Goal: Information Seeking & Learning: Compare options

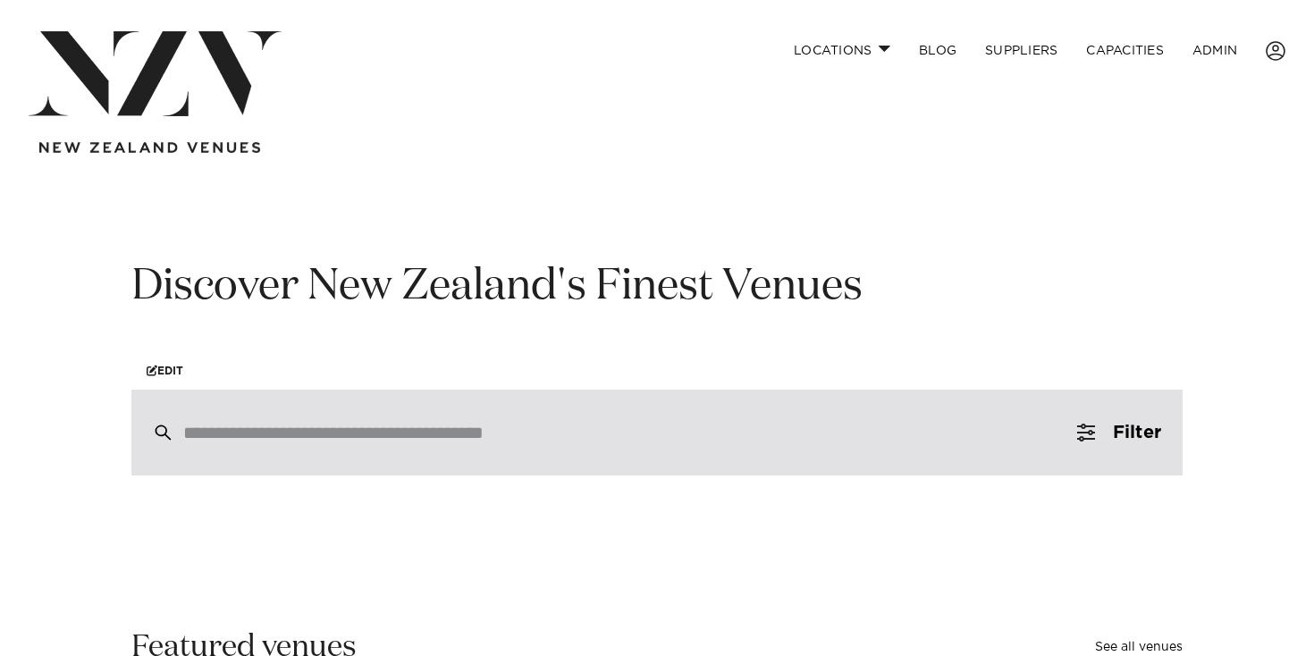
click at [270, 419] on div at bounding box center [656, 433] width 1051 height 86
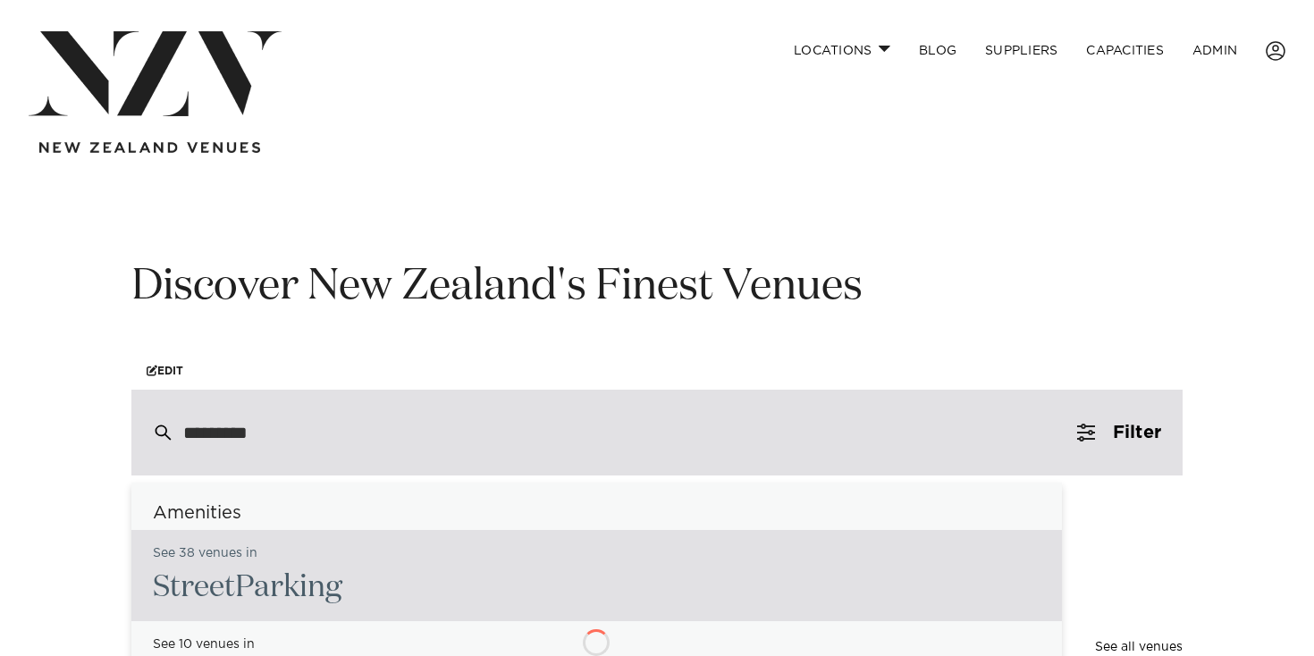
type input "**********"
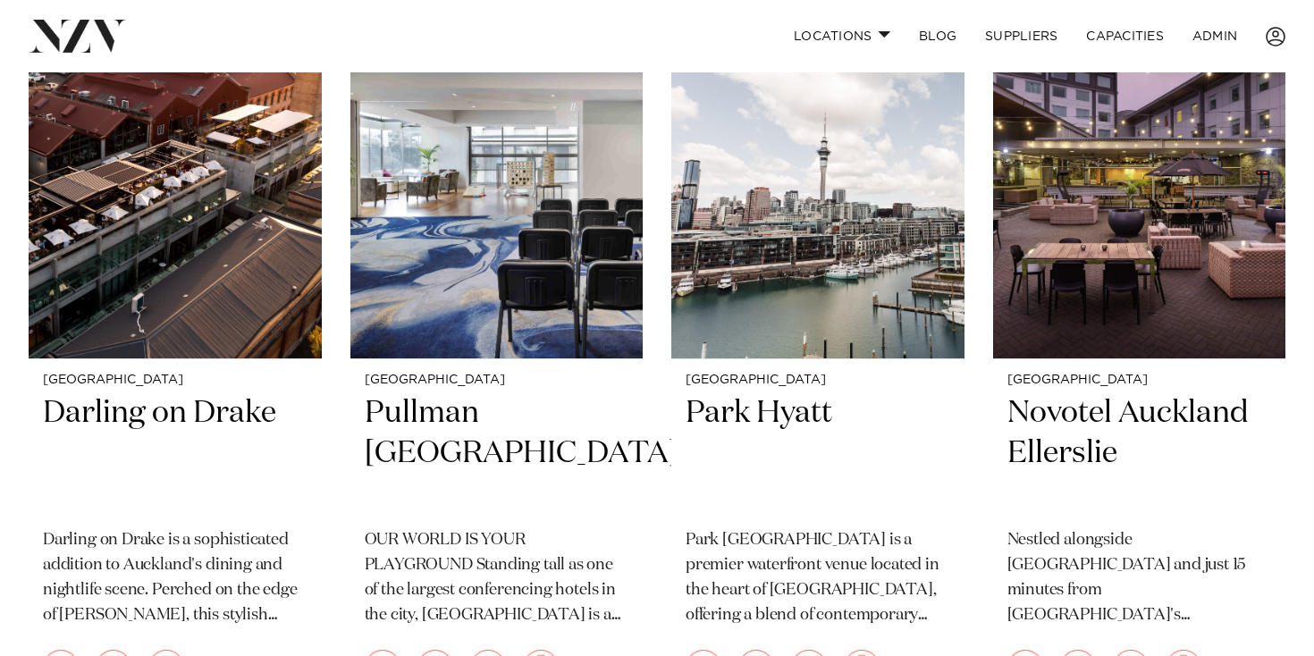
scroll to position [514, 0]
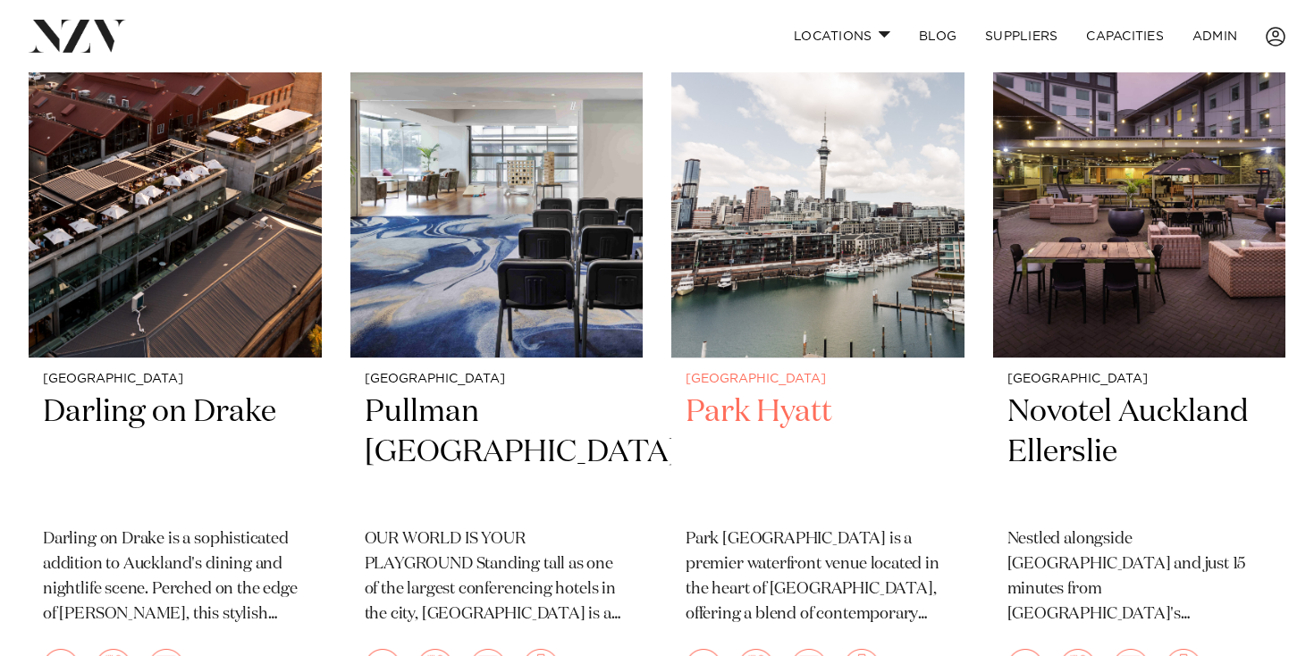
click at [764, 257] on img at bounding box center [817, 161] width 293 height 392
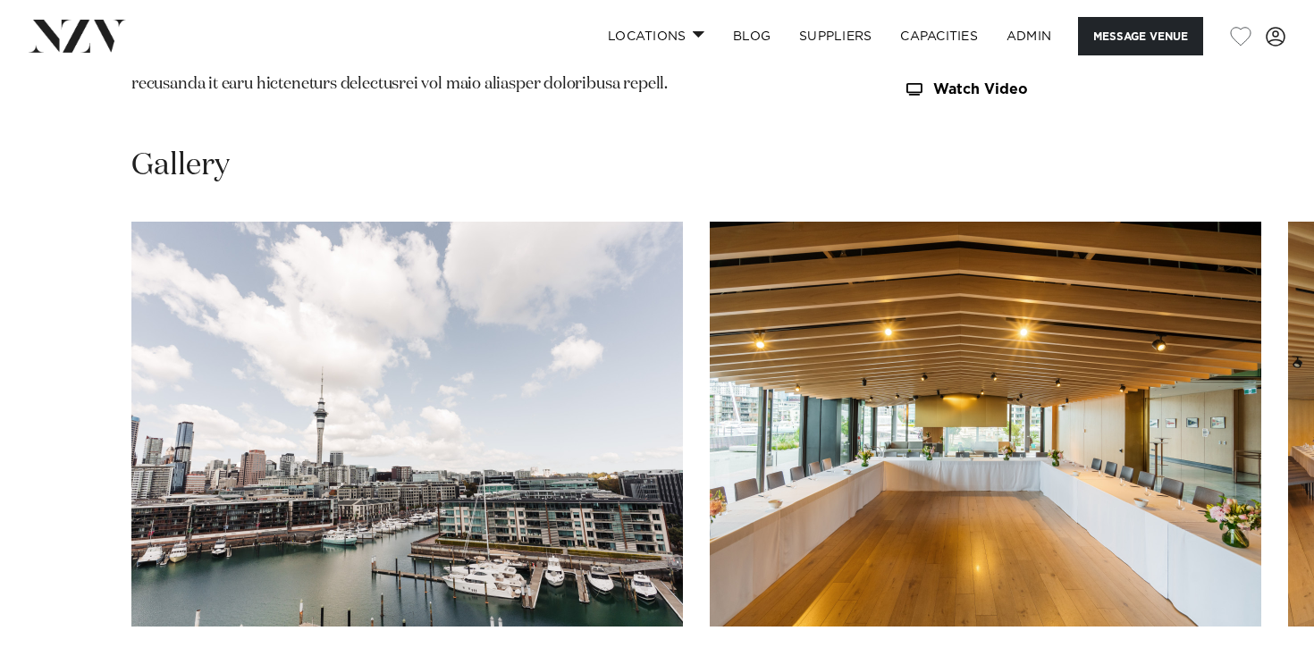
scroll to position [2052, 0]
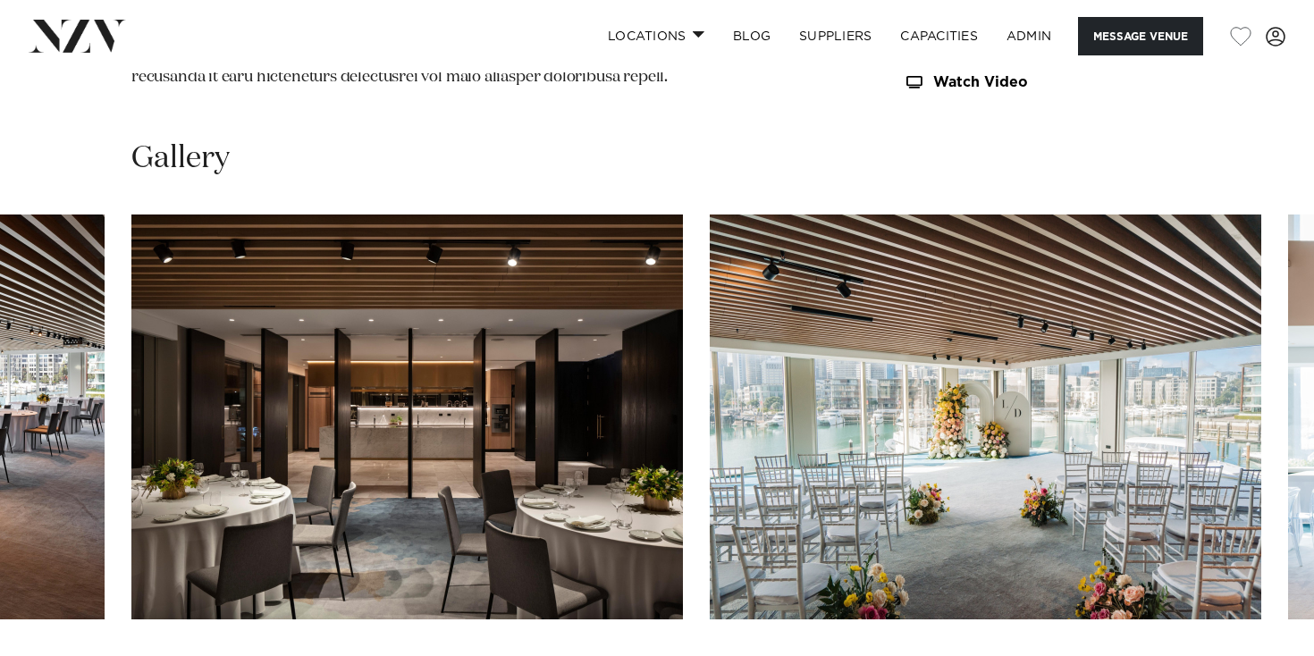
click at [1276, 583] on swiper-container at bounding box center [657, 459] width 1314 height 491
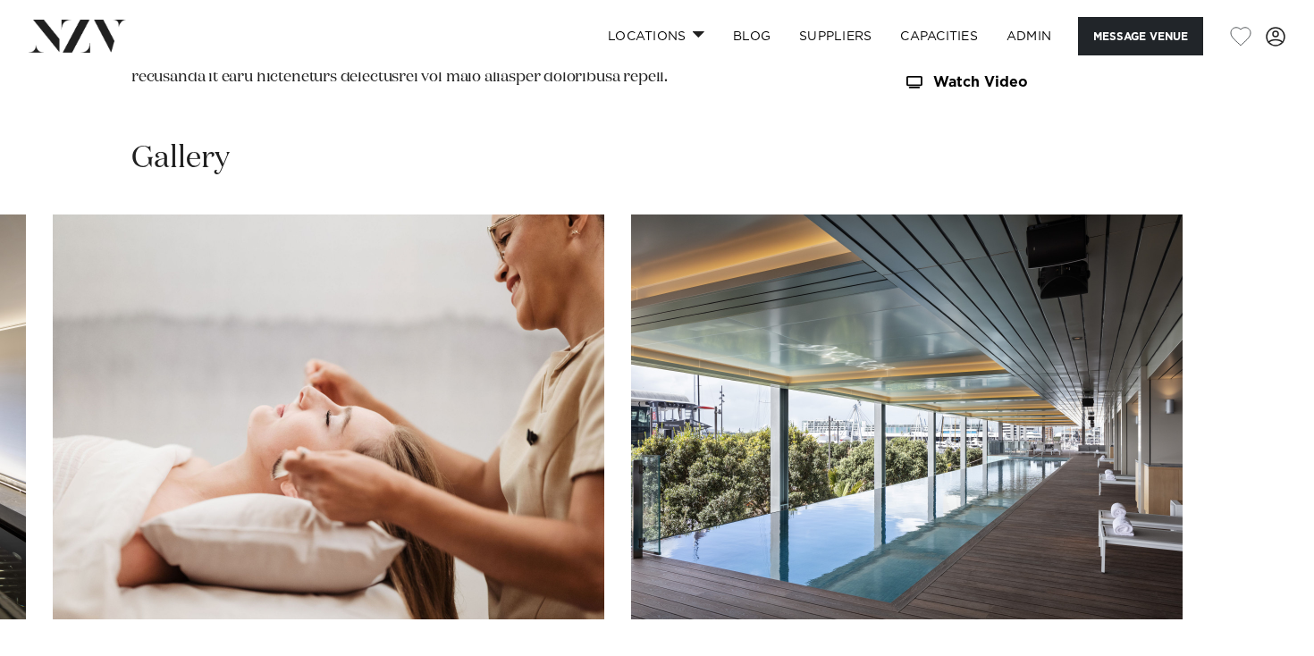
click at [1268, 584] on swiper-container at bounding box center [657, 459] width 1314 height 491
click at [64, 594] on swiper-container at bounding box center [657, 459] width 1314 height 491
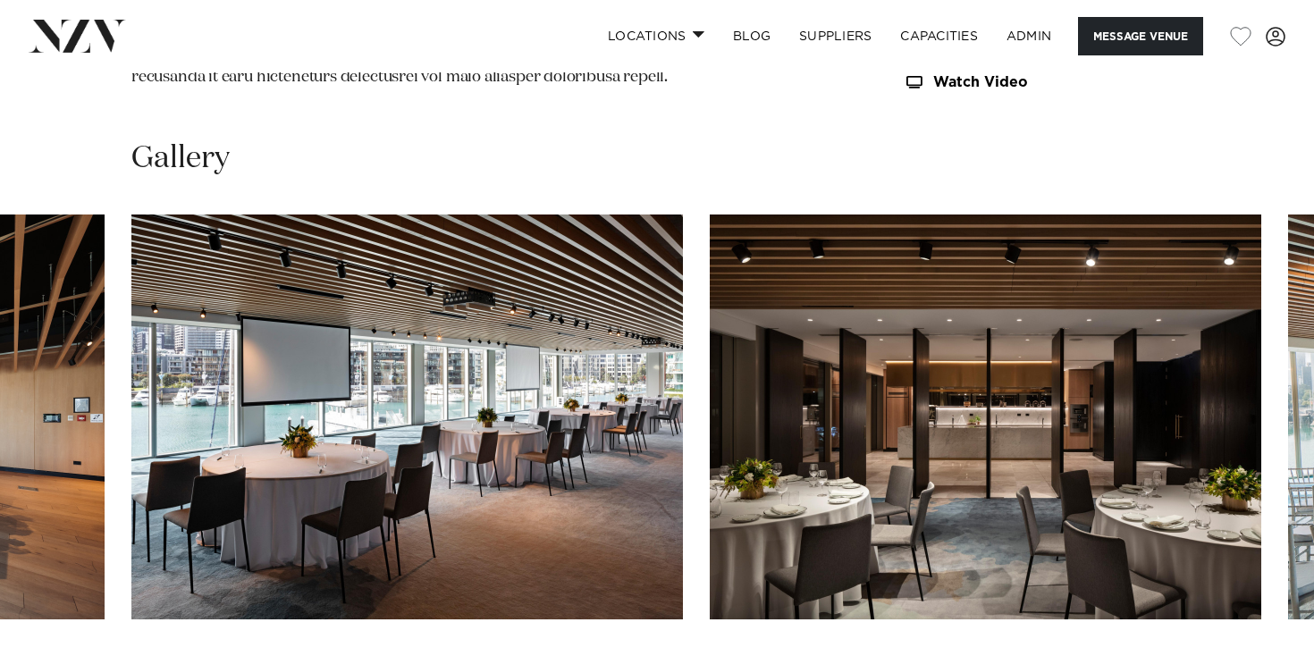
click at [39, 607] on swiper-container at bounding box center [657, 459] width 1314 height 491
click at [43, 607] on swiper-container at bounding box center [657, 459] width 1314 height 491
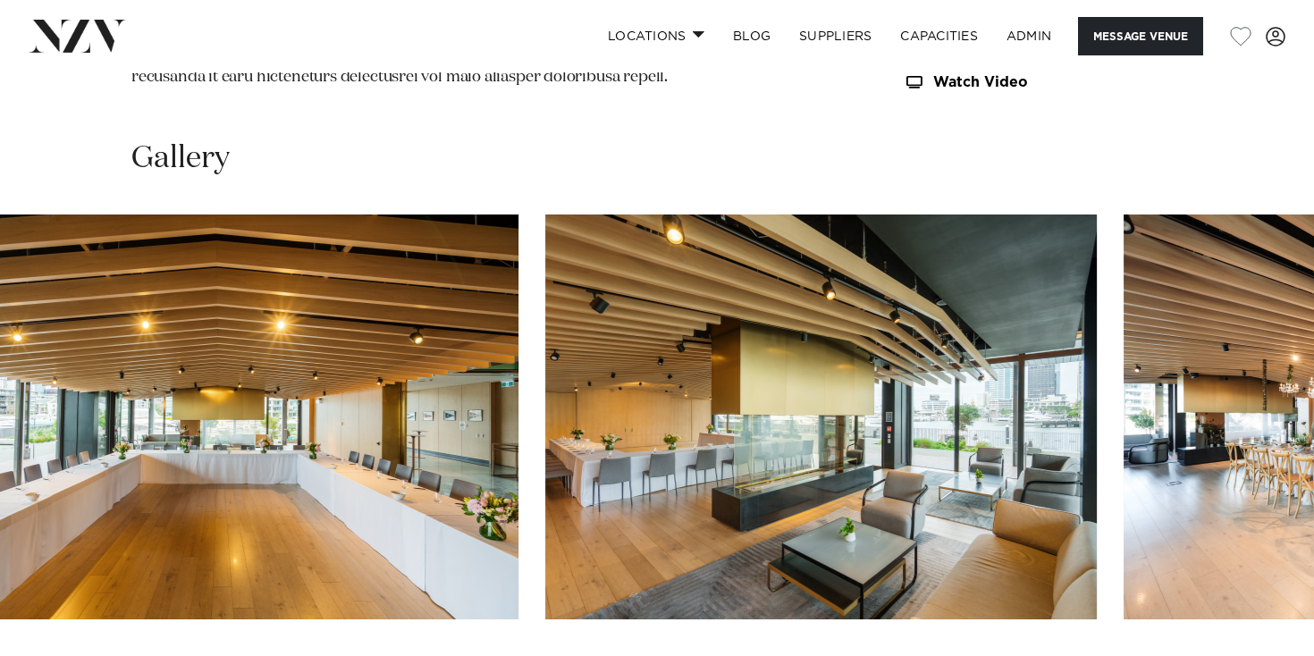
click at [599, 387] on swiper-container at bounding box center [657, 459] width 1314 height 491
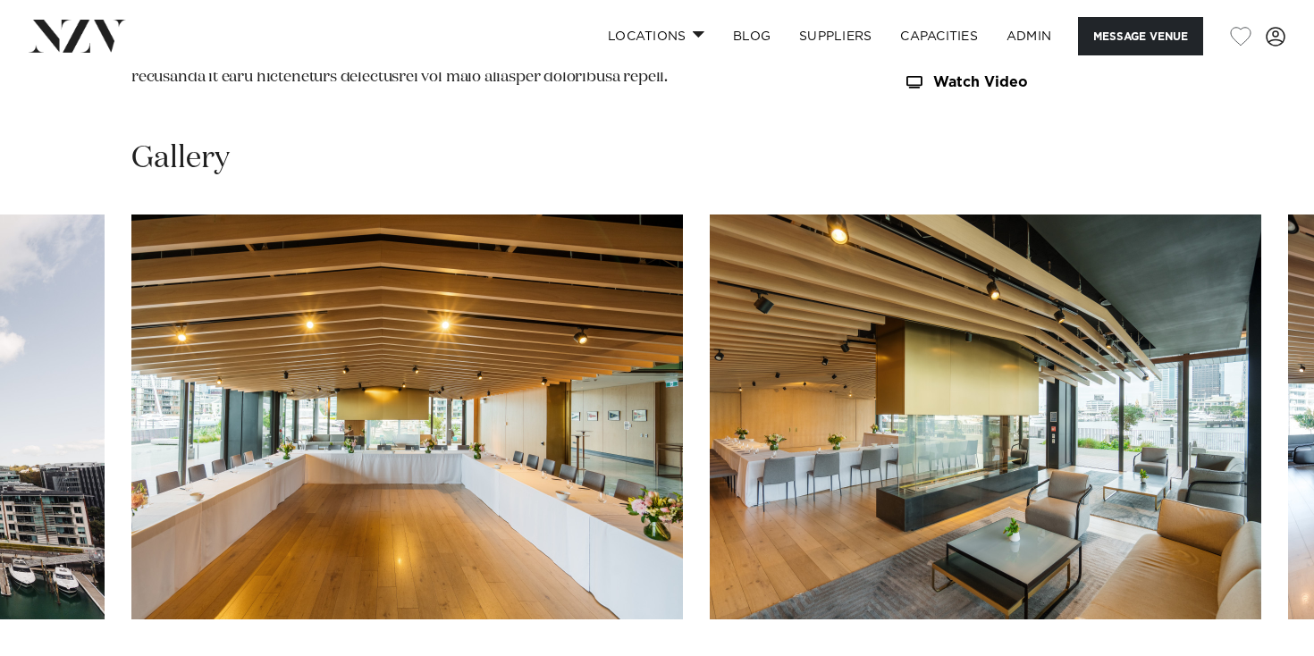
click at [68, 597] on swiper-container at bounding box center [657, 459] width 1314 height 491
click at [66, 596] on swiper-container at bounding box center [657, 459] width 1314 height 491
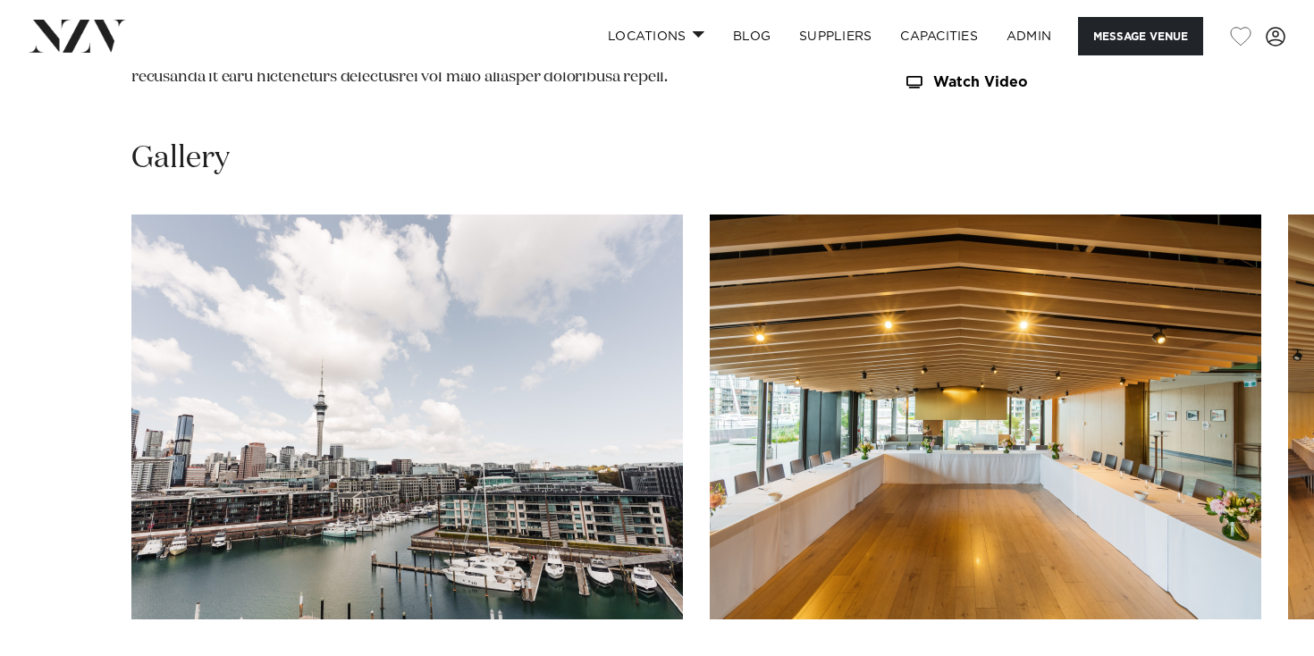
click at [60, 596] on swiper-container at bounding box center [657, 459] width 1314 height 491
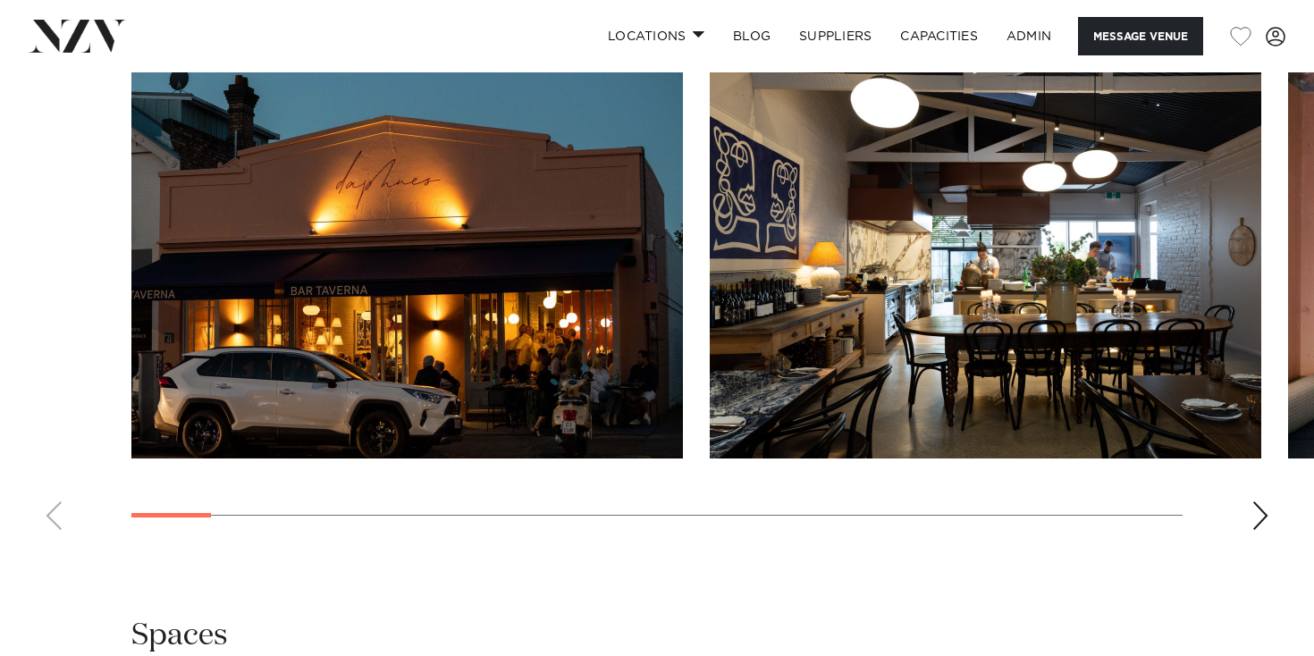
scroll to position [1672, 0]
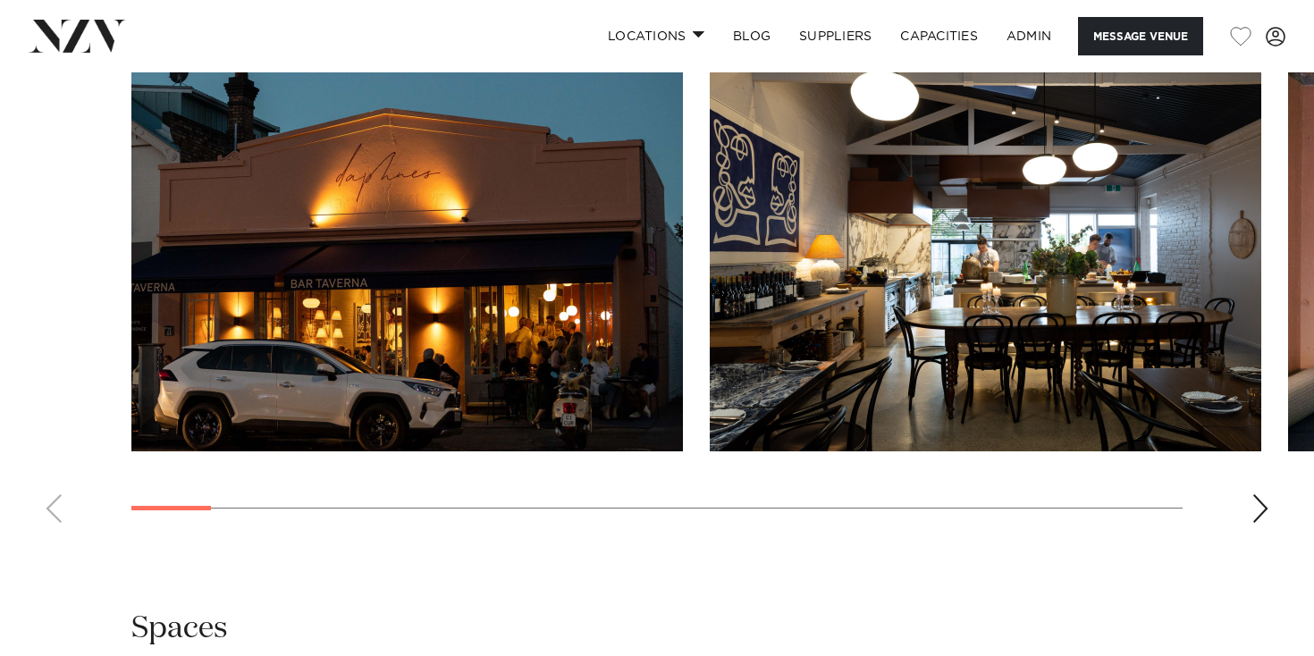
click at [1259, 523] on div "Next slide" at bounding box center [1260, 508] width 18 height 29
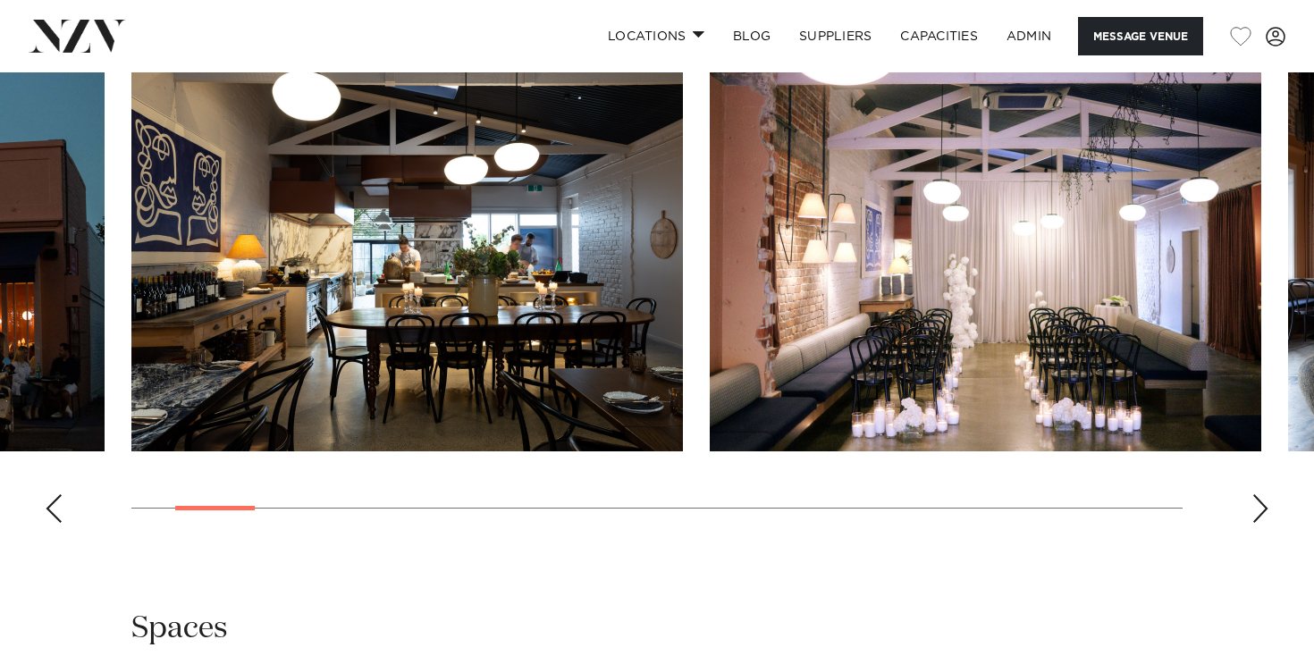
click at [1259, 523] on div "Next slide" at bounding box center [1260, 508] width 18 height 29
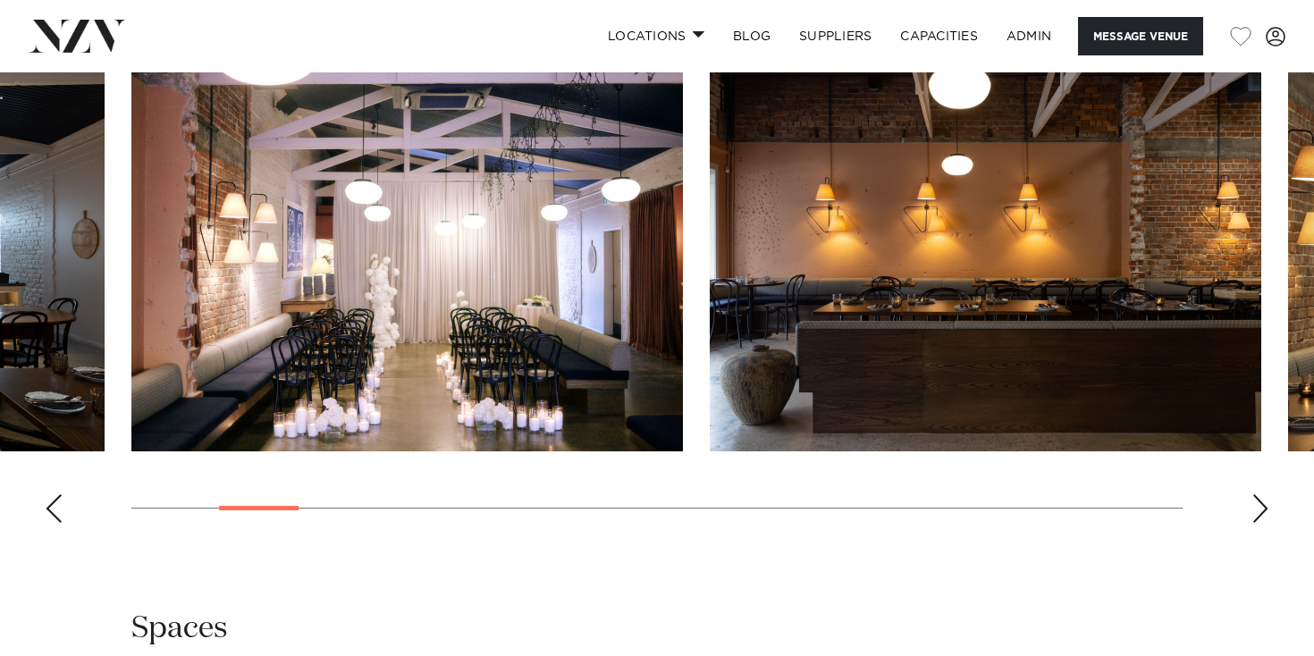
click at [1259, 523] on div "Next slide" at bounding box center [1260, 508] width 18 height 29
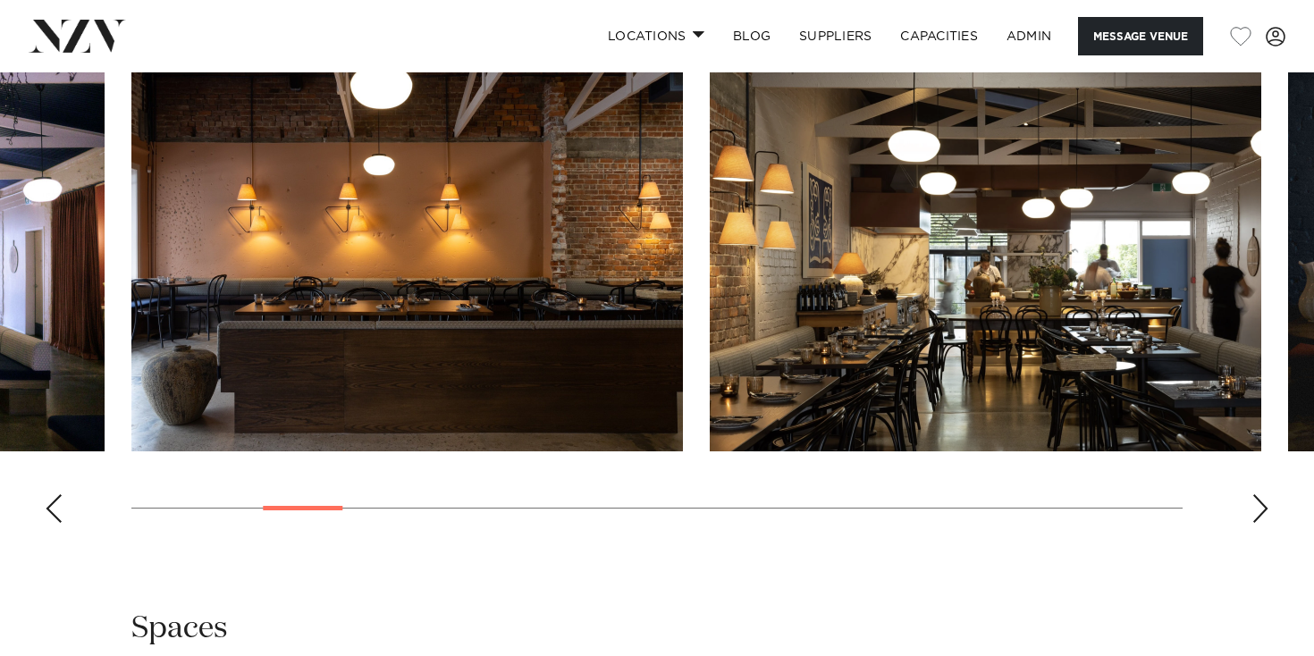
click at [1259, 523] on div "Next slide" at bounding box center [1260, 508] width 18 height 29
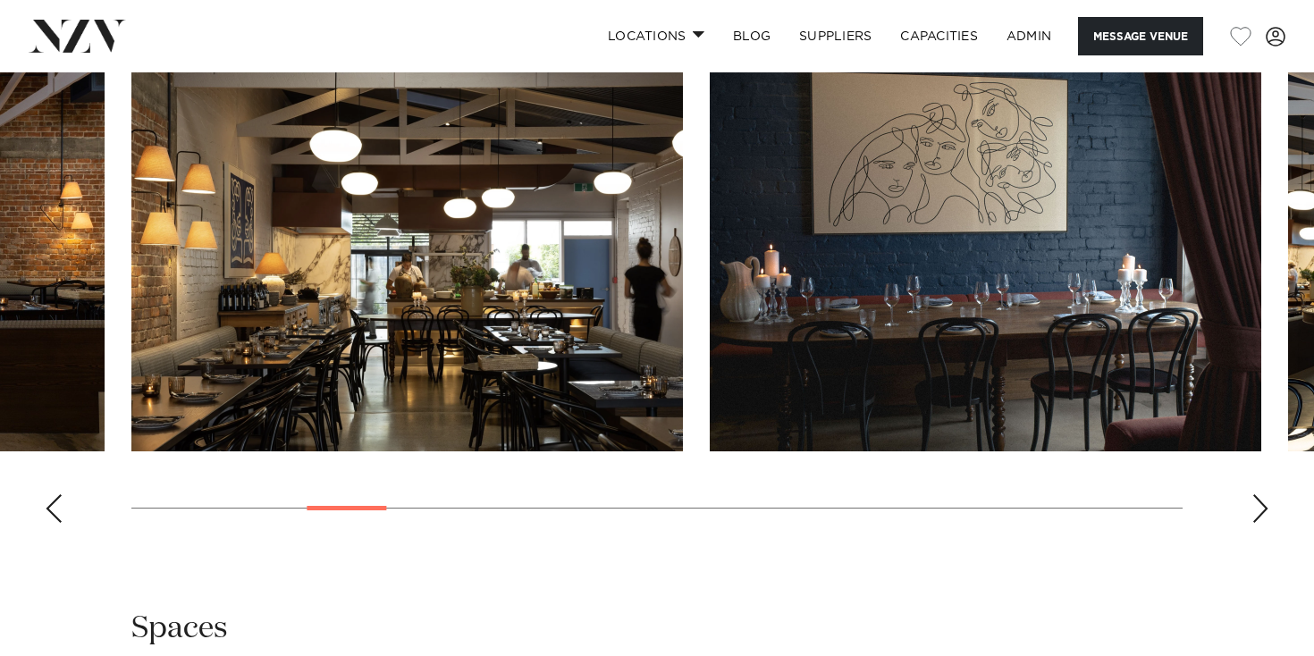
click at [1259, 523] on div "Next slide" at bounding box center [1260, 508] width 18 height 29
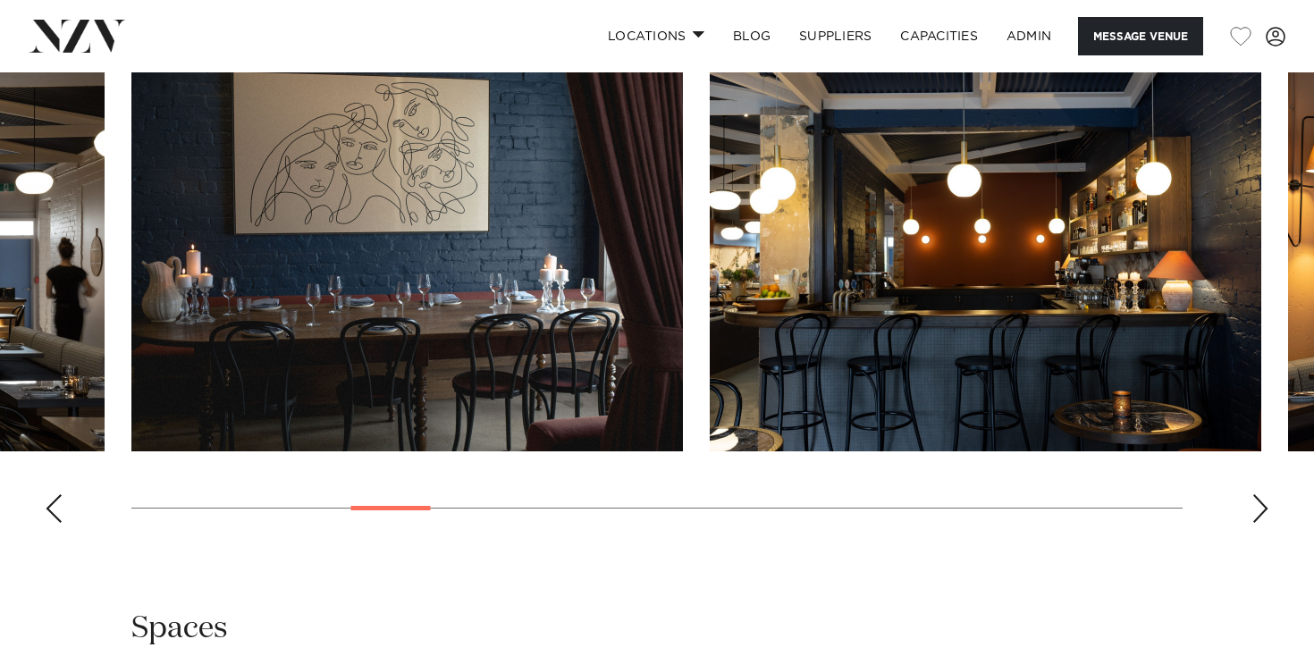
click at [1259, 523] on div "Next slide" at bounding box center [1260, 508] width 18 height 29
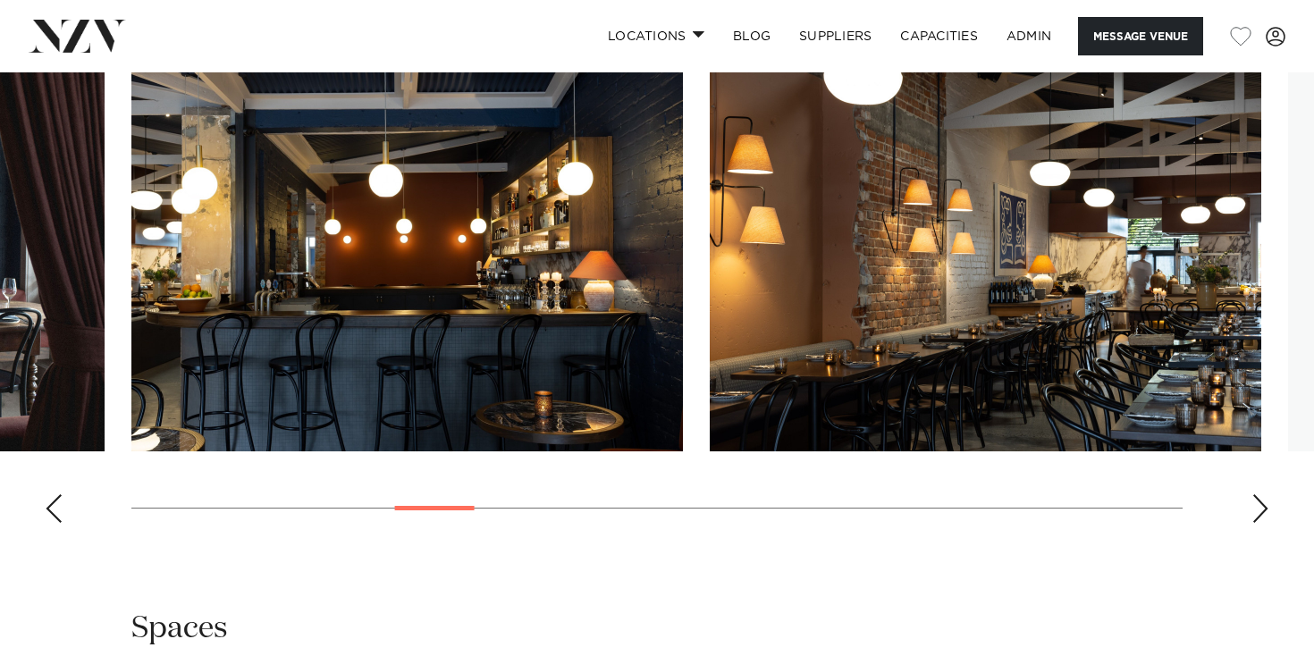
click at [1259, 523] on div "Next slide" at bounding box center [1260, 508] width 18 height 29
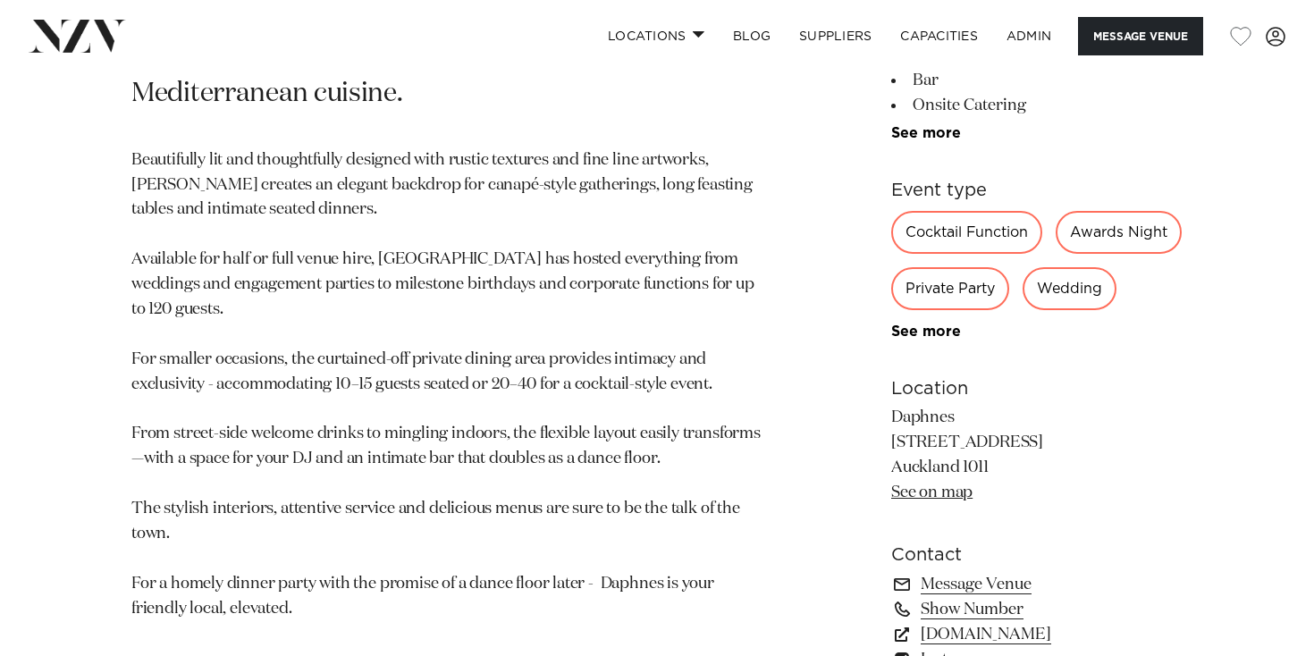
scroll to position [771, 0]
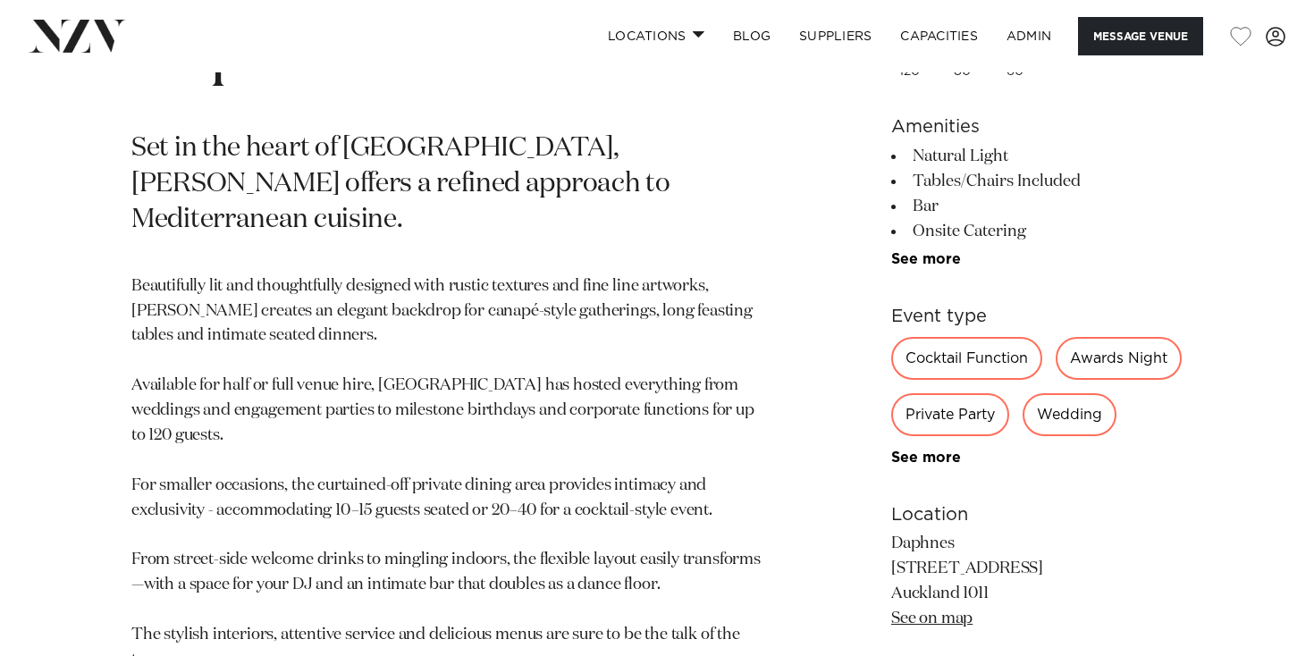
click at [78, 25] on img at bounding box center [77, 36] width 97 height 32
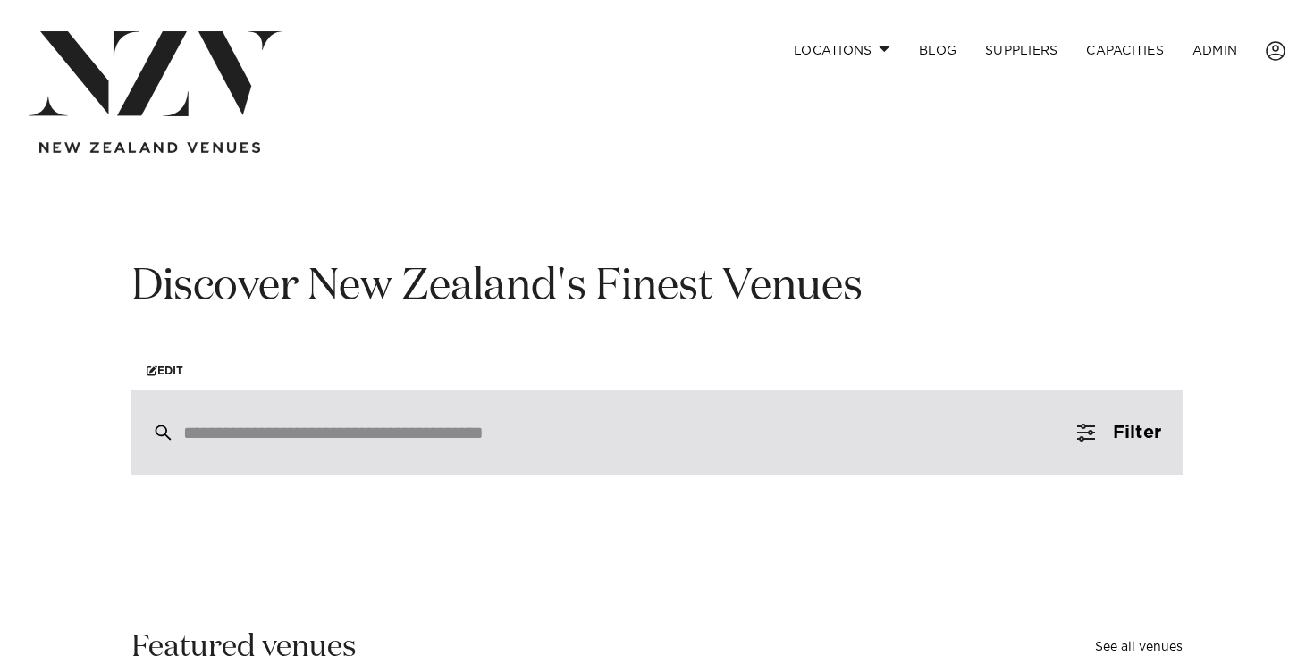
click at [411, 440] on input "search" at bounding box center [618, 433] width 871 height 20
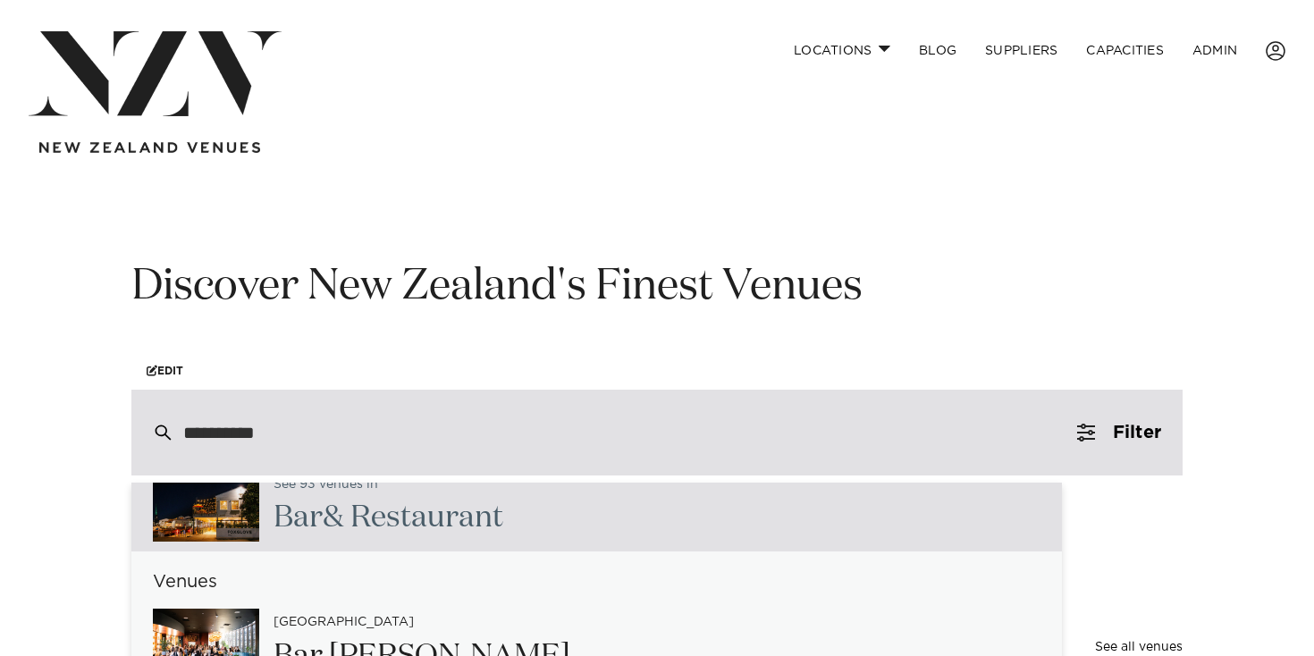
scroll to position [237, 0]
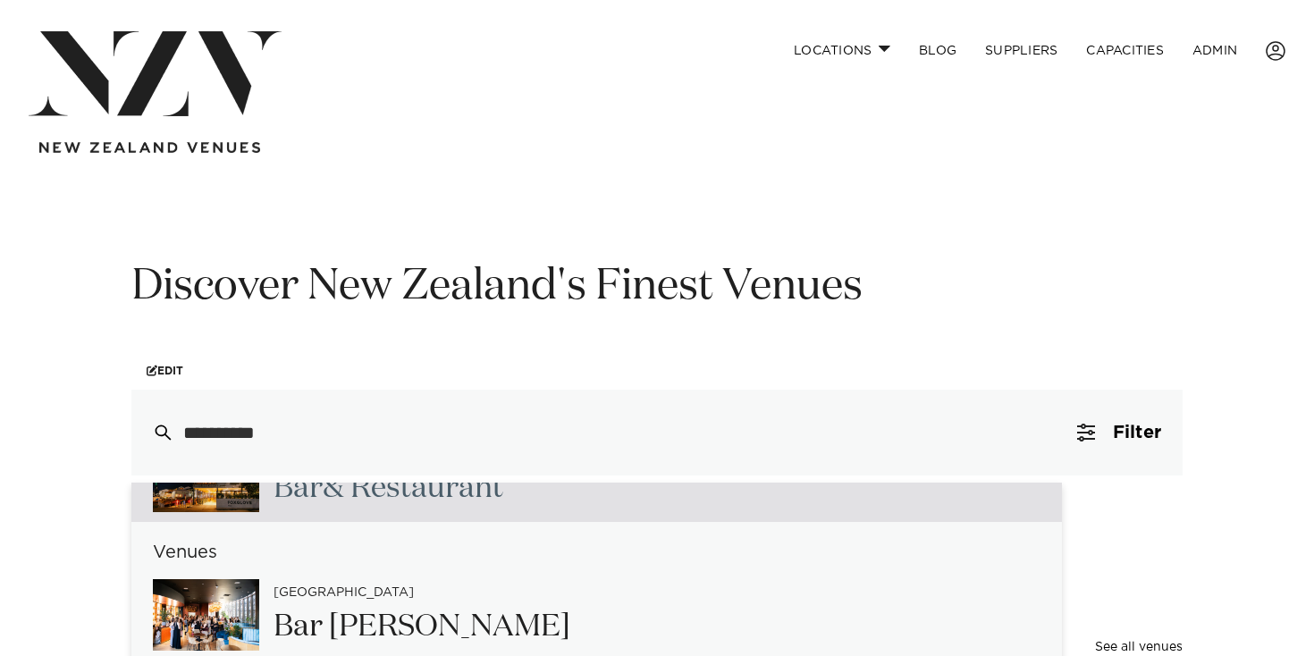
type input "**********"
click at [752, 79] on div "Locations Auckland Wellington Christchurch Queenstown Hamilton Northland Bay of…" at bounding box center [656, 92] width 1285 height 122
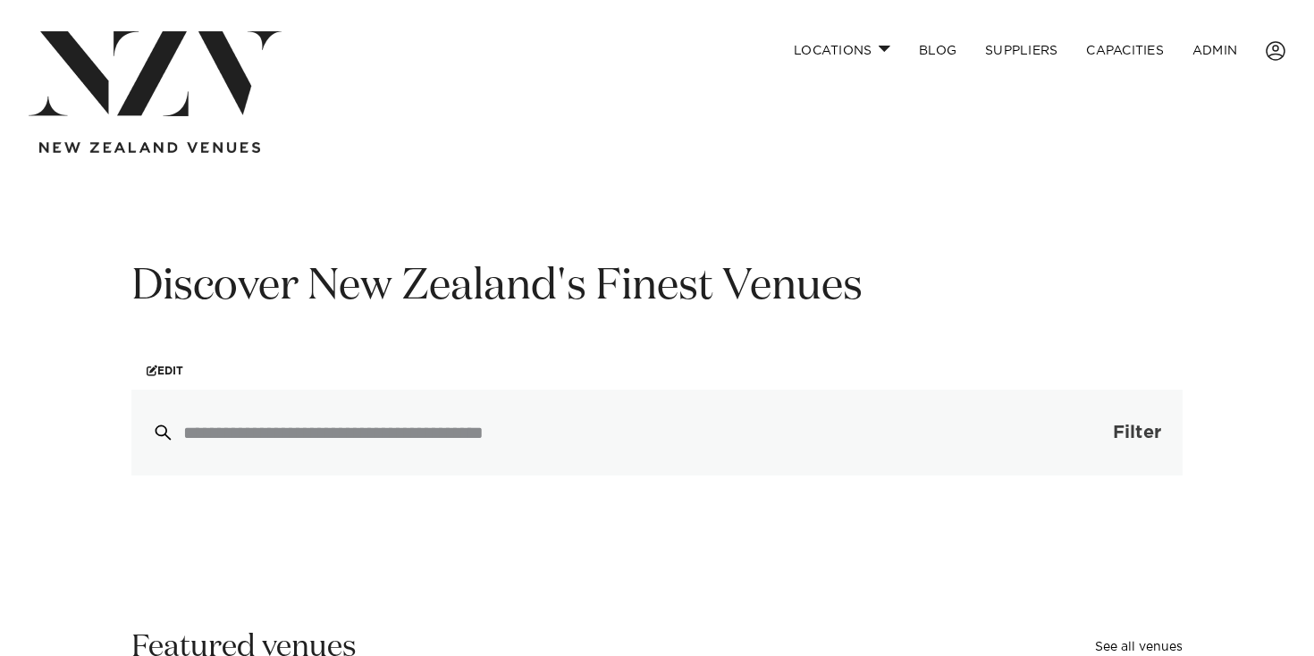
click at [1129, 451] on button "Filter 0" at bounding box center [1118, 433] width 127 height 86
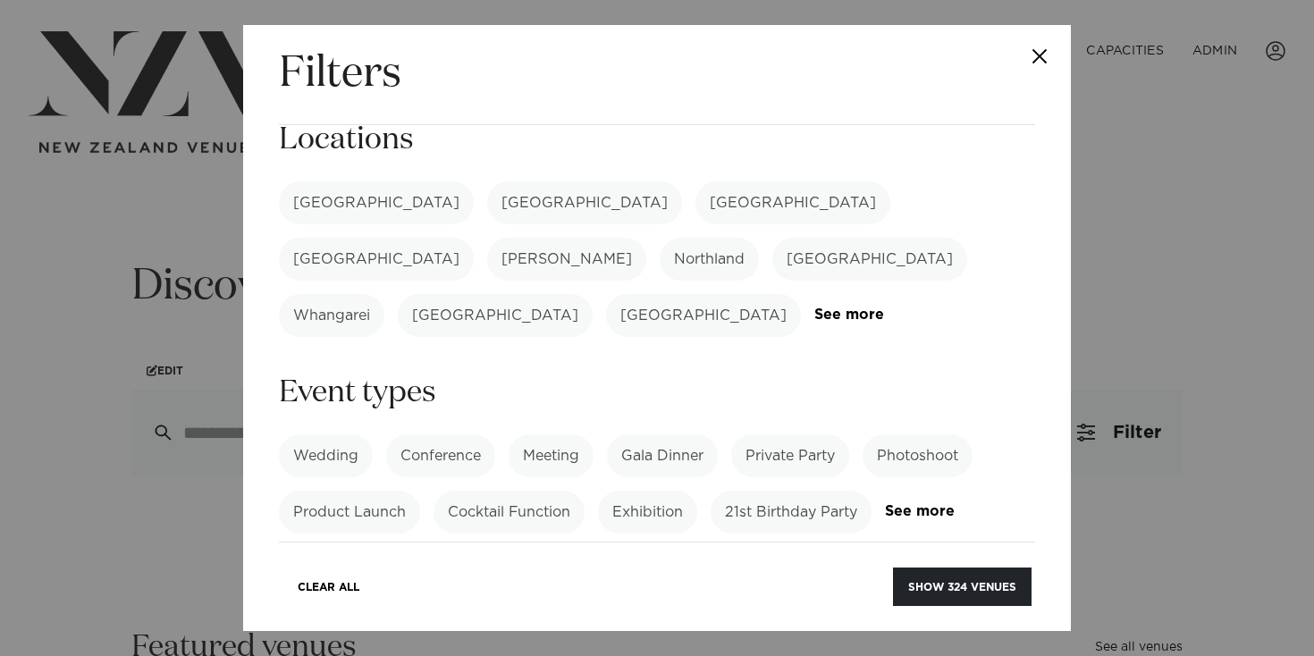
scroll to position [28, 0]
click at [695, 206] on label "[GEOGRAPHIC_DATA]" at bounding box center [792, 202] width 195 height 43
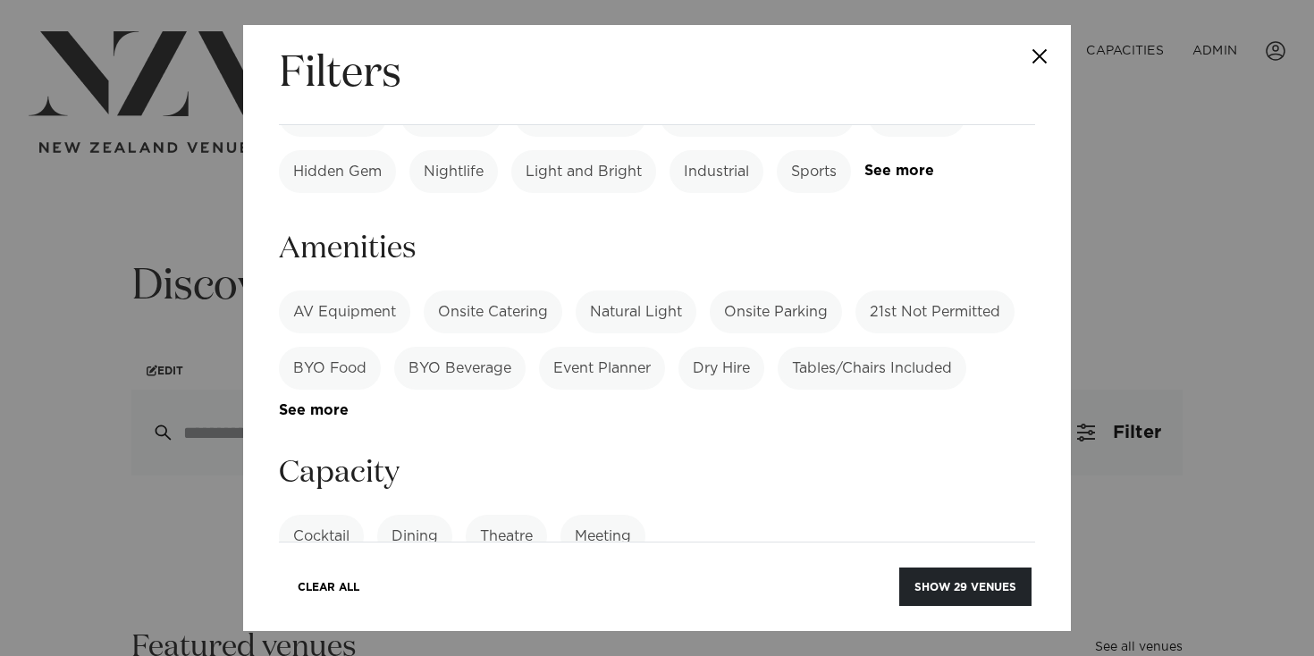
scroll to position [559, 0]
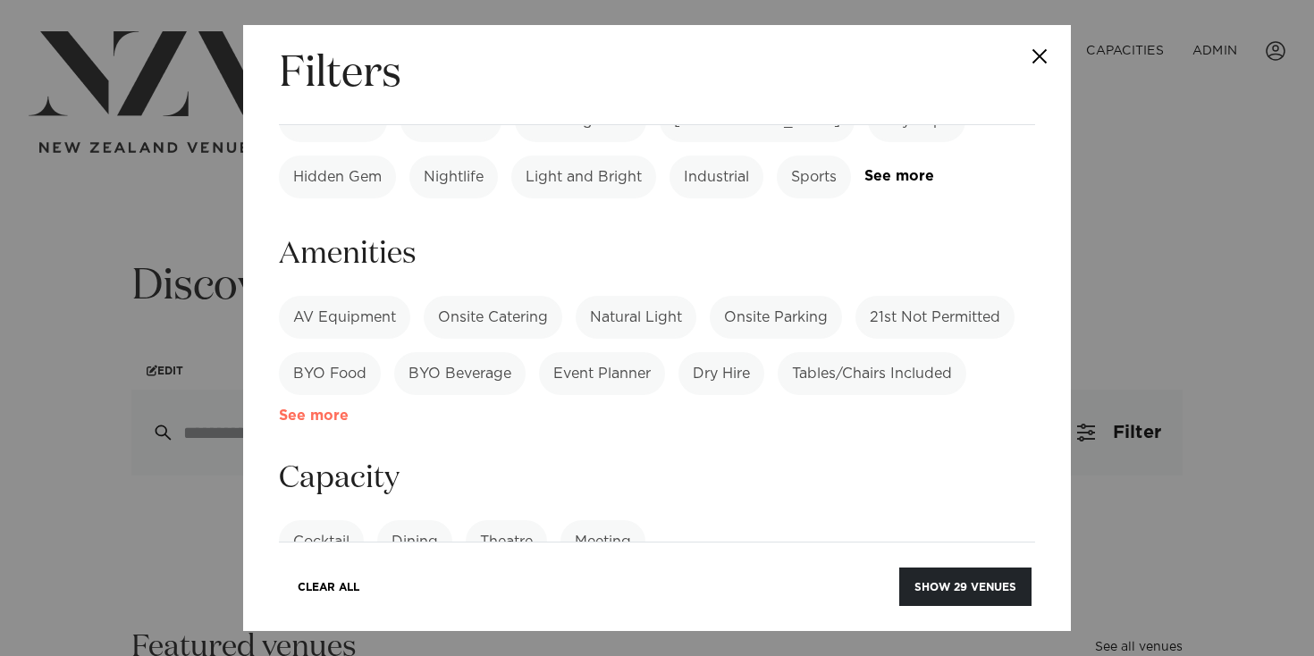
click at [305, 408] on link "See more" at bounding box center [348, 415] width 139 height 15
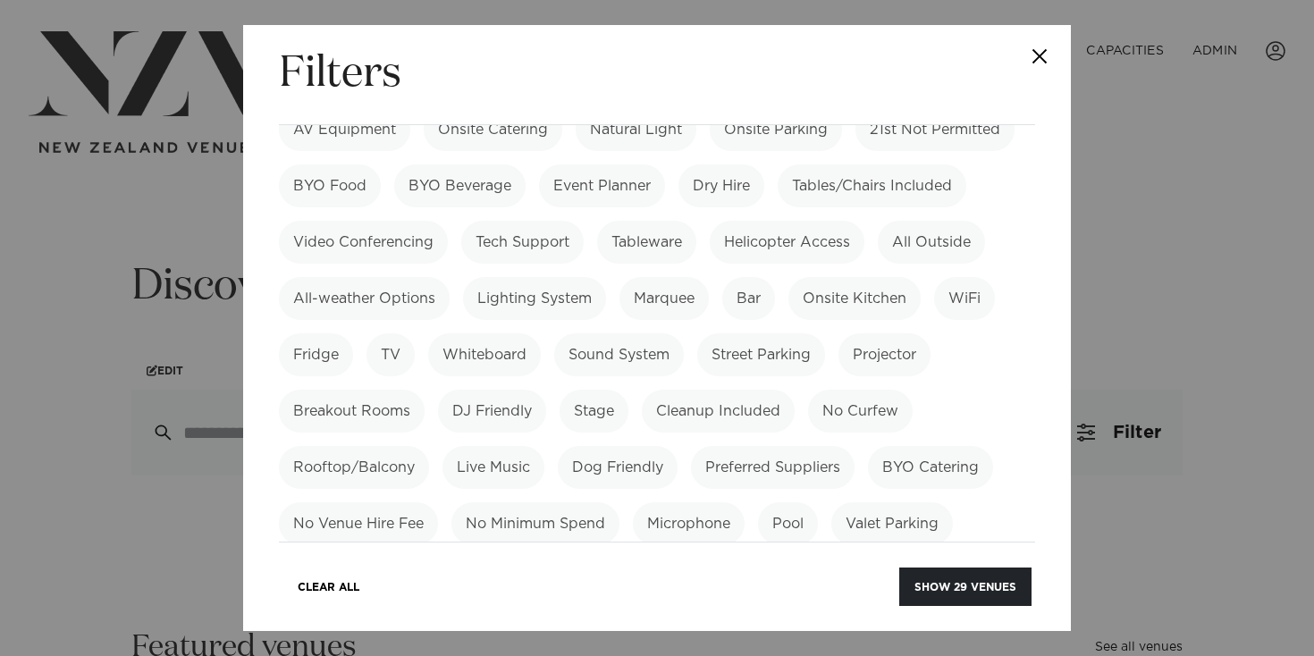
scroll to position [743, 0]
click at [750, 281] on label "Bar" at bounding box center [748, 302] width 53 height 43
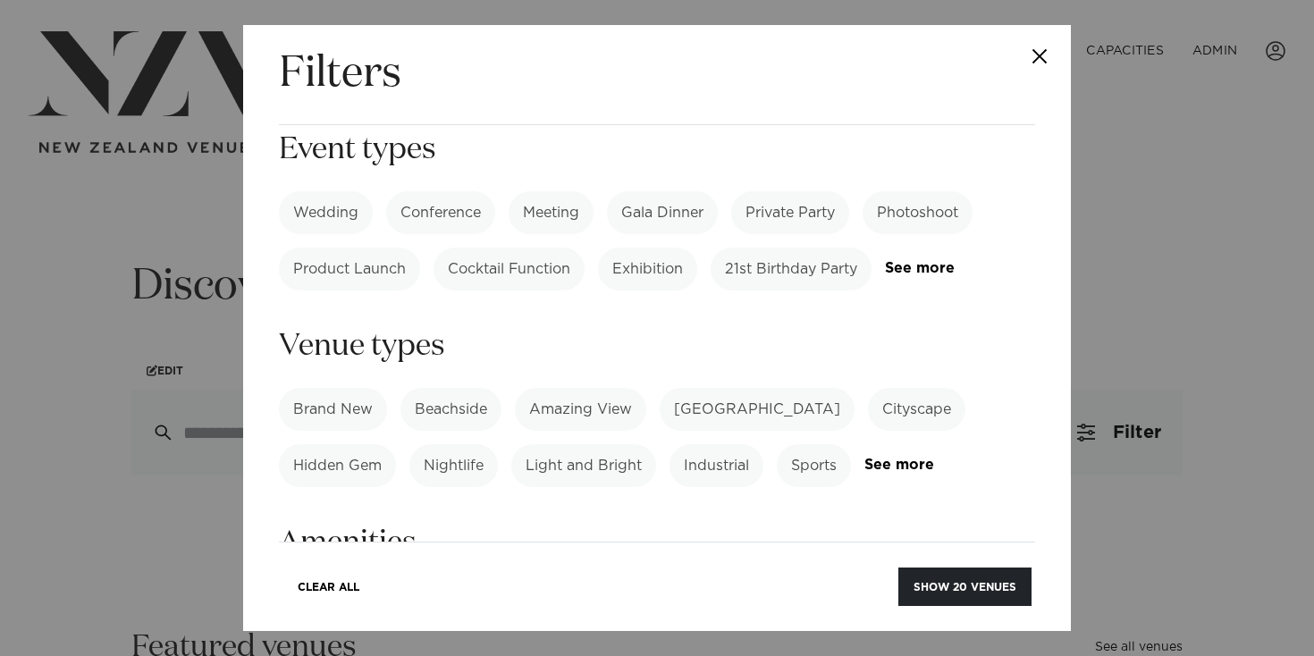
scroll to position [271, 0]
click at [885, 457] on link "See more" at bounding box center [933, 464] width 139 height 15
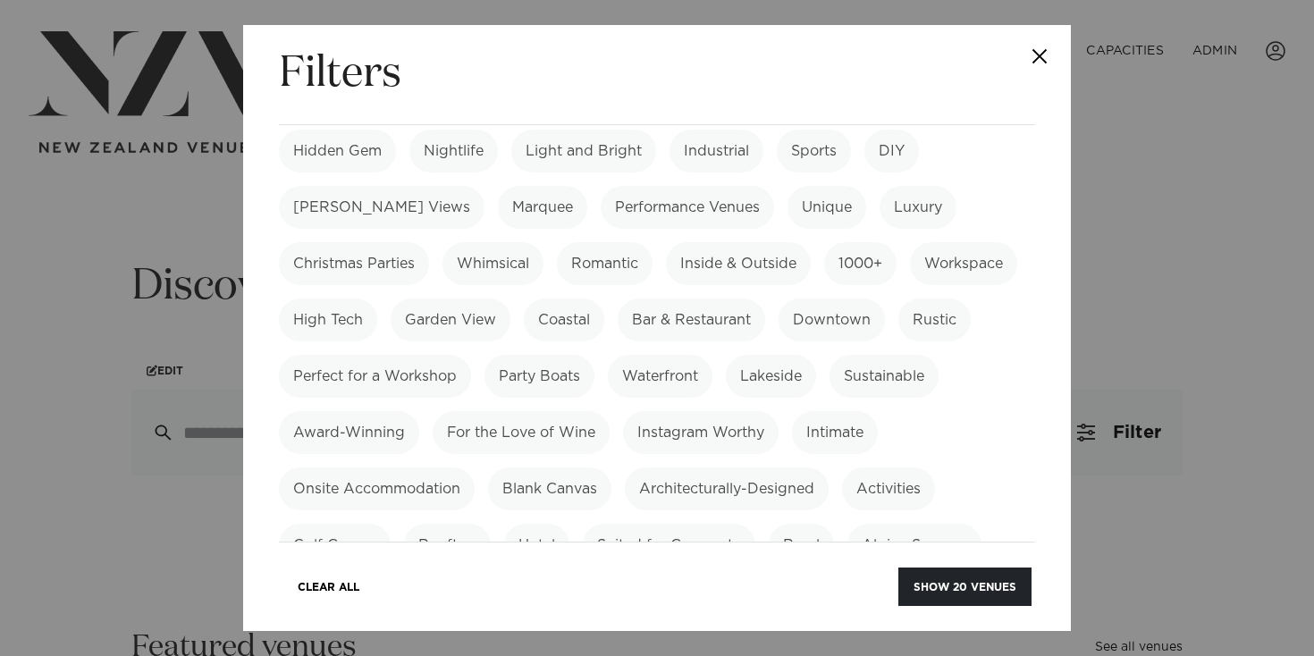
scroll to position [591, 0]
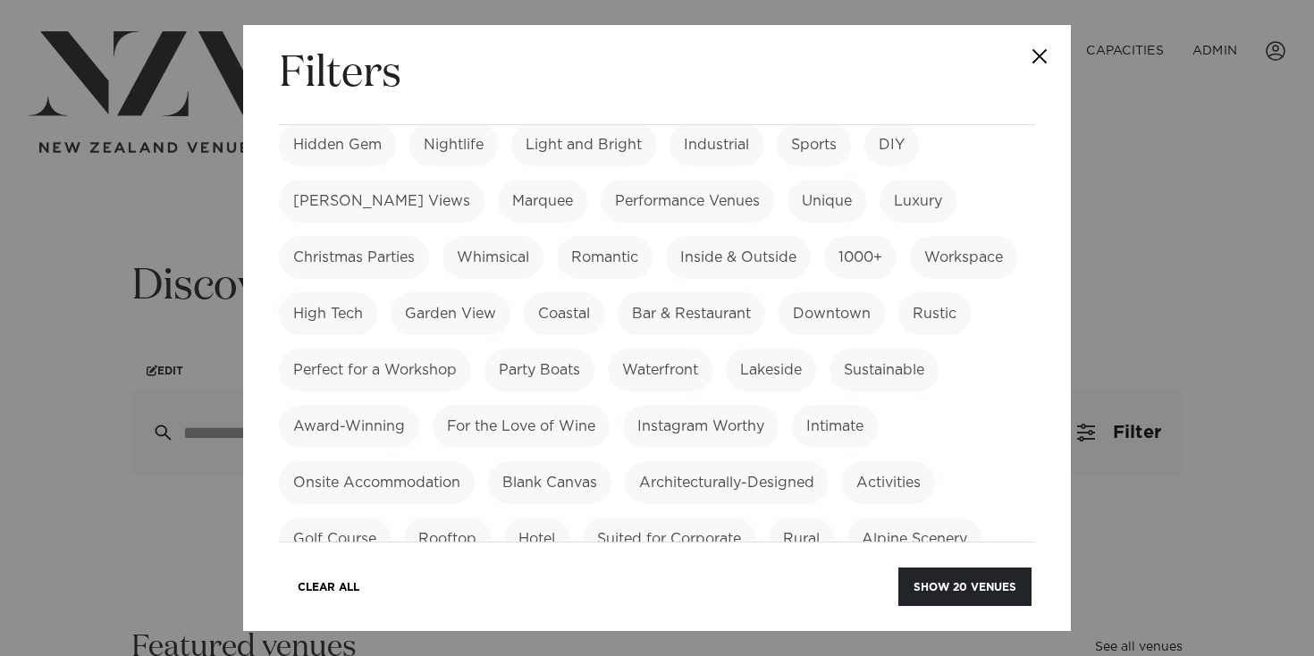
click at [618, 292] on label "Bar & Restaurant" at bounding box center [691, 313] width 147 height 43
click at [942, 611] on div "Filters Search Type Venue Supplier See more Locations Auckland Wellington Chris…" at bounding box center [657, 328] width 828 height 606
click at [972, 593] on button "Show 7 venues" at bounding box center [968, 586] width 125 height 38
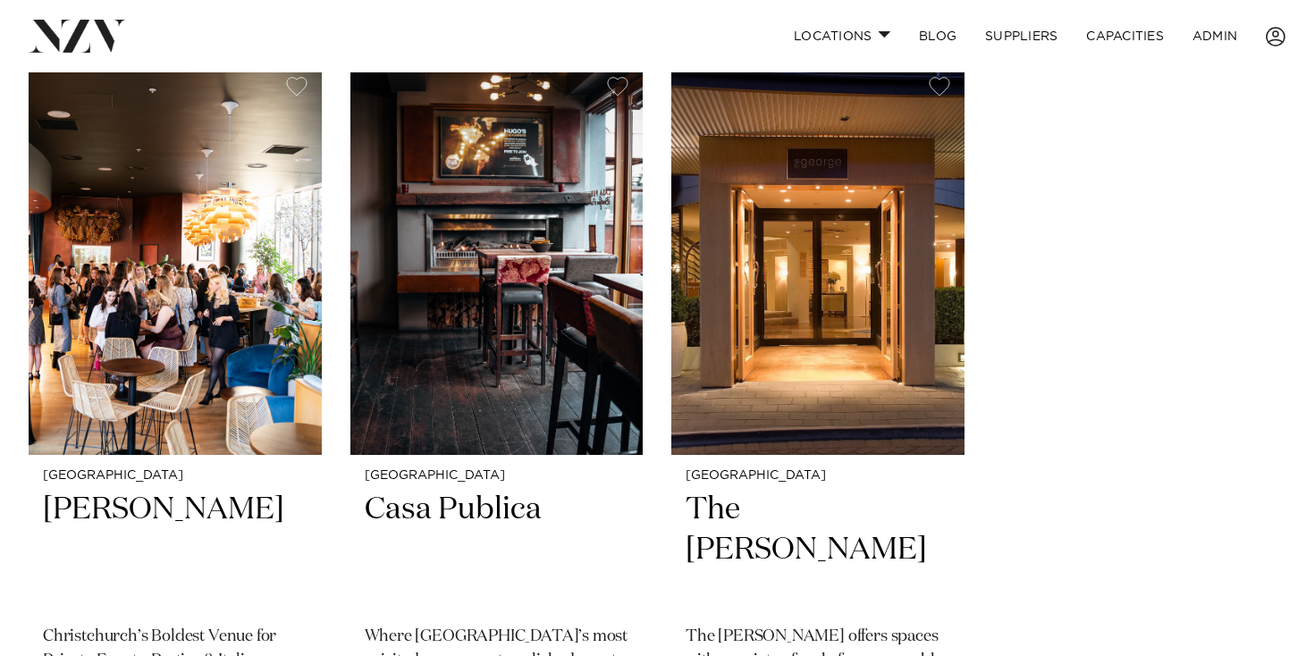
scroll to position [1210, 0]
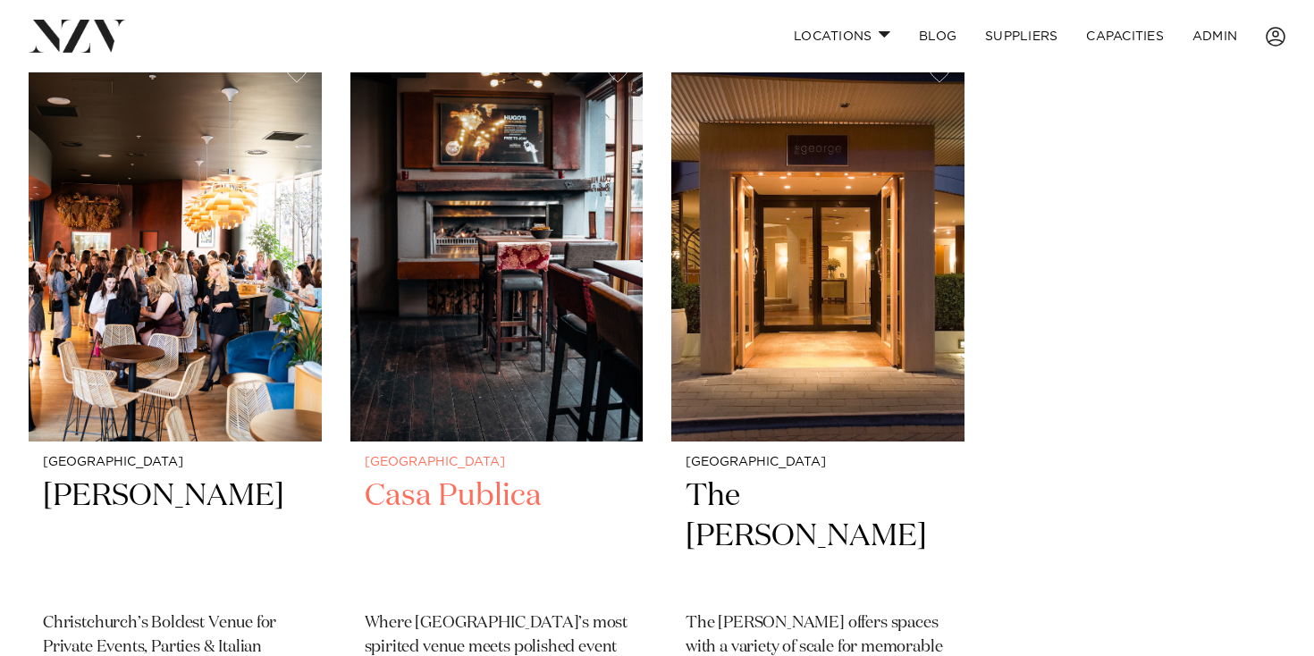
click at [504, 304] on img at bounding box center [496, 245] width 293 height 392
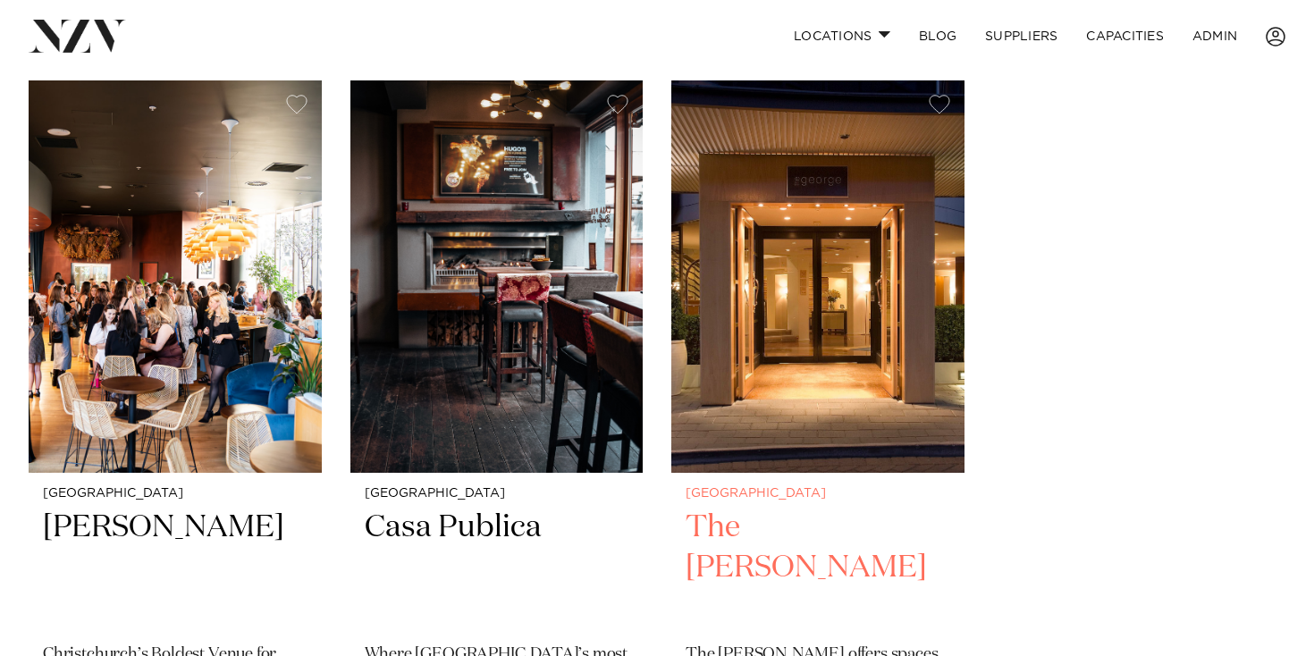
scroll to position [1167, 0]
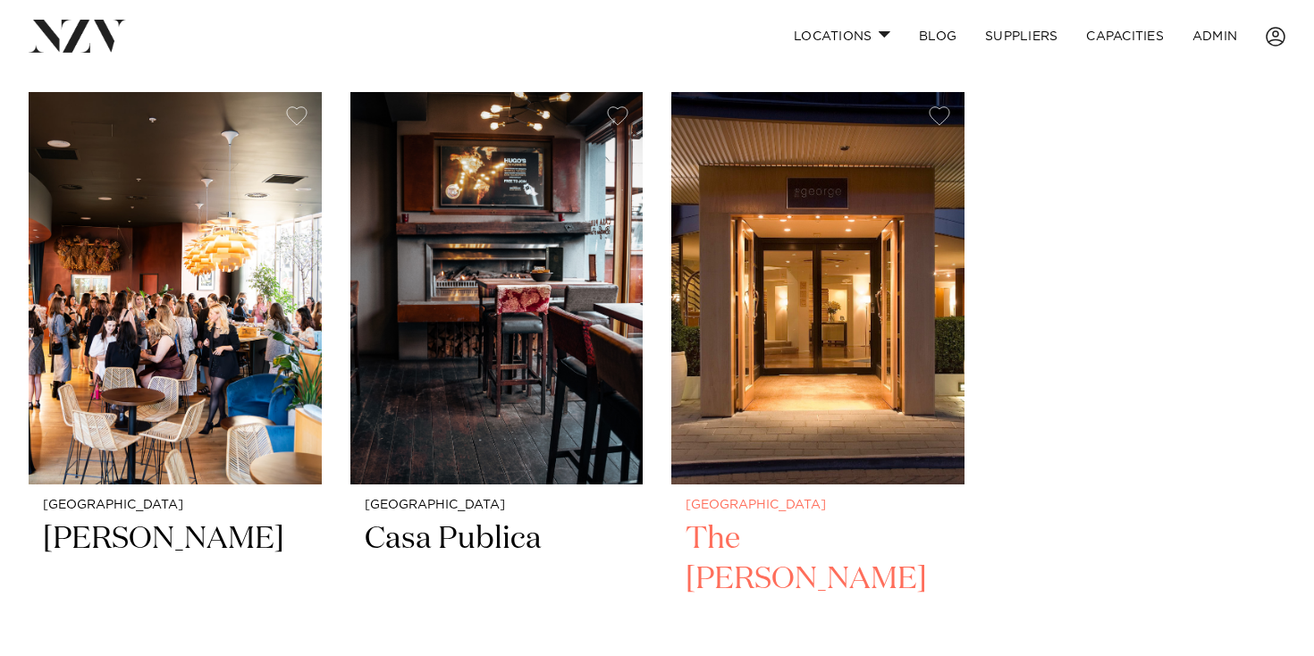
click at [843, 325] on img at bounding box center [817, 288] width 293 height 392
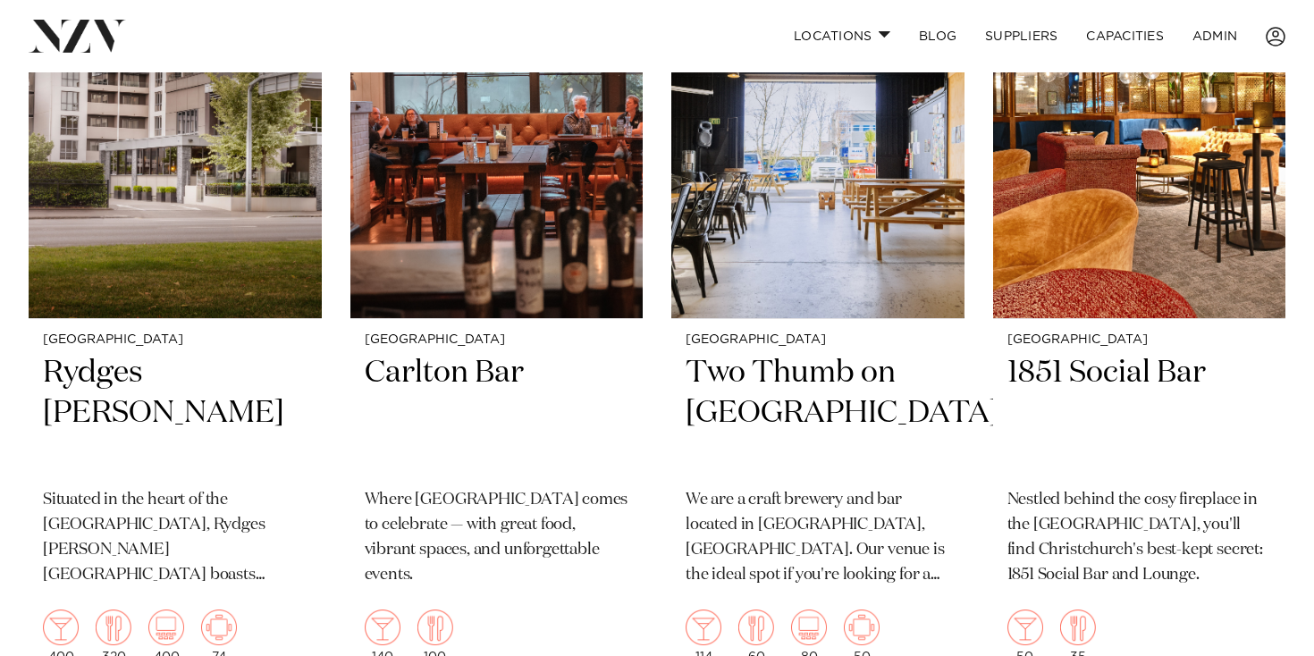
scroll to position [544, 0]
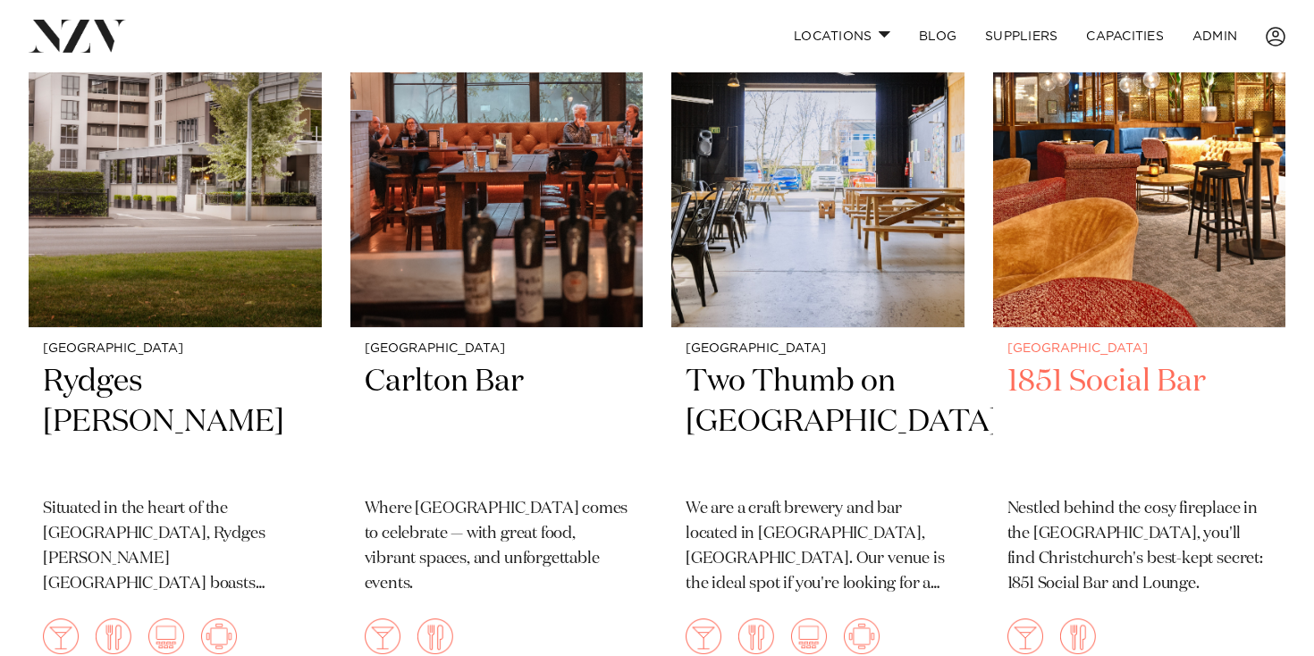
click at [1157, 240] on img at bounding box center [1139, 131] width 293 height 392
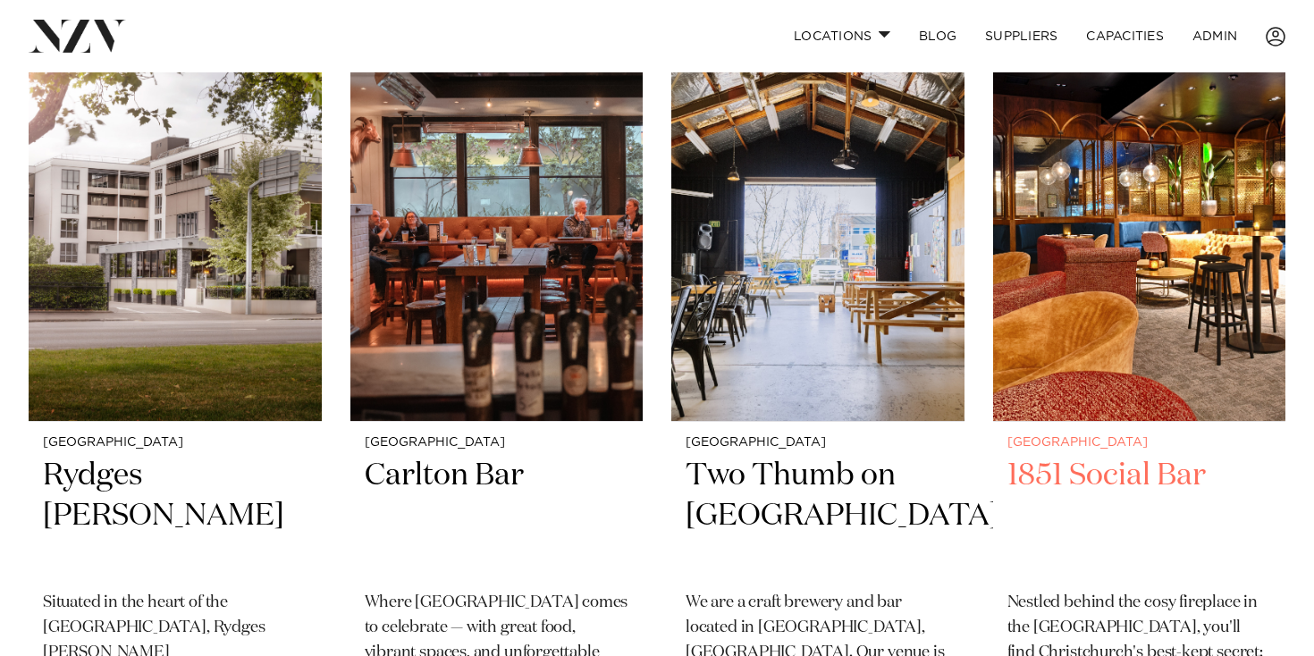
scroll to position [445, 0]
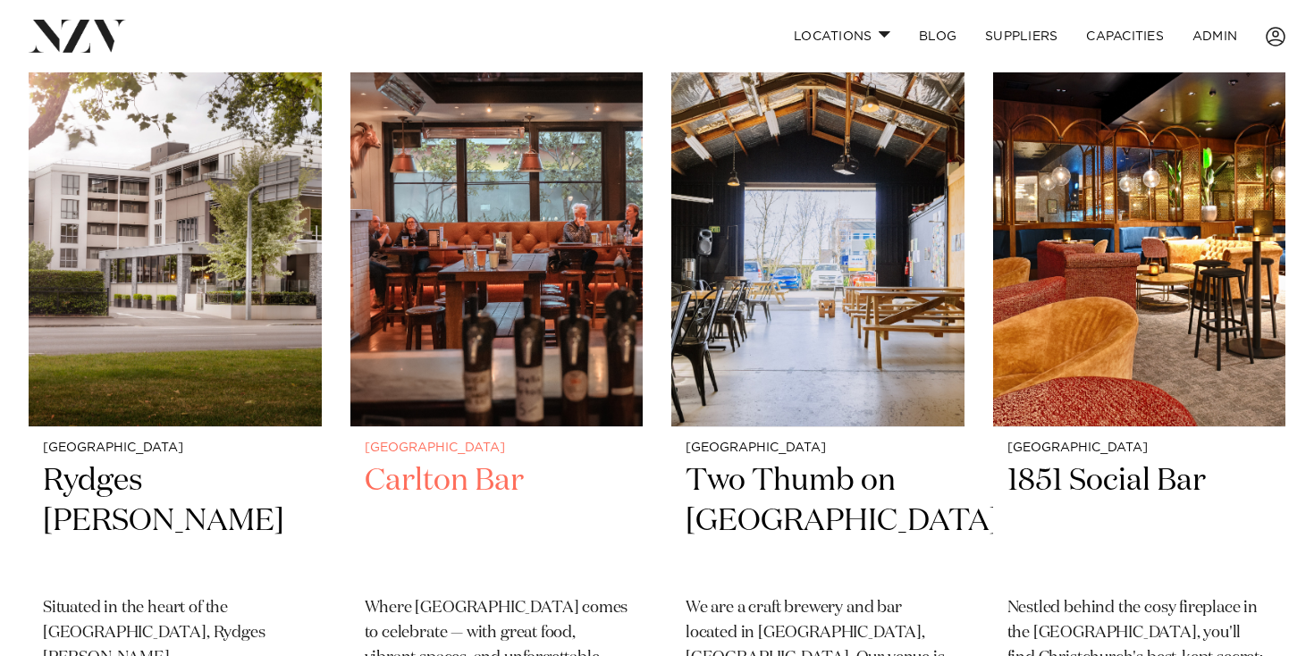
click at [532, 270] on img at bounding box center [496, 230] width 293 height 392
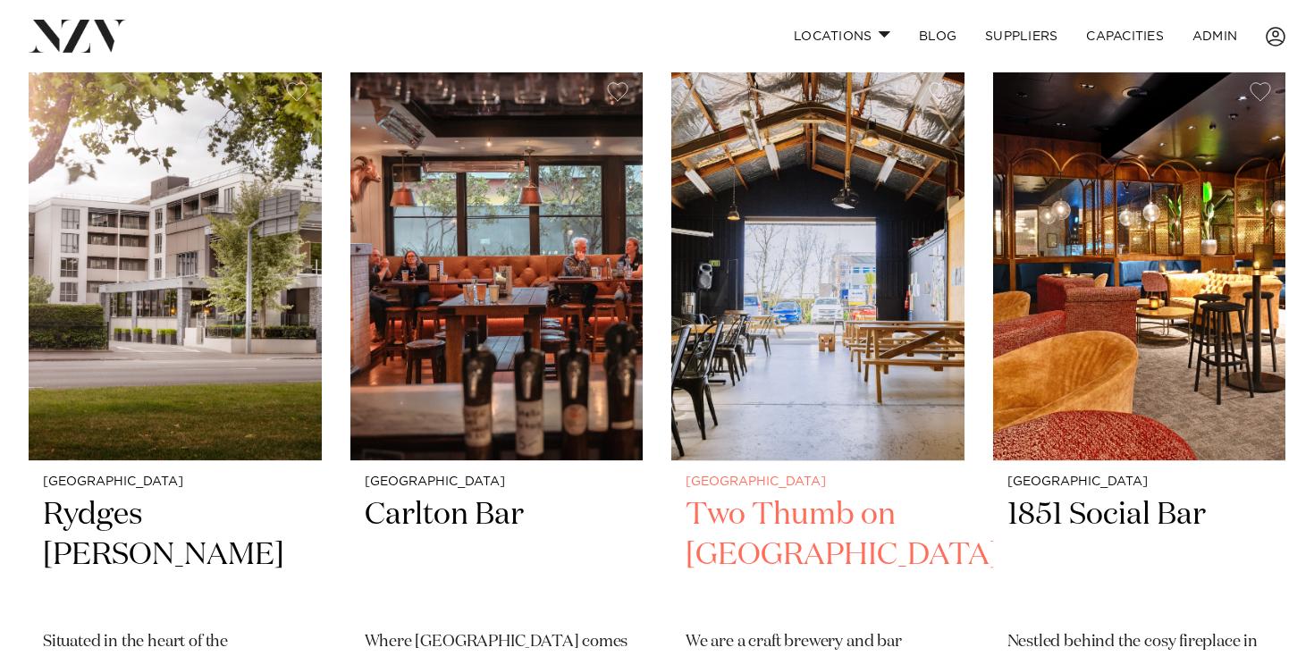
scroll to position [487, 0]
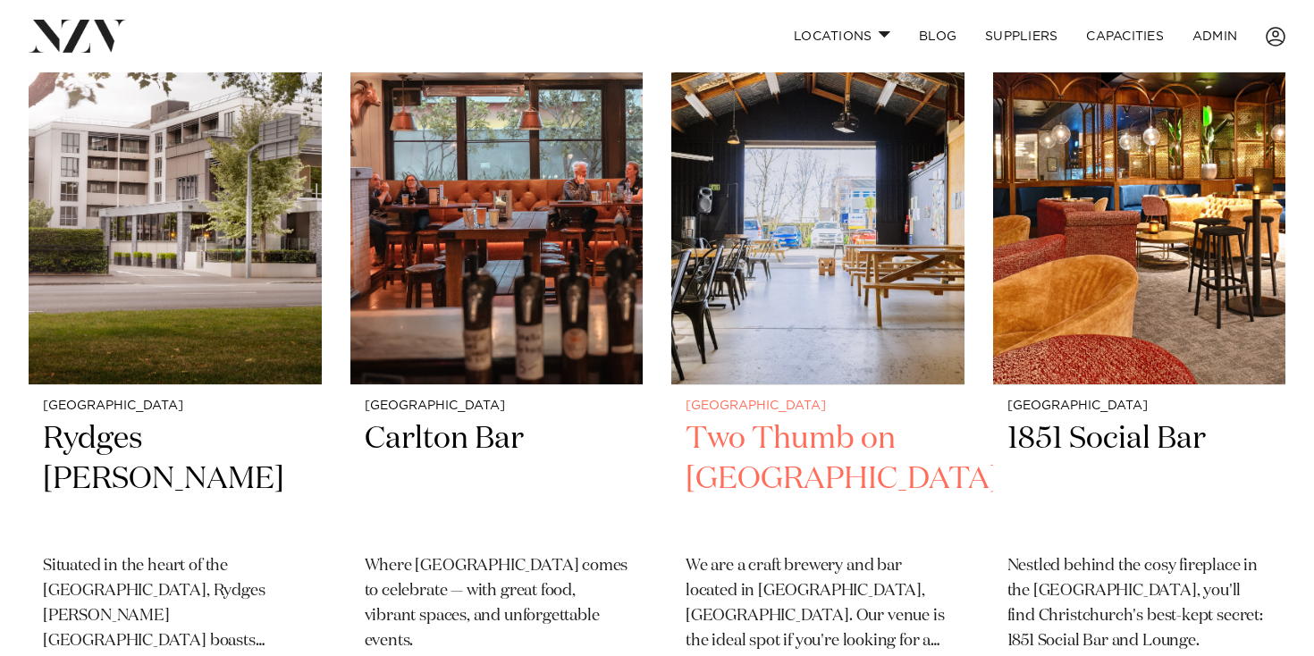
click at [770, 251] on img at bounding box center [817, 188] width 293 height 392
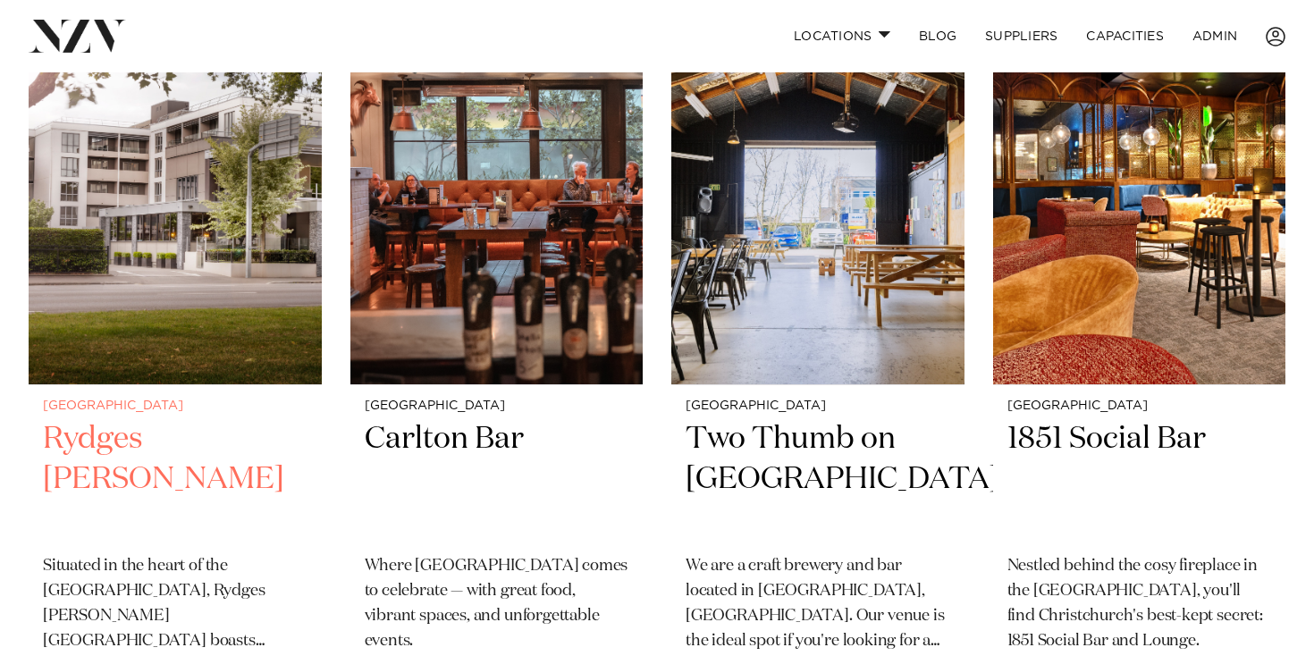
click at [172, 189] on img at bounding box center [175, 188] width 293 height 392
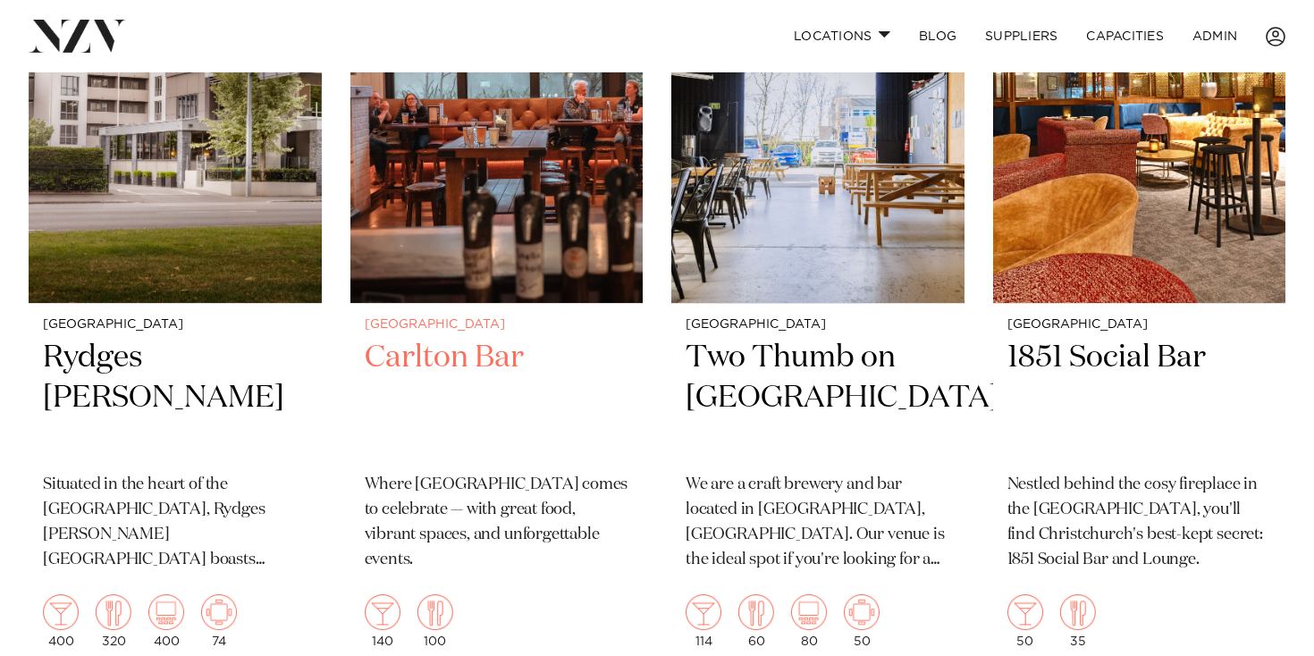
scroll to position [565, 0]
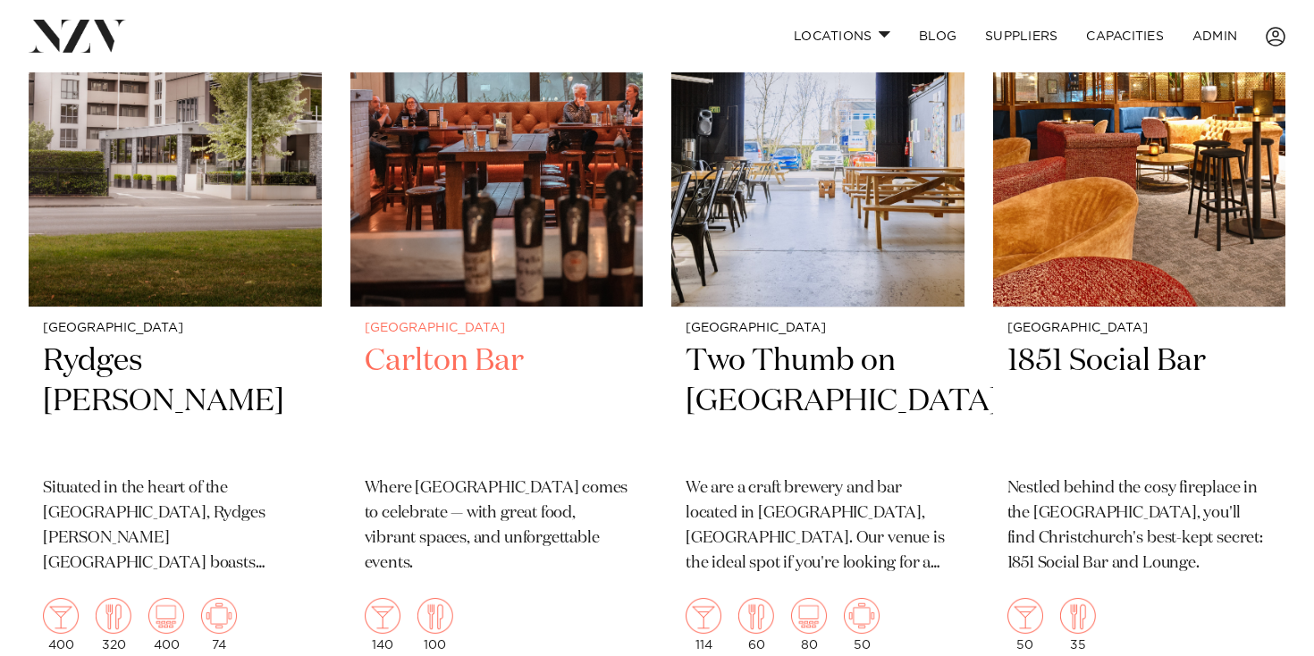
click at [554, 244] on img at bounding box center [496, 110] width 293 height 392
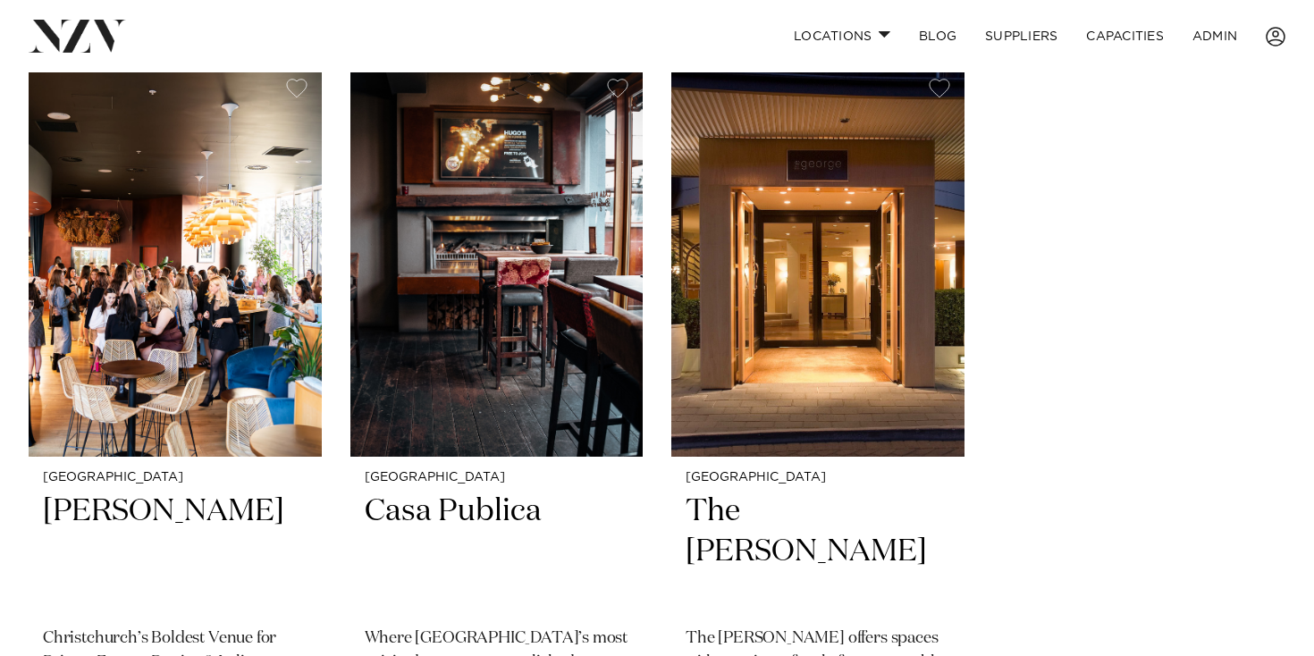
scroll to position [1196, 0]
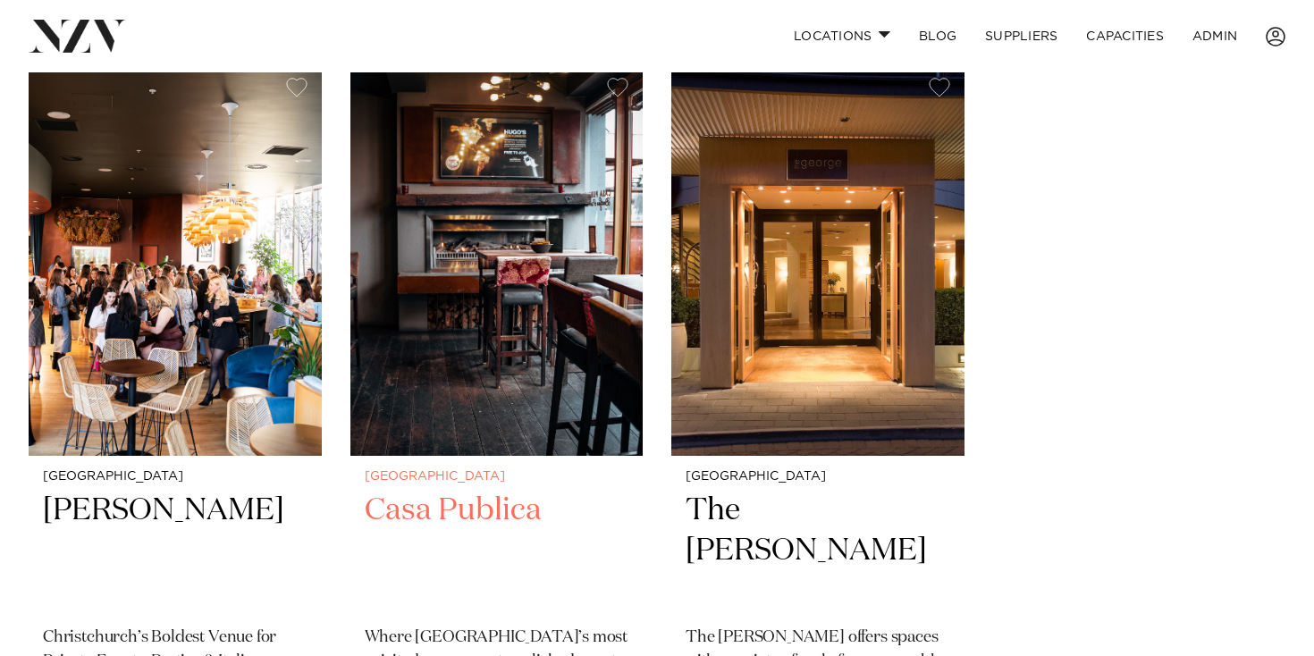
click at [478, 276] on img at bounding box center [496, 259] width 293 height 392
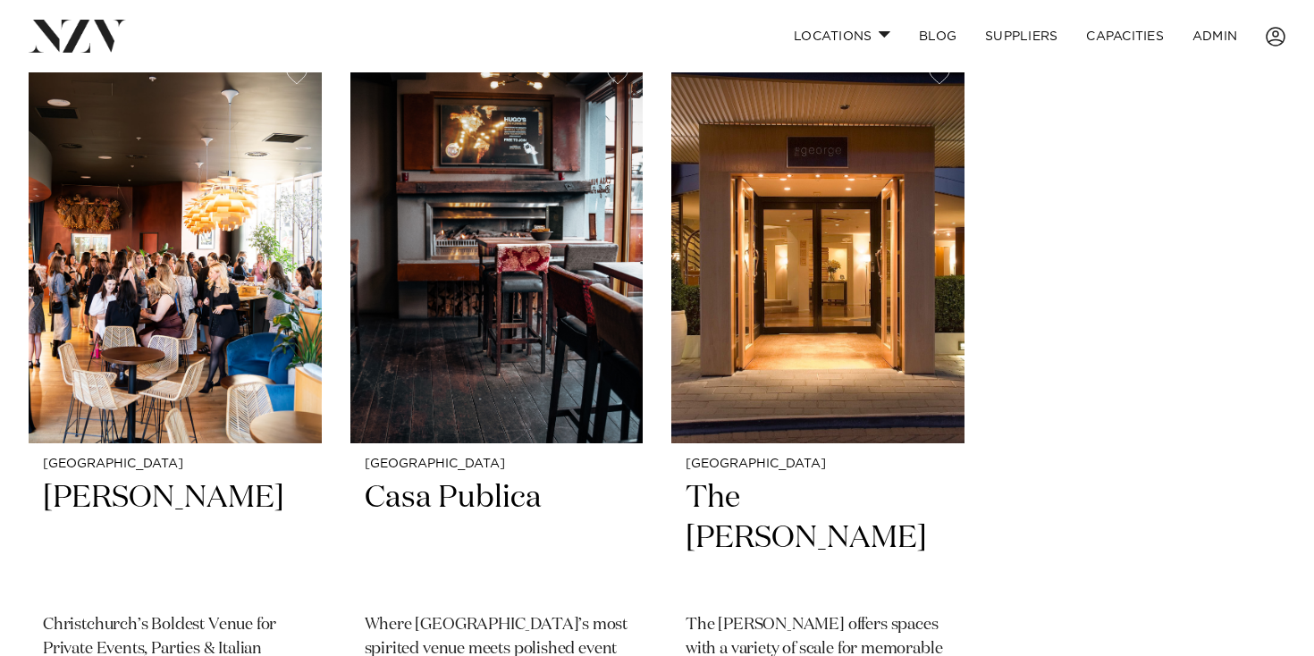
scroll to position [1206, 0]
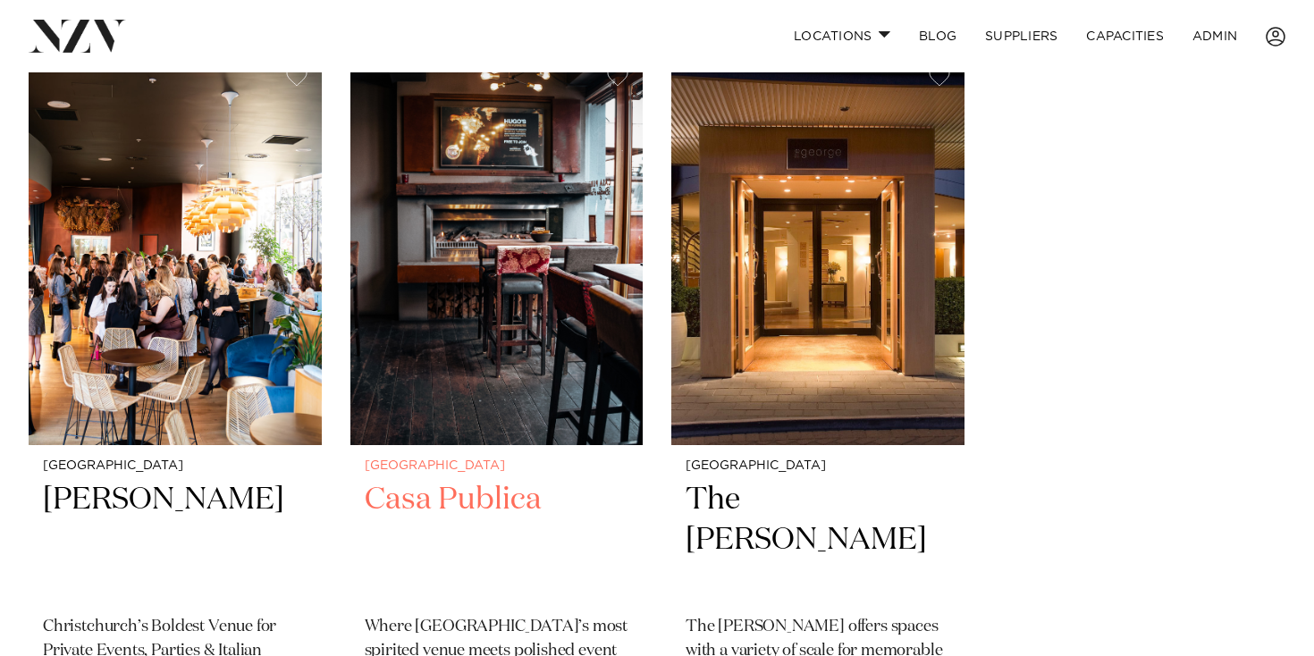
click at [533, 302] on img at bounding box center [496, 249] width 293 height 392
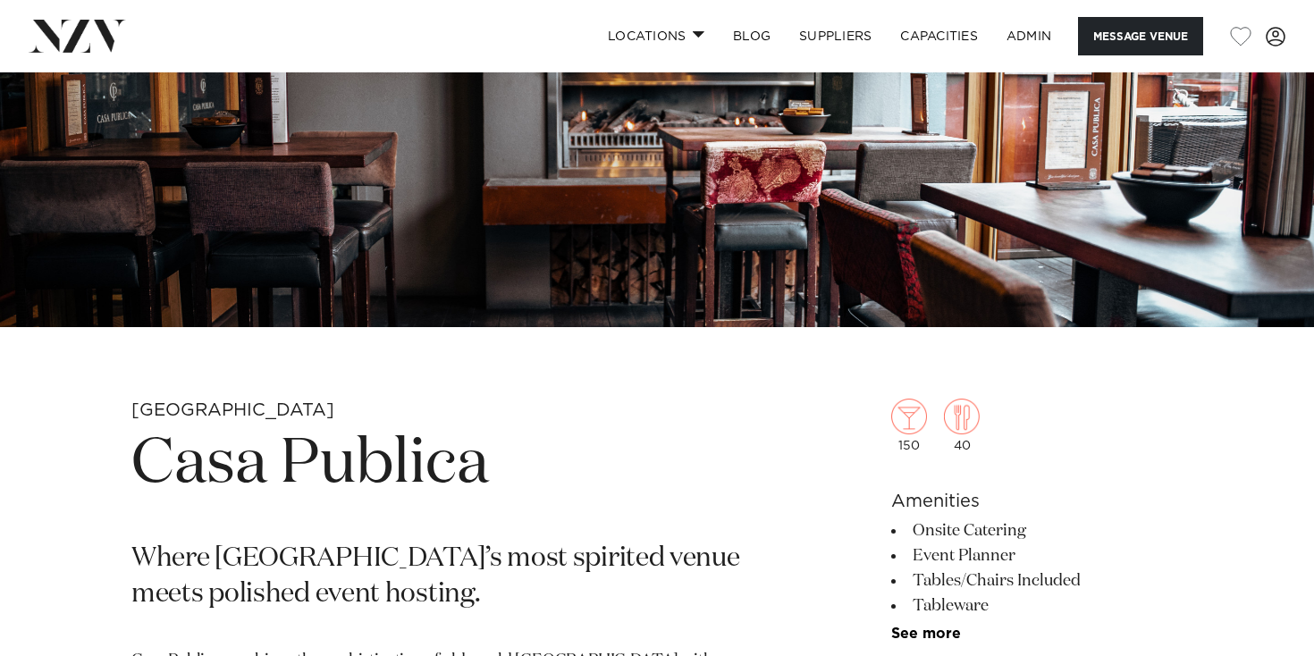
scroll to position [358, 0]
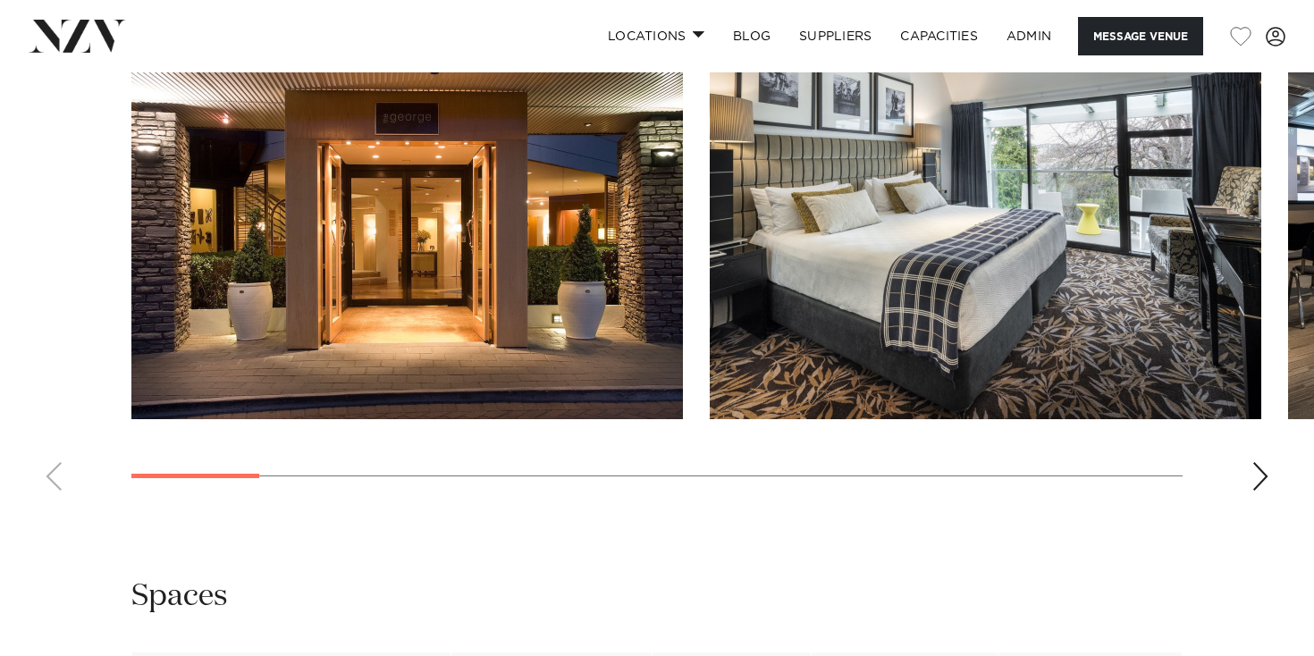
scroll to position [1741, 0]
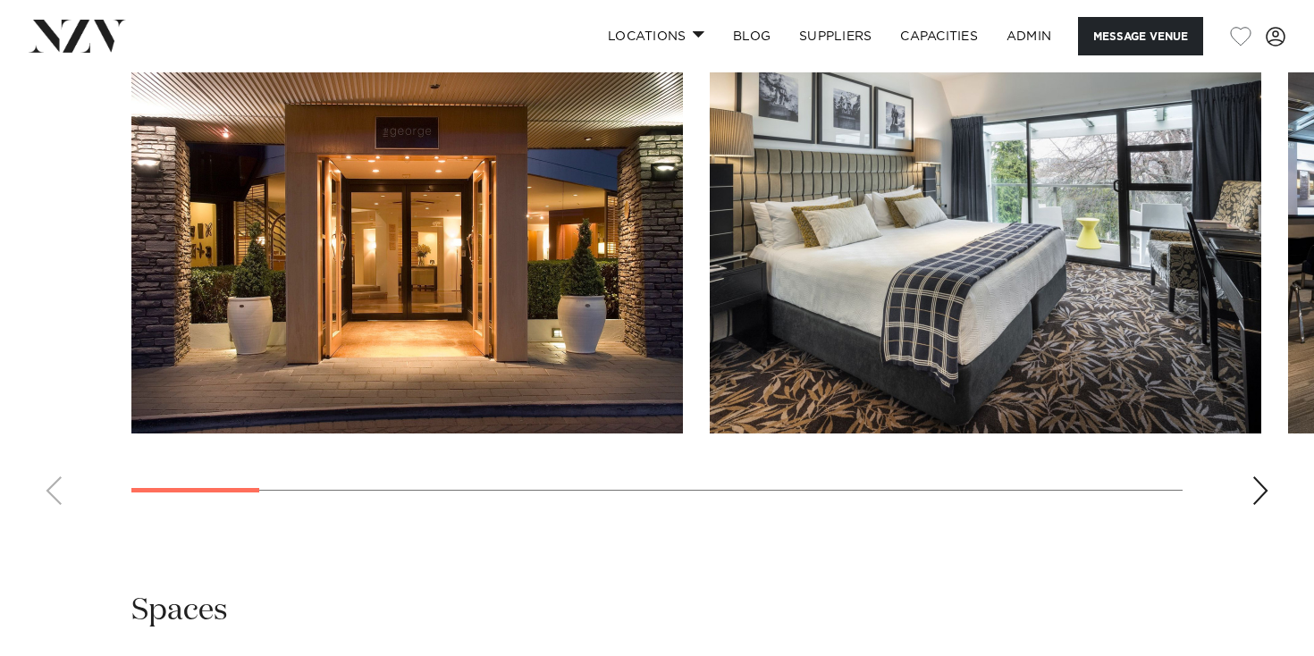
click at [1252, 505] on div "Next slide" at bounding box center [1260, 490] width 18 height 29
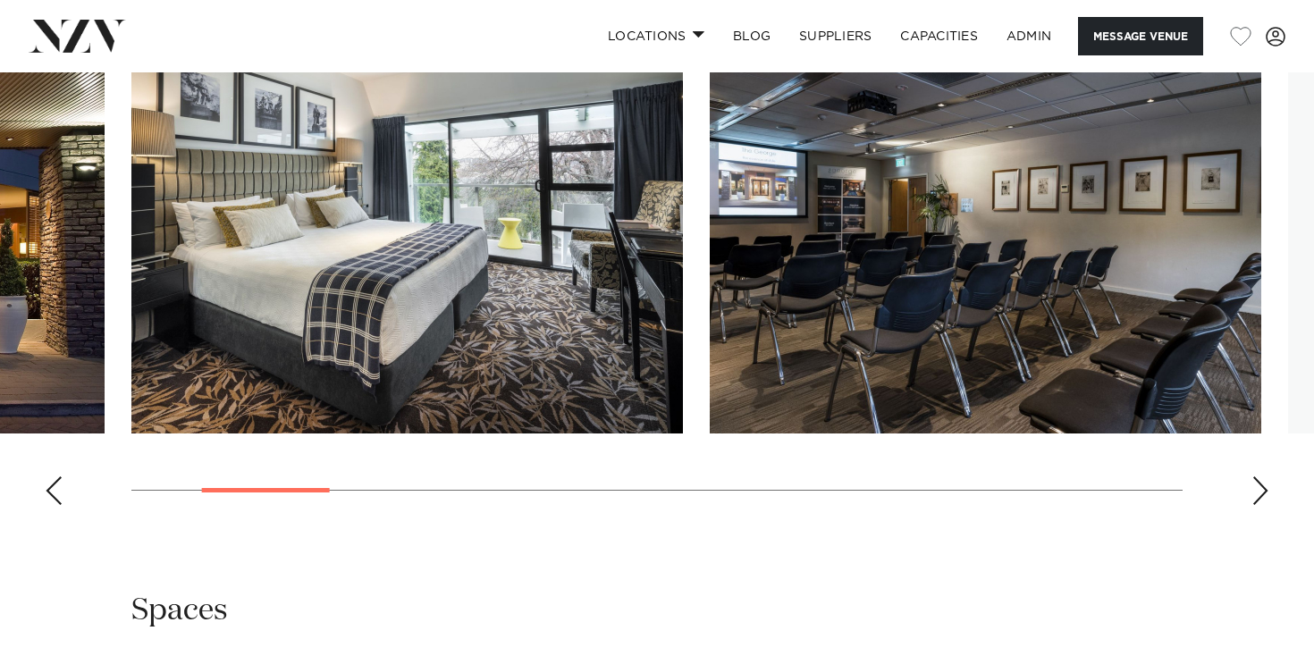
click at [1252, 505] on div "Next slide" at bounding box center [1260, 490] width 18 height 29
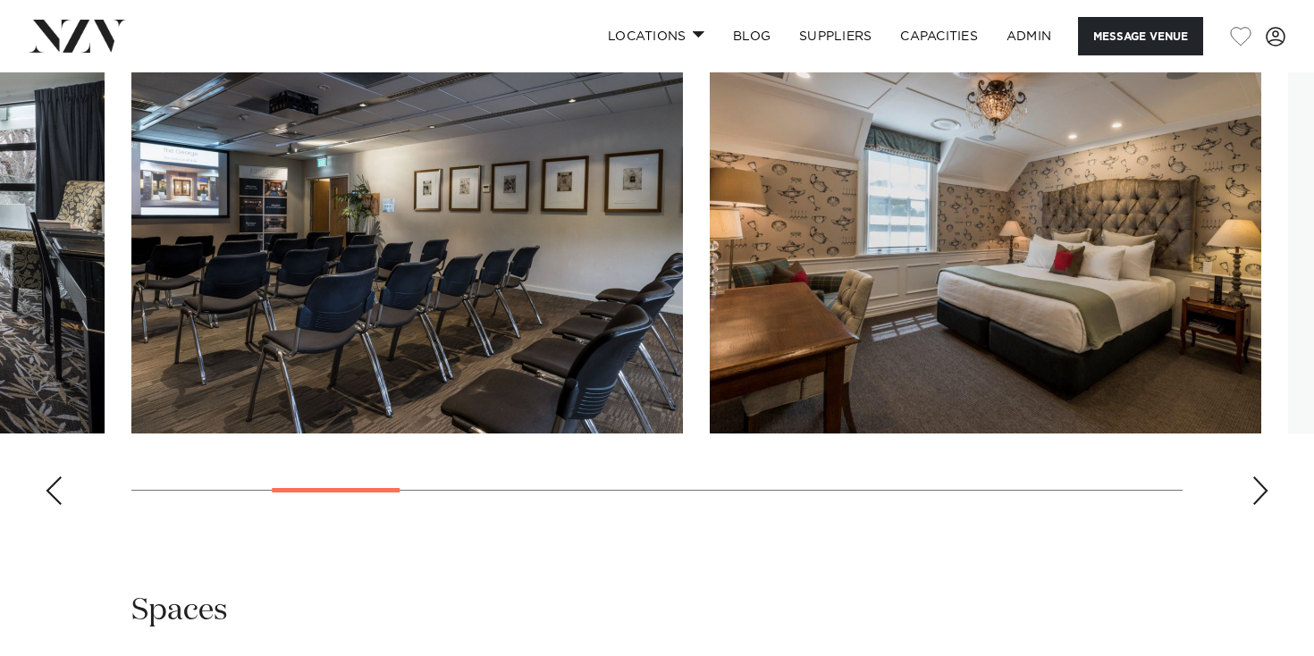
click at [1252, 505] on div "Next slide" at bounding box center [1260, 490] width 18 height 29
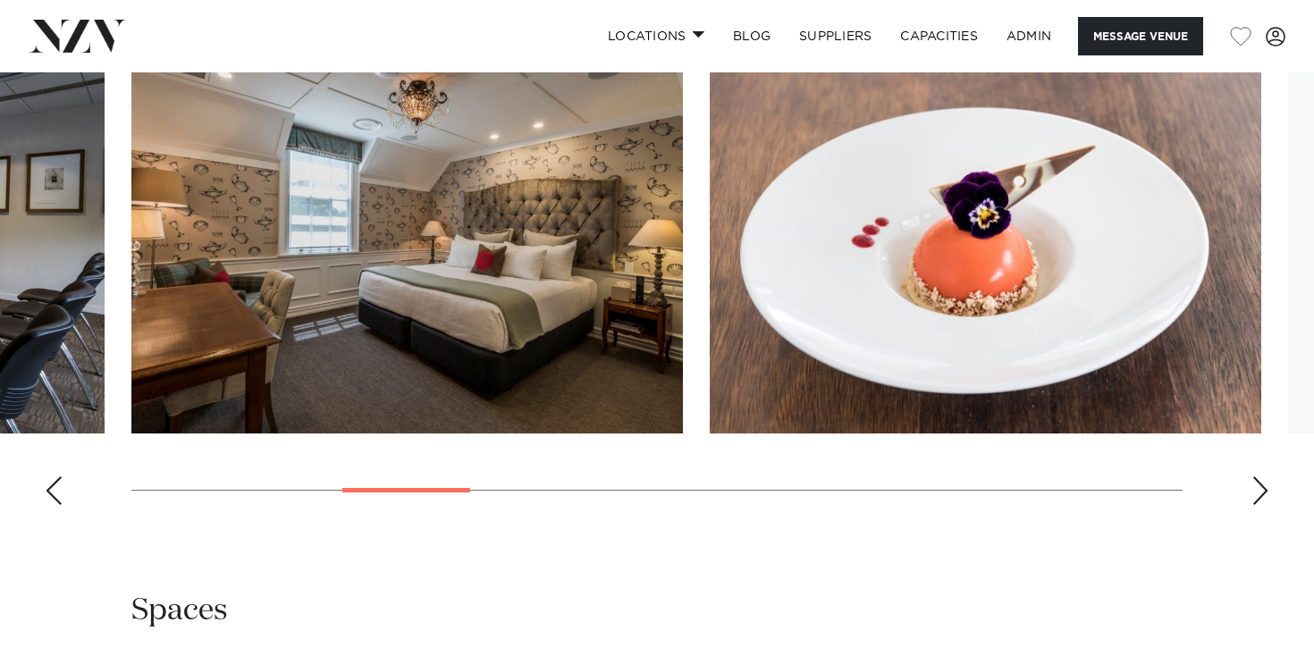
click at [1252, 505] on div "Next slide" at bounding box center [1260, 490] width 18 height 29
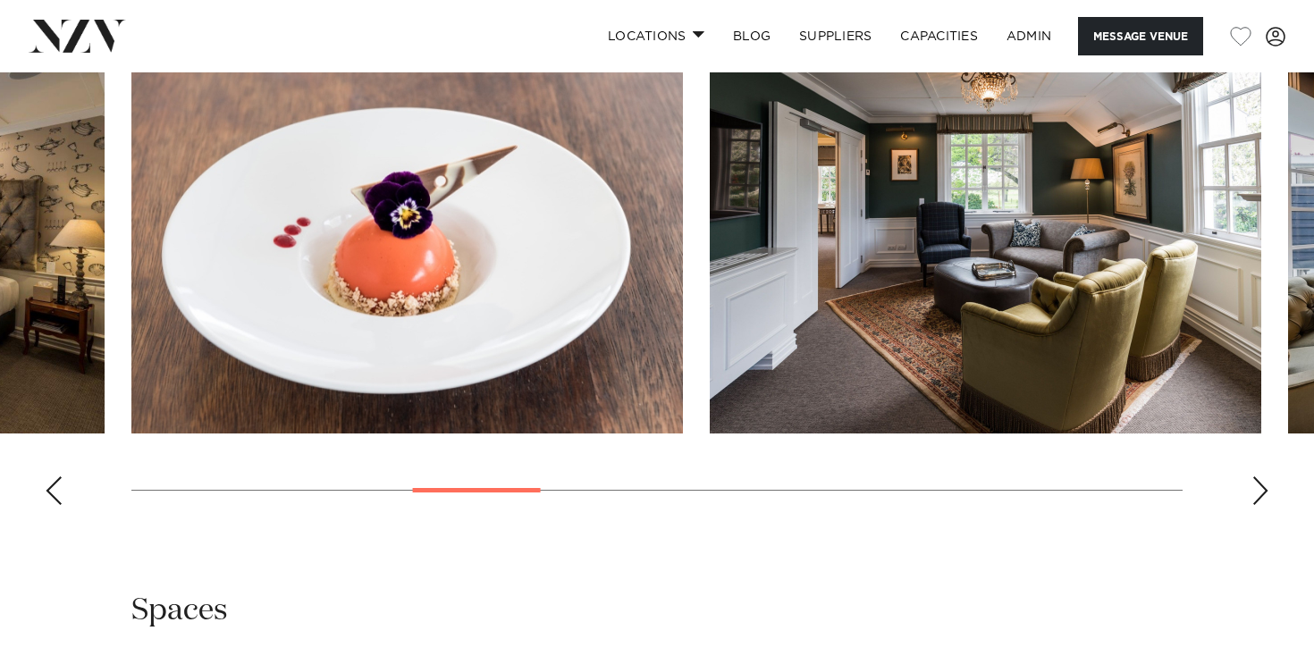
click at [1252, 505] on div "Next slide" at bounding box center [1260, 490] width 18 height 29
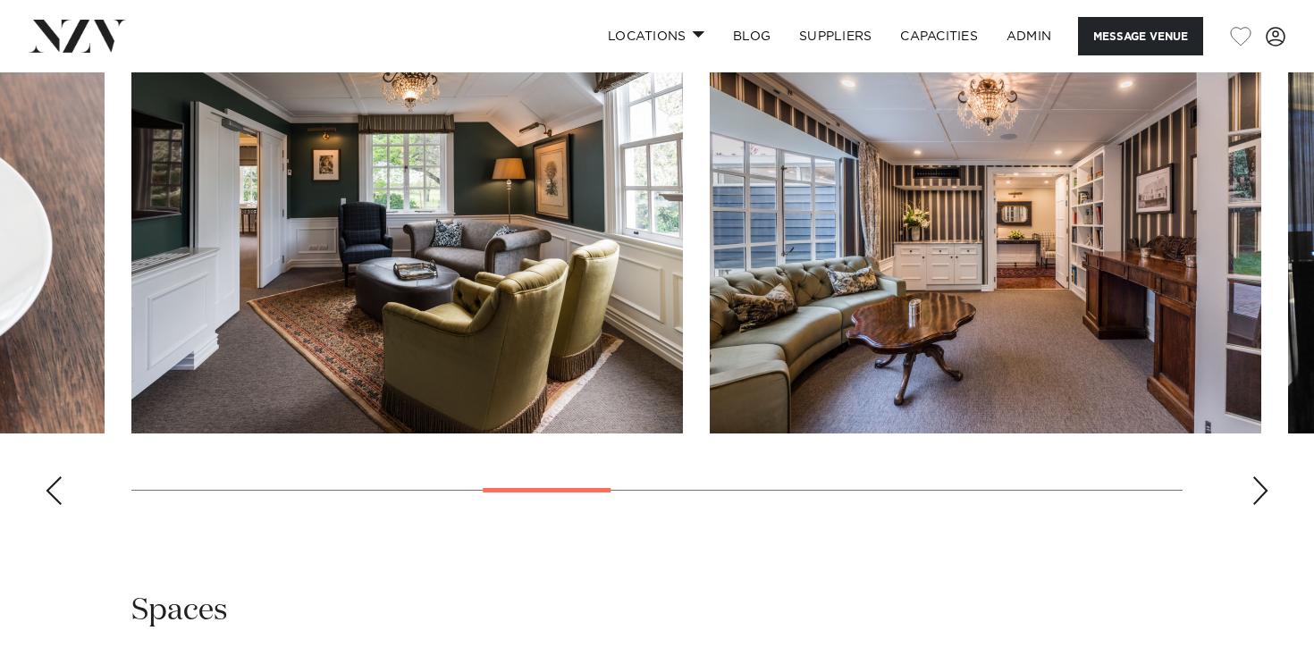
click at [1252, 505] on div "Next slide" at bounding box center [1260, 490] width 18 height 29
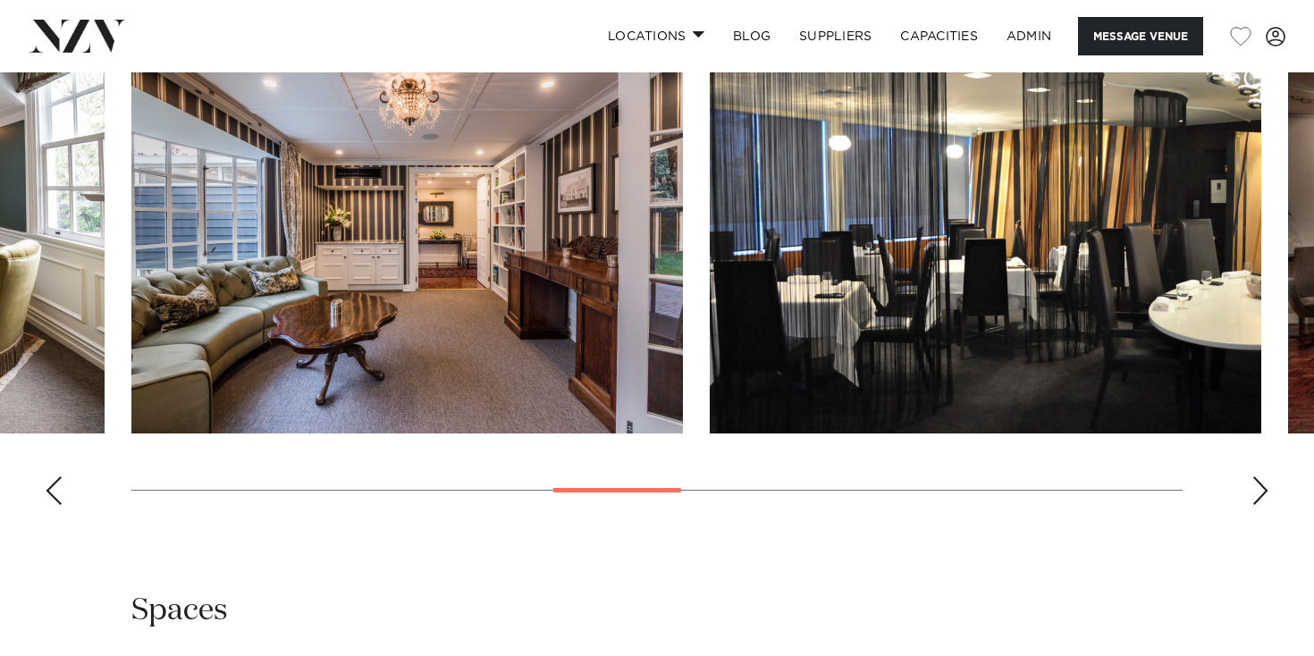
click at [1252, 505] on div "Next slide" at bounding box center [1260, 490] width 18 height 29
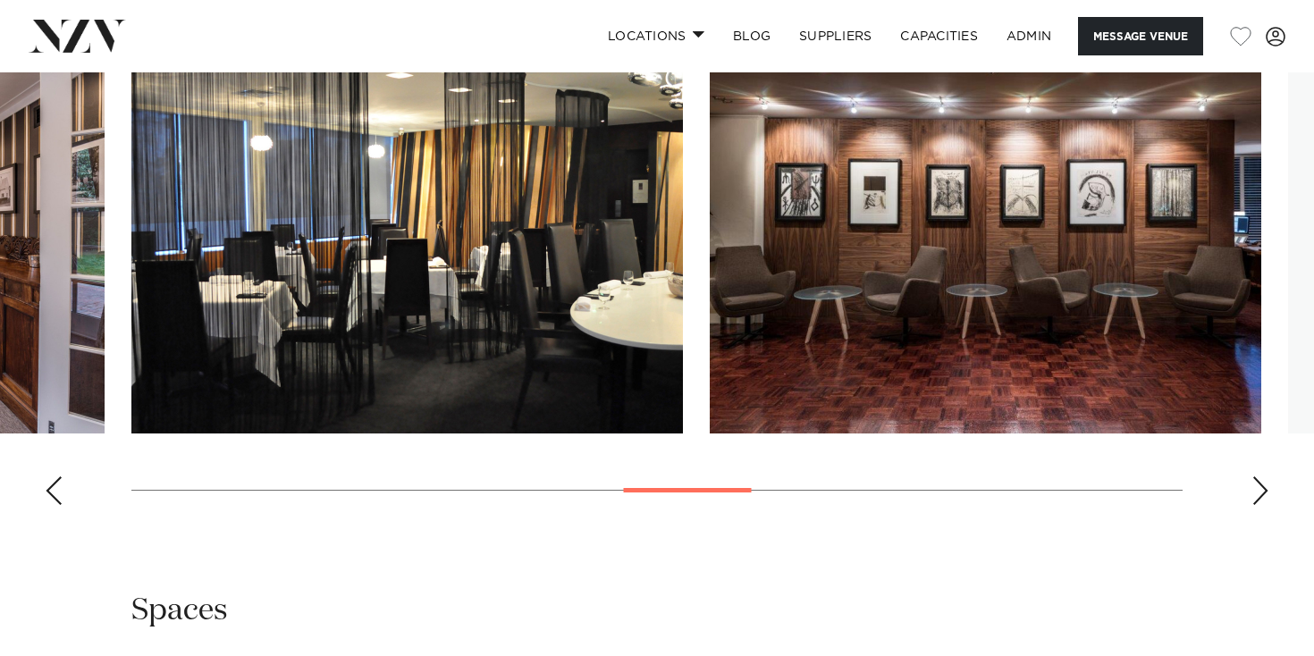
click at [1252, 505] on div "Next slide" at bounding box center [1260, 490] width 18 height 29
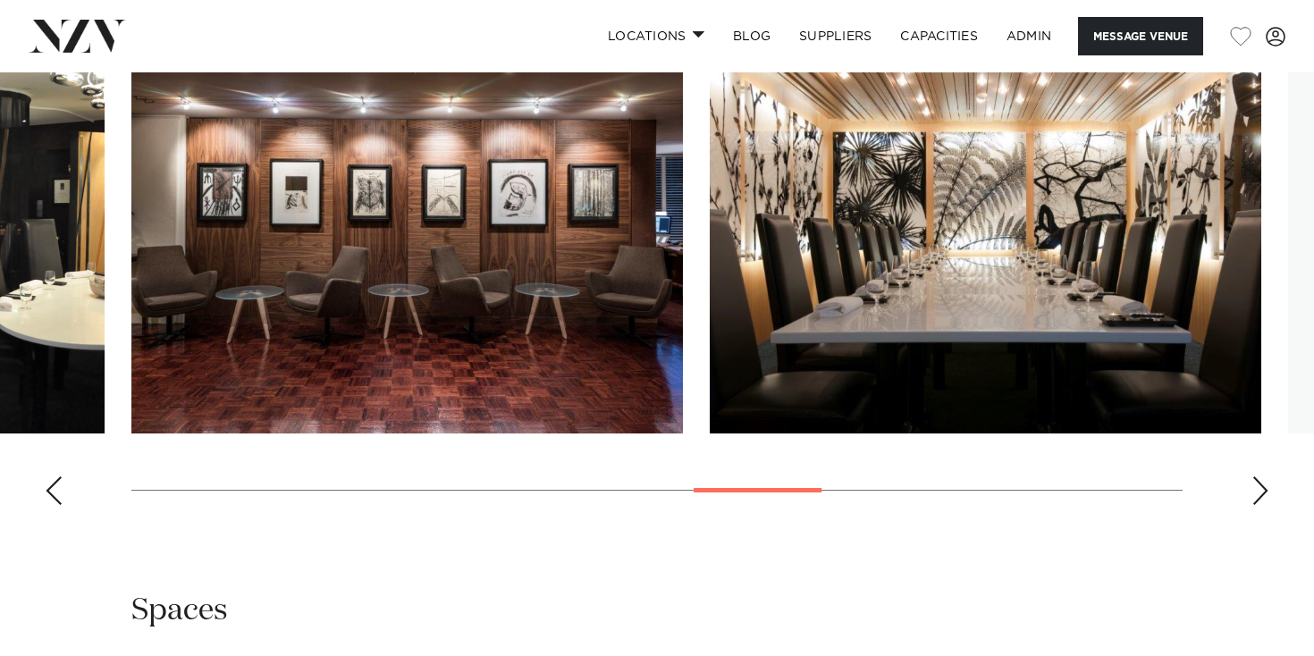
click at [1252, 505] on div "Next slide" at bounding box center [1260, 490] width 18 height 29
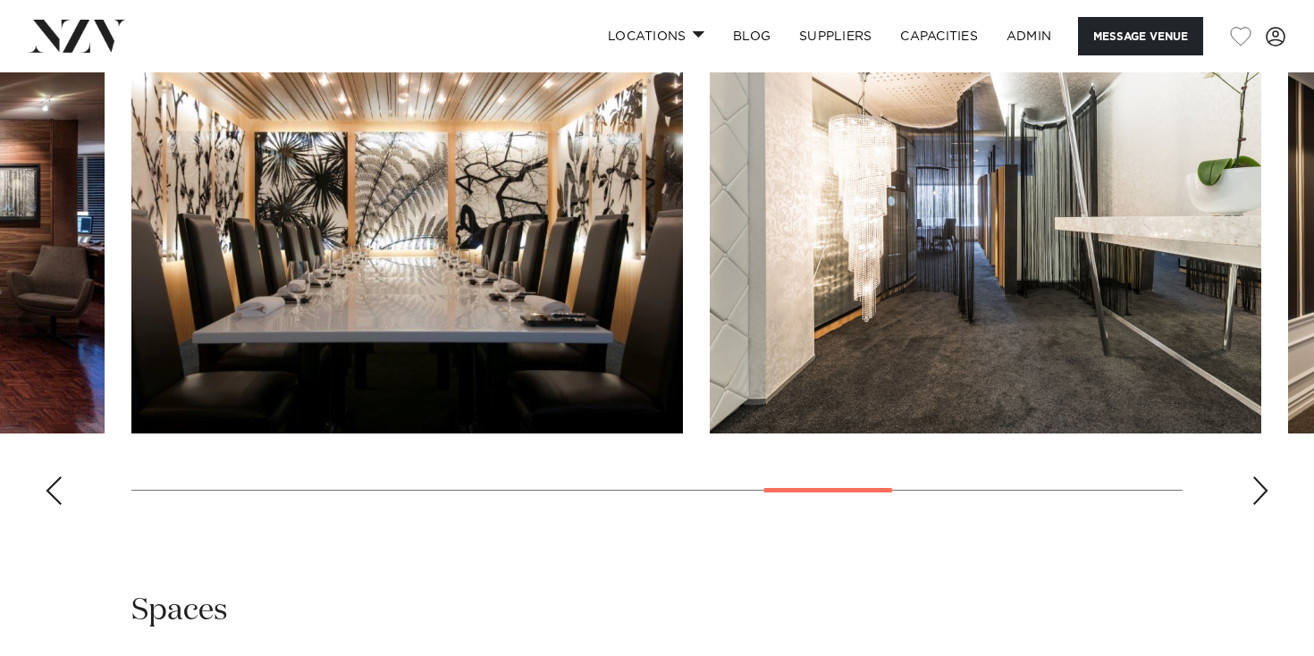
click at [1252, 505] on div "Next slide" at bounding box center [1260, 490] width 18 height 29
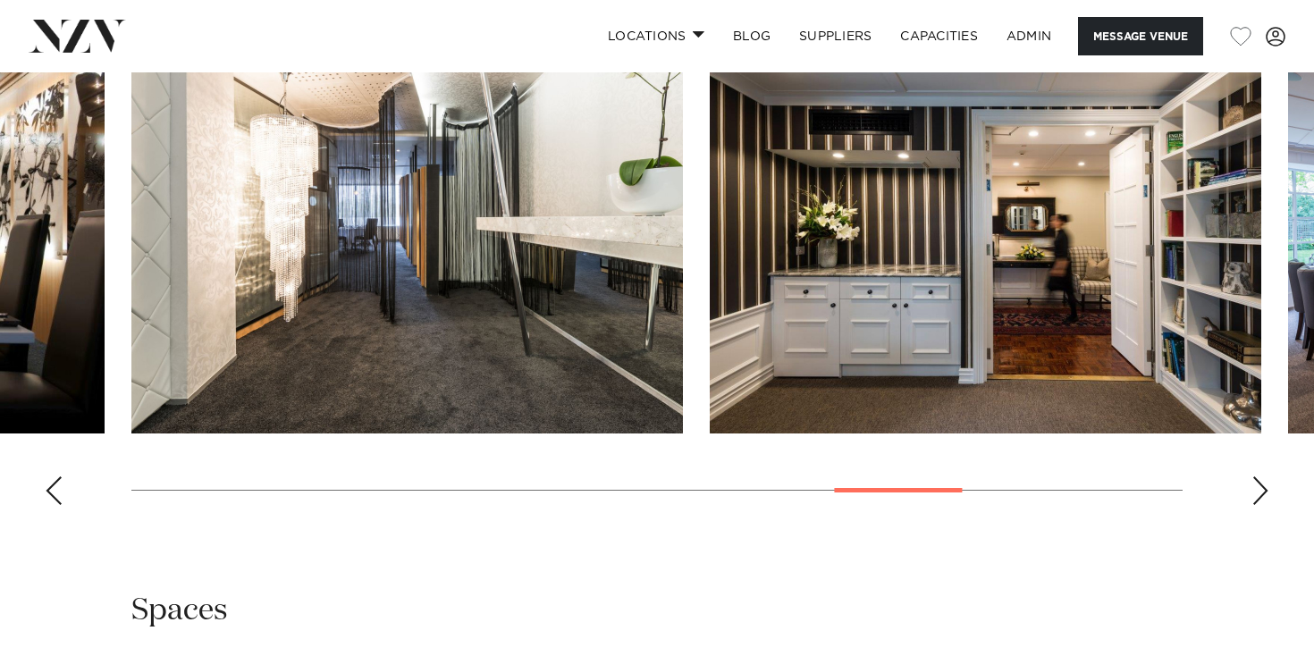
click at [1252, 505] on div "Next slide" at bounding box center [1260, 490] width 18 height 29
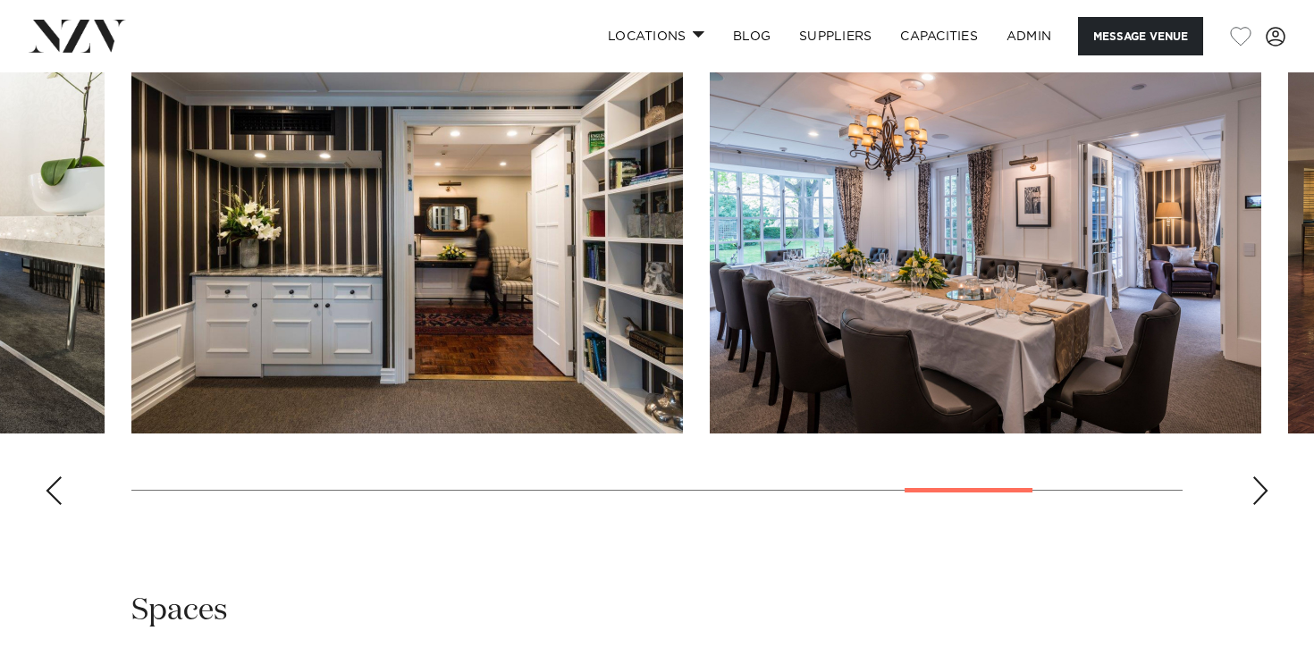
click at [1252, 505] on div "Next slide" at bounding box center [1260, 490] width 18 height 29
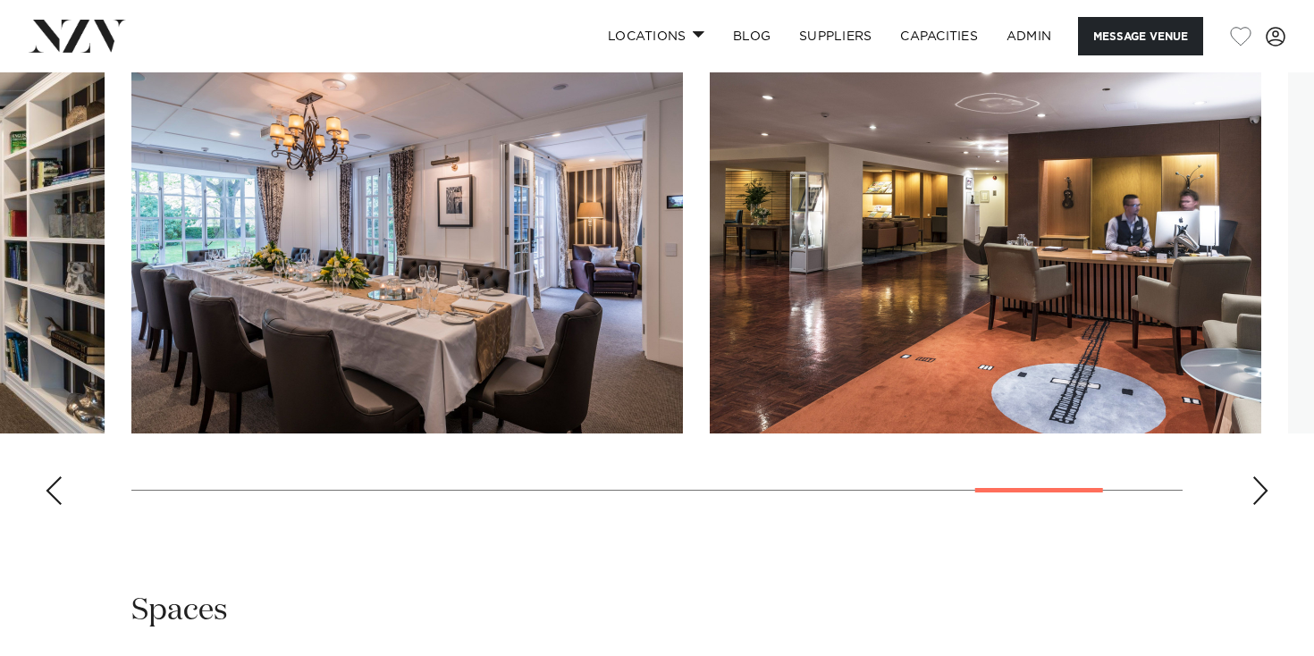
click at [1252, 505] on div "Next slide" at bounding box center [1260, 490] width 18 height 29
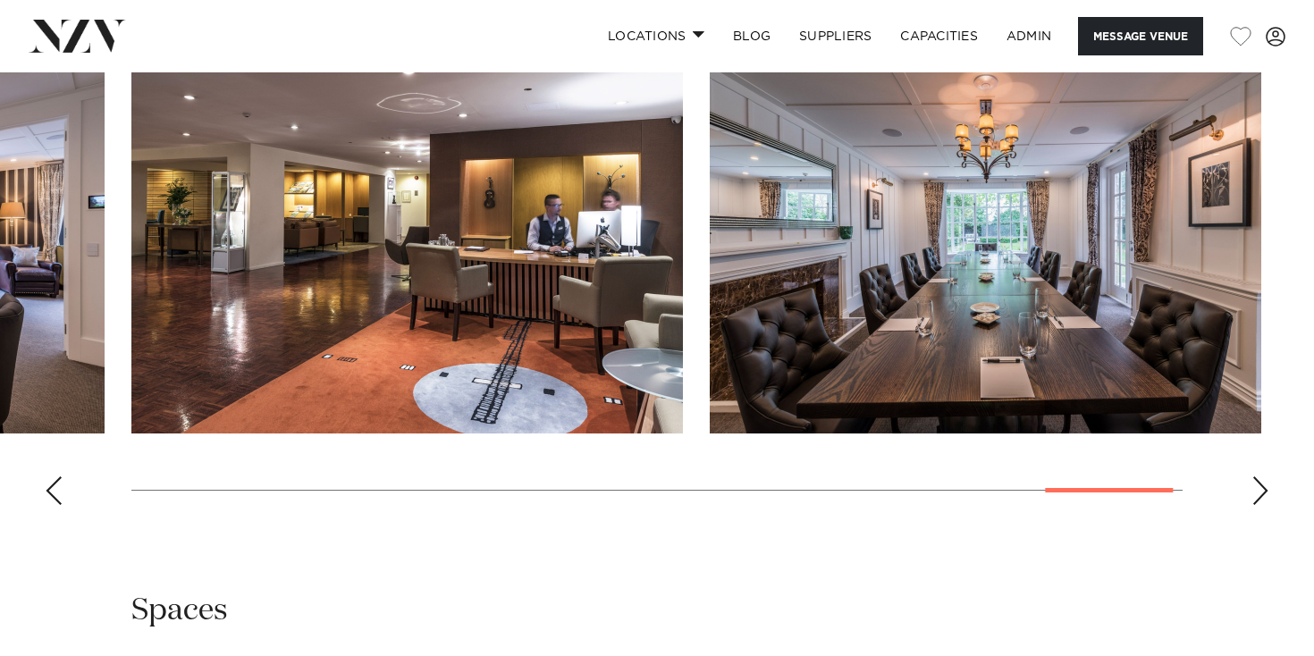
click at [1252, 505] on div "Next slide" at bounding box center [1260, 490] width 18 height 29
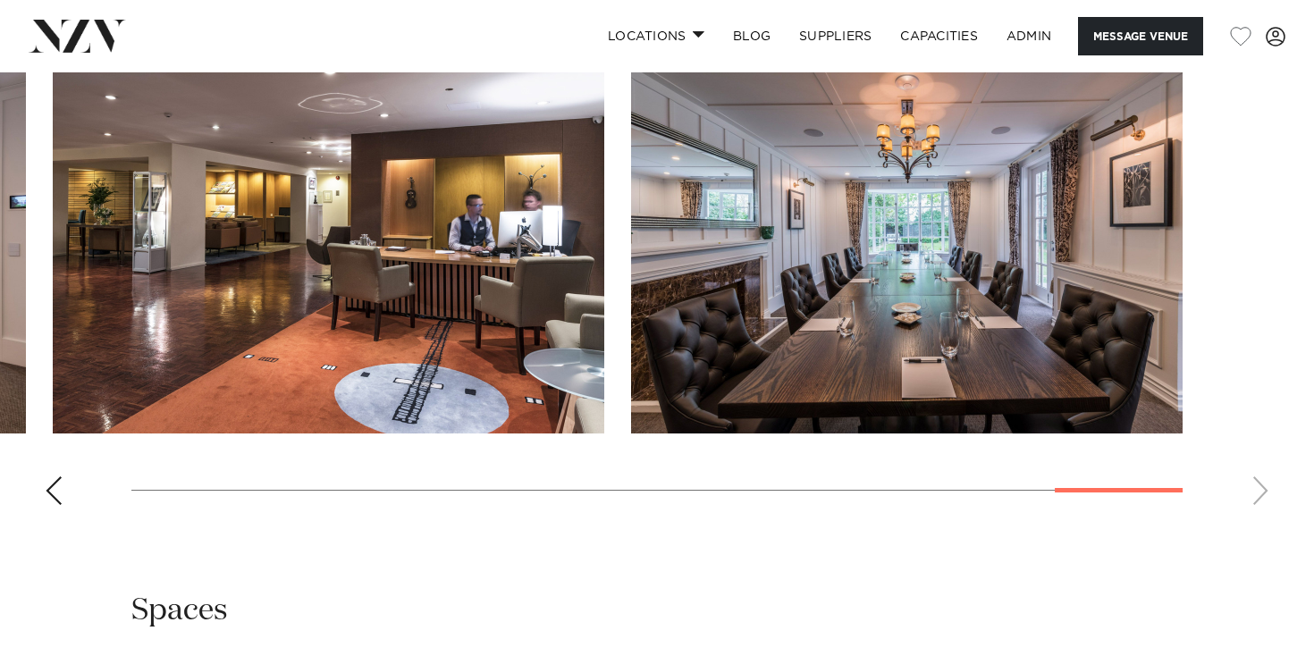
click at [1252, 519] on swiper-container at bounding box center [657, 274] width 1314 height 491
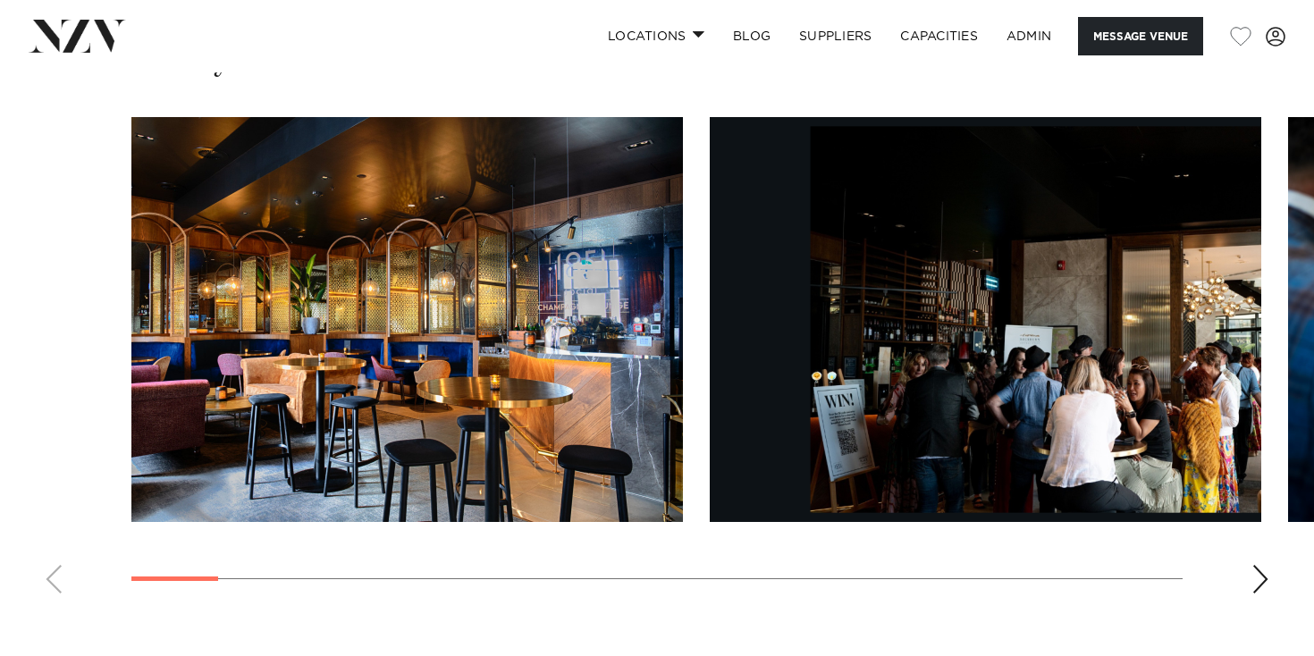
scroll to position [1742, 0]
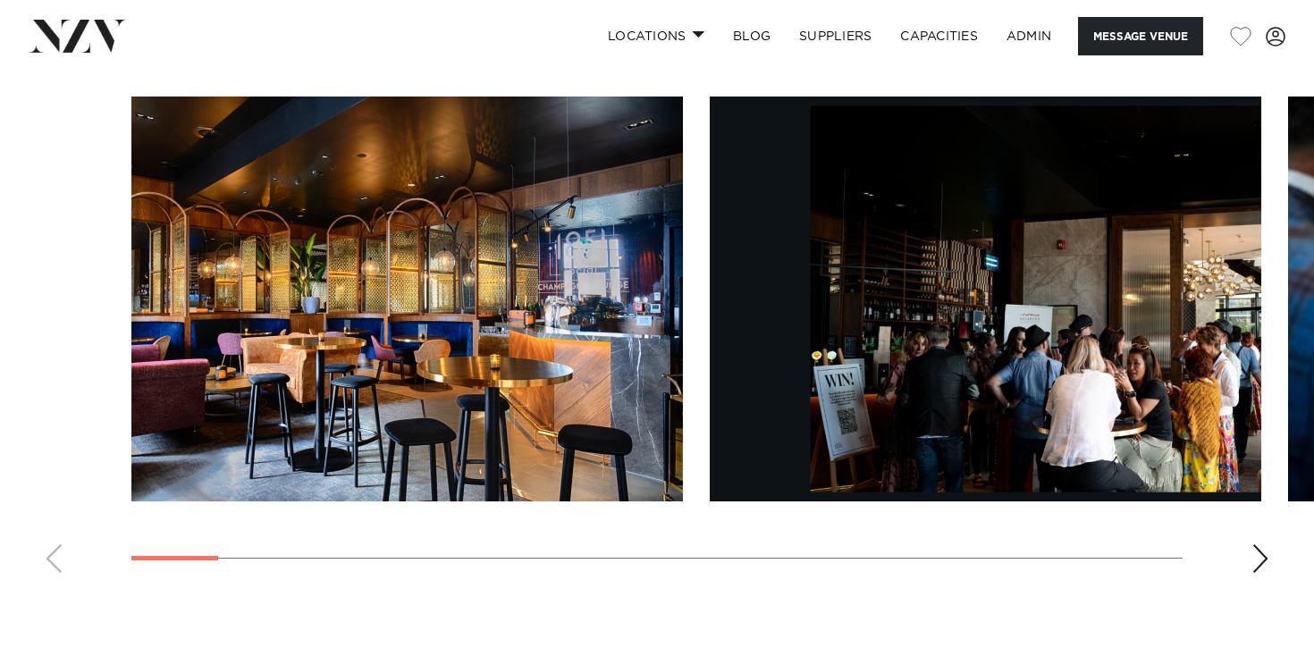
click at [1258, 553] on div "Next slide" at bounding box center [1260, 558] width 18 height 29
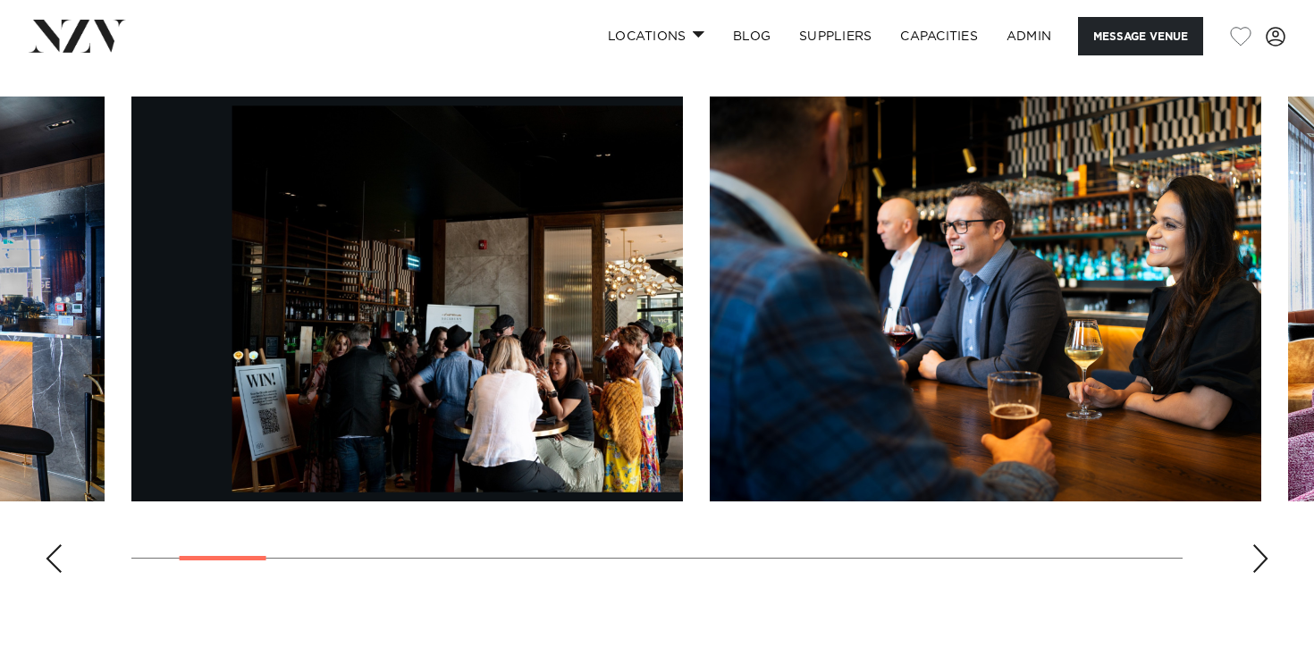
click at [1258, 553] on div "Next slide" at bounding box center [1260, 558] width 18 height 29
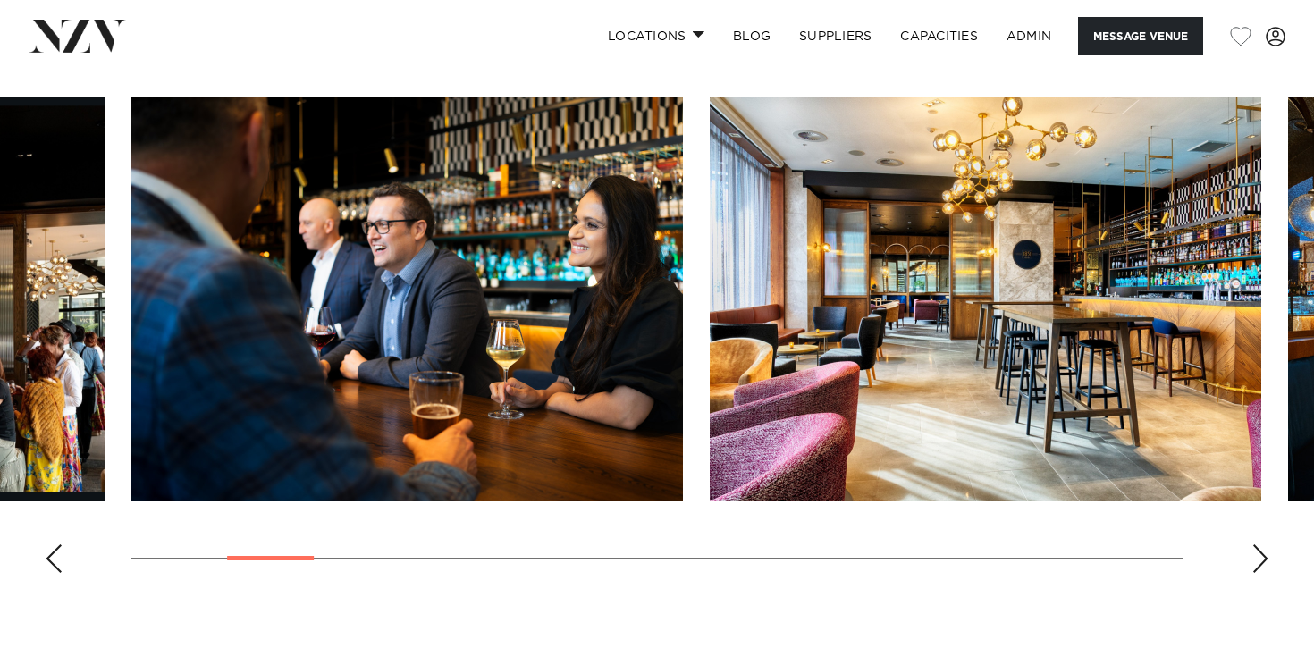
click at [1258, 553] on div "Next slide" at bounding box center [1260, 558] width 18 height 29
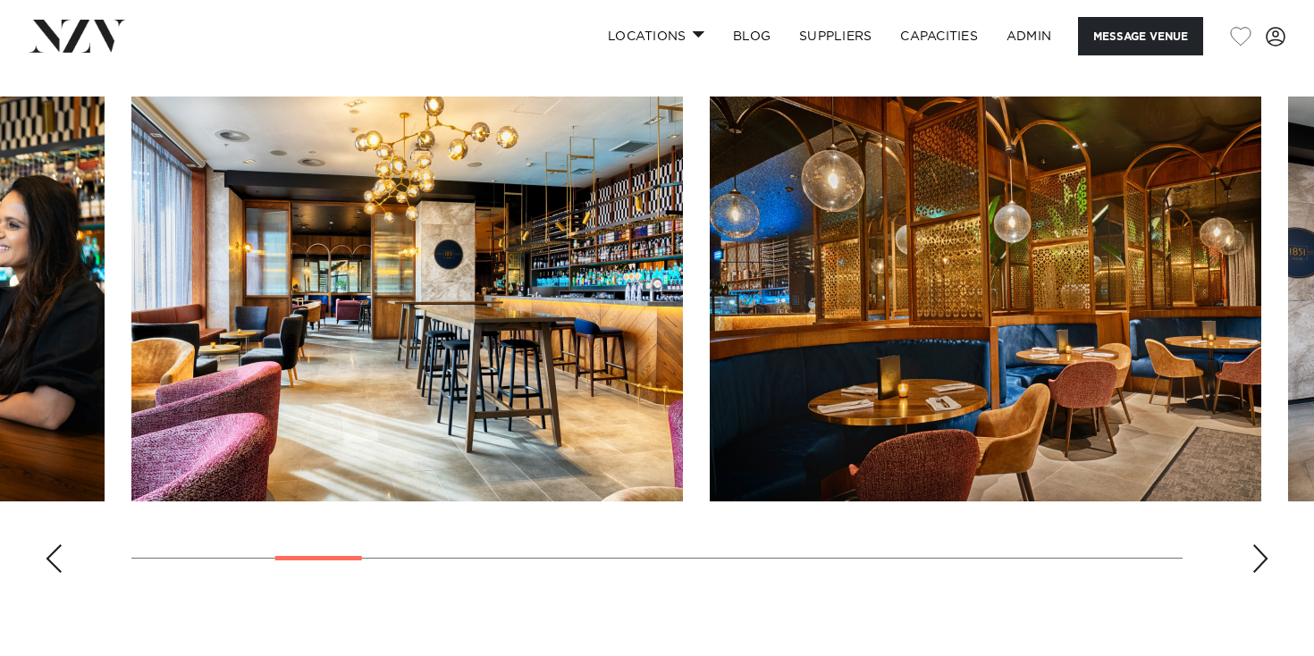
click at [1258, 553] on div "Next slide" at bounding box center [1260, 558] width 18 height 29
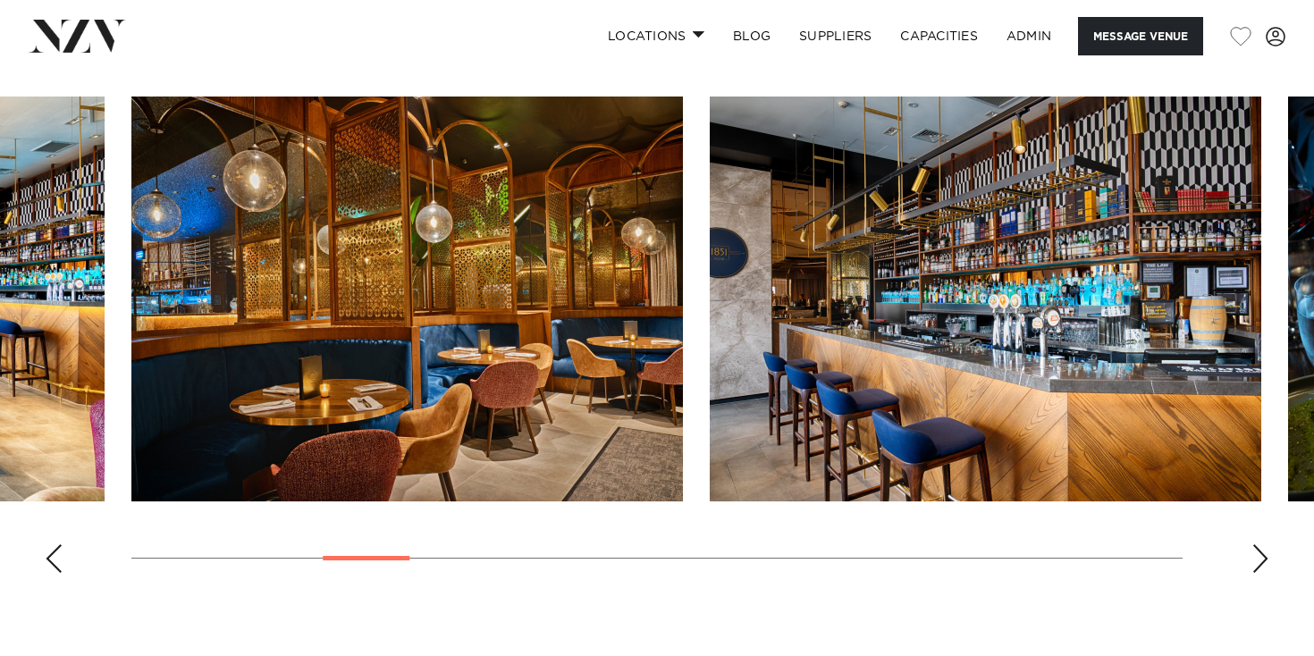
click at [1258, 553] on div "Next slide" at bounding box center [1260, 558] width 18 height 29
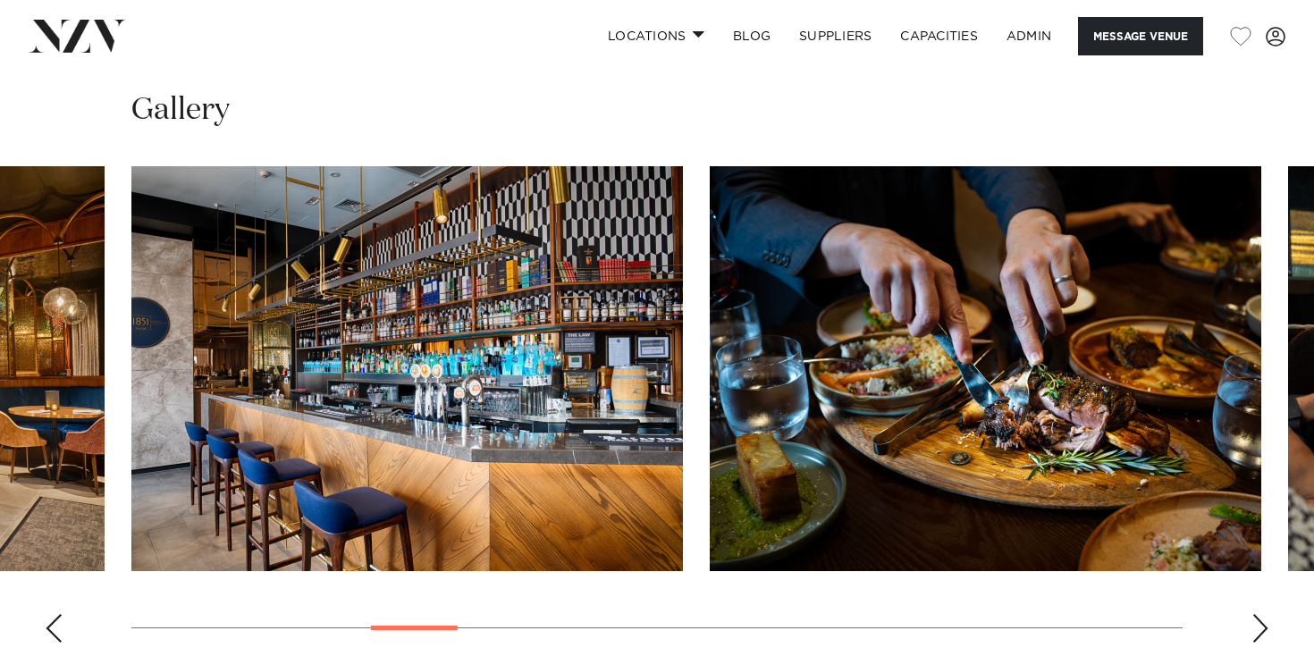
scroll to position [1718, 0]
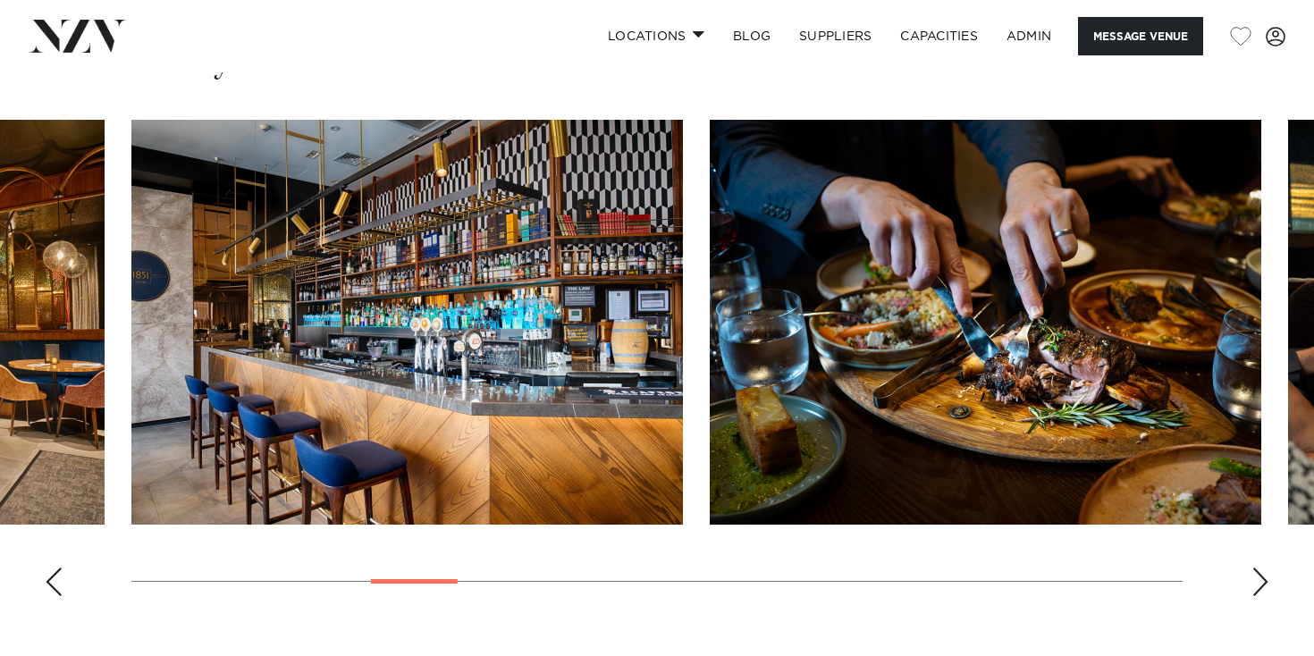
click at [47, 585] on div "Previous slide" at bounding box center [54, 581] width 18 height 29
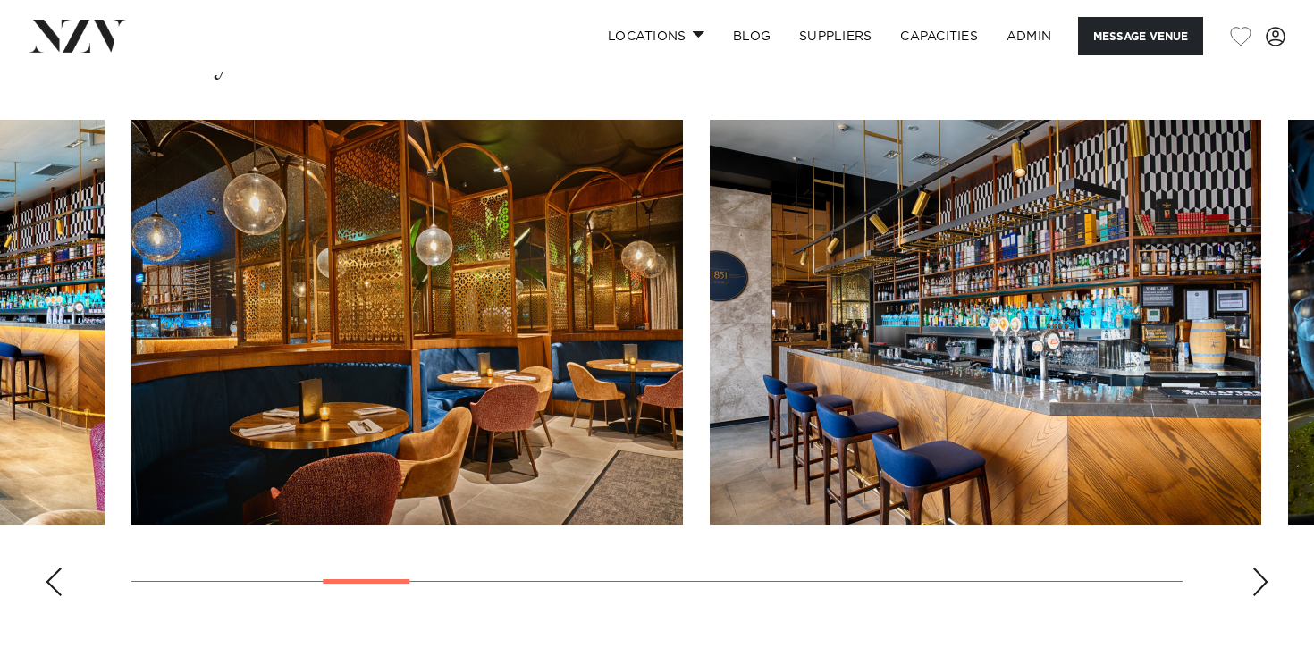
click at [47, 585] on div "Previous slide" at bounding box center [54, 581] width 18 height 29
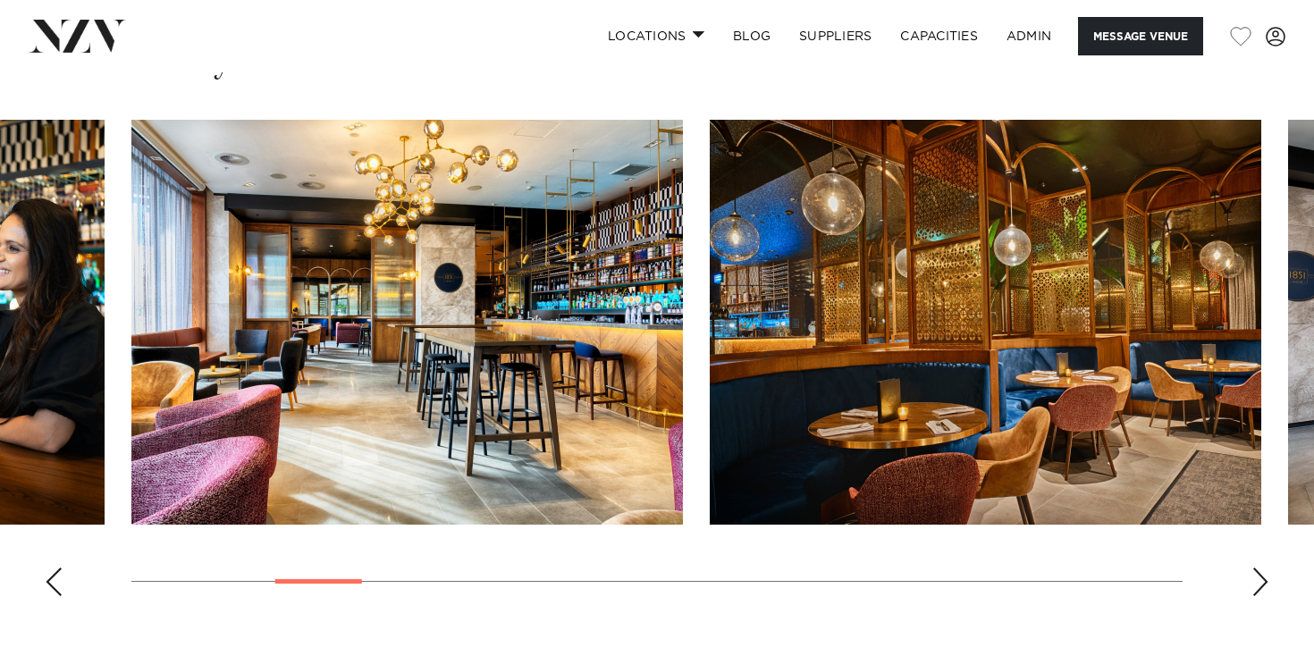
click at [47, 585] on div "Previous slide" at bounding box center [54, 581] width 18 height 29
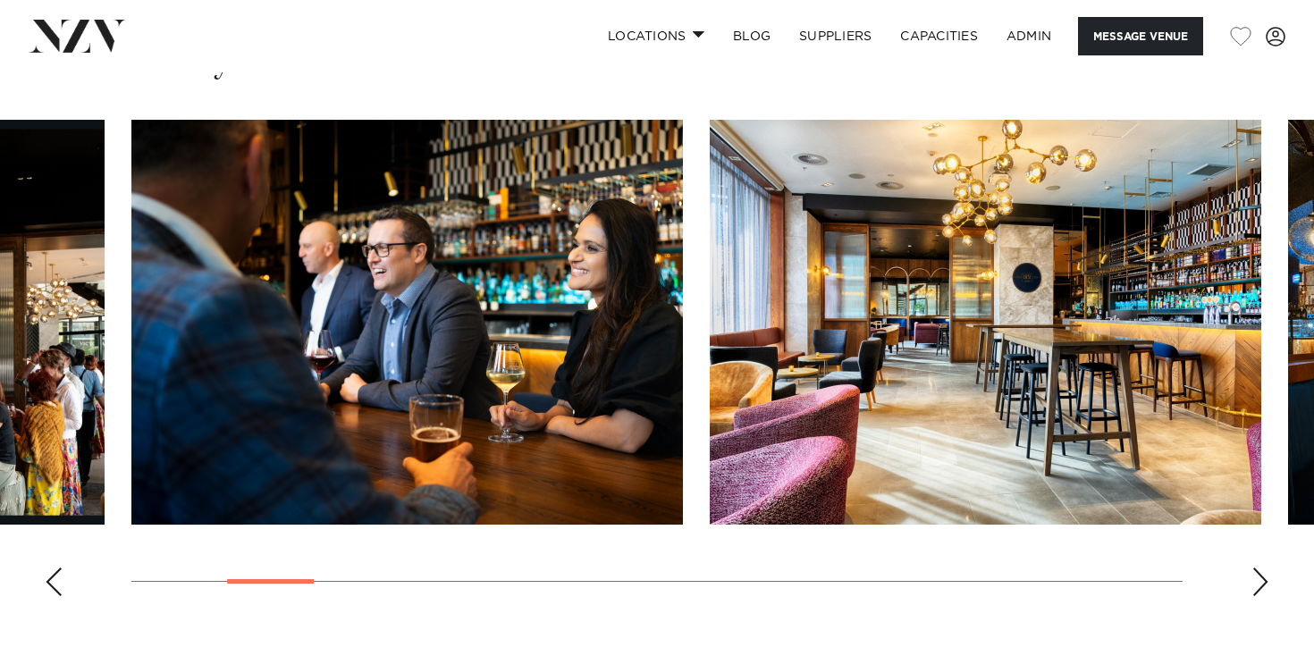
click at [47, 585] on div "Previous slide" at bounding box center [54, 581] width 18 height 29
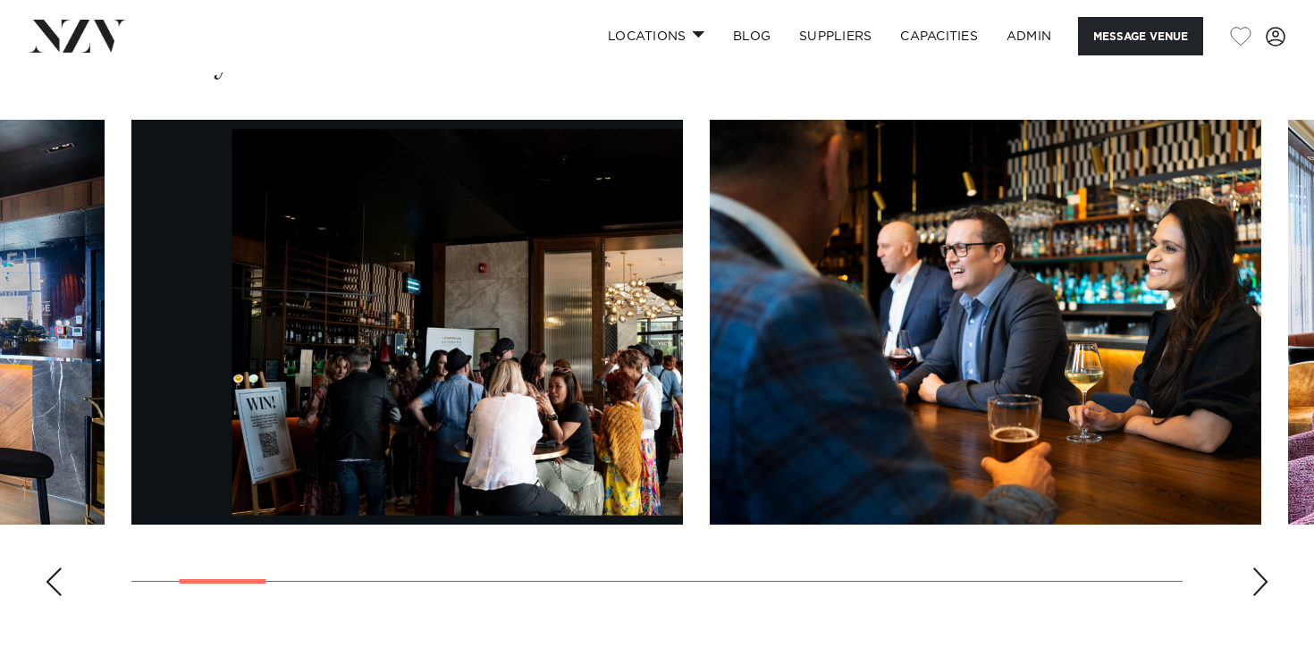
click at [47, 585] on div "Previous slide" at bounding box center [54, 581] width 18 height 29
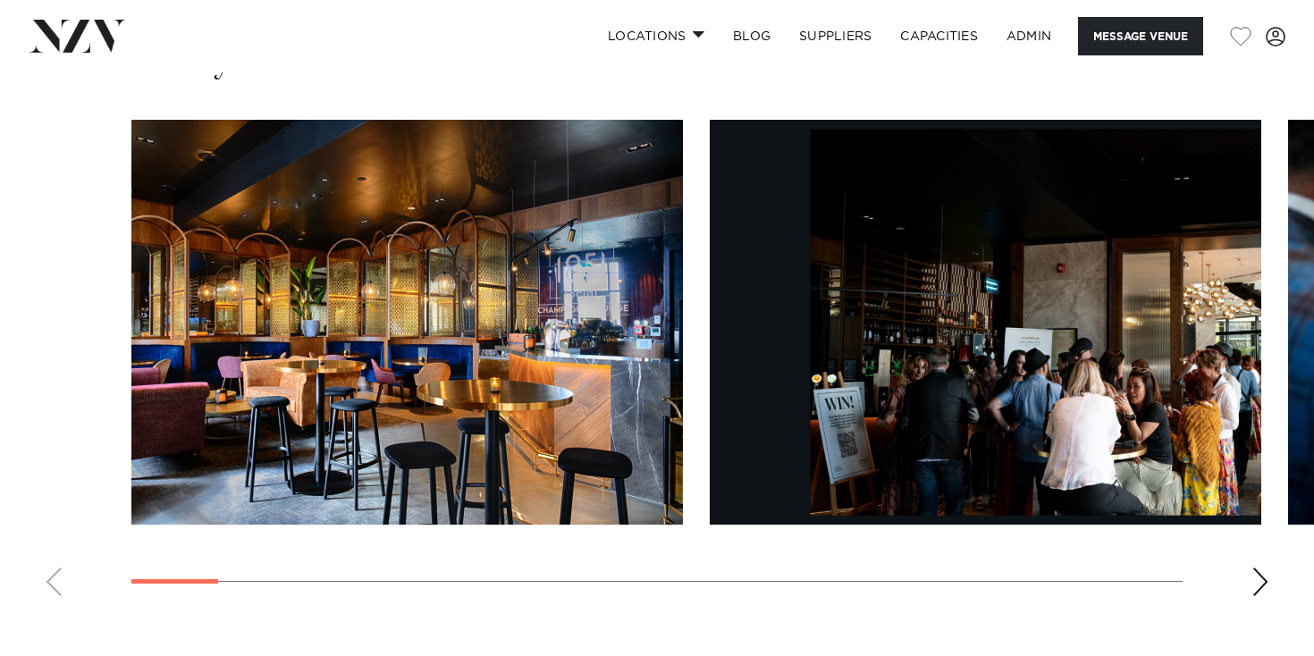
click at [47, 585] on swiper-container at bounding box center [657, 365] width 1314 height 491
click at [1258, 596] on div "Next slide" at bounding box center [1260, 581] width 18 height 29
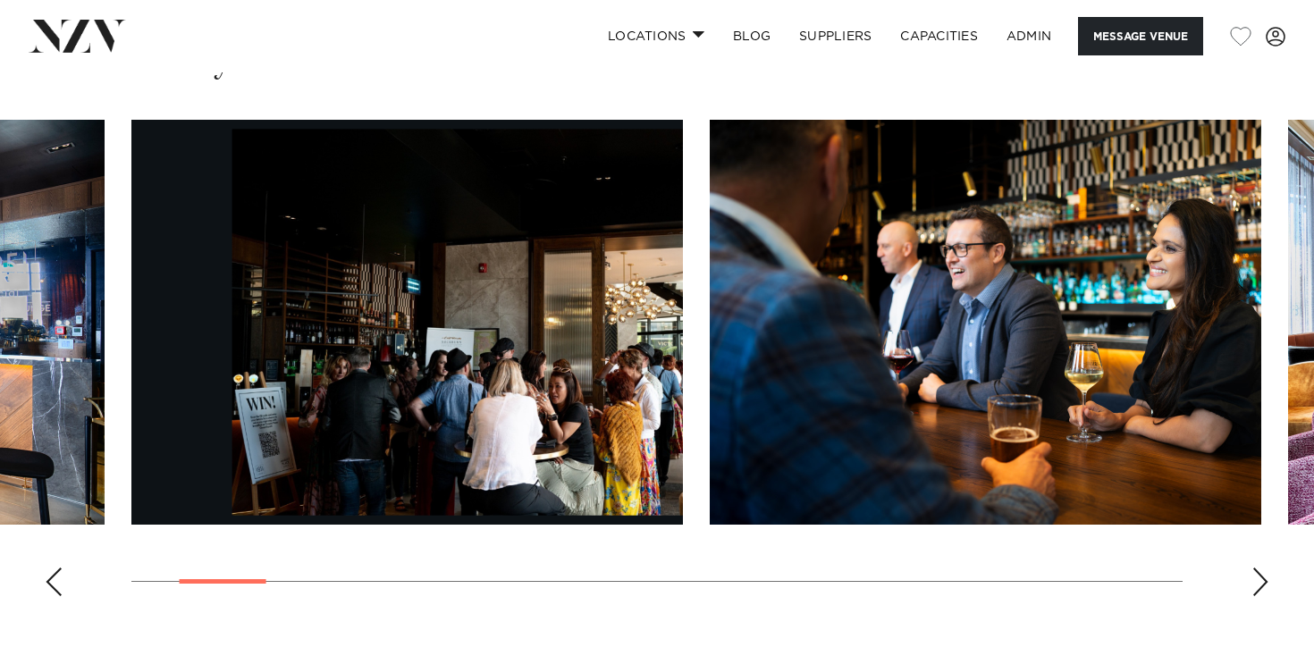
click at [1258, 596] on div "Next slide" at bounding box center [1260, 581] width 18 height 29
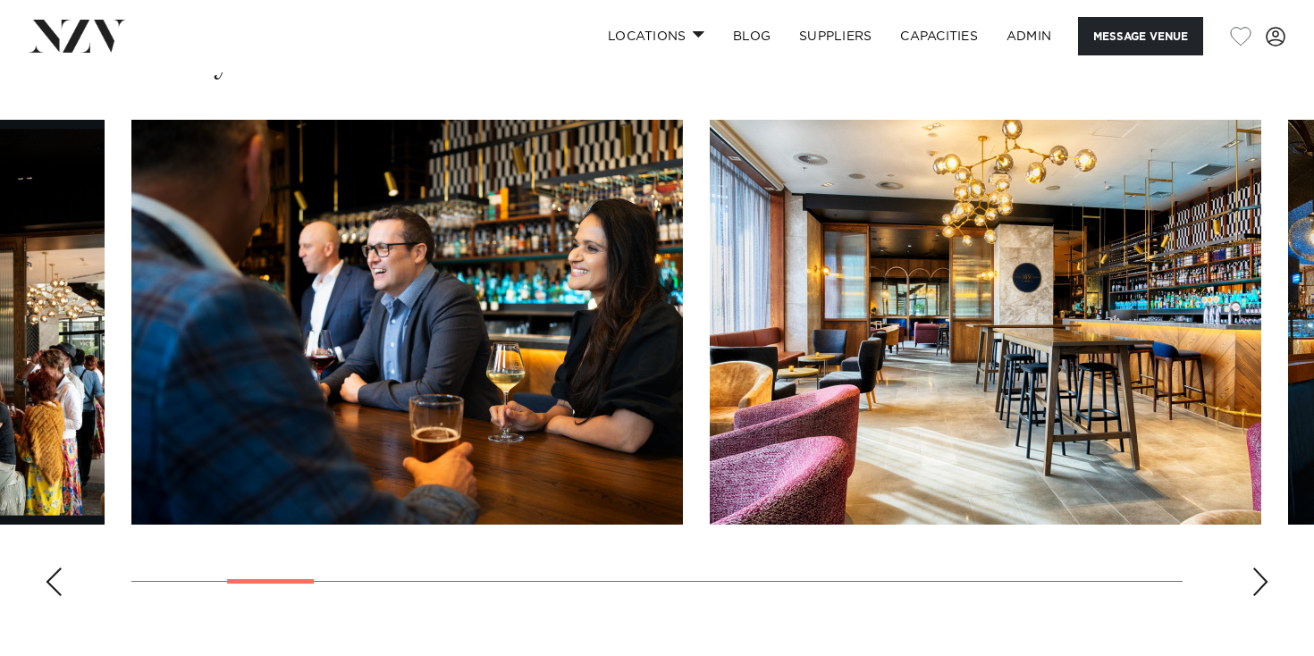
drag, startPoint x: 346, startPoint y: 334, endPoint x: 1258, endPoint y: 597, distance: 949.5
click at [1258, 596] on div "Next slide" at bounding box center [1260, 581] width 18 height 29
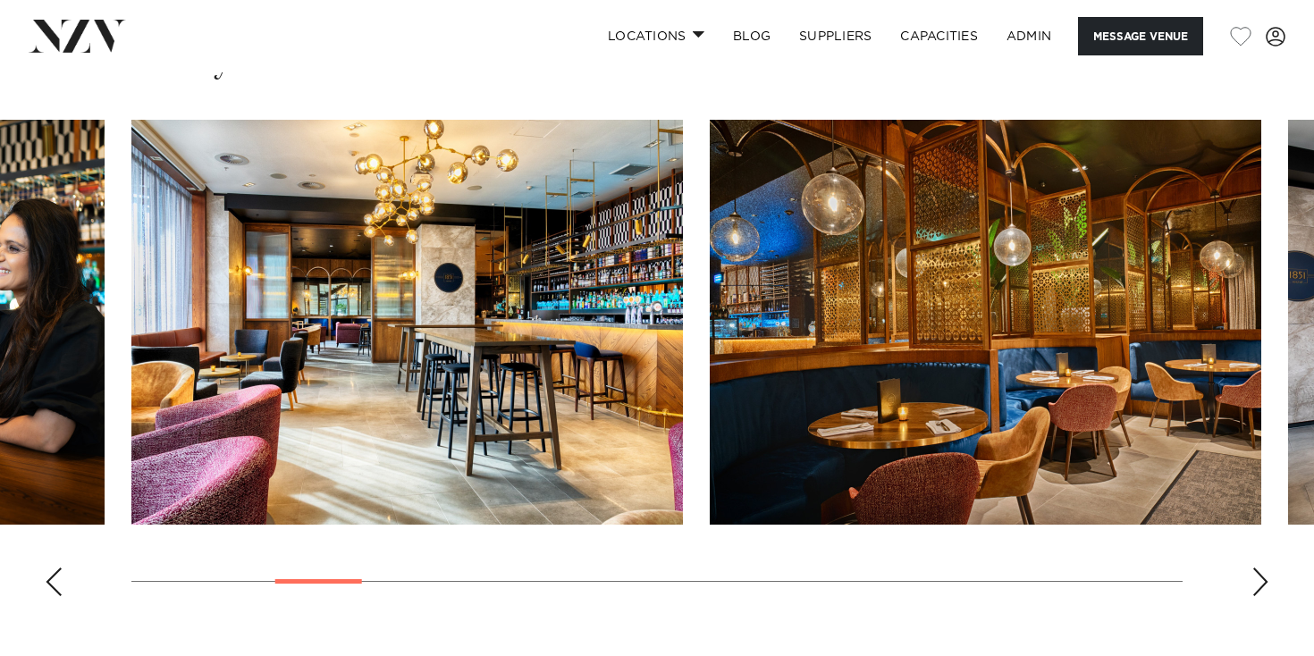
click at [1258, 596] on div "Next slide" at bounding box center [1260, 581] width 18 height 29
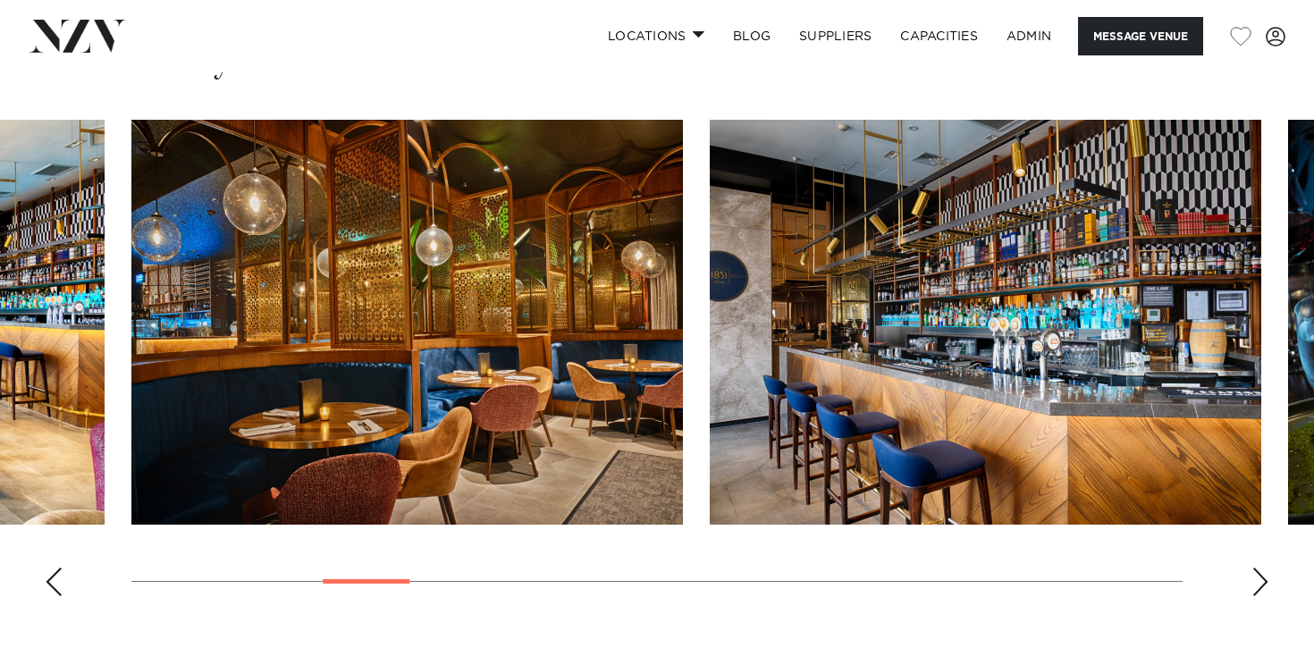
click at [1257, 584] on div "Next slide" at bounding box center [1260, 581] width 18 height 29
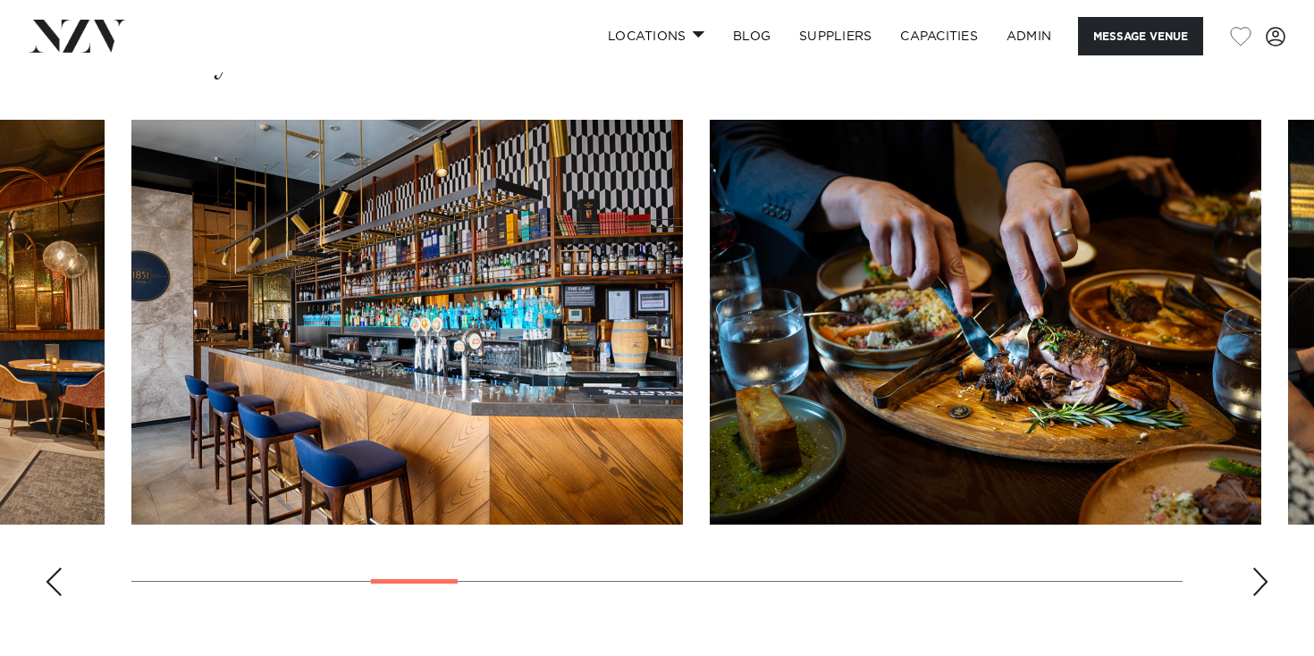
click at [1257, 584] on div "Next slide" at bounding box center [1260, 581] width 18 height 29
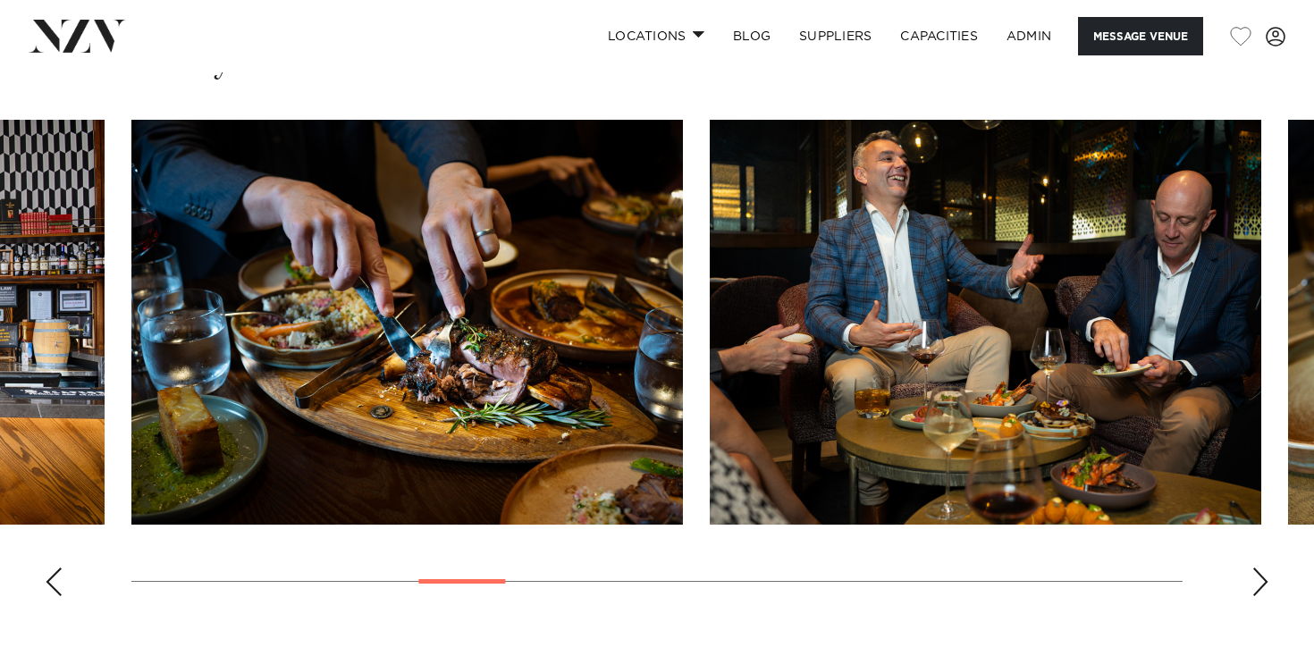
click at [1258, 584] on div "Next slide" at bounding box center [1260, 581] width 18 height 29
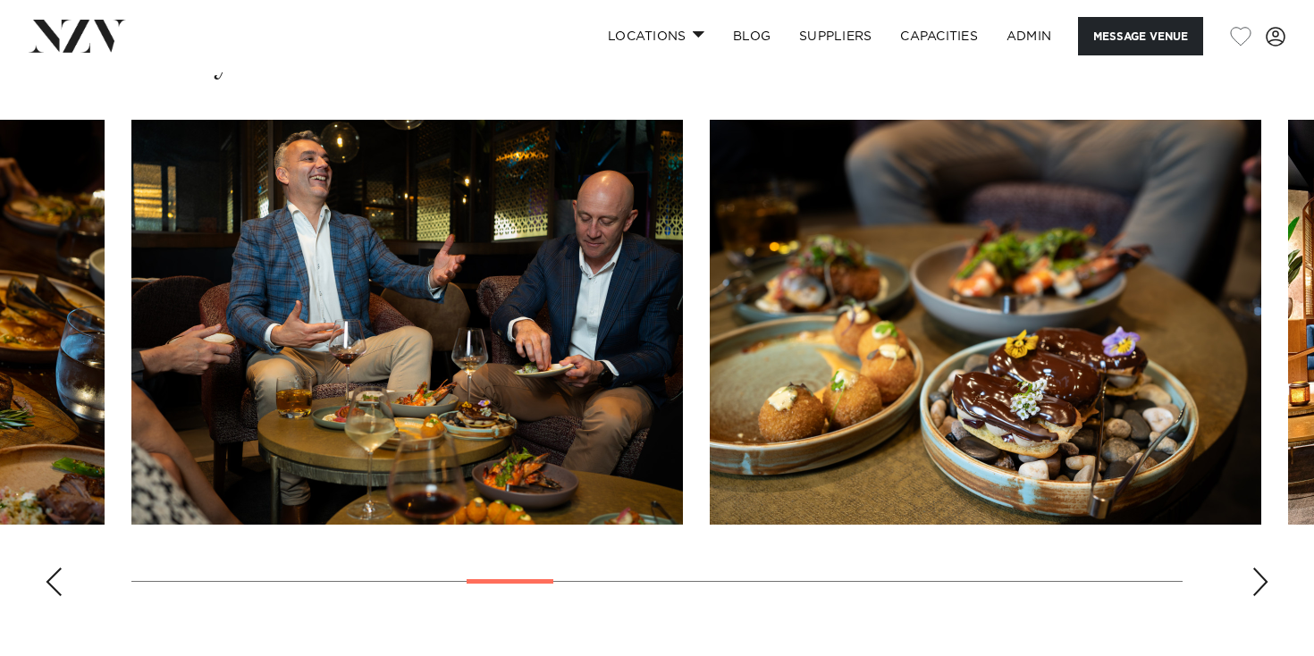
click at [1258, 584] on div "Next slide" at bounding box center [1260, 581] width 18 height 29
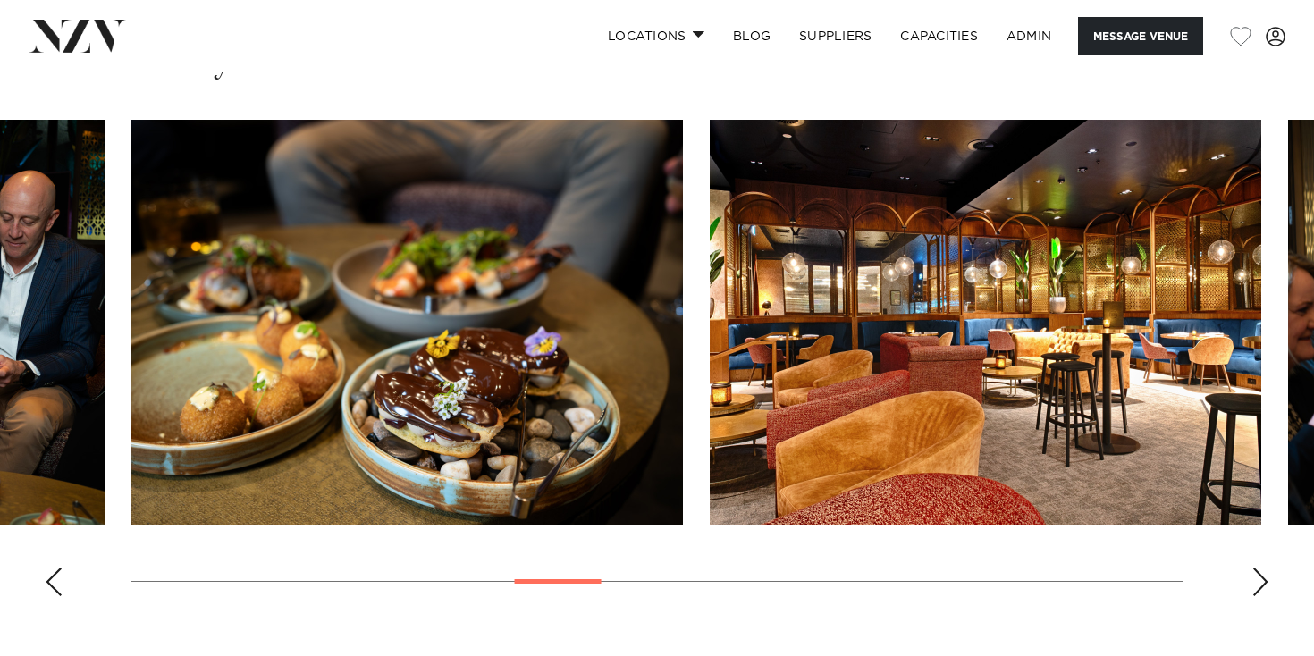
click at [1258, 584] on div "Next slide" at bounding box center [1260, 581] width 18 height 29
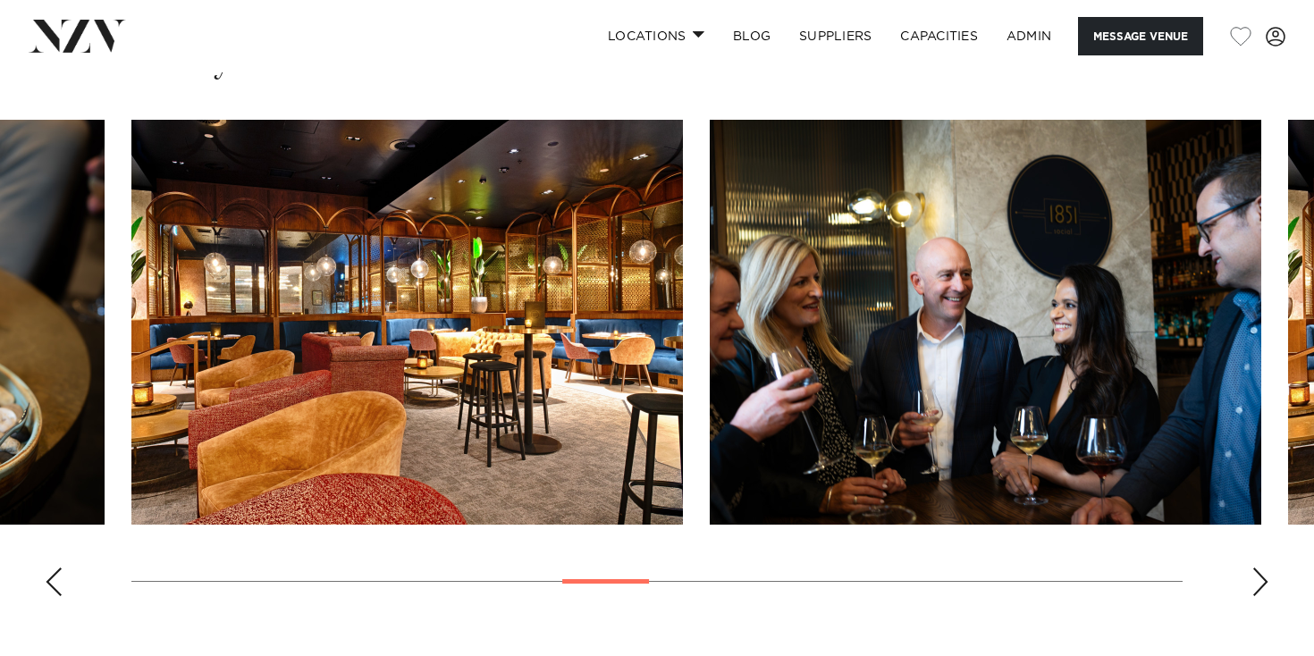
click at [1258, 584] on div "Next slide" at bounding box center [1260, 581] width 18 height 29
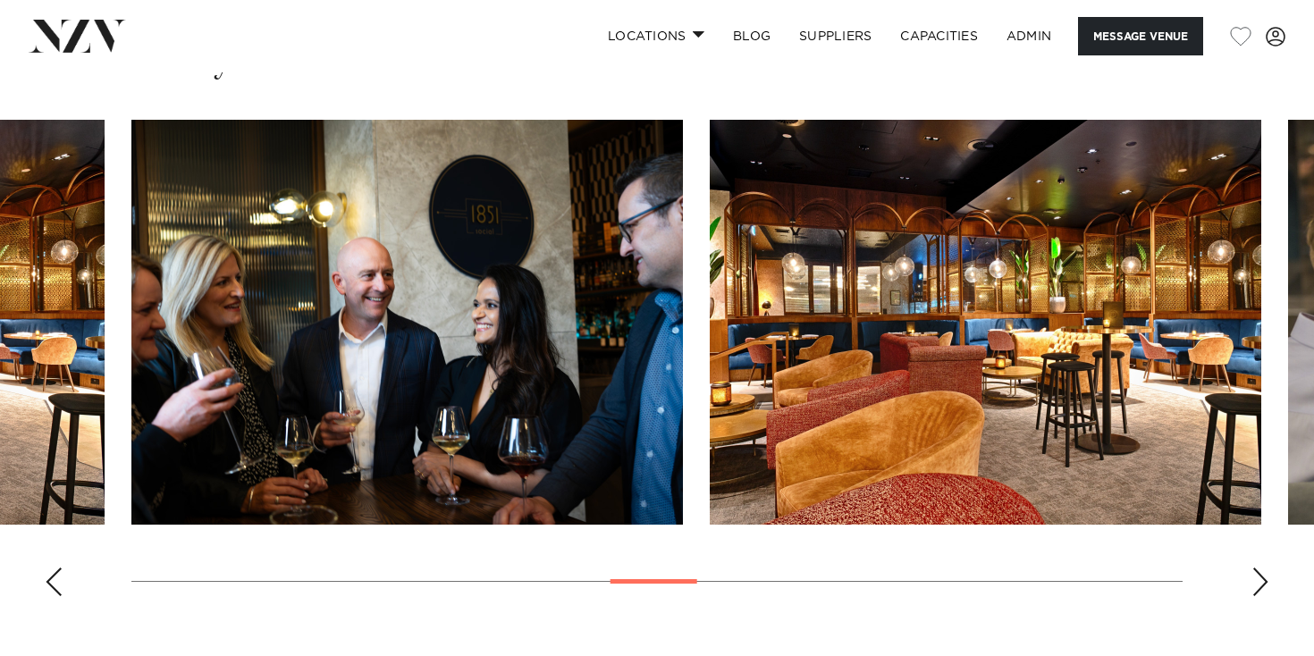
click at [1258, 584] on div "Next slide" at bounding box center [1260, 581] width 18 height 29
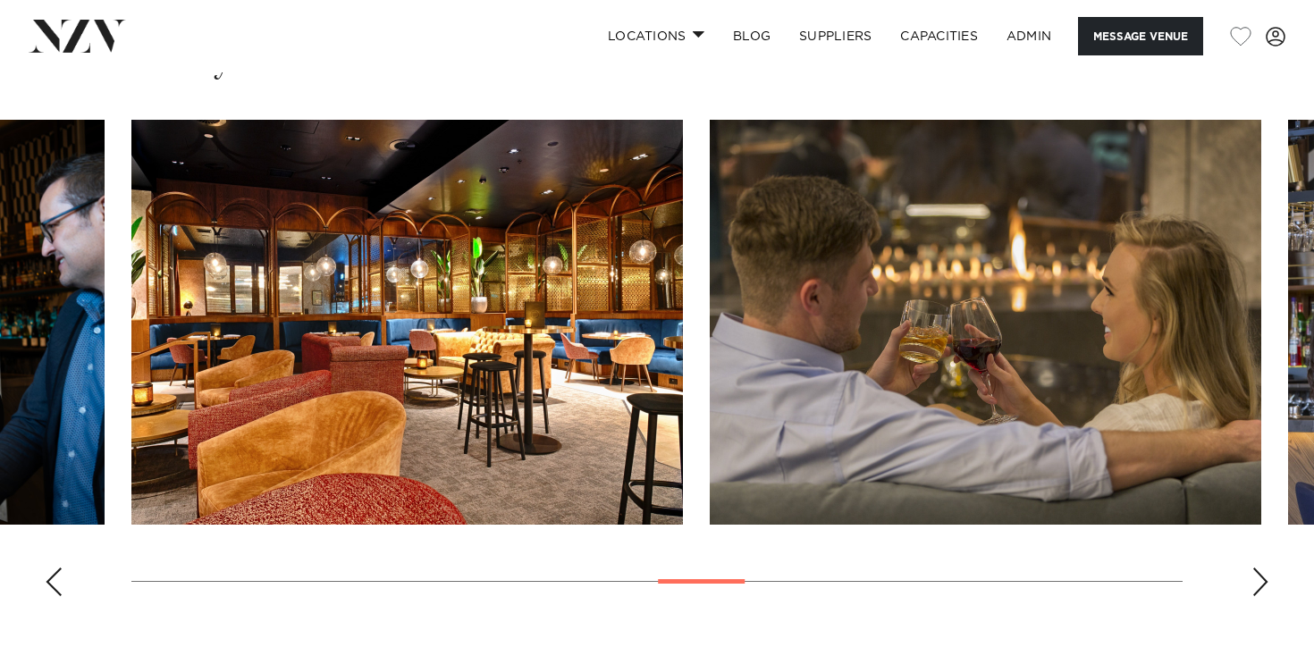
click at [1258, 584] on div "Next slide" at bounding box center [1260, 581] width 18 height 29
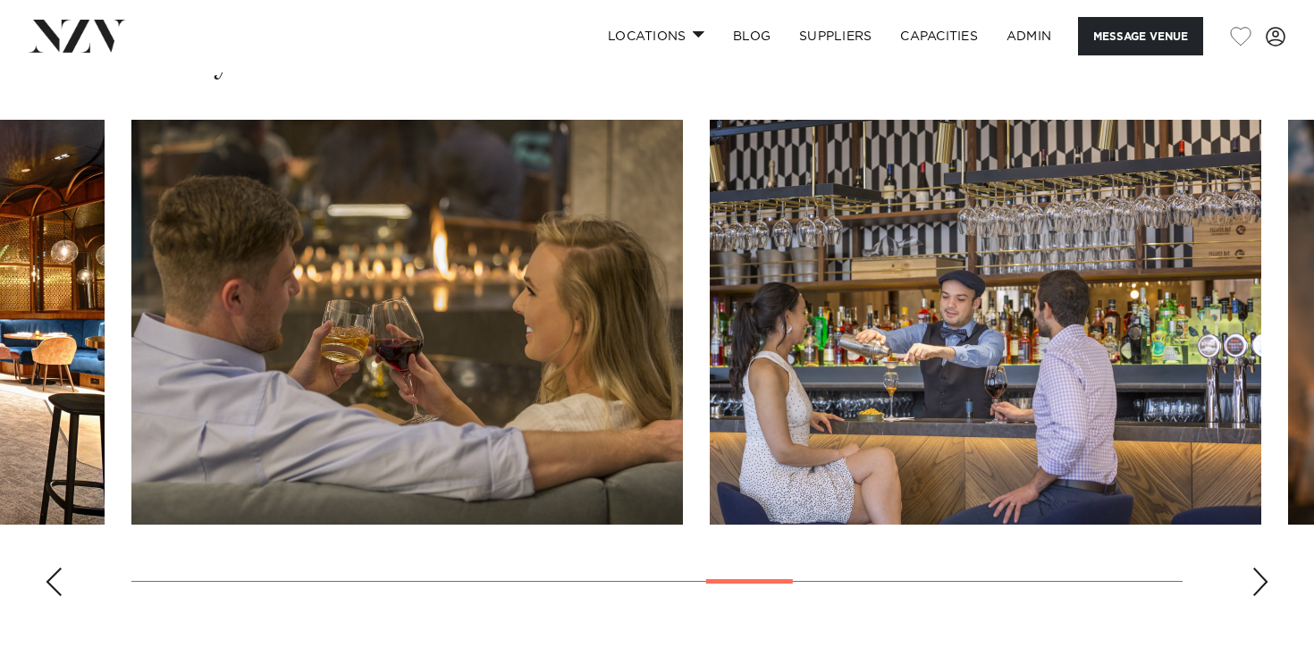
click at [1258, 584] on div "Next slide" at bounding box center [1260, 581] width 18 height 29
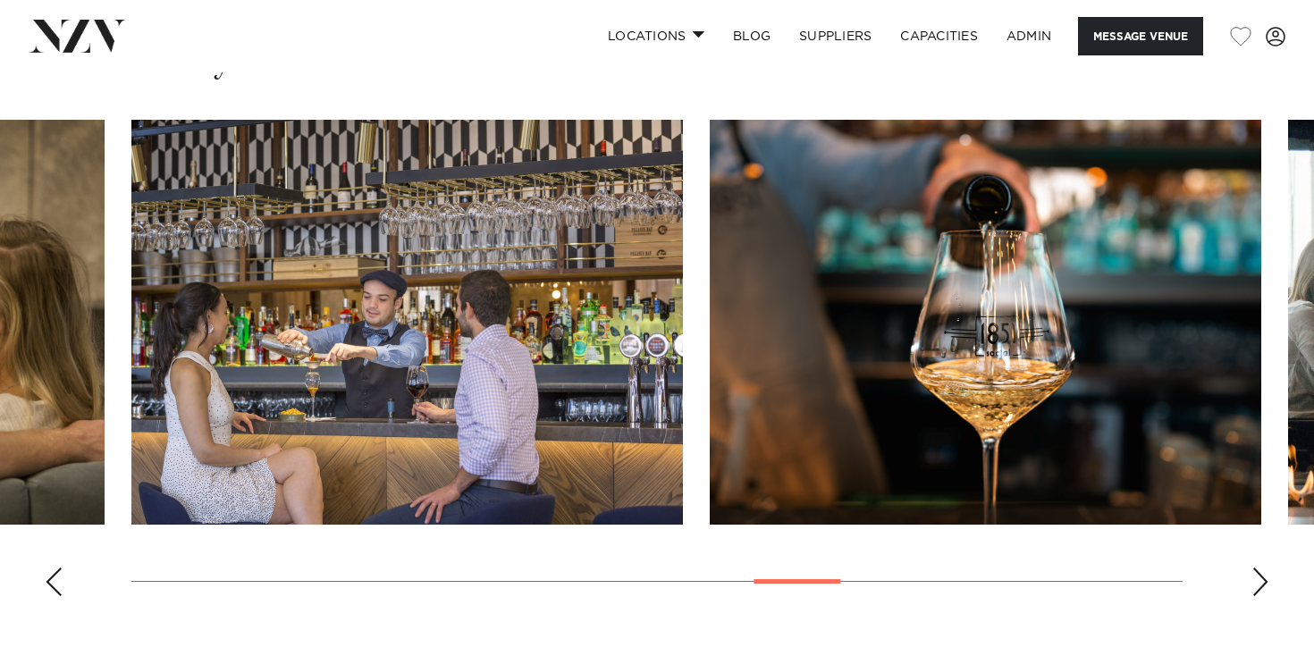
click at [1258, 584] on div "Next slide" at bounding box center [1260, 581] width 18 height 29
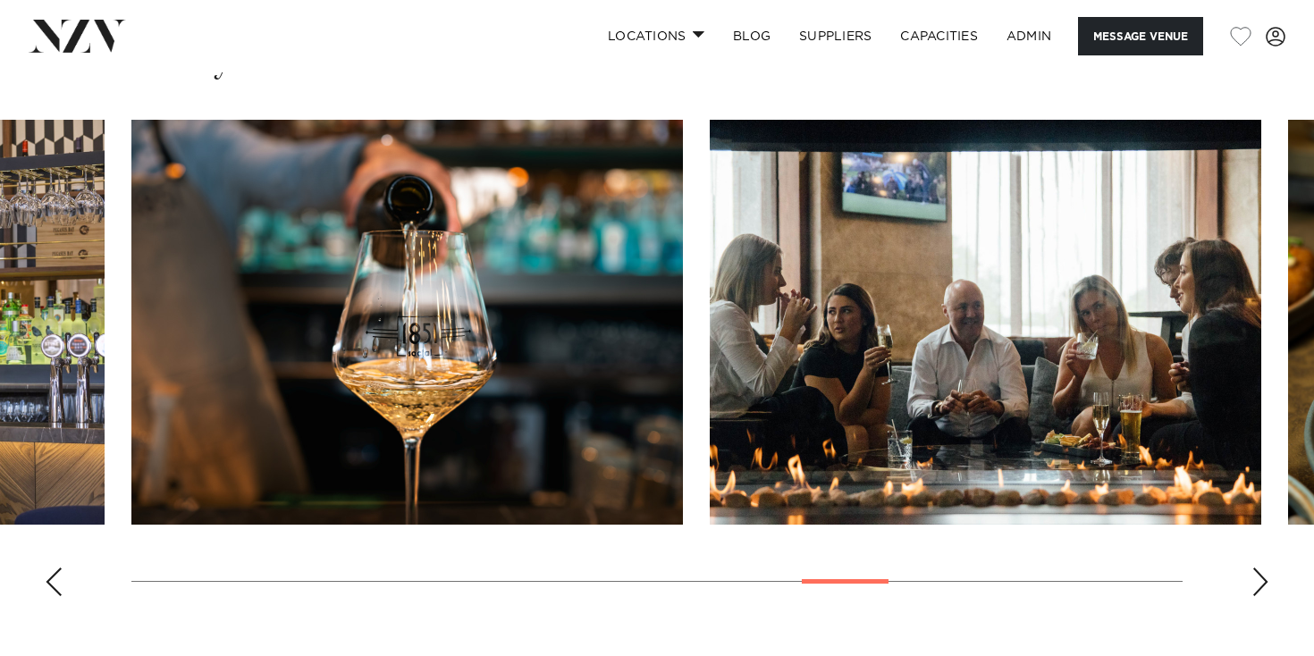
click at [1258, 584] on div "Next slide" at bounding box center [1260, 581] width 18 height 29
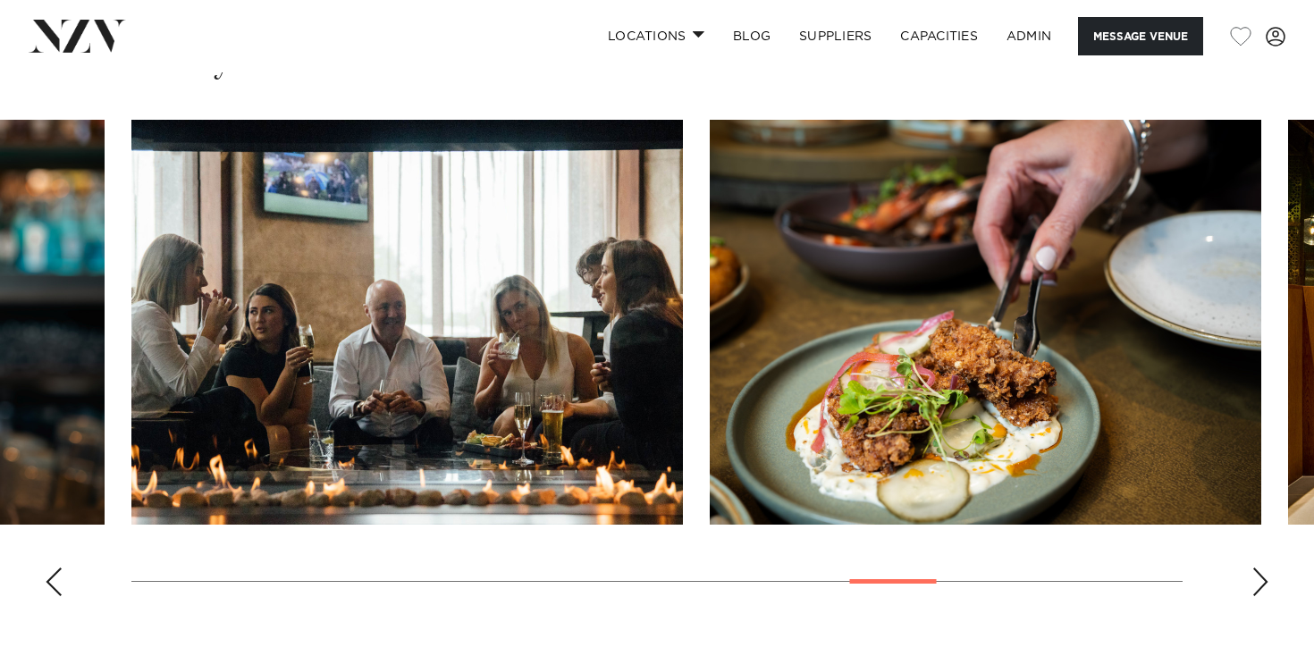
click at [1258, 584] on div "Next slide" at bounding box center [1260, 581] width 18 height 29
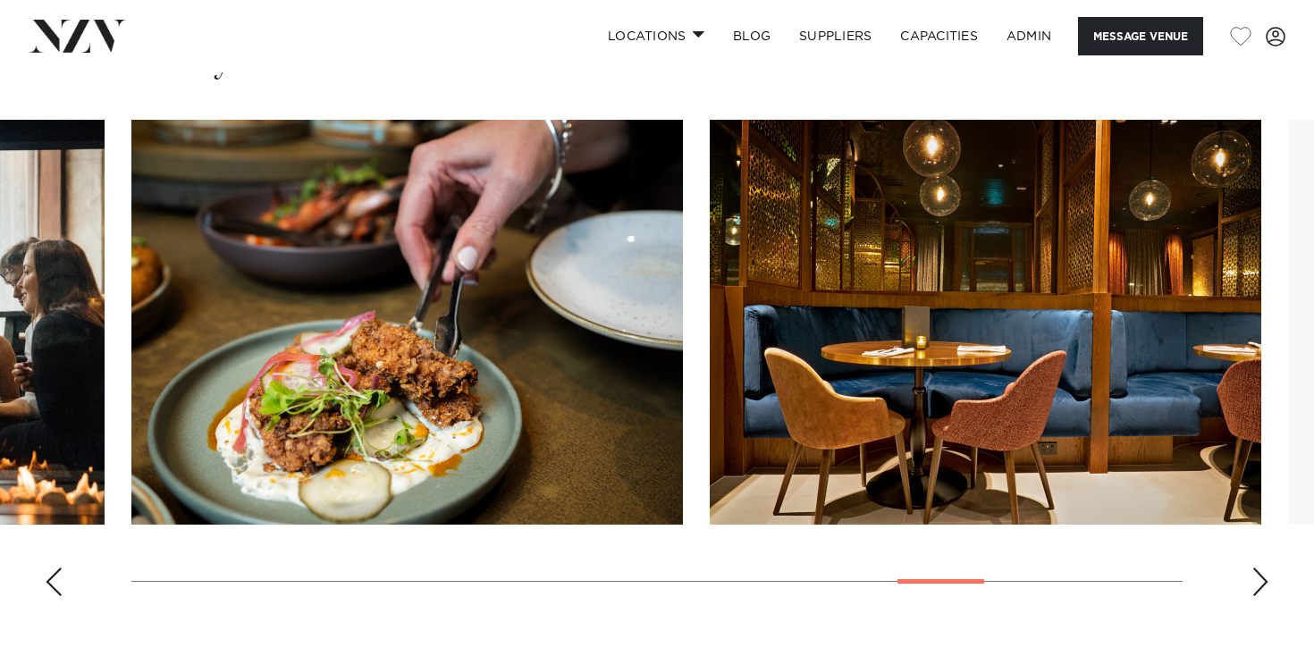
click at [1258, 584] on div "Next slide" at bounding box center [1260, 581] width 18 height 29
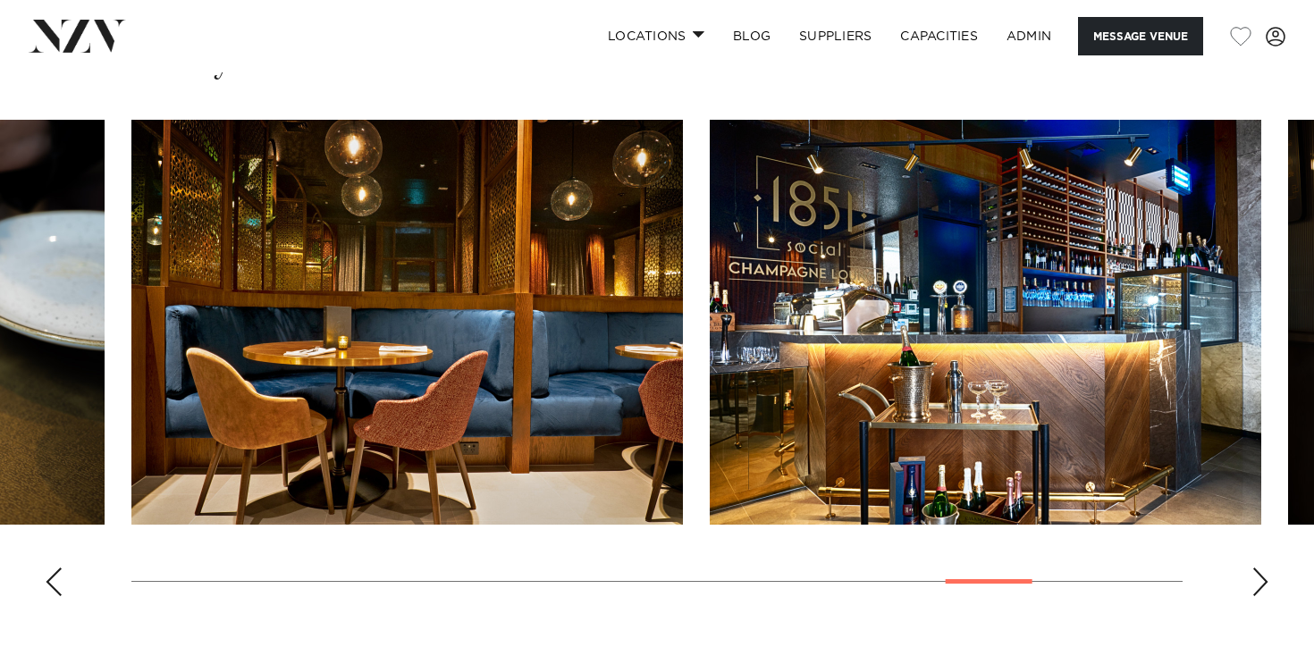
click at [1258, 584] on div "Next slide" at bounding box center [1260, 581] width 18 height 29
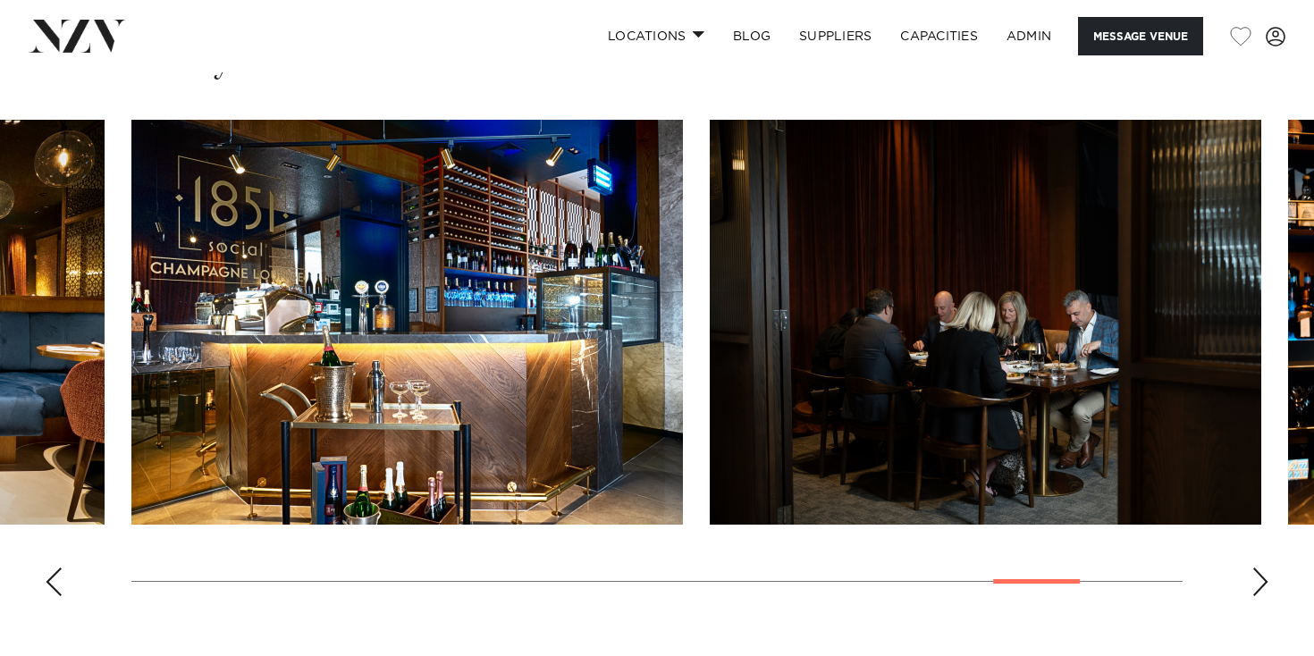
click at [1258, 584] on div "Next slide" at bounding box center [1260, 581] width 18 height 29
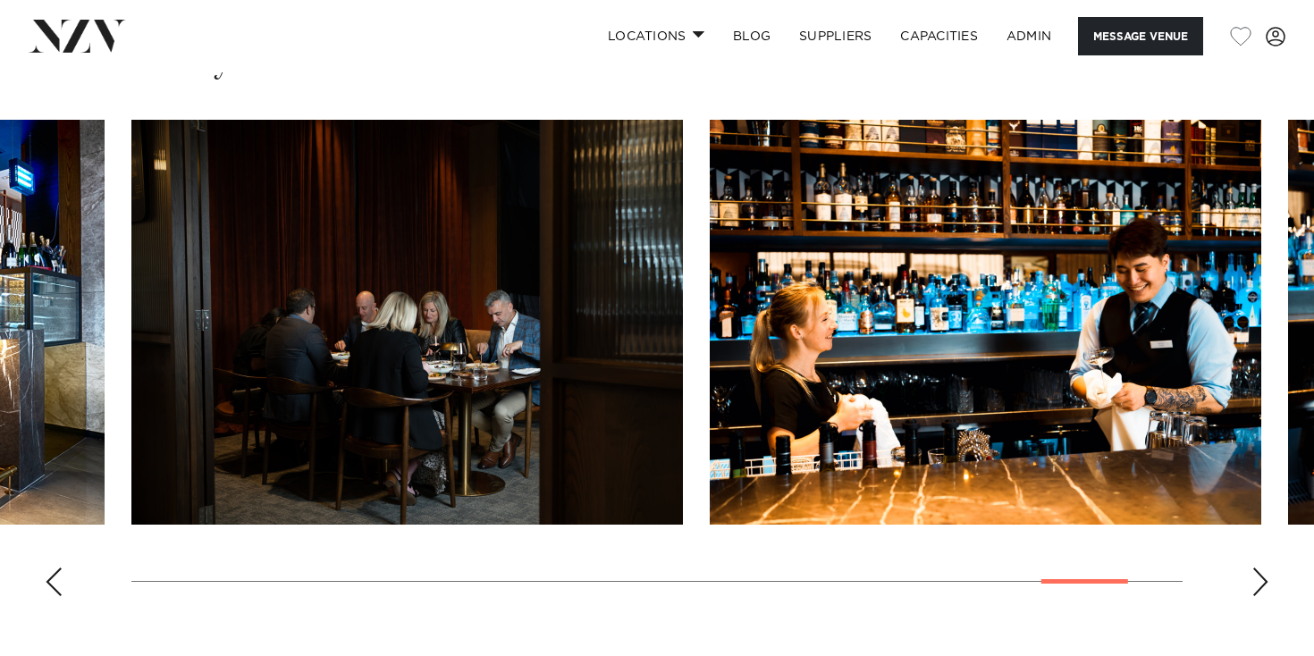
click at [1258, 584] on div "Next slide" at bounding box center [1260, 581] width 18 height 29
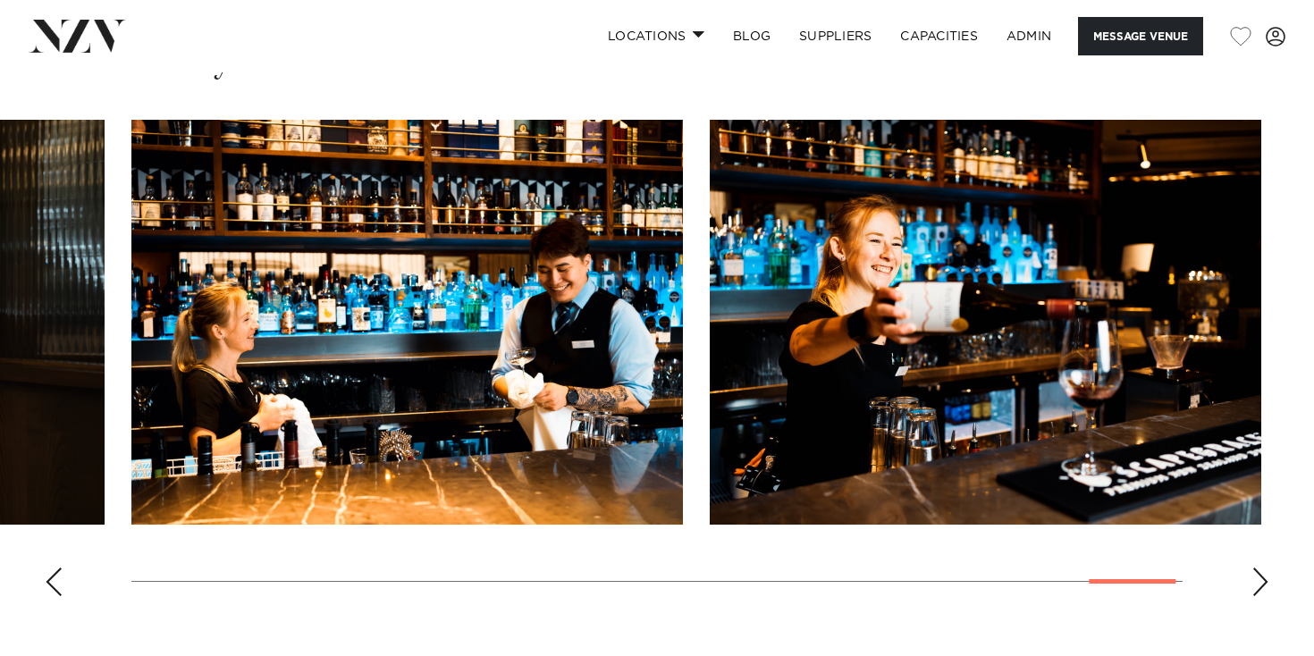
click at [1258, 584] on div "Next slide" at bounding box center [1260, 581] width 18 height 29
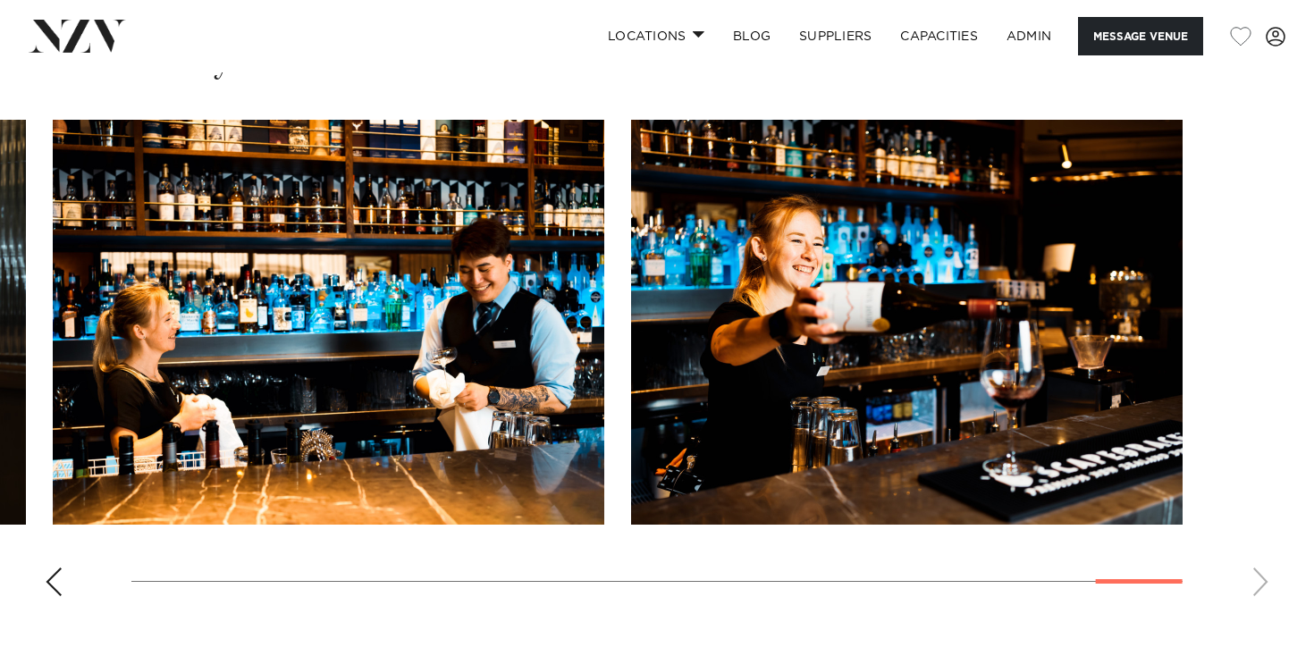
click at [1258, 584] on swiper-container at bounding box center [657, 365] width 1314 height 491
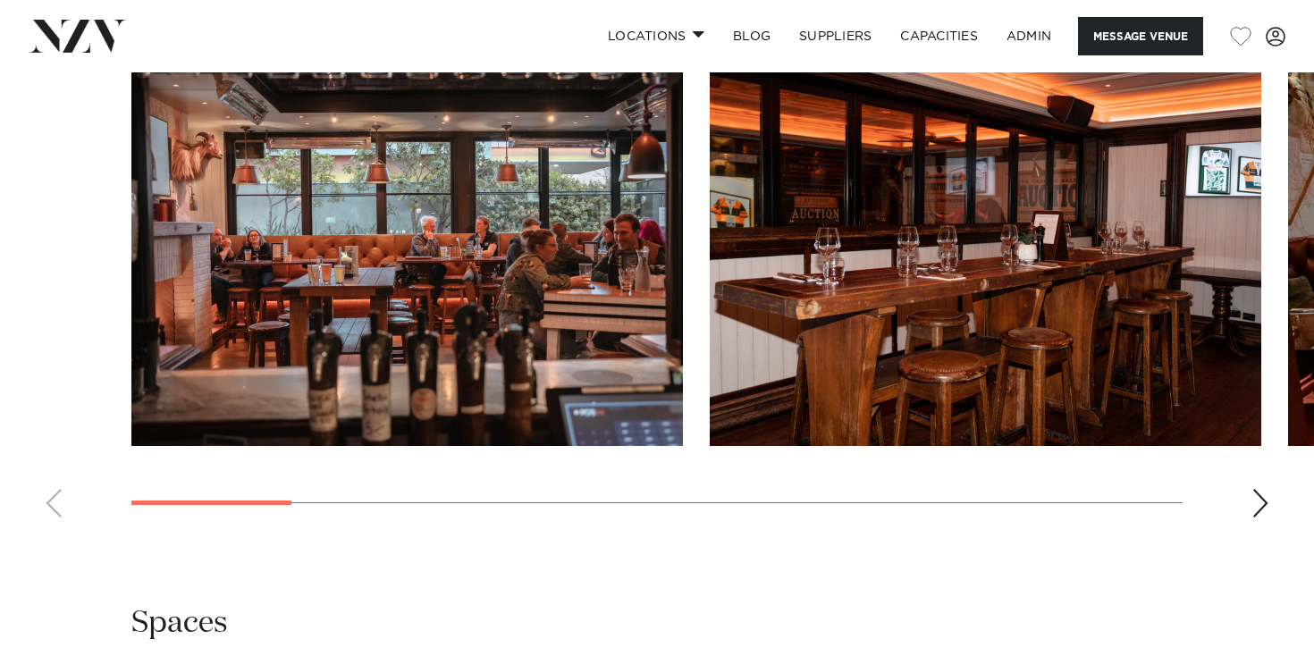
scroll to position [1802, 0]
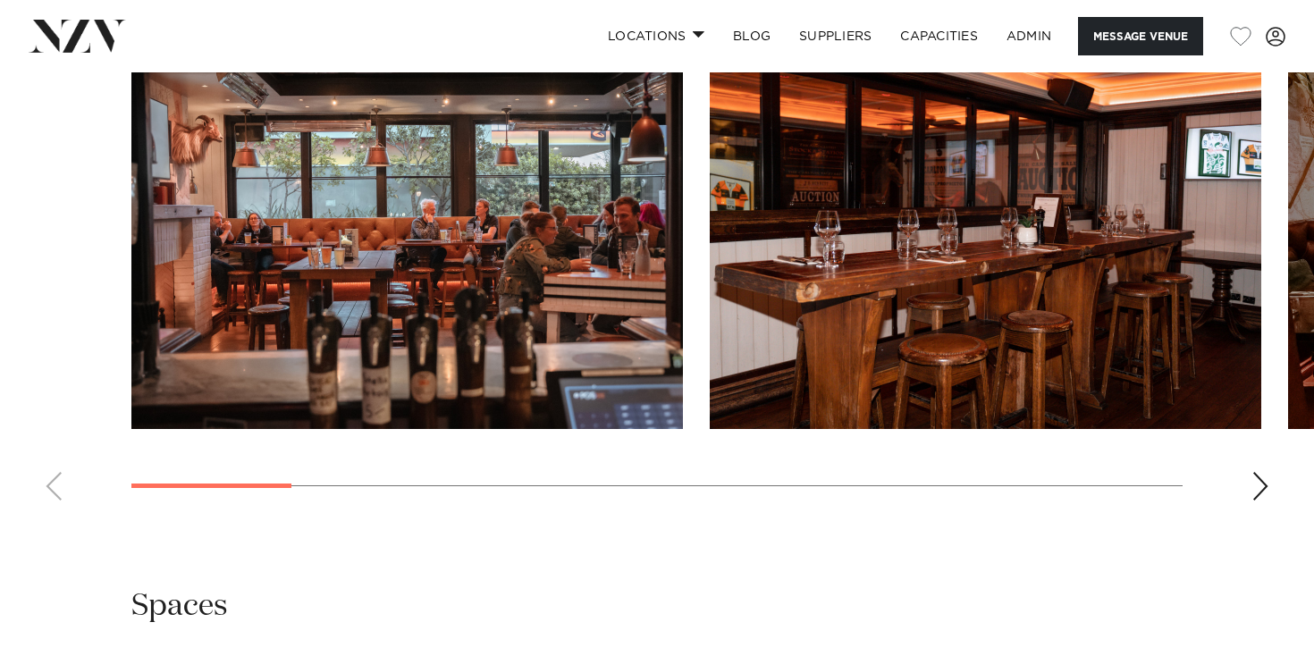
click at [1251, 491] on div "Next slide" at bounding box center [1260, 486] width 18 height 29
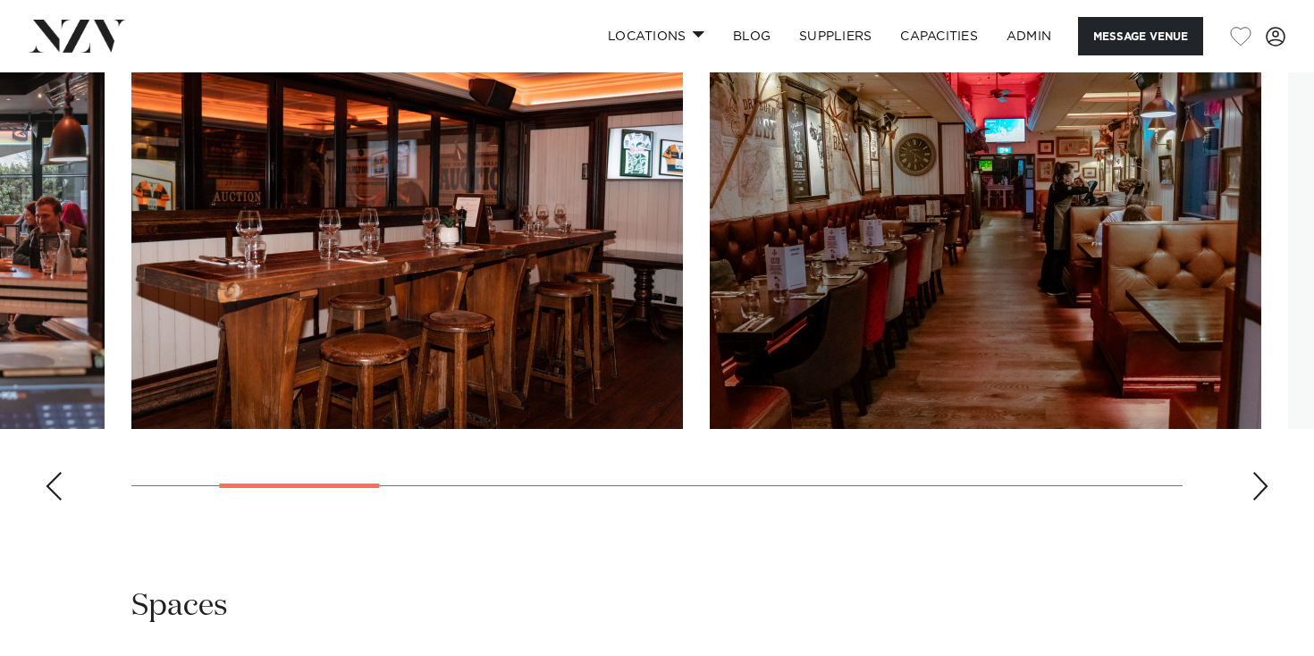
click at [1251, 491] on div "Next slide" at bounding box center [1260, 486] width 18 height 29
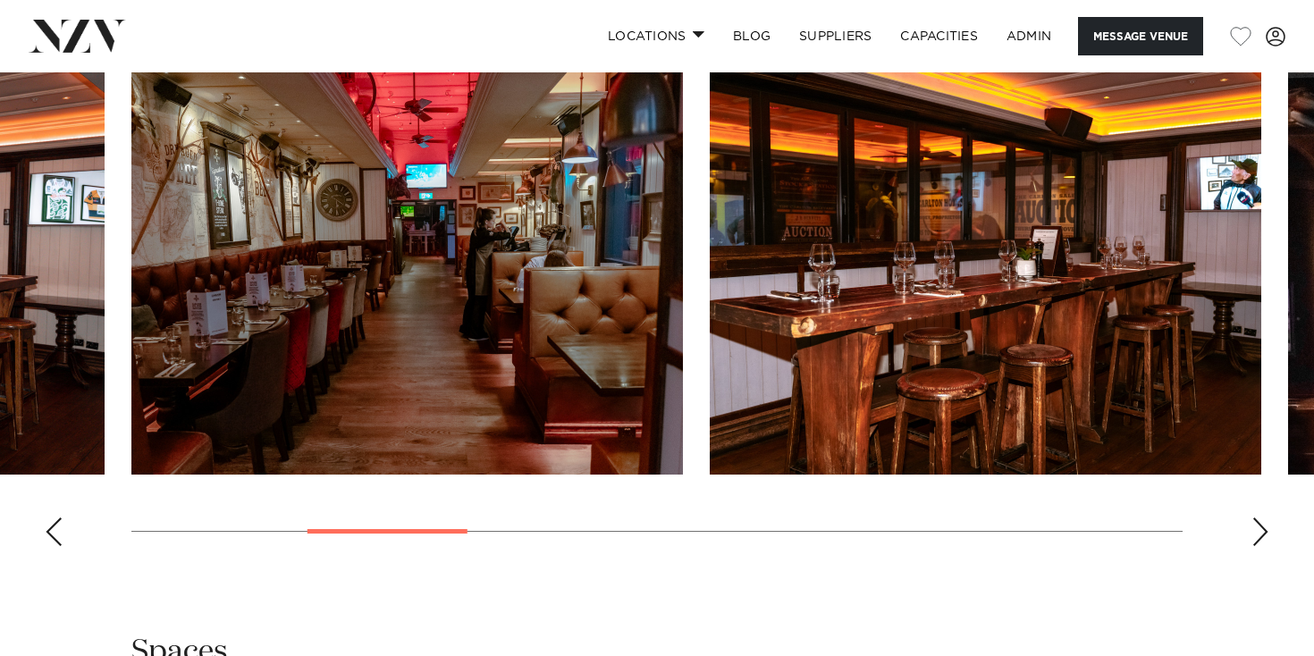
scroll to position [1737, 0]
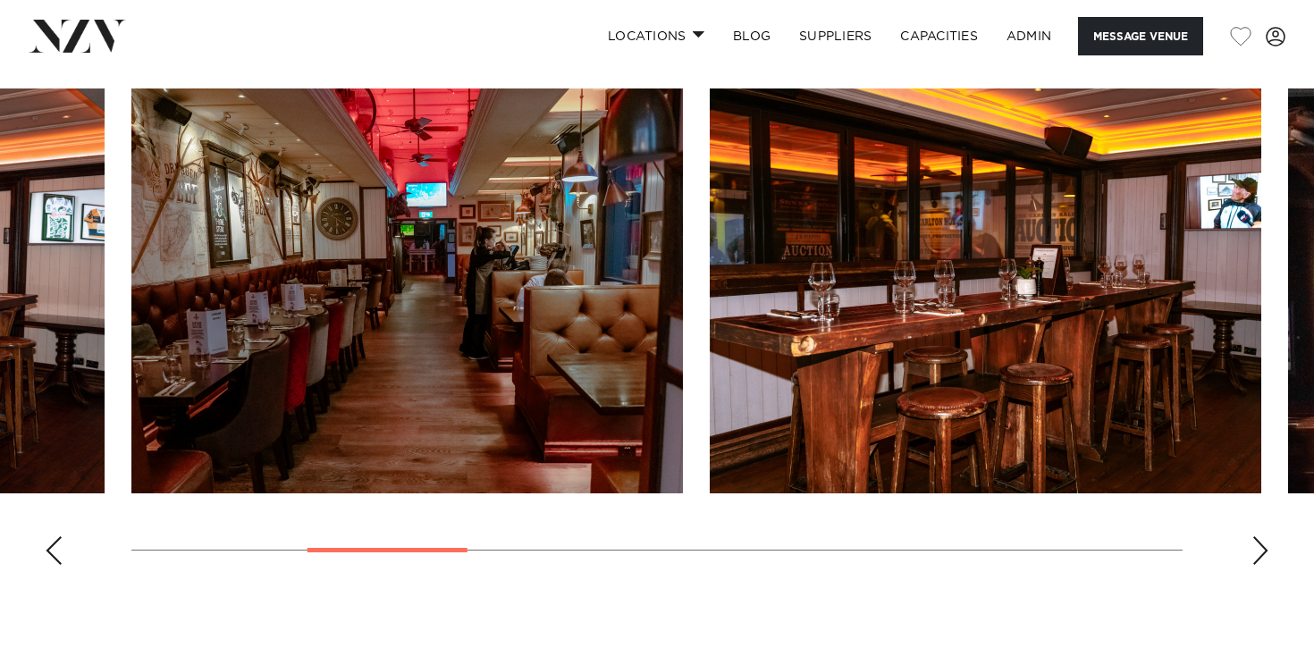
click at [1259, 557] on div "Next slide" at bounding box center [1260, 550] width 18 height 29
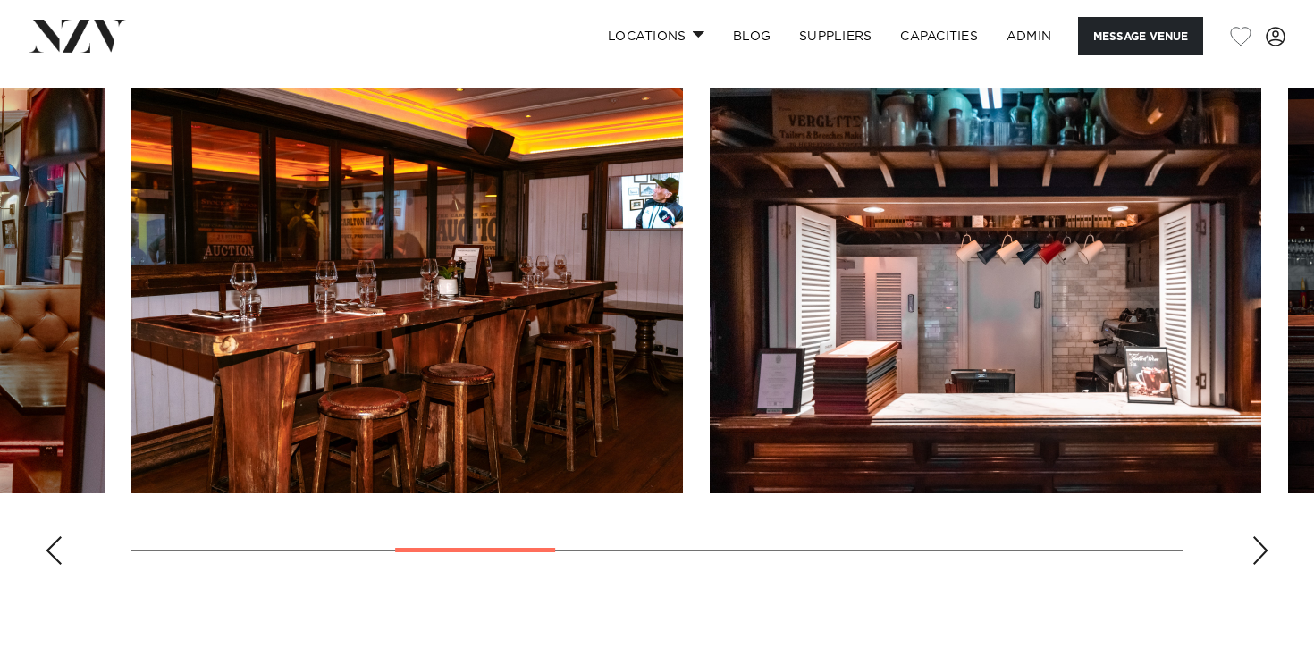
click at [1260, 557] on div "Next slide" at bounding box center [1260, 550] width 18 height 29
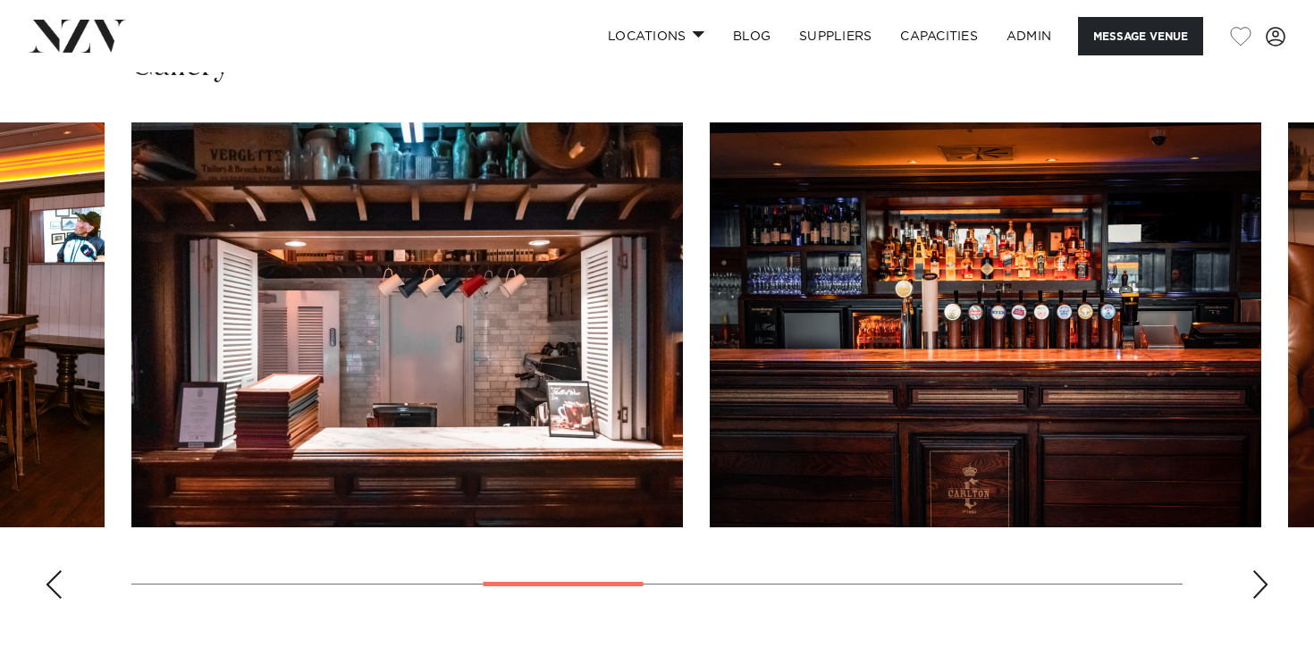
scroll to position [1695, 0]
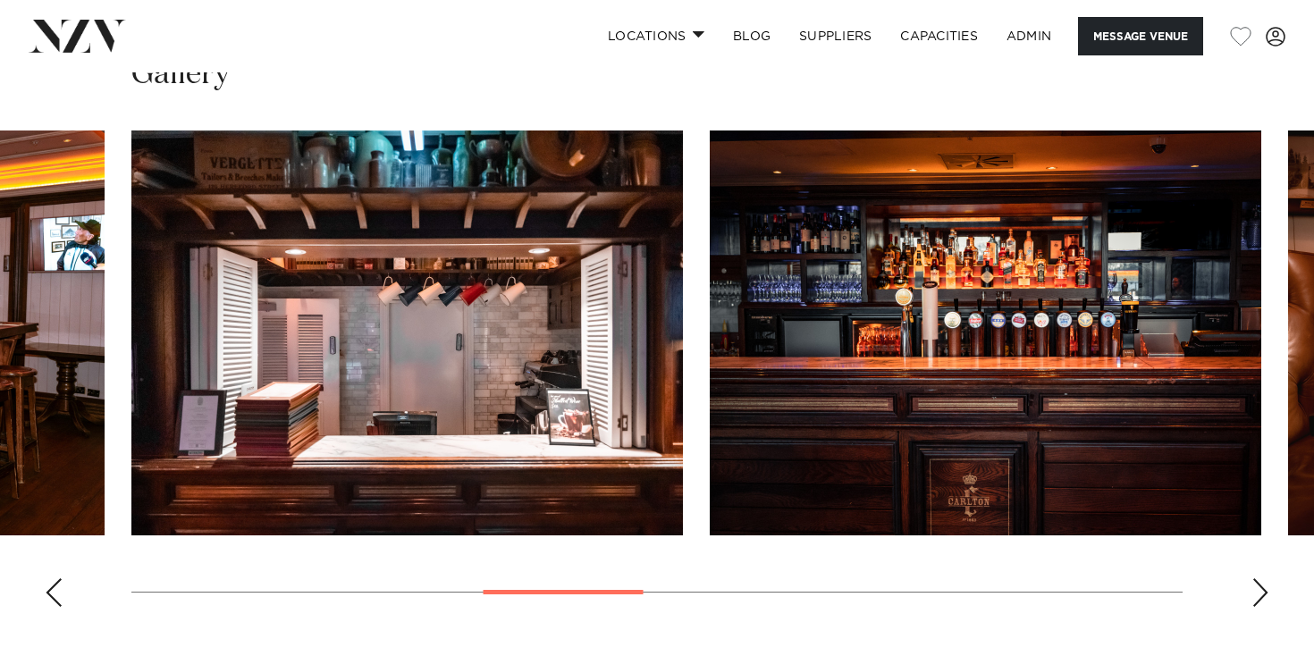
click at [1265, 618] on swiper-container at bounding box center [657, 375] width 1314 height 491
click at [1265, 594] on div "Next slide" at bounding box center [1260, 592] width 18 height 29
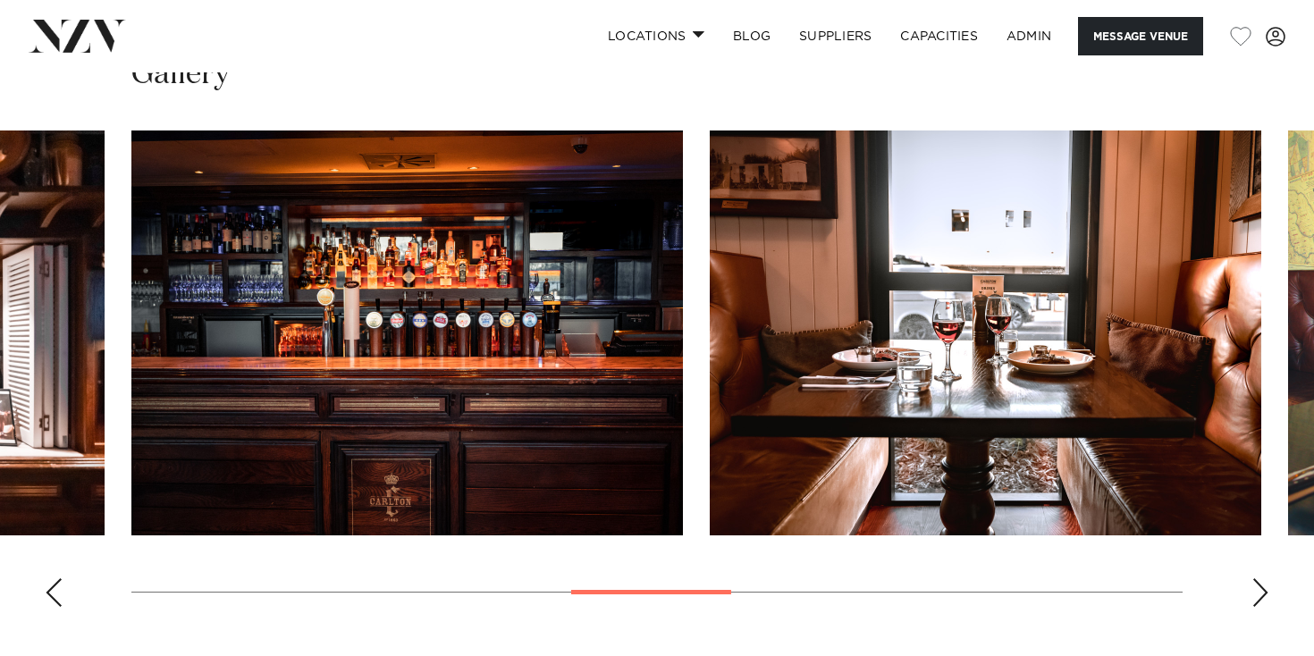
click at [1265, 594] on div "Next slide" at bounding box center [1260, 592] width 18 height 29
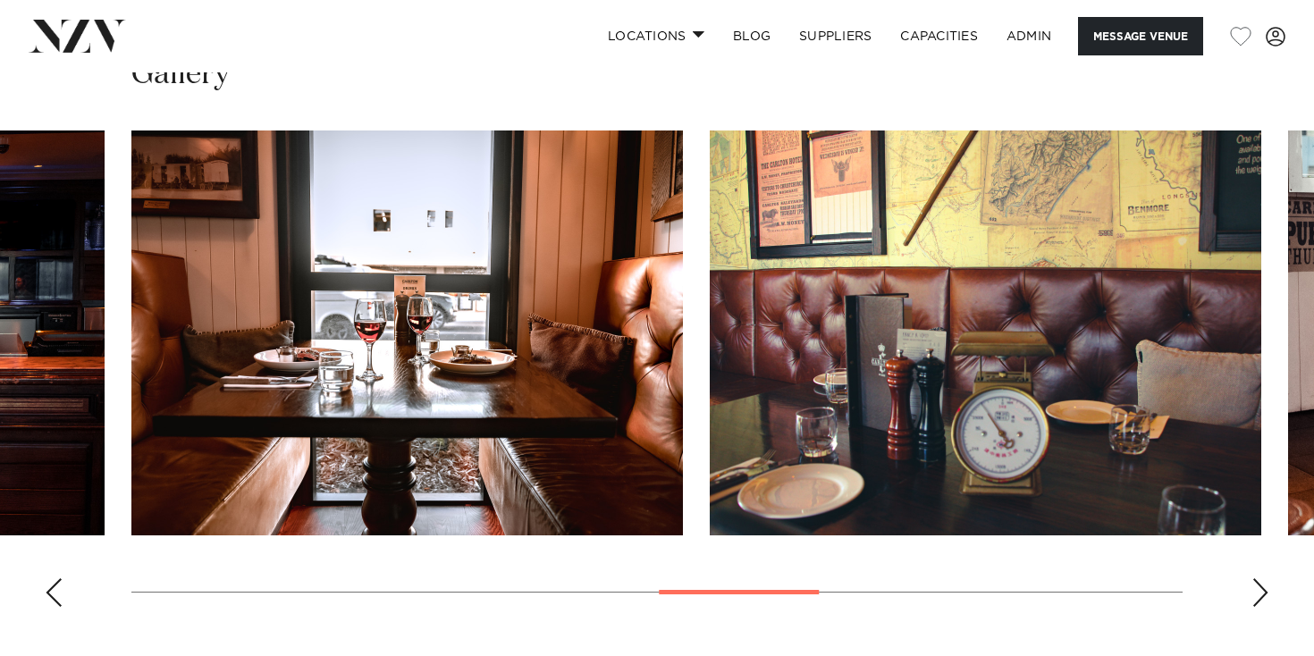
click at [1265, 594] on div "Next slide" at bounding box center [1260, 592] width 18 height 29
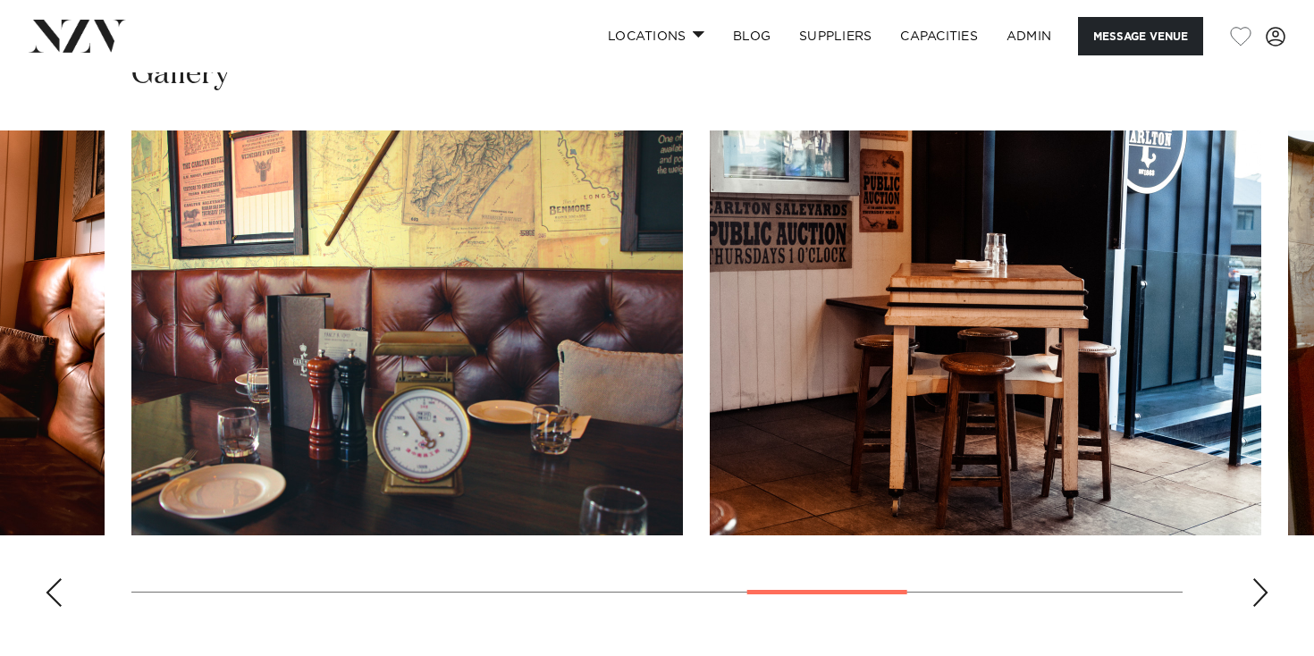
click at [1265, 594] on div "Next slide" at bounding box center [1260, 592] width 18 height 29
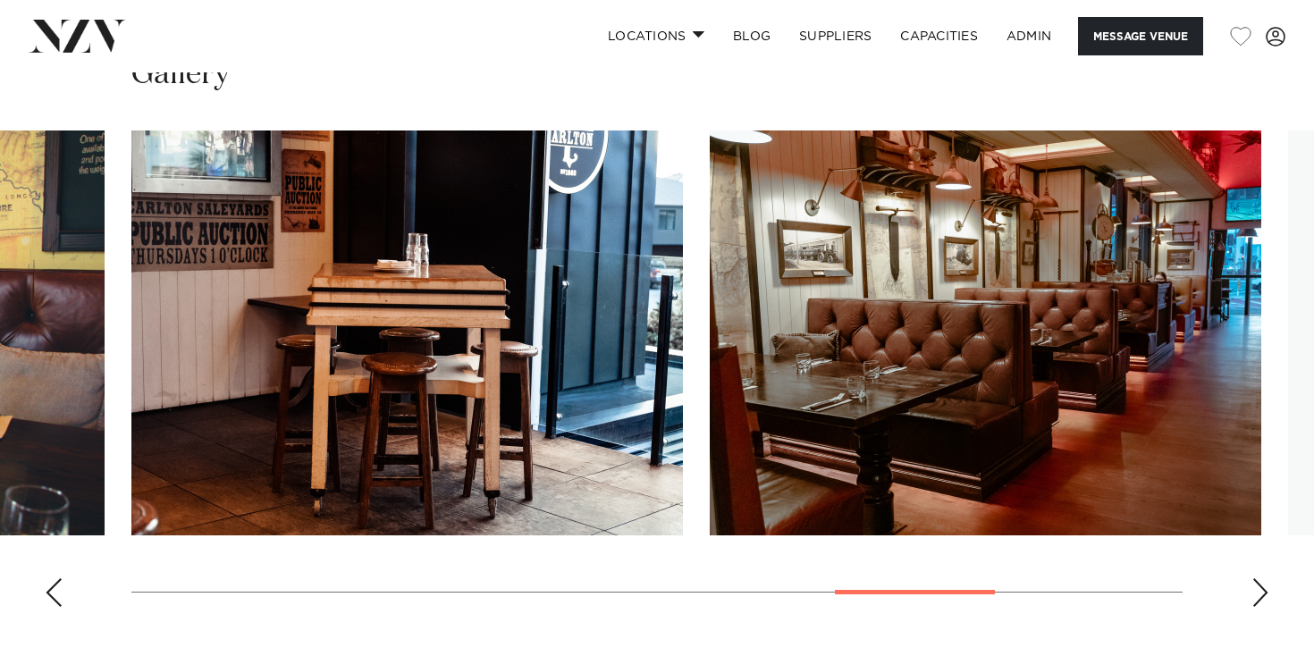
click at [1265, 594] on div "Next slide" at bounding box center [1260, 592] width 18 height 29
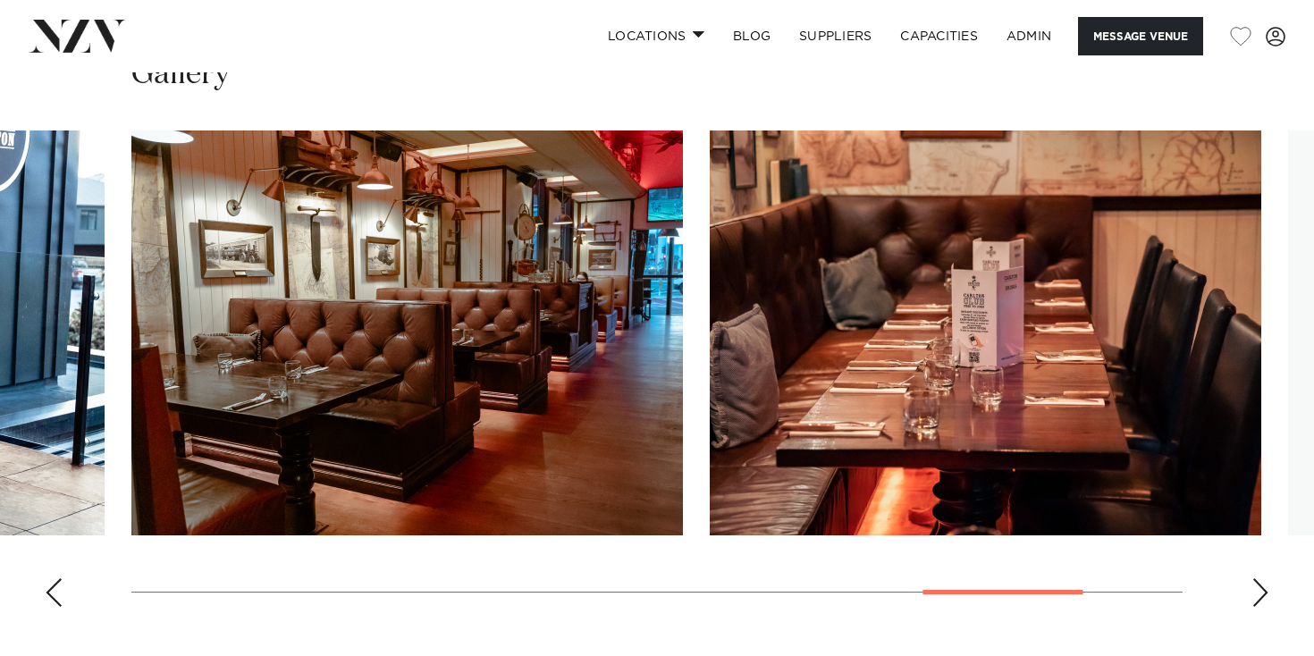
click at [1265, 594] on div "Next slide" at bounding box center [1260, 592] width 18 height 29
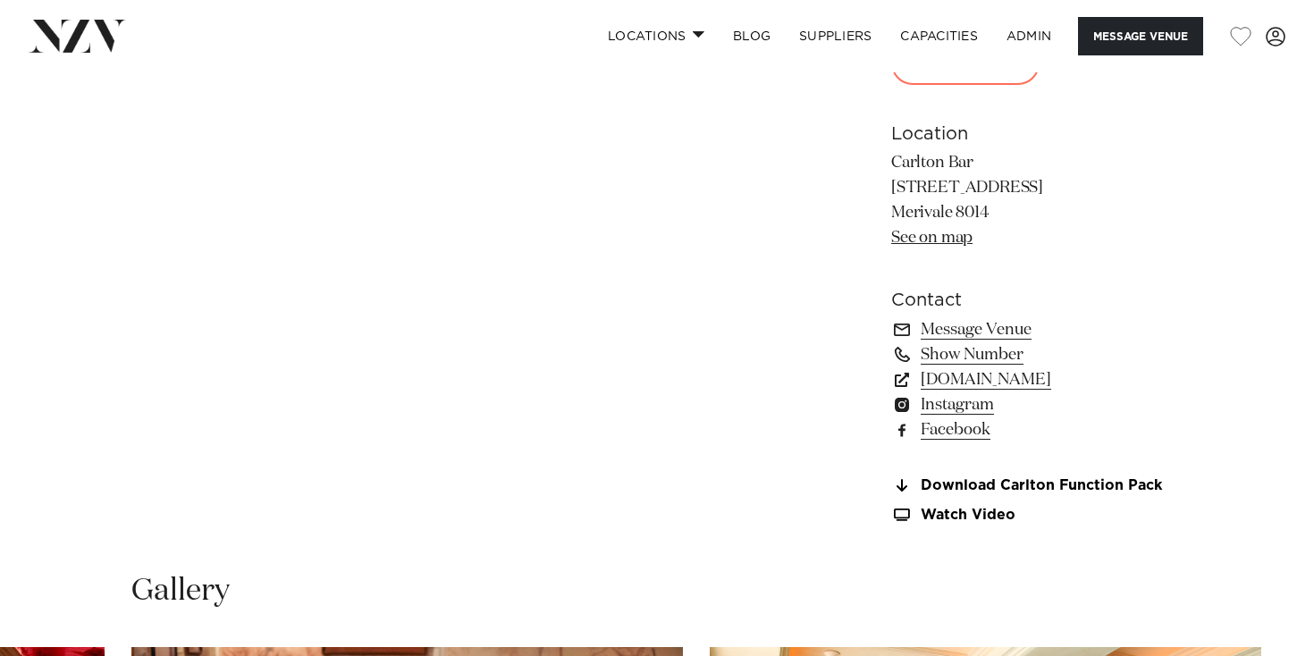
scroll to position [509, 0]
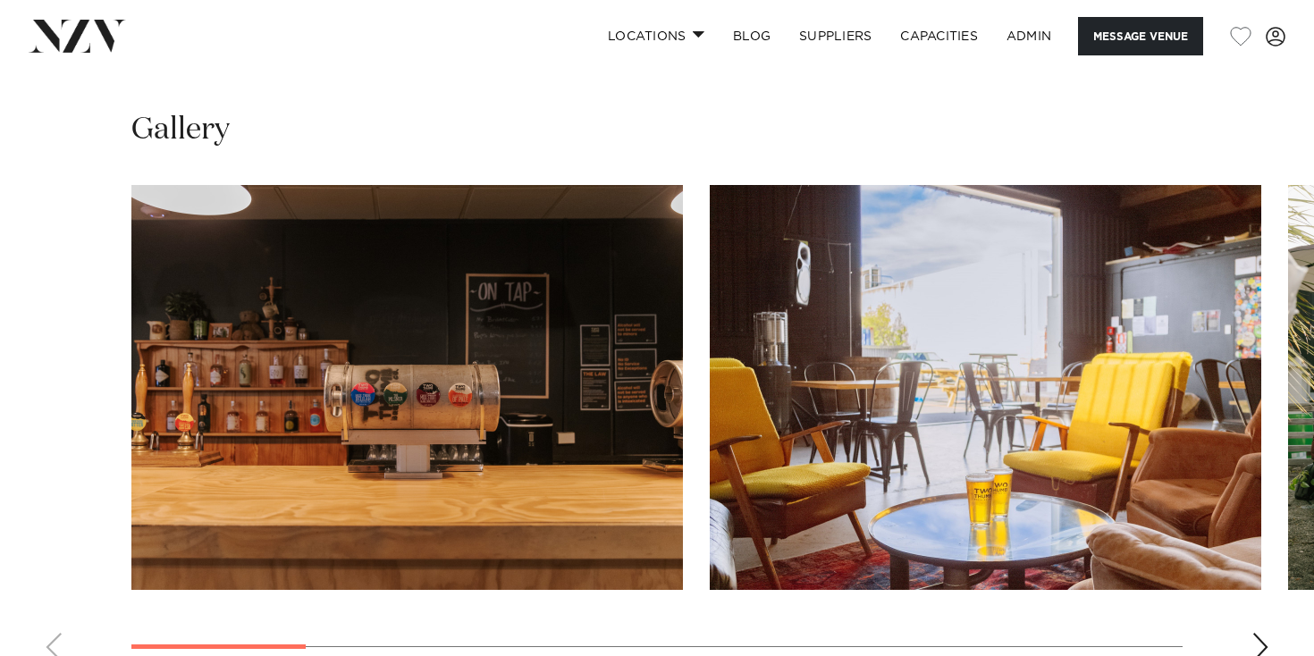
scroll to position [1744, 0]
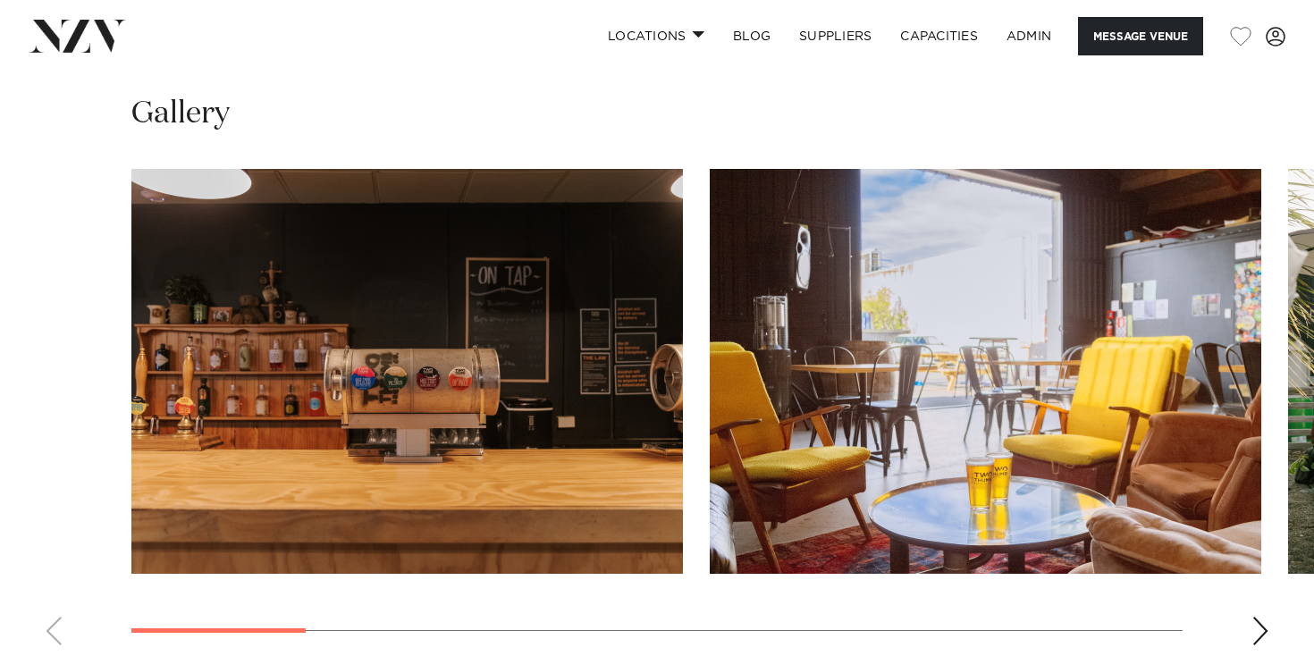
click at [1253, 617] on div "Next slide" at bounding box center [1260, 631] width 18 height 29
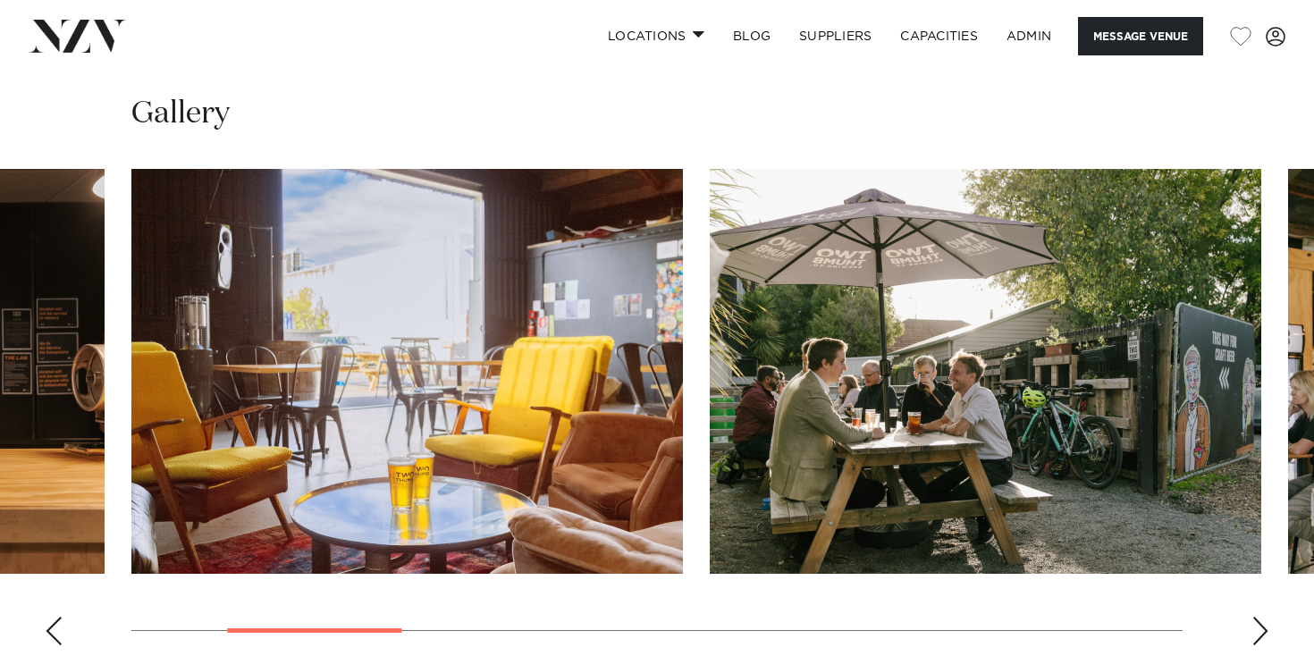
click at [1253, 617] on div "Next slide" at bounding box center [1260, 631] width 18 height 29
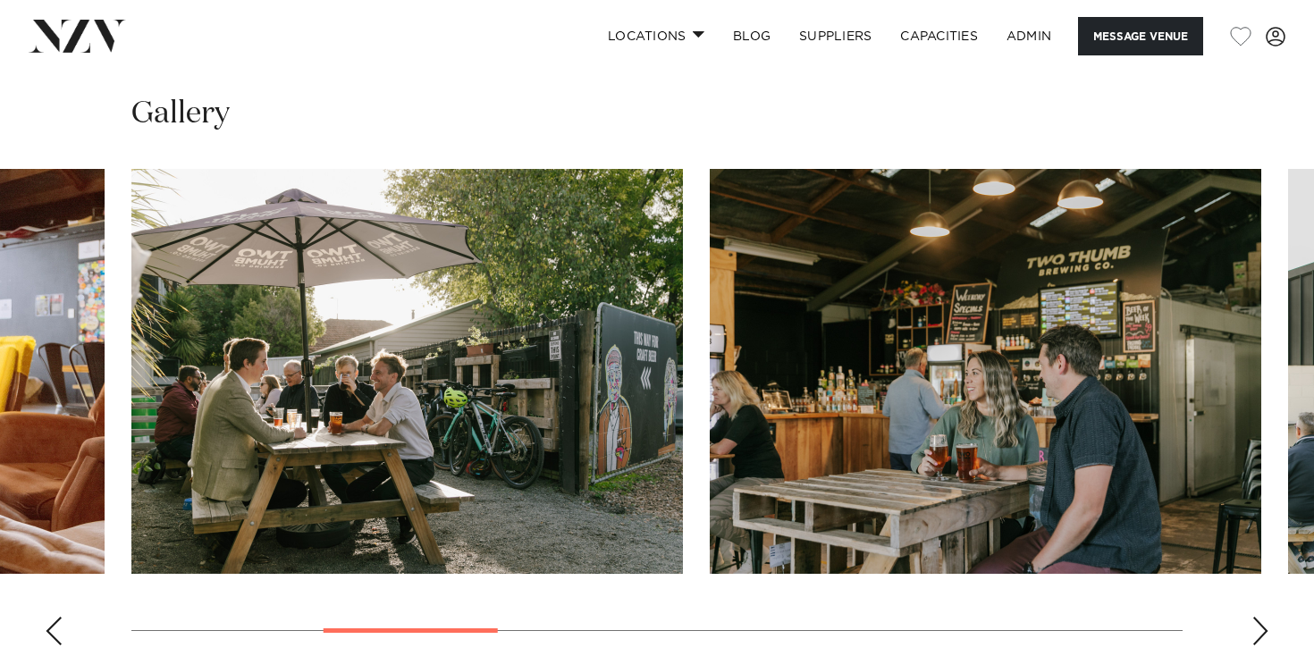
click at [1253, 617] on div "Next slide" at bounding box center [1260, 631] width 18 height 29
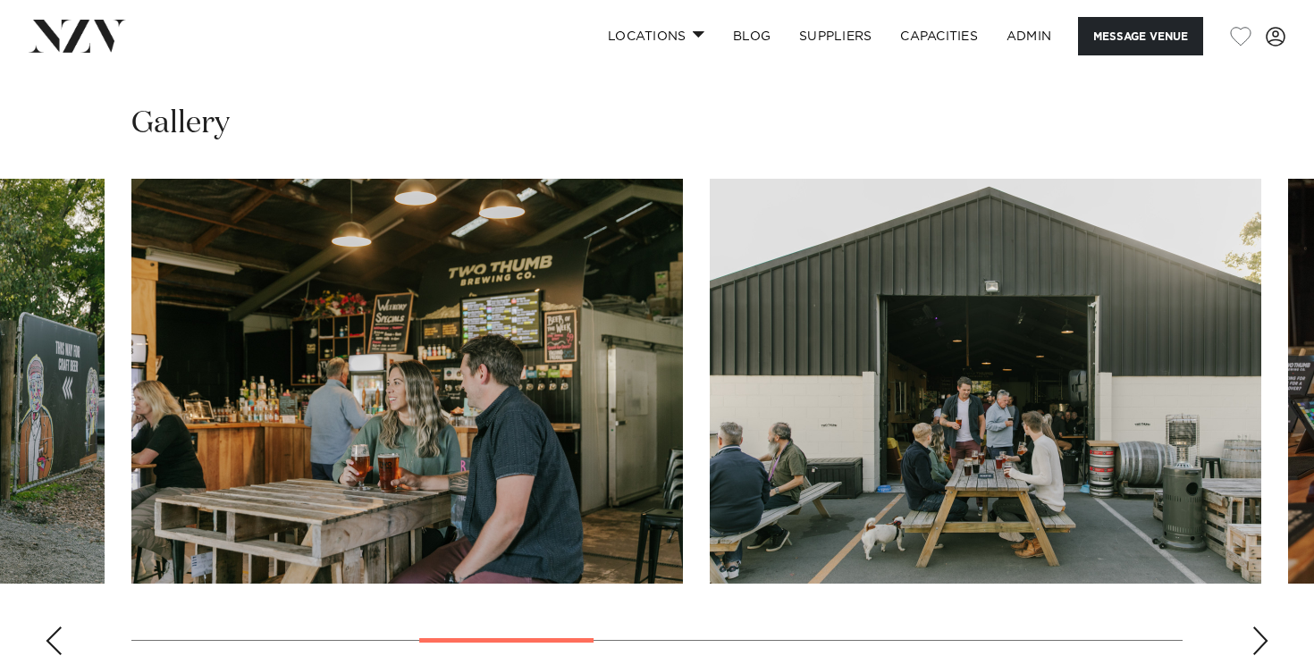
scroll to position [1737, 0]
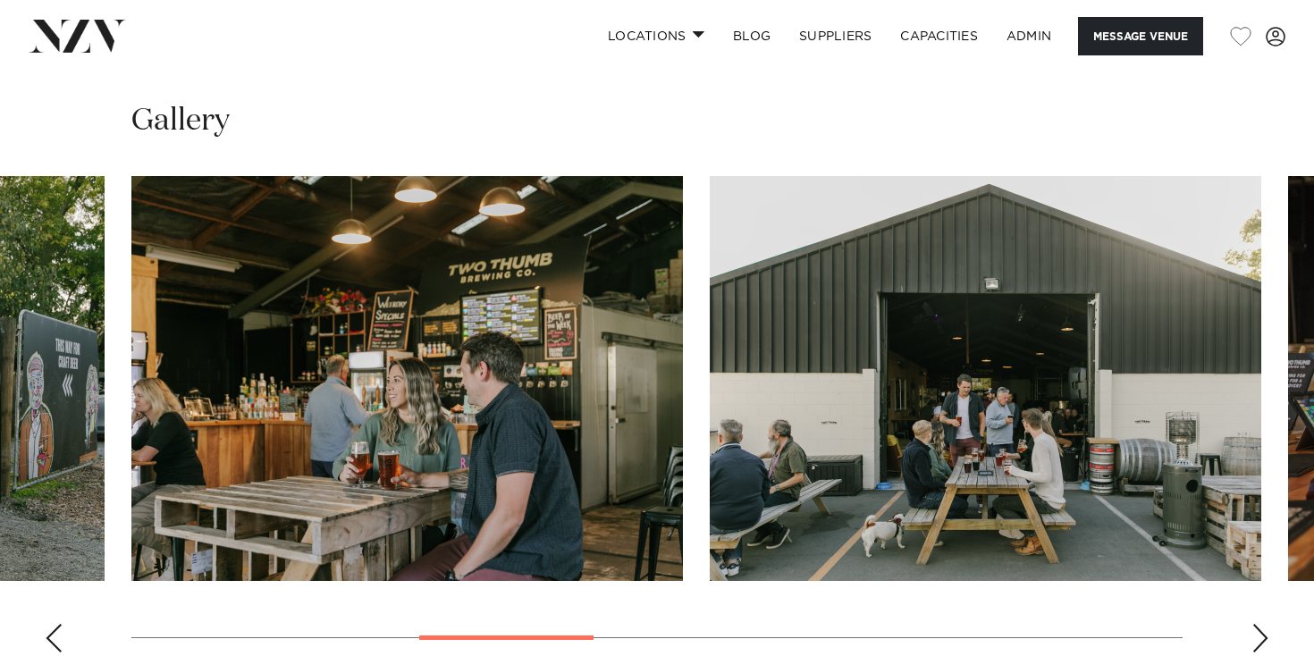
click at [59, 624] on div "Previous slide" at bounding box center [54, 638] width 18 height 29
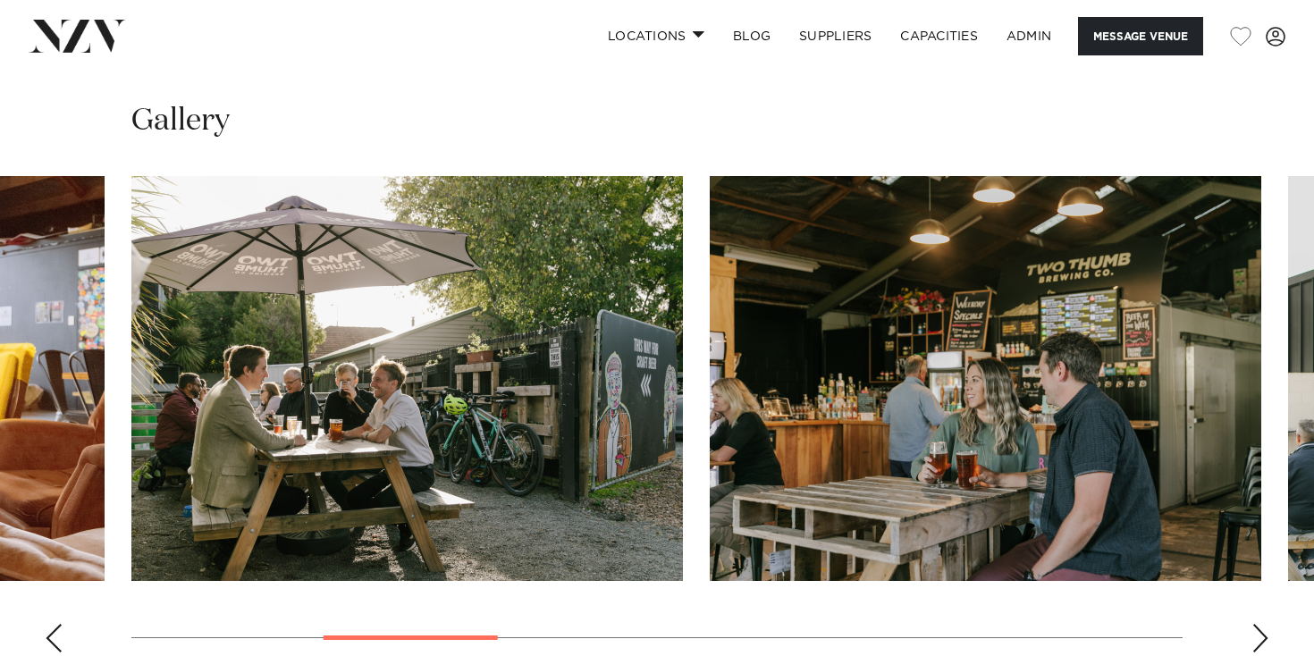
click at [59, 624] on div "Previous slide" at bounding box center [54, 638] width 18 height 29
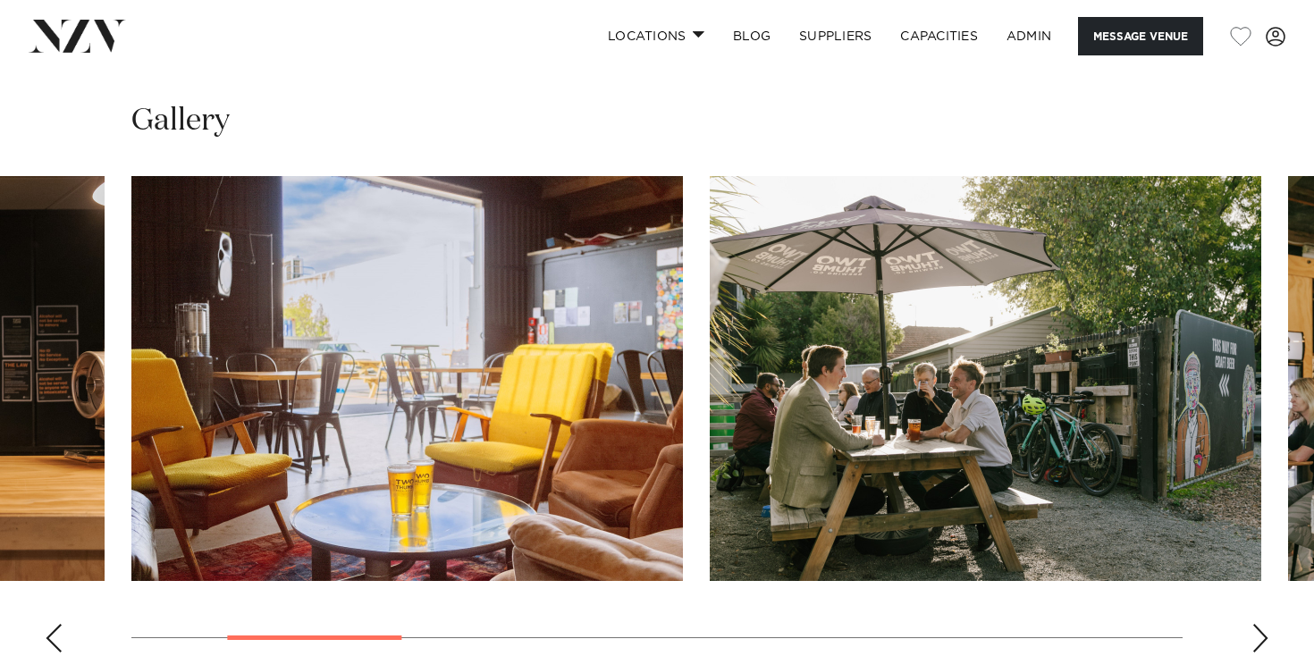
click at [59, 624] on div "Previous slide" at bounding box center [54, 638] width 18 height 29
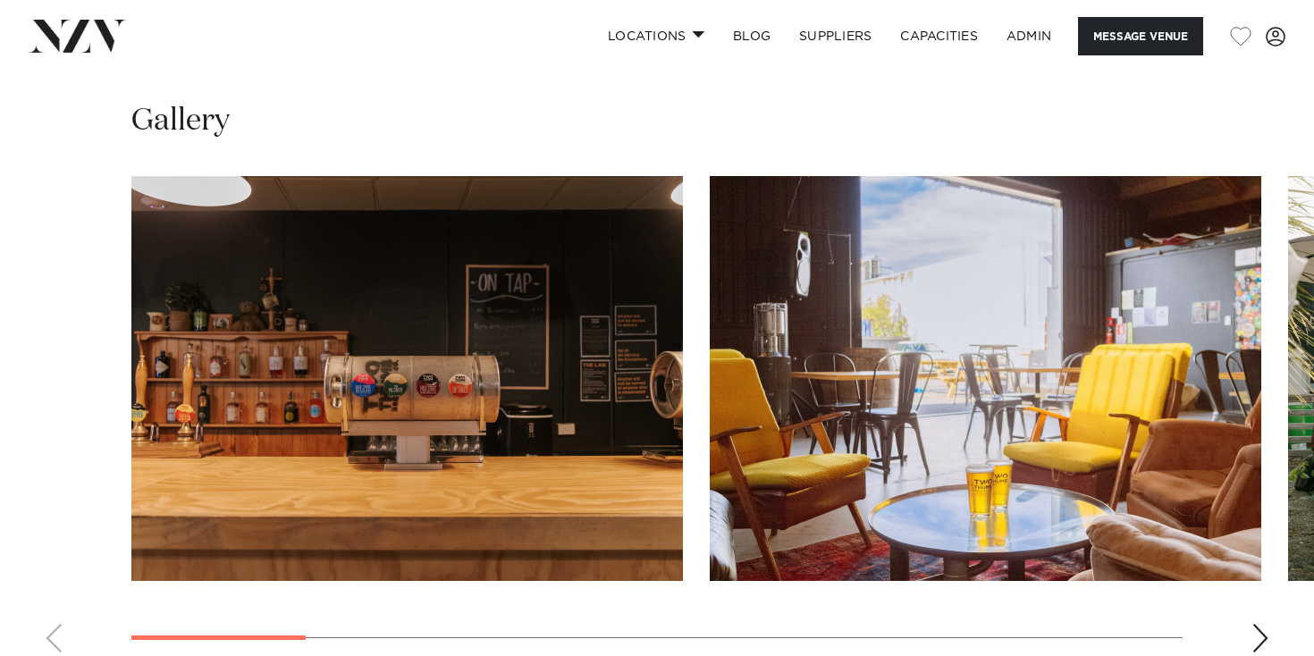
click at [59, 584] on swiper-container at bounding box center [657, 421] width 1314 height 491
click at [1262, 604] on swiper-container at bounding box center [657, 421] width 1314 height 491
click at [1259, 624] on div "Next slide" at bounding box center [1260, 638] width 18 height 29
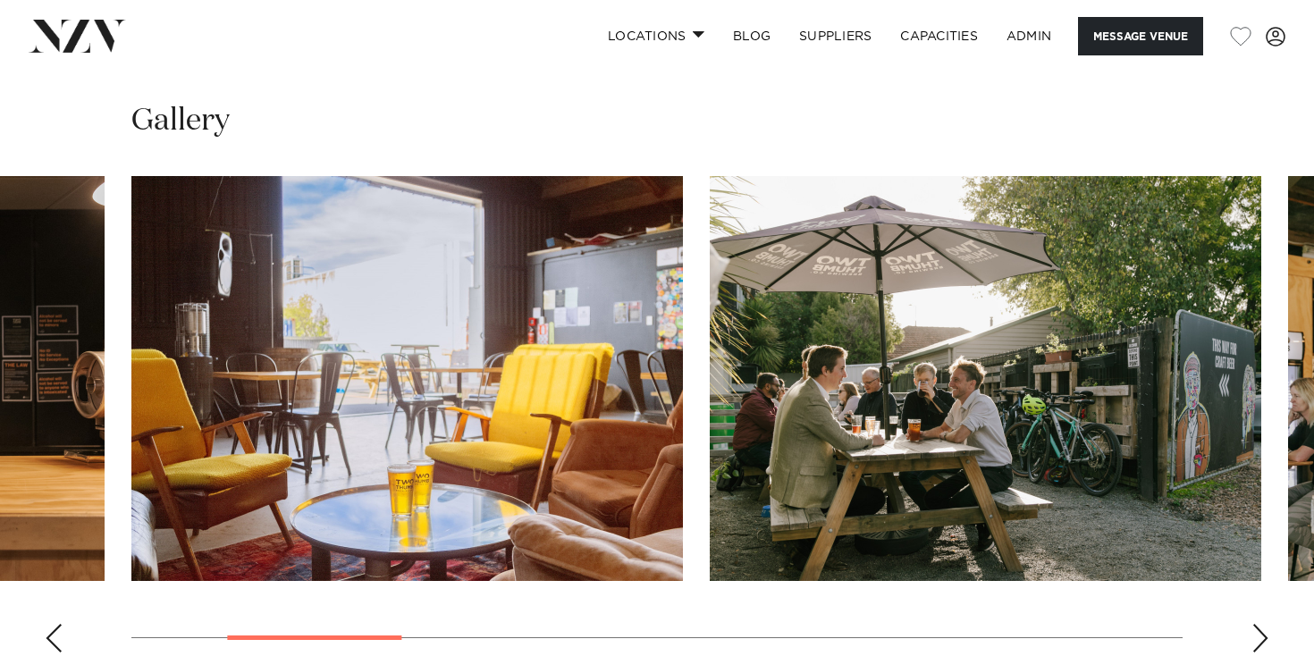
click at [1259, 624] on div "Next slide" at bounding box center [1260, 638] width 18 height 29
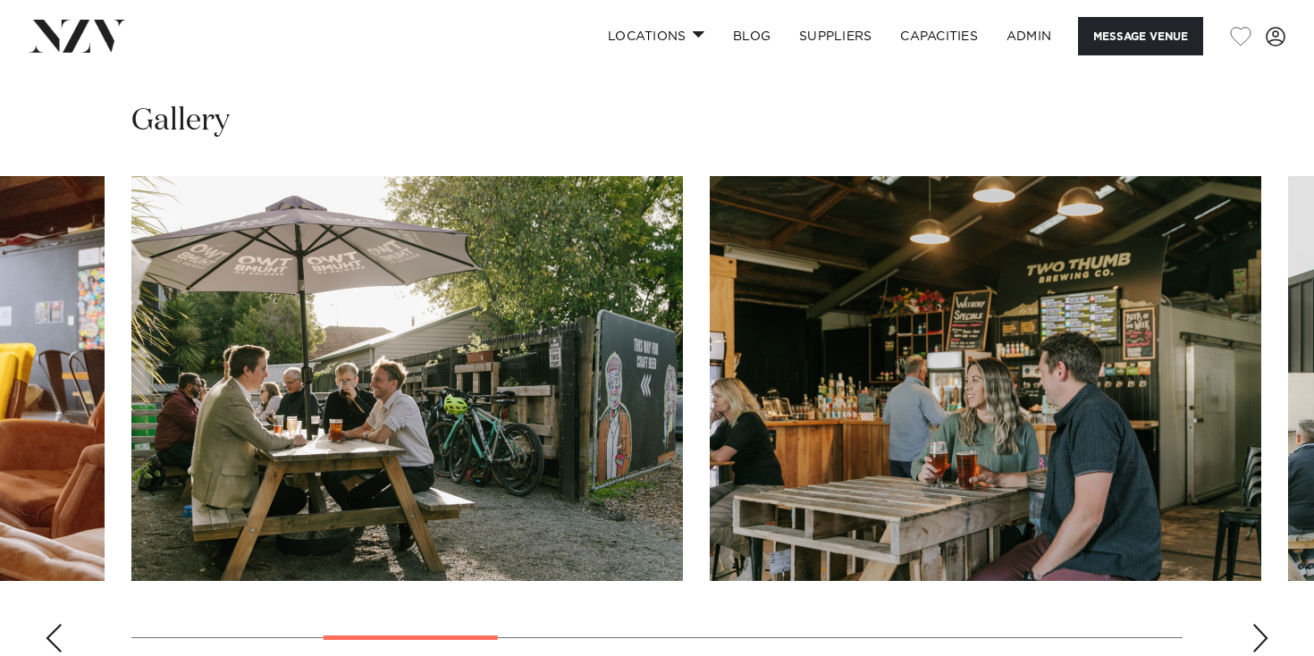
click at [1259, 624] on div "Next slide" at bounding box center [1260, 638] width 18 height 29
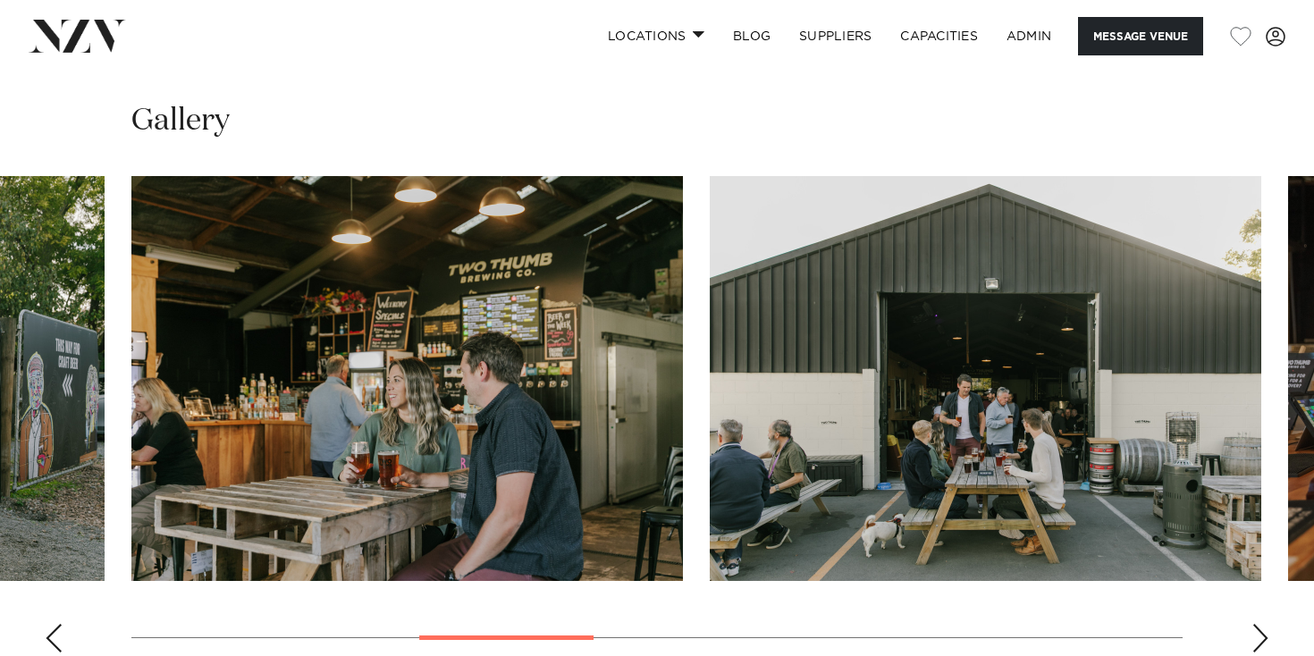
click at [1259, 624] on div "Next slide" at bounding box center [1260, 638] width 18 height 29
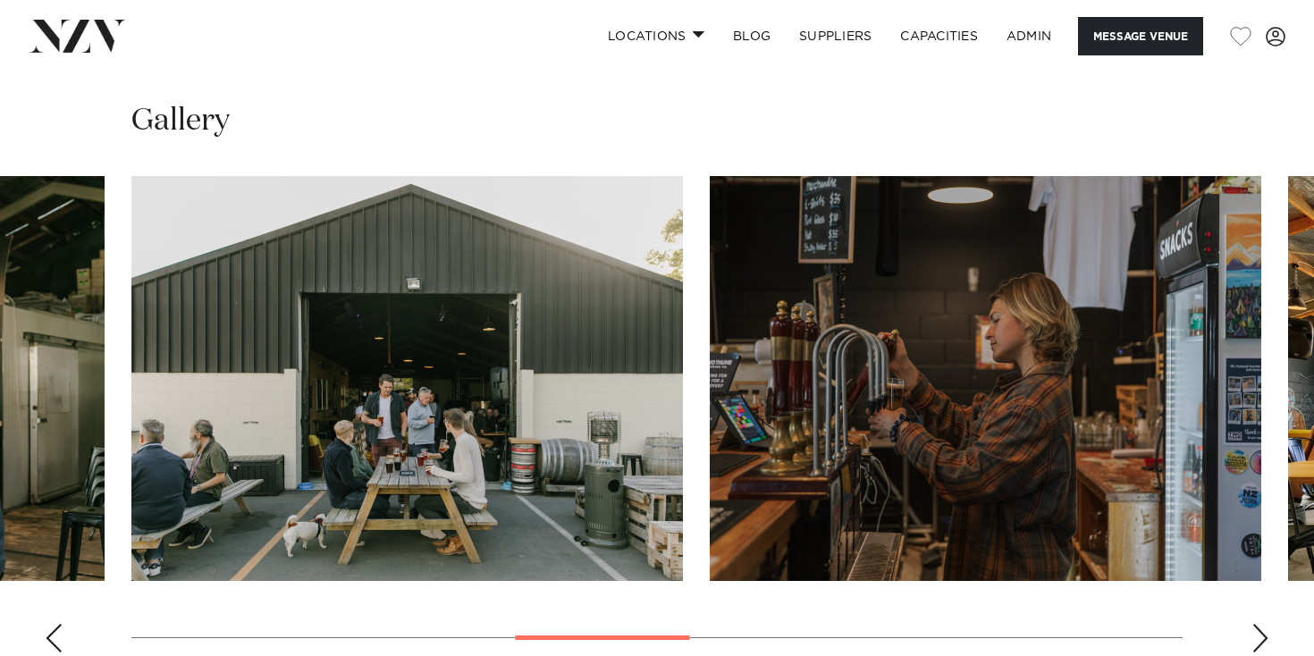
click at [1259, 624] on div "Next slide" at bounding box center [1260, 638] width 18 height 29
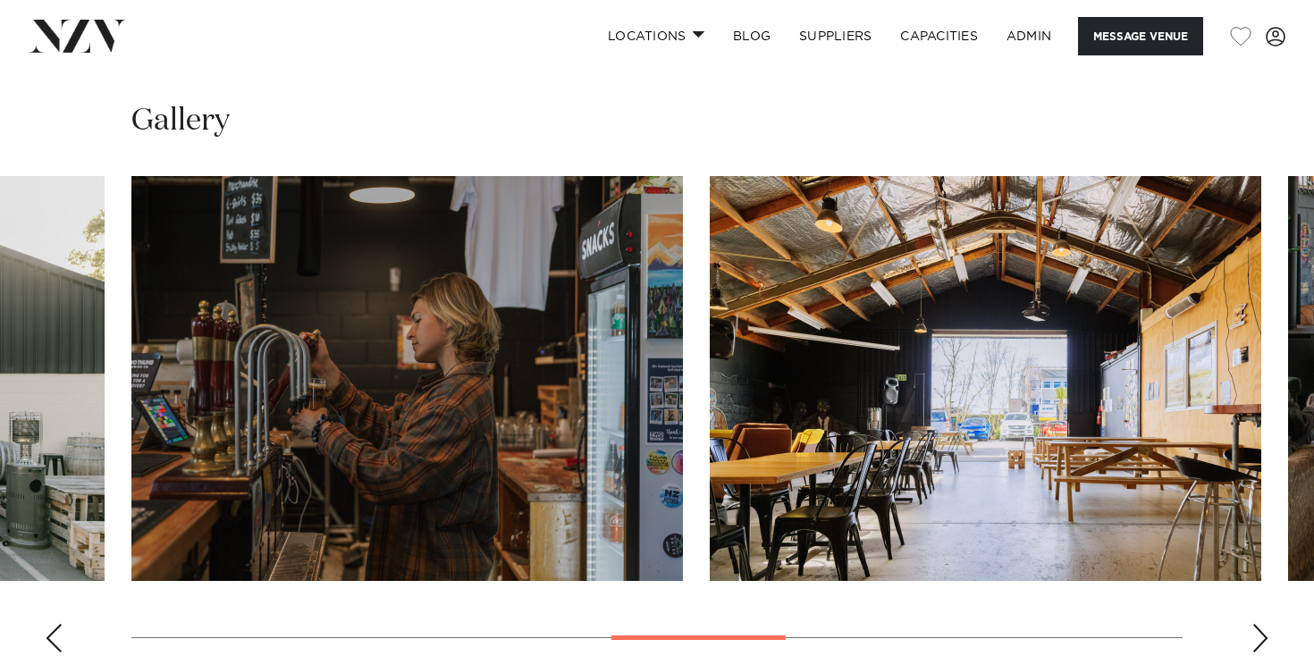
click at [1259, 624] on div "Next slide" at bounding box center [1260, 638] width 18 height 29
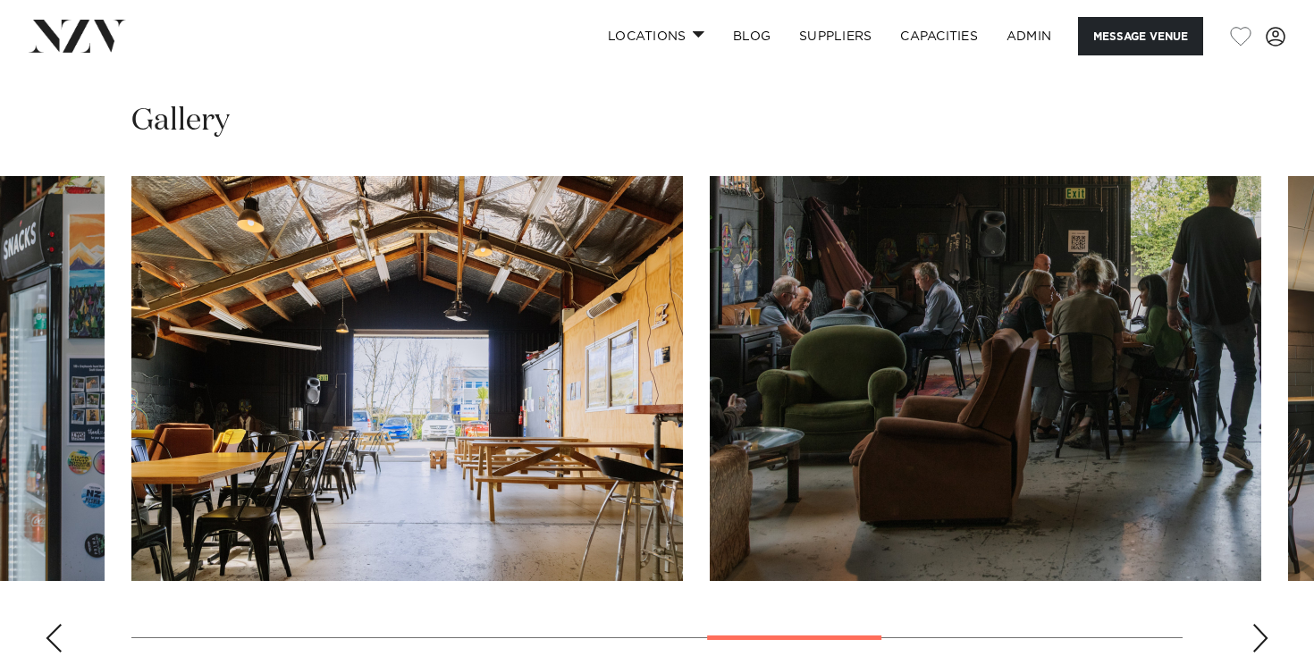
click at [1259, 624] on div "Next slide" at bounding box center [1260, 638] width 18 height 29
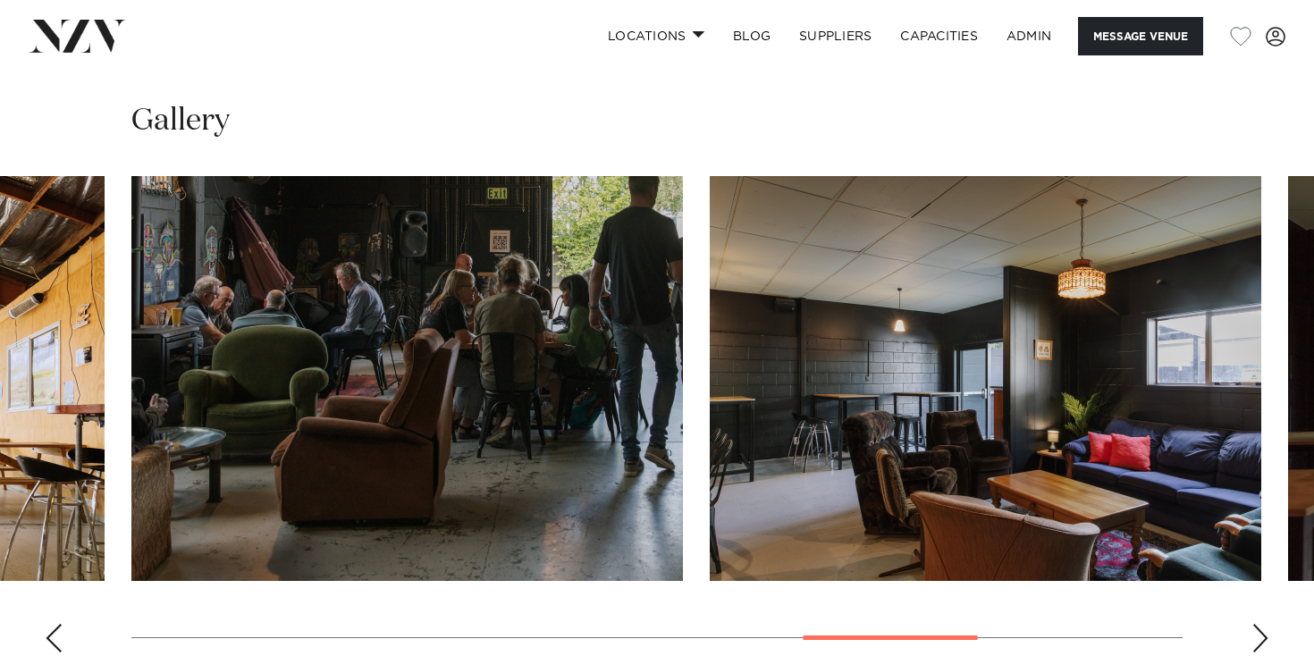
click at [1259, 624] on div "Next slide" at bounding box center [1260, 638] width 18 height 29
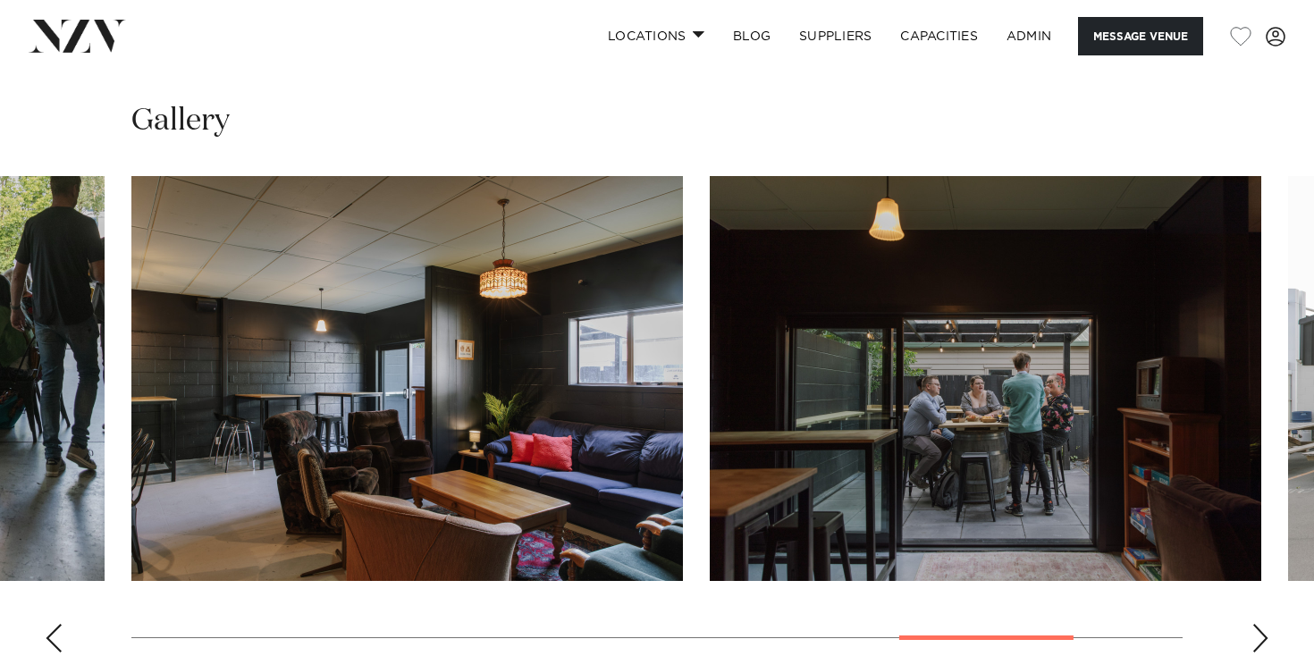
click at [1259, 624] on div "Next slide" at bounding box center [1260, 638] width 18 height 29
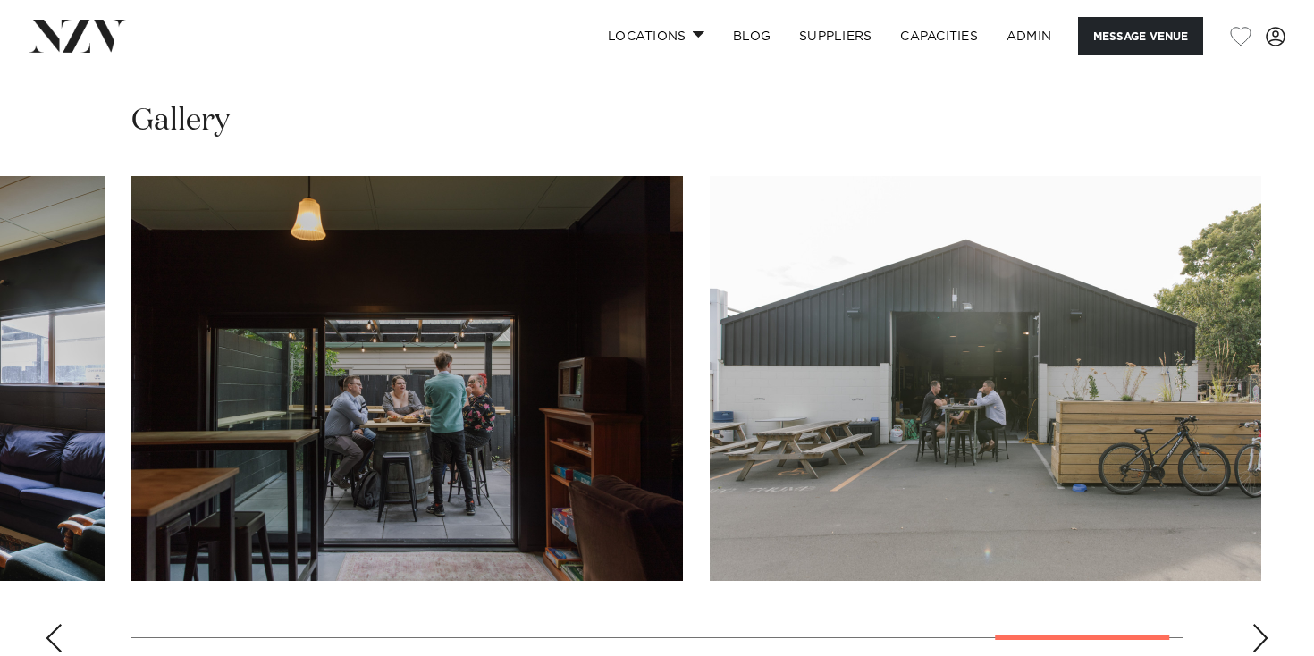
click at [1257, 624] on div "Next slide" at bounding box center [1260, 638] width 18 height 29
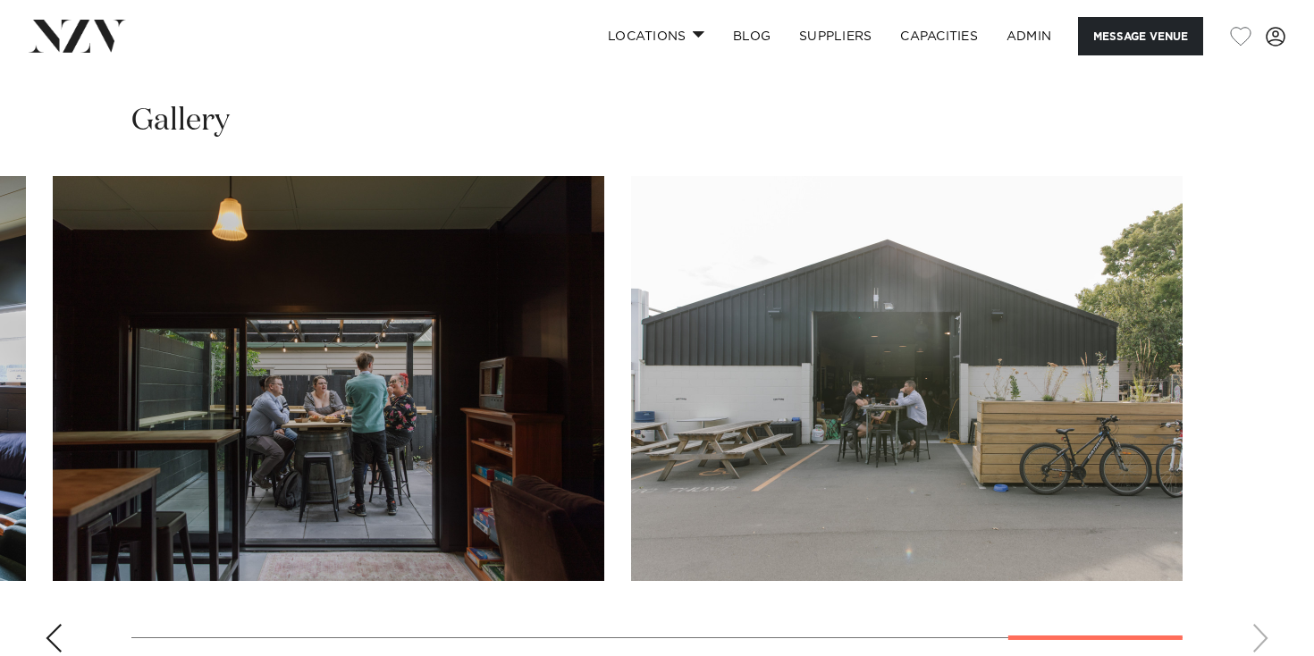
click at [55, 624] on div "Previous slide" at bounding box center [54, 638] width 18 height 29
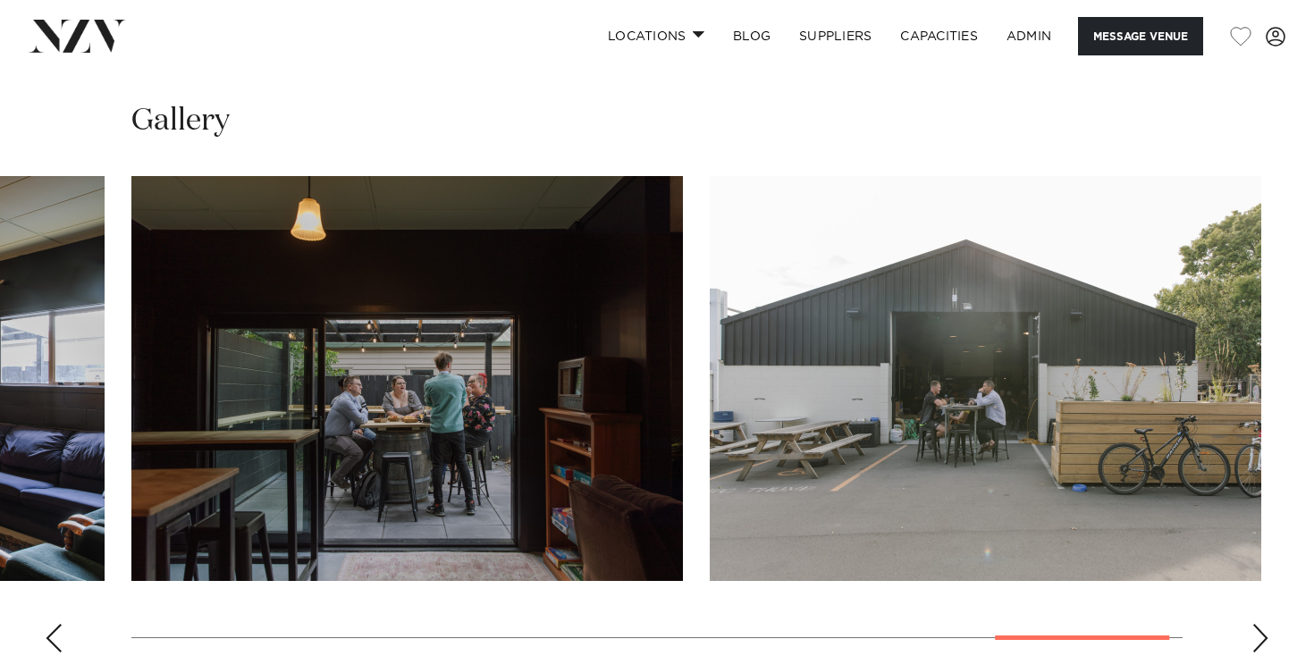
click at [55, 624] on div "Previous slide" at bounding box center [54, 638] width 18 height 29
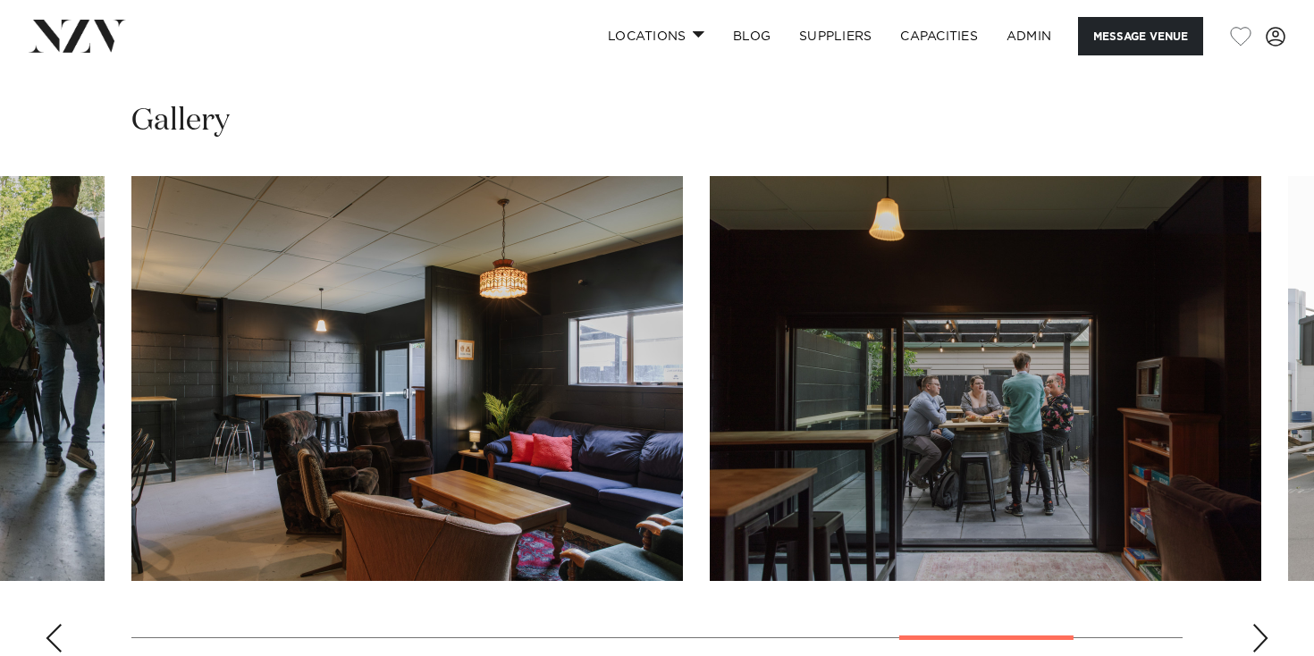
click at [55, 624] on div "Previous slide" at bounding box center [54, 638] width 18 height 29
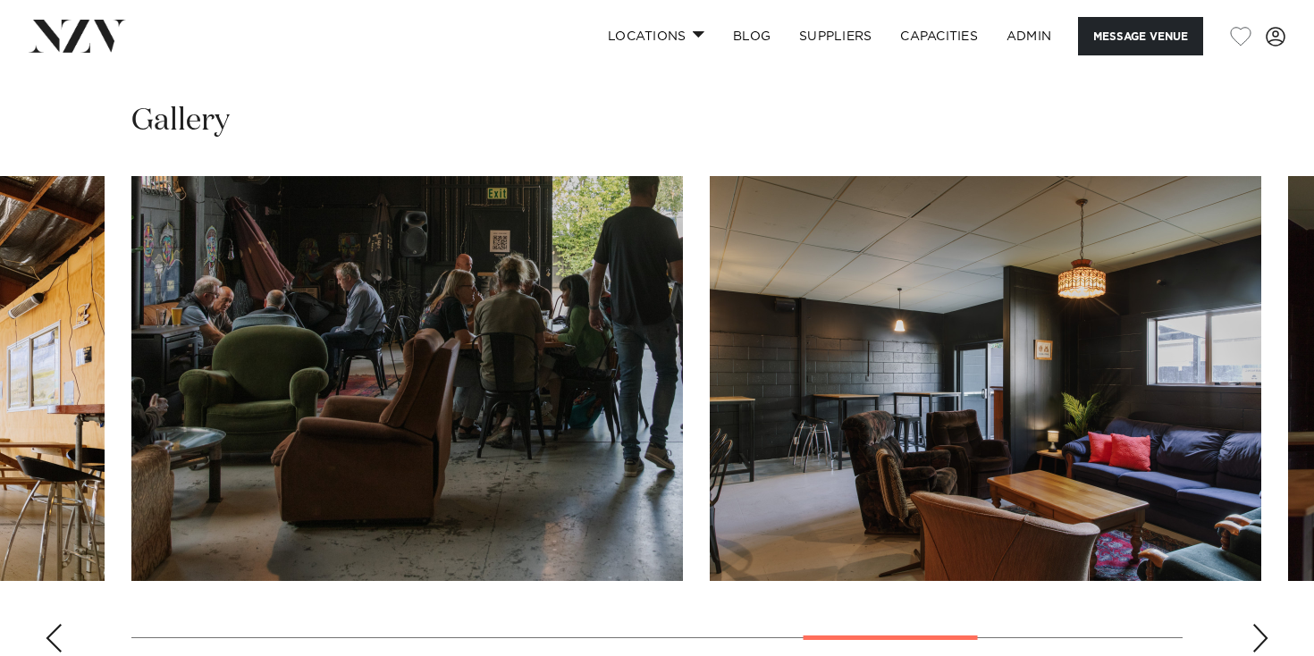
click at [55, 624] on div "Previous slide" at bounding box center [54, 638] width 18 height 29
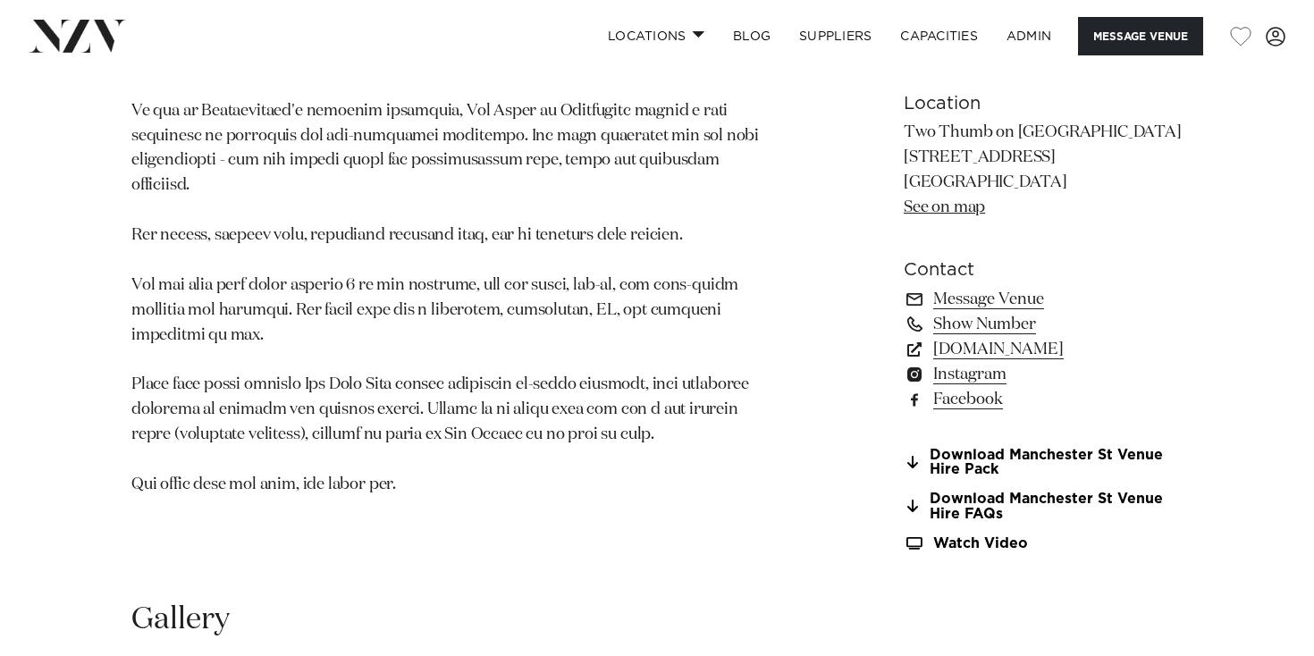
scroll to position [1346, 0]
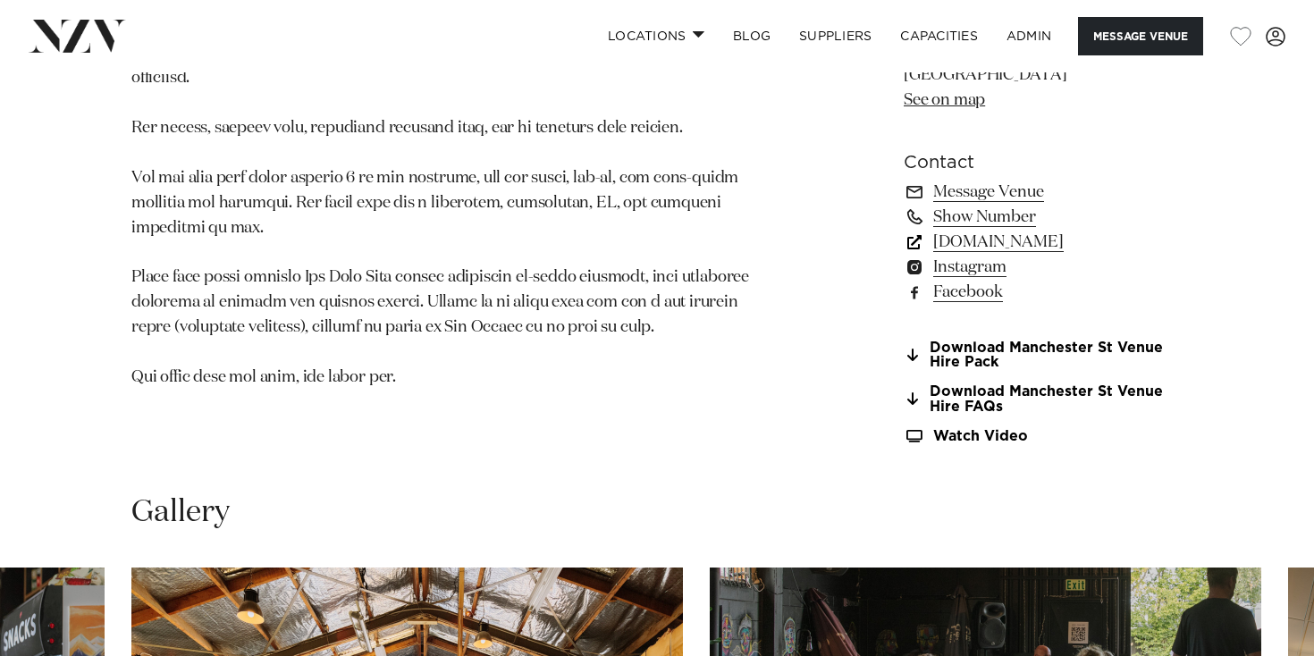
click at [1003, 230] on link "www.twothumb.com" at bounding box center [1042, 242] width 279 height 25
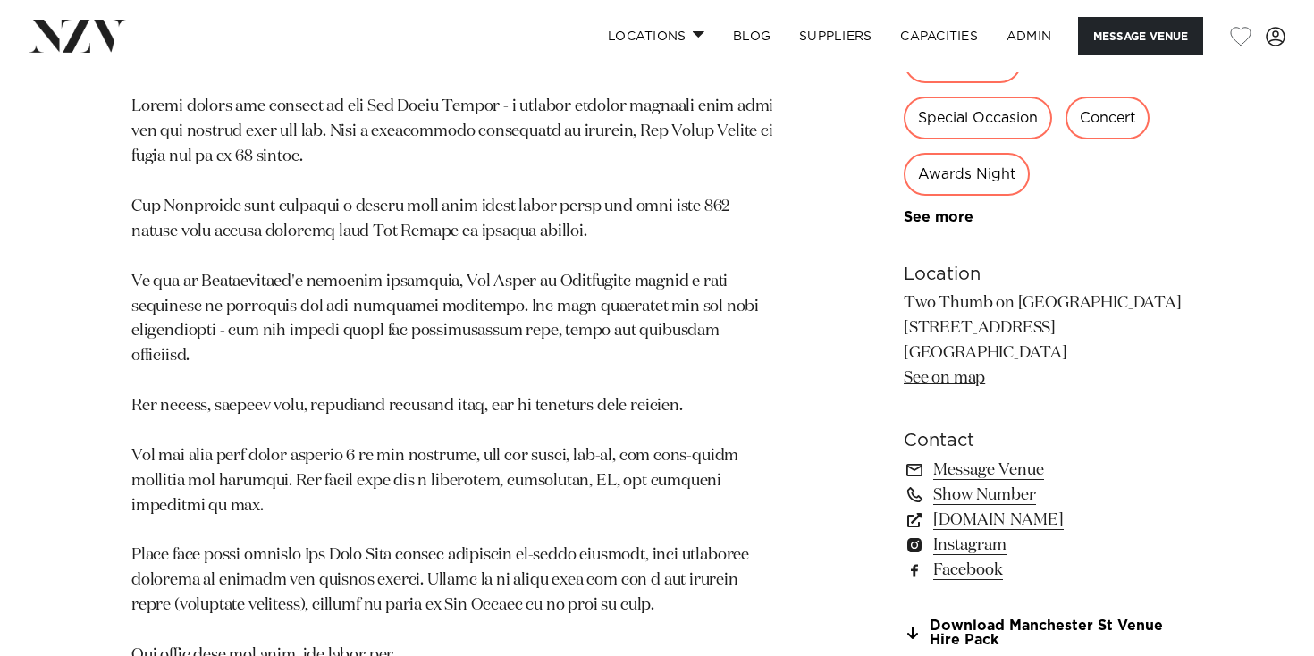
scroll to position [1070, 0]
click at [945, 531] on link "Instagram" at bounding box center [1042, 543] width 279 height 25
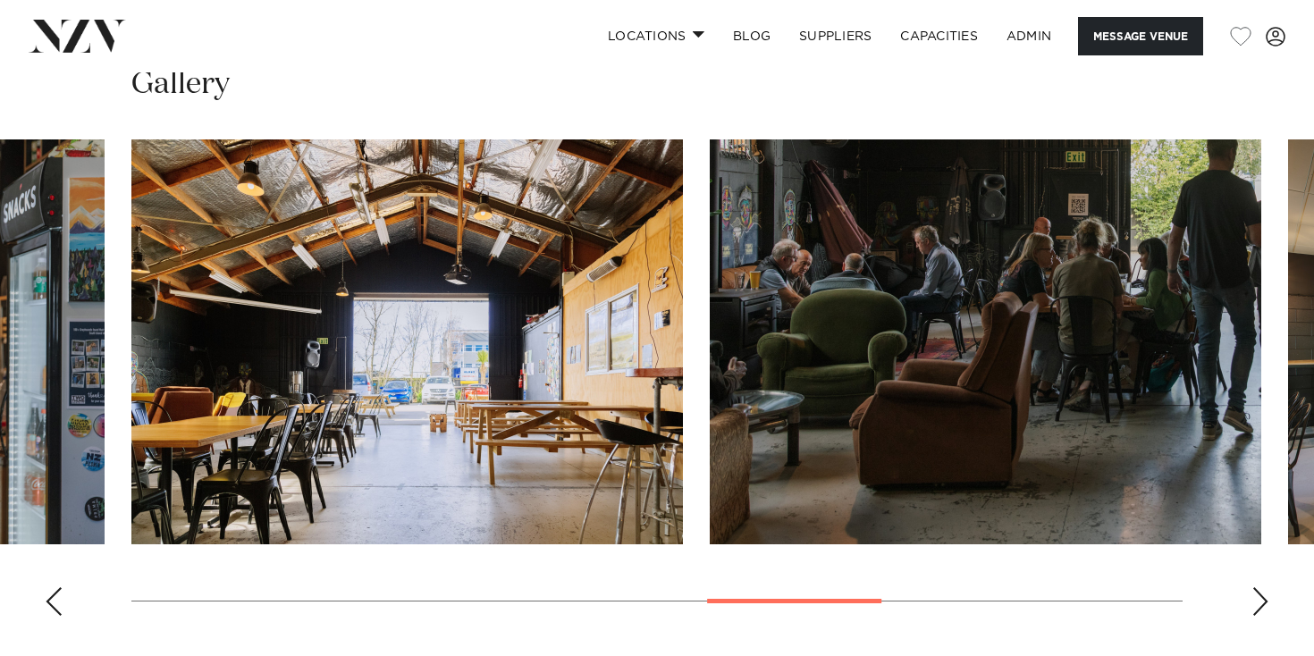
scroll to position [1780, 0]
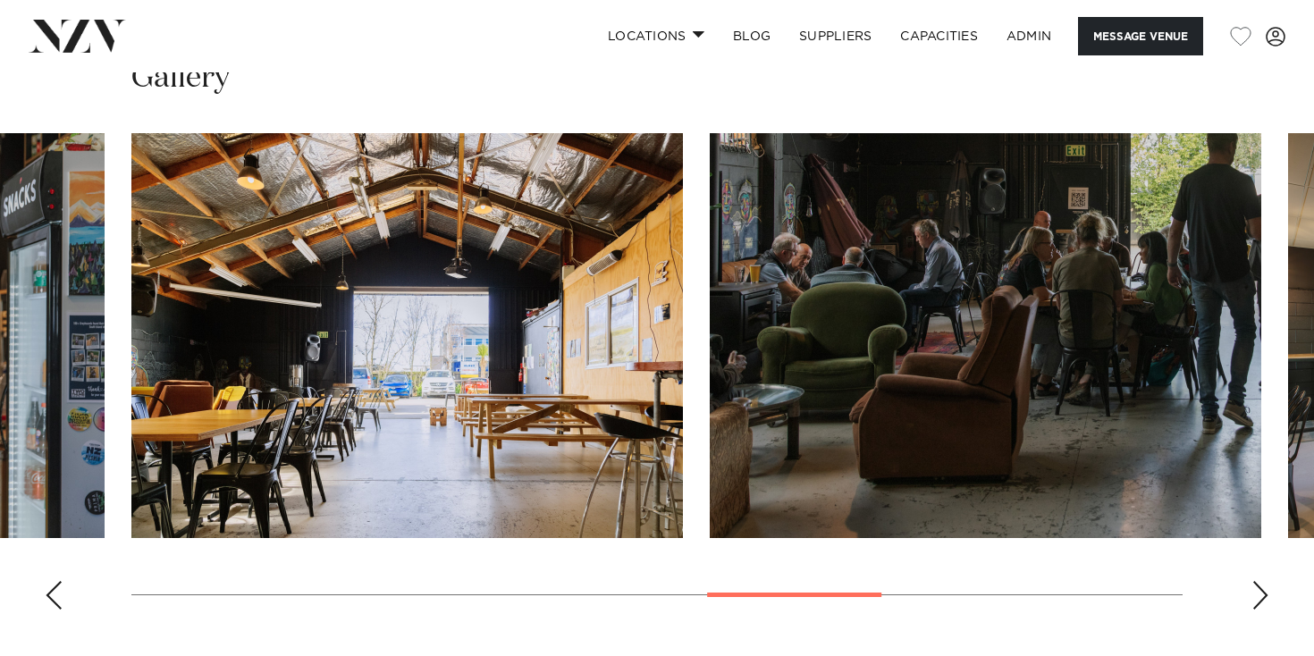
click at [877, 252] on img "8 / 11" at bounding box center [985, 335] width 551 height 405
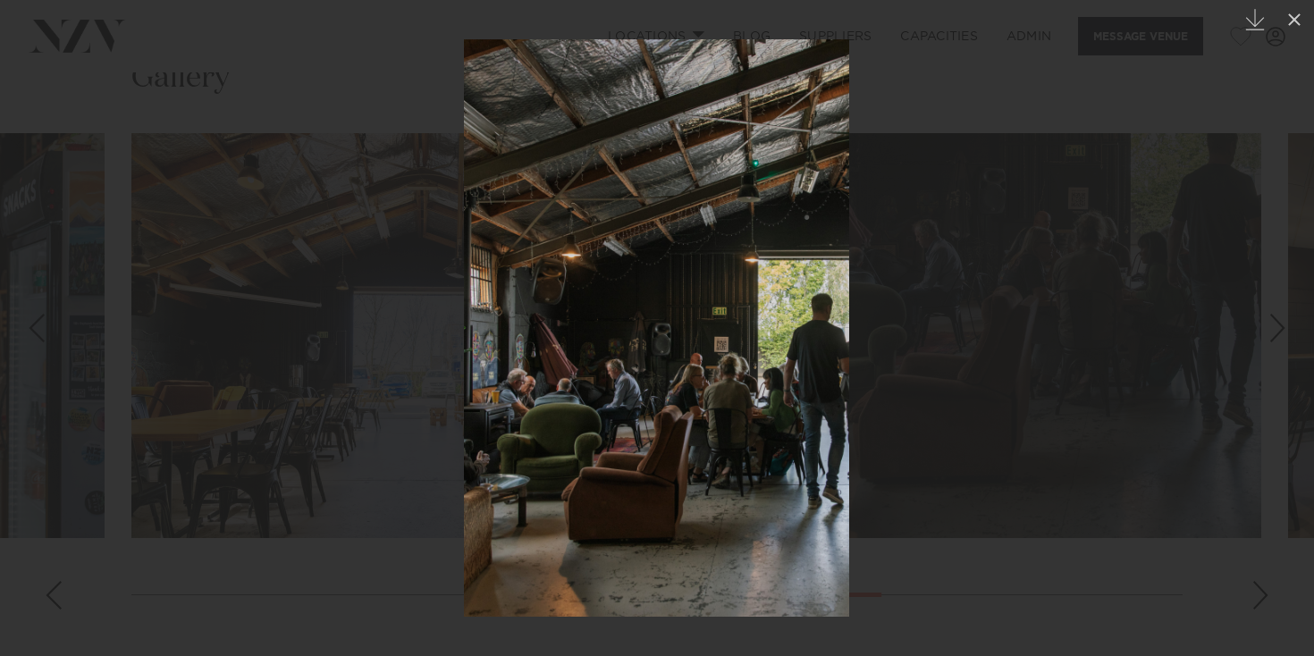
click at [349, 321] on div at bounding box center [657, 328] width 1314 height 656
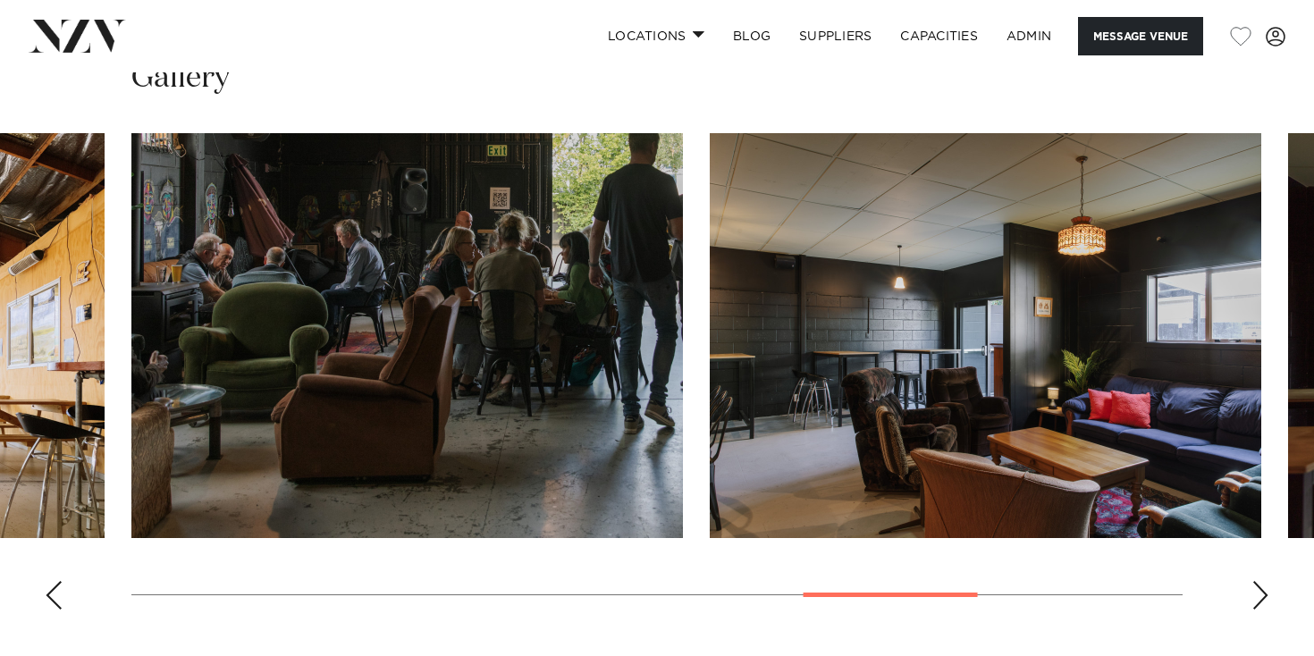
click at [50, 556] on swiper-container at bounding box center [657, 378] width 1314 height 491
click at [50, 581] on div "Previous slide" at bounding box center [54, 595] width 18 height 29
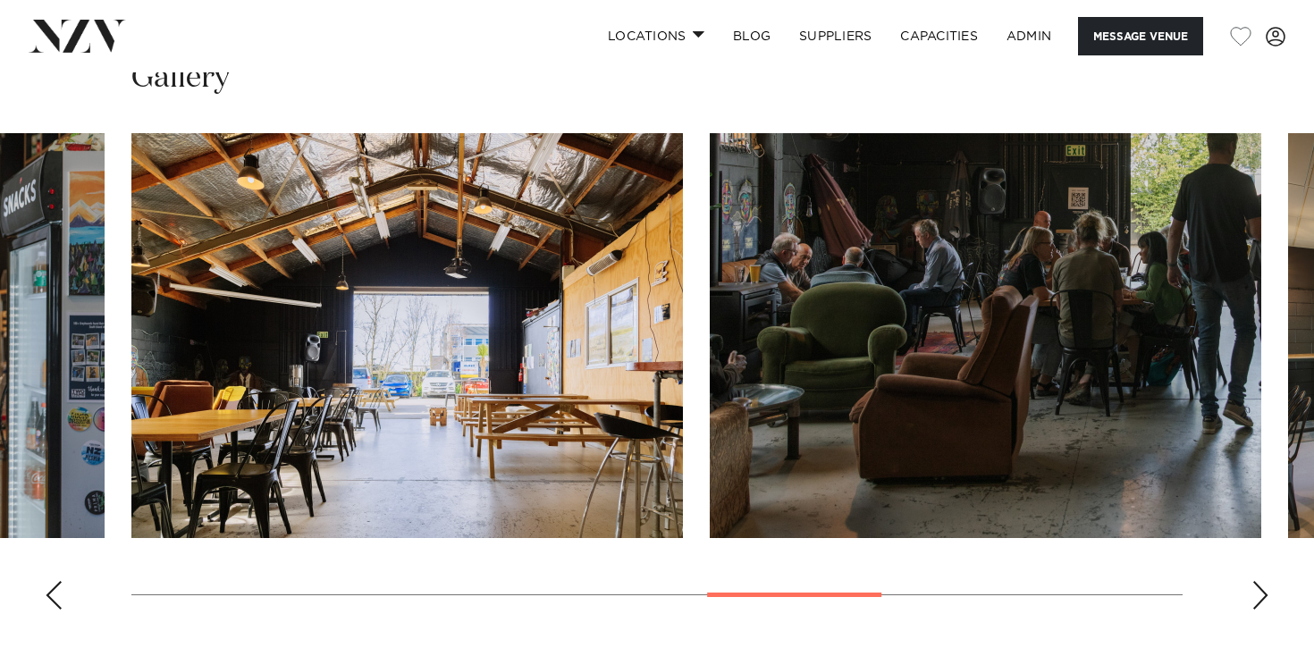
click at [50, 581] on div "Previous slide" at bounding box center [54, 595] width 18 height 29
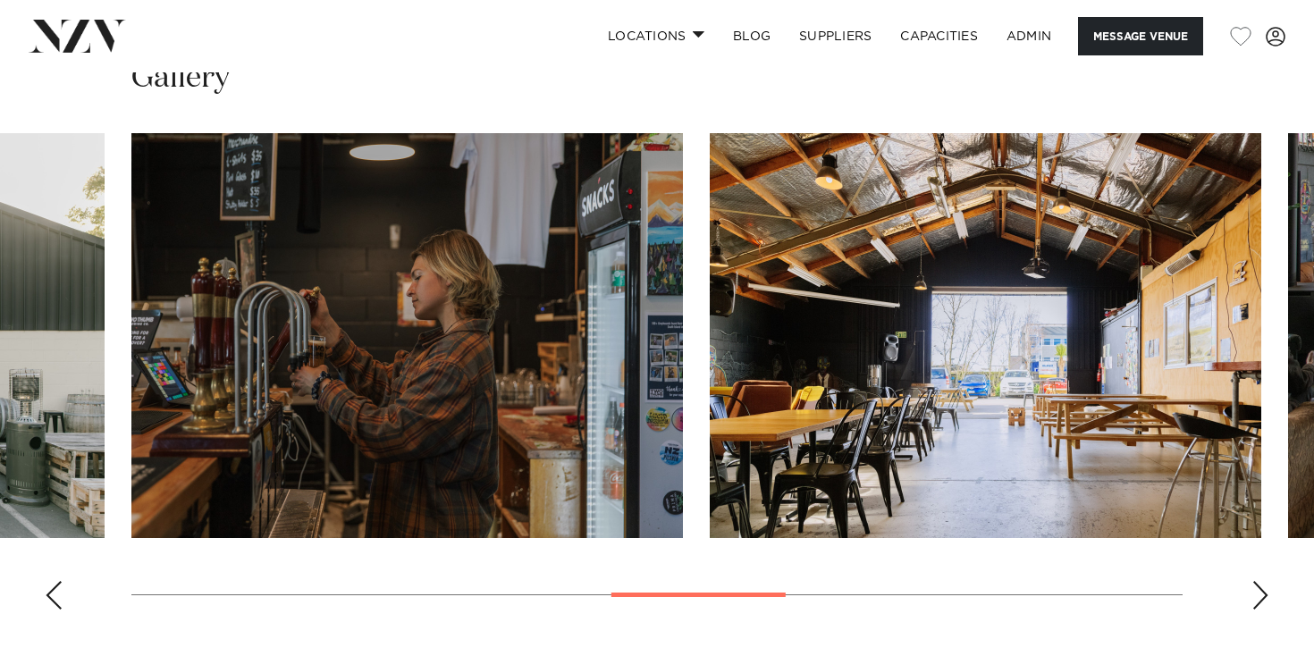
click at [50, 581] on div "Previous slide" at bounding box center [54, 595] width 18 height 29
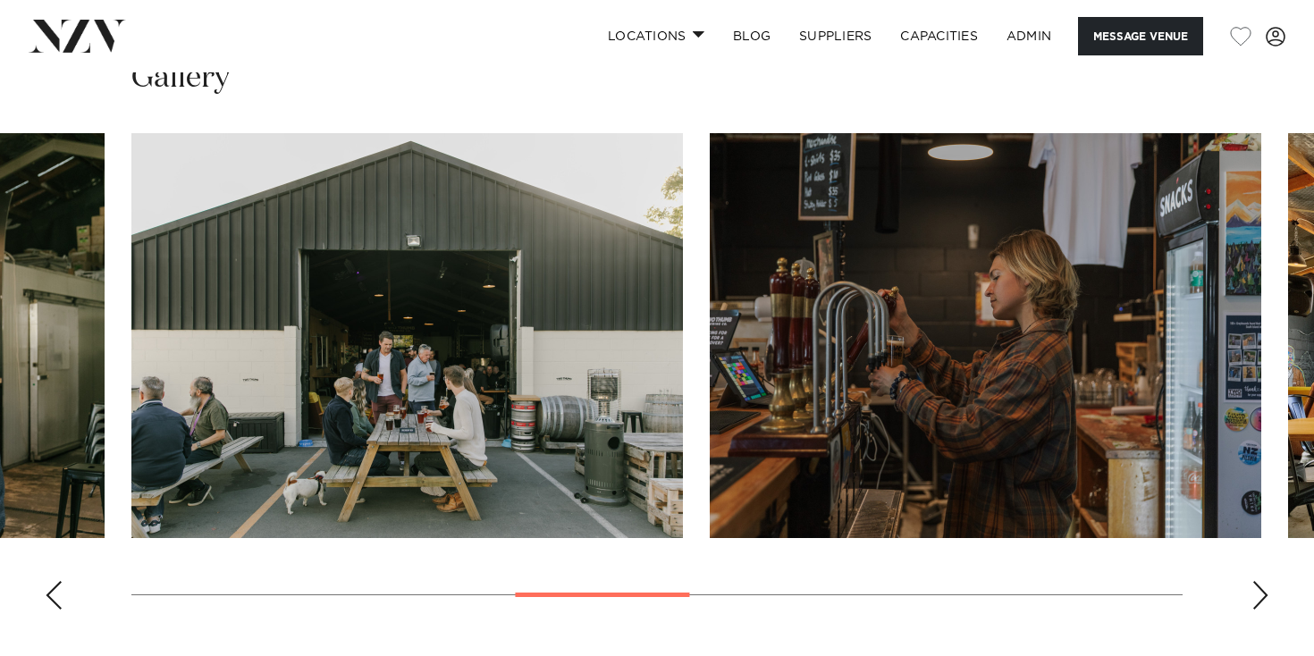
click at [51, 581] on div "Previous slide" at bounding box center [54, 595] width 18 height 29
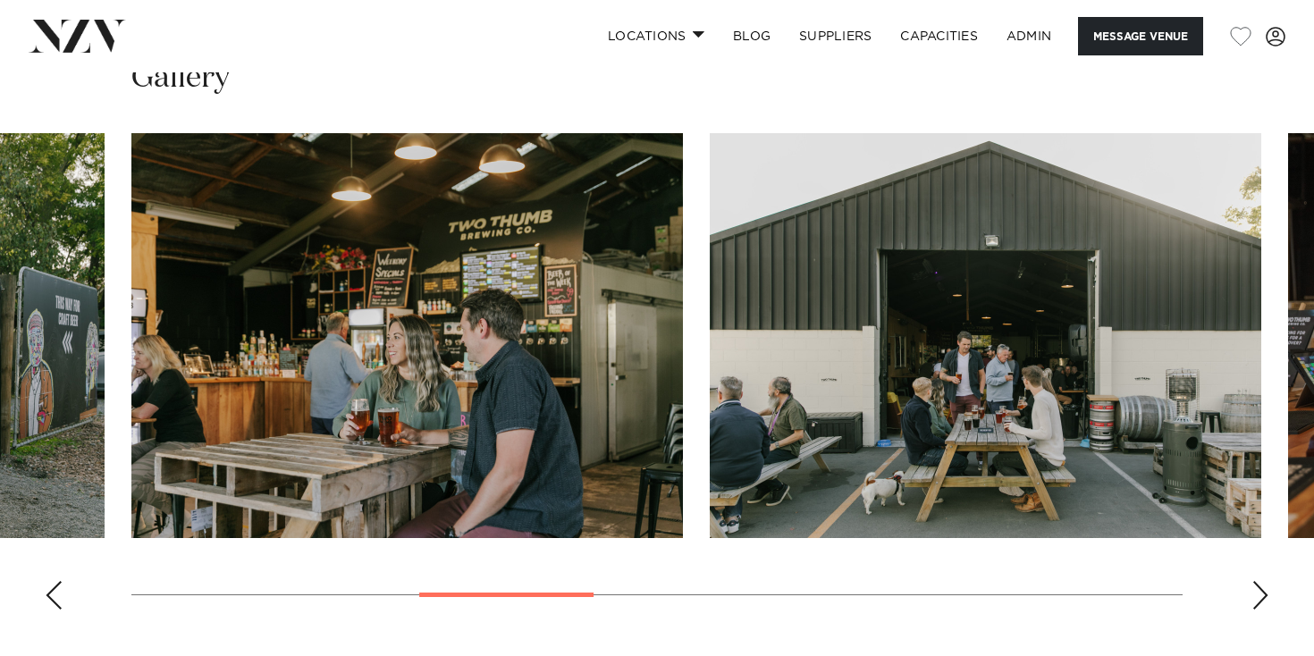
click at [51, 581] on div "Previous slide" at bounding box center [54, 595] width 18 height 29
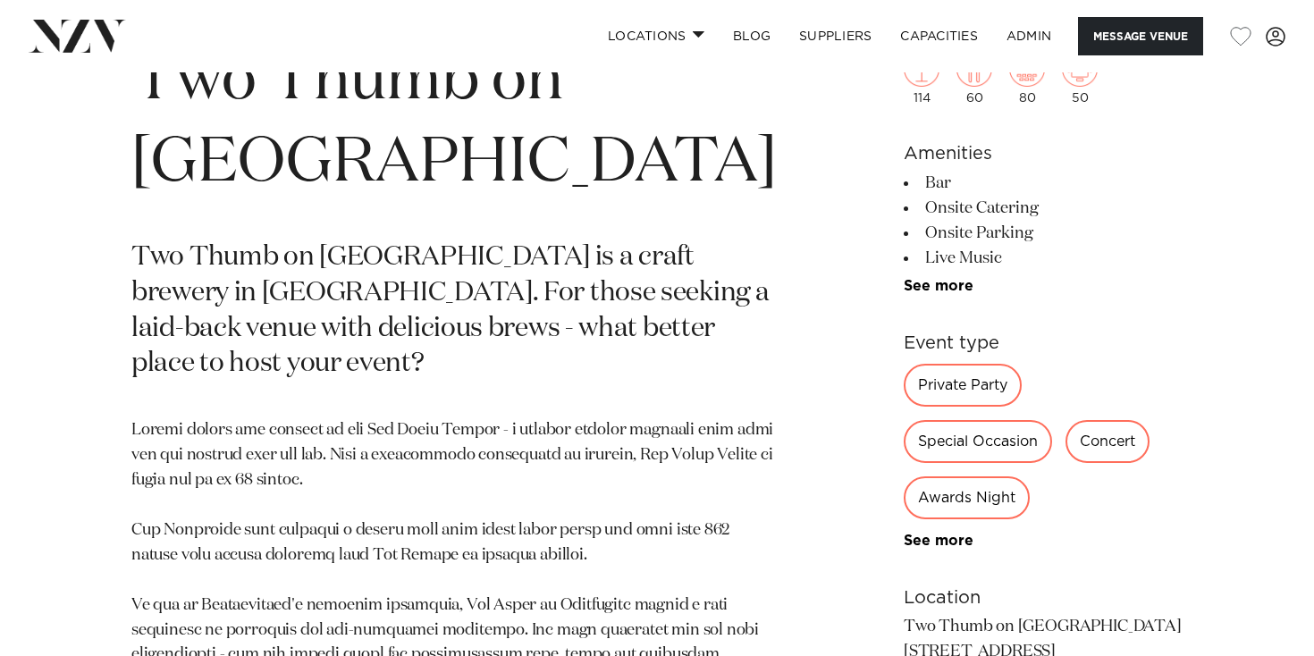
scroll to position [749, 0]
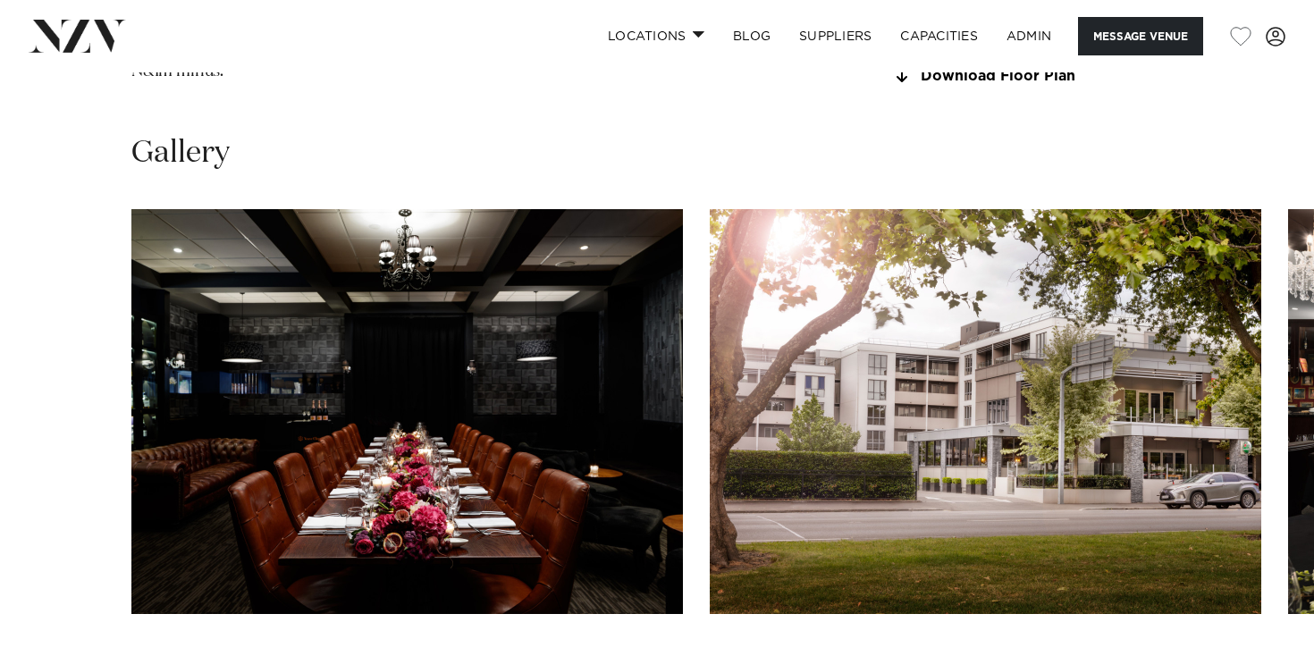
scroll to position [2351, 0]
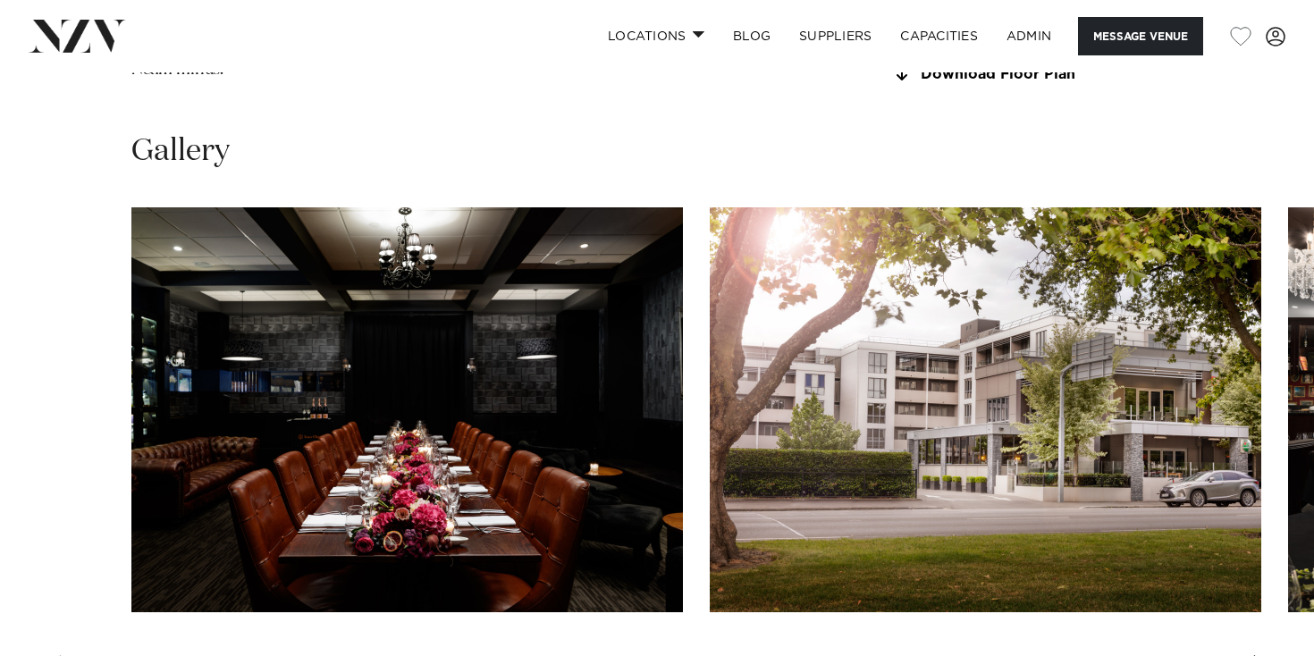
click at [1243, 578] on swiper-container at bounding box center [657, 452] width 1314 height 491
click at [1254, 655] on div "Next slide" at bounding box center [1260, 669] width 18 height 29
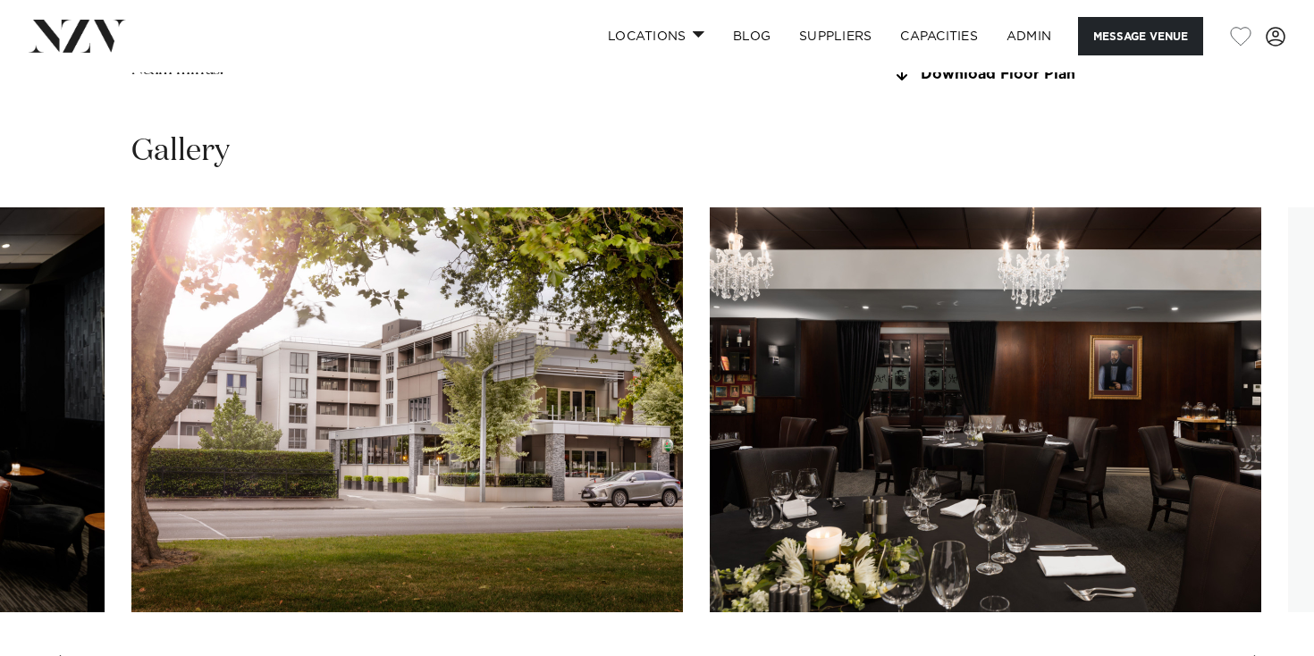
click at [1254, 655] on div "Next slide" at bounding box center [1260, 669] width 18 height 29
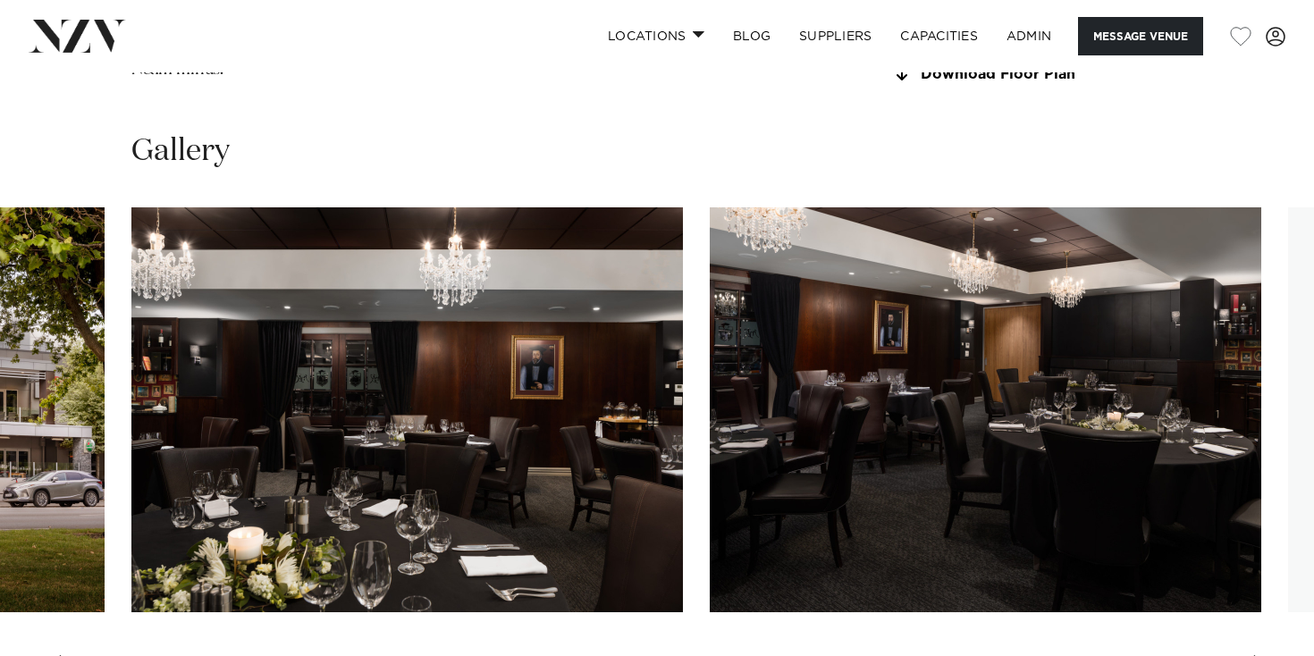
click at [1254, 655] on div "Next slide" at bounding box center [1260, 669] width 18 height 29
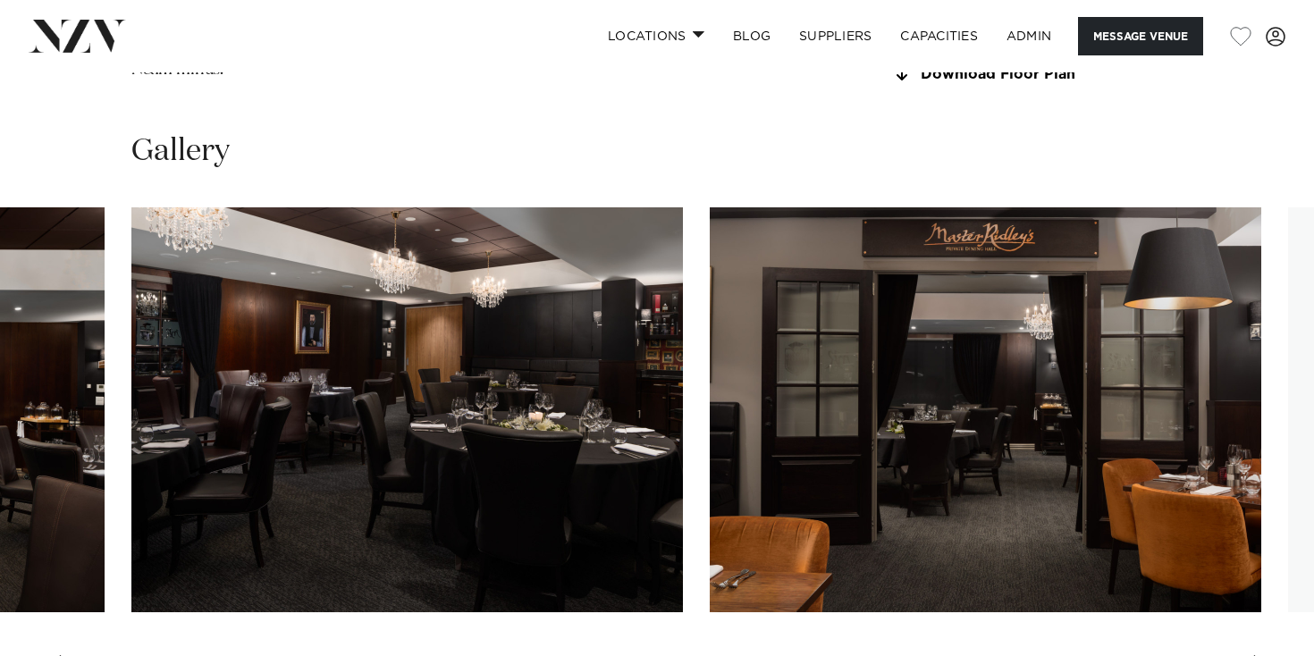
click at [1254, 655] on div "Next slide" at bounding box center [1260, 669] width 18 height 29
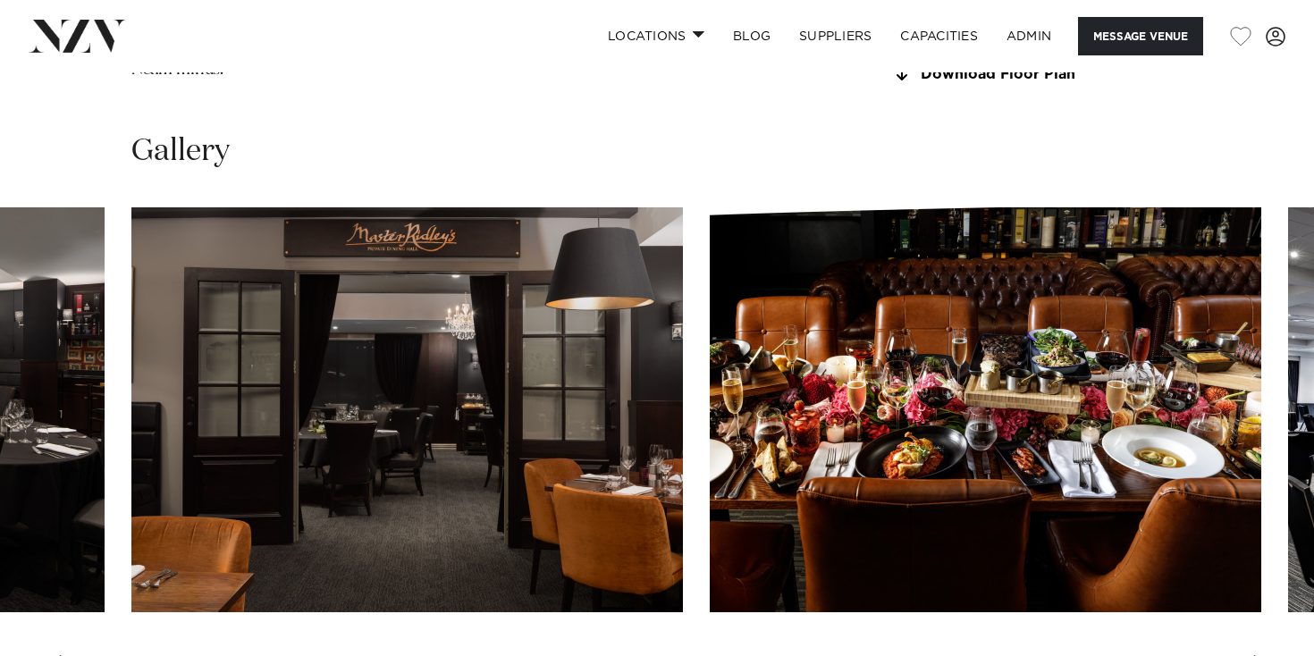
click at [1254, 655] on div "Next slide" at bounding box center [1260, 669] width 18 height 29
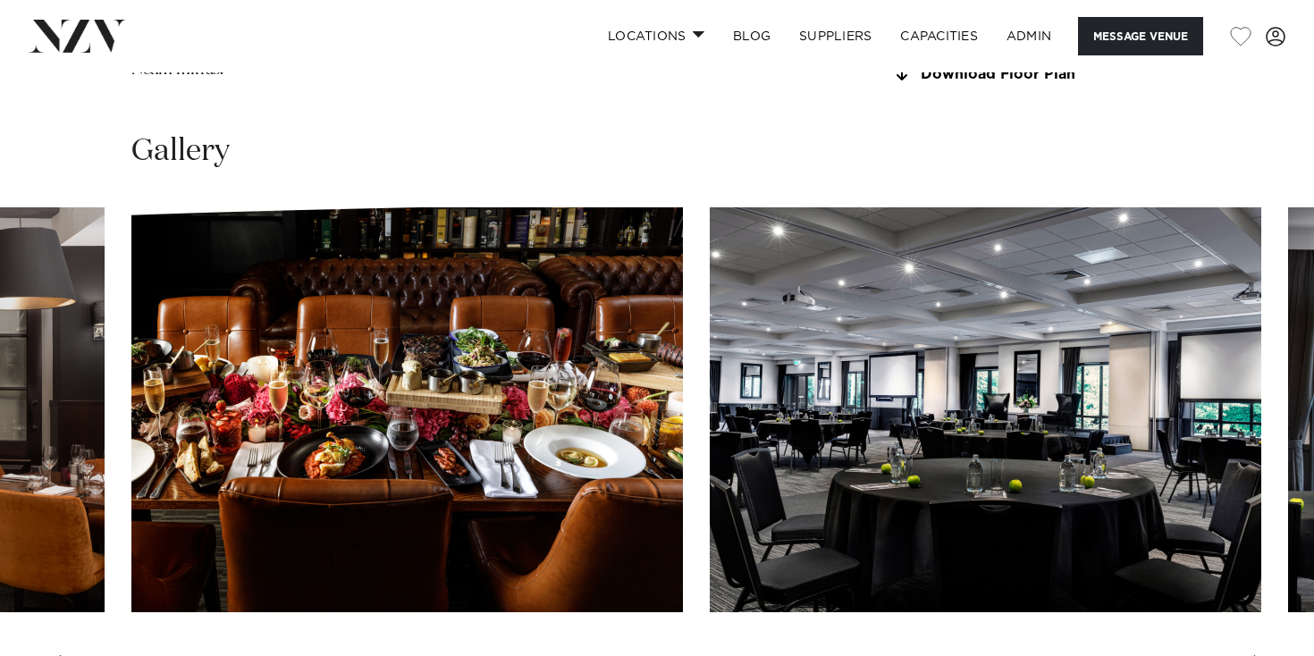
click at [1254, 655] on div "Next slide" at bounding box center [1260, 669] width 18 height 29
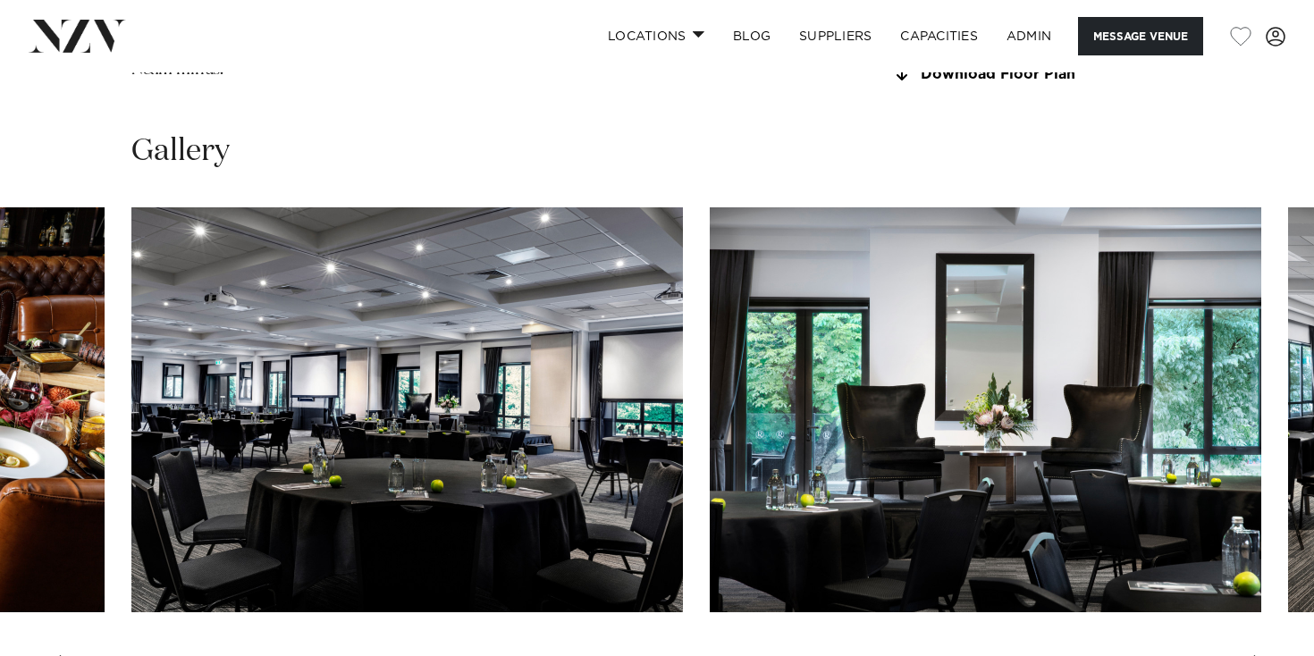
click at [1254, 655] on div "Next slide" at bounding box center [1260, 669] width 18 height 29
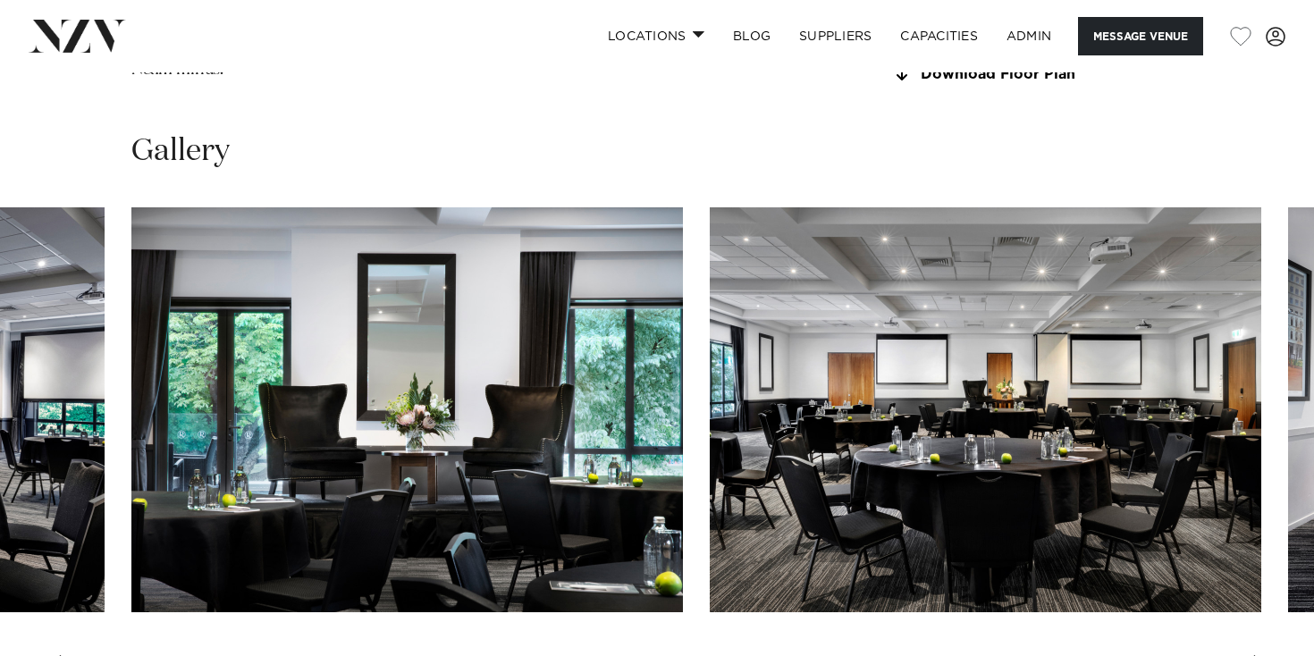
click at [1254, 655] on div "Next slide" at bounding box center [1260, 669] width 18 height 29
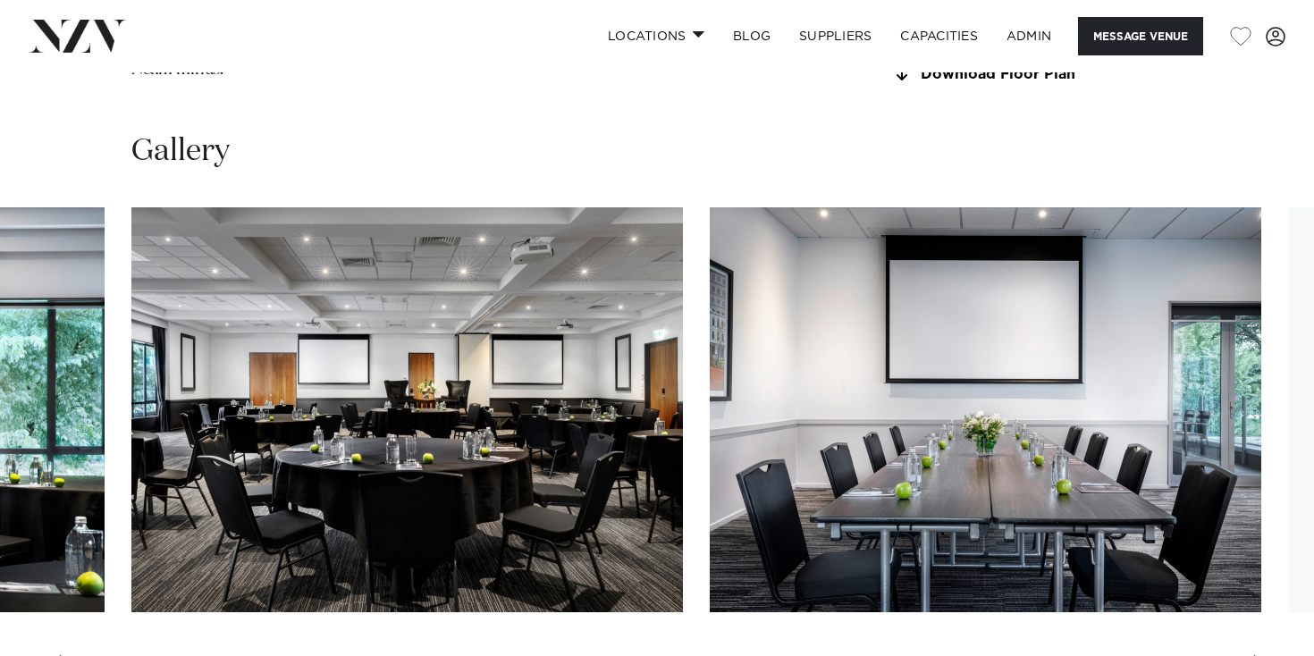
click at [1254, 655] on div "Next slide" at bounding box center [1260, 669] width 18 height 29
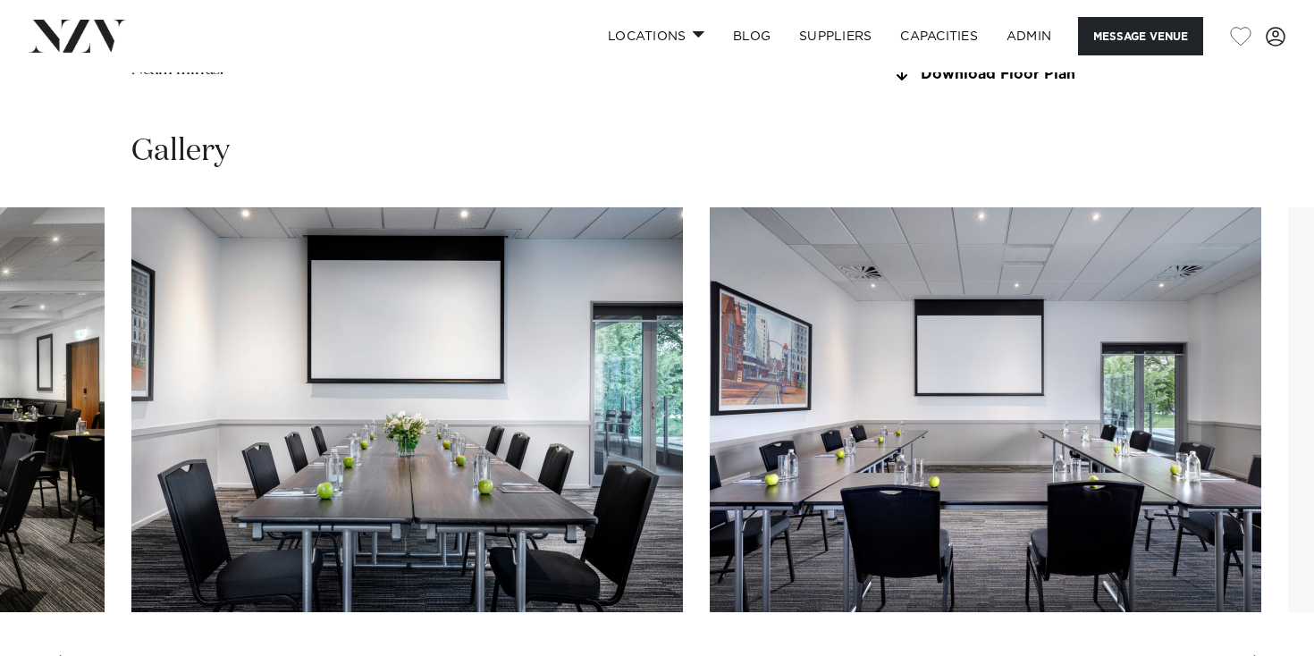
click at [1254, 655] on div "Next slide" at bounding box center [1260, 669] width 18 height 29
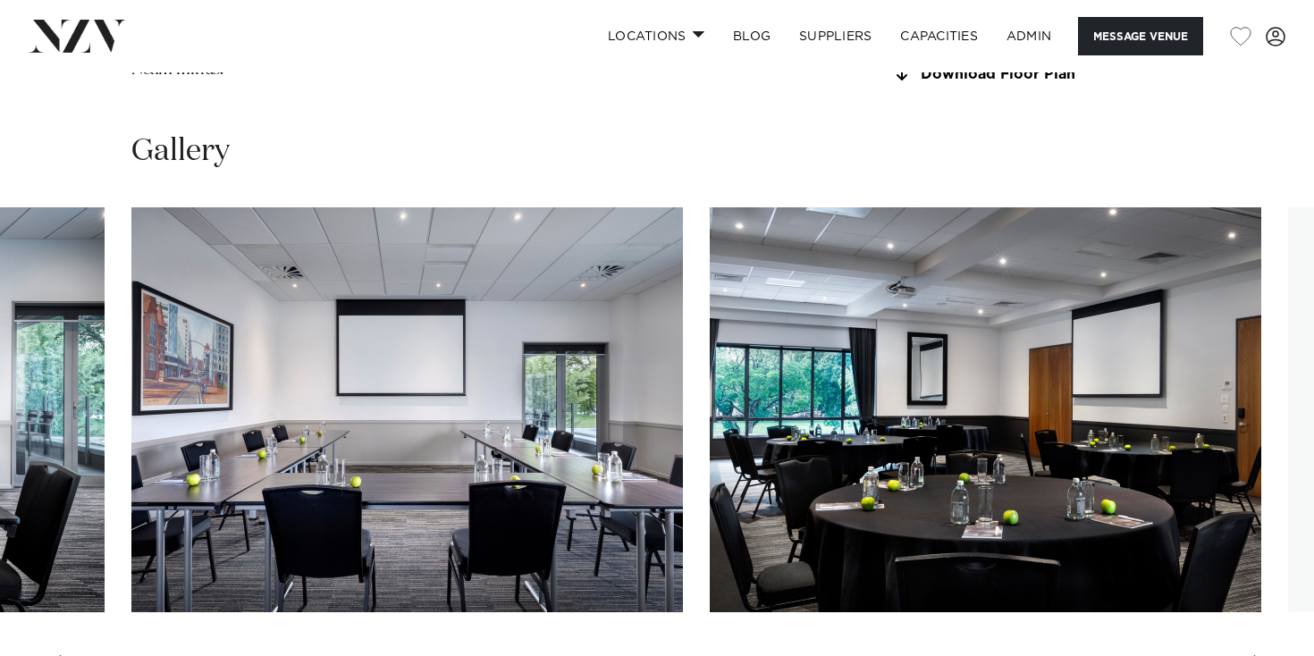
click at [1254, 655] on div "Next slide" at bounding box center [1260, 669] width 18 height 29
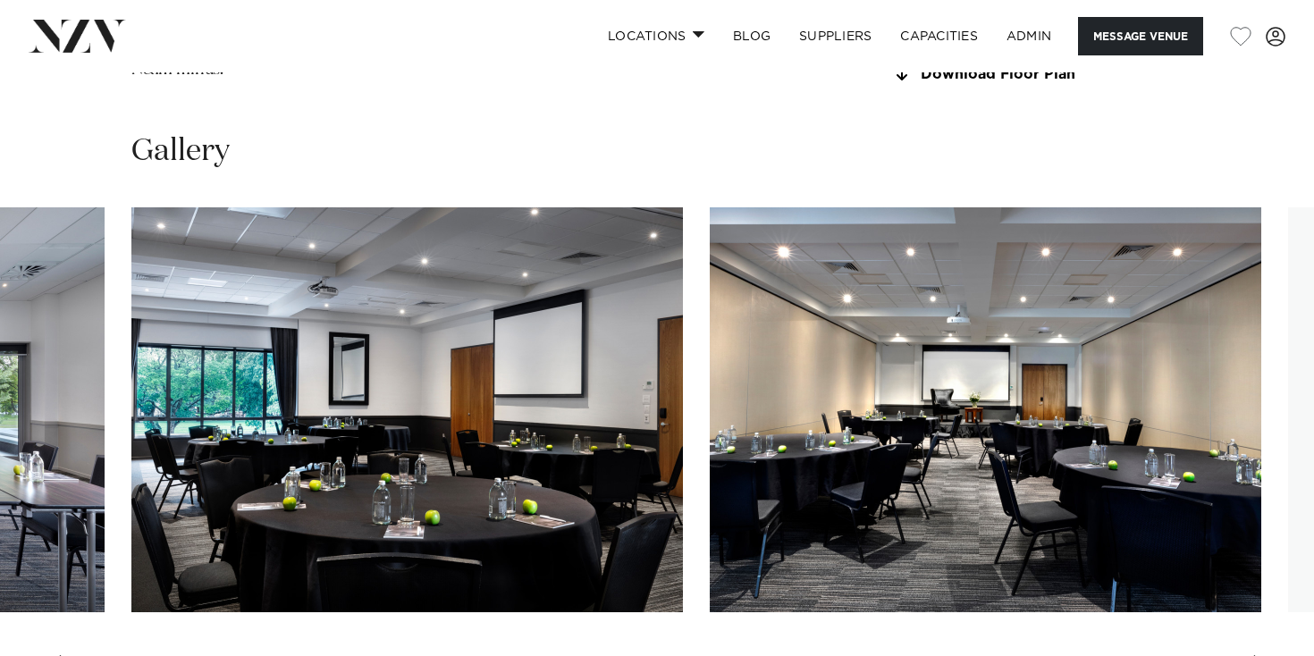
click at [1254, 655] on div "Next slide" at bounding box center [1260, 669] width 18 height 29
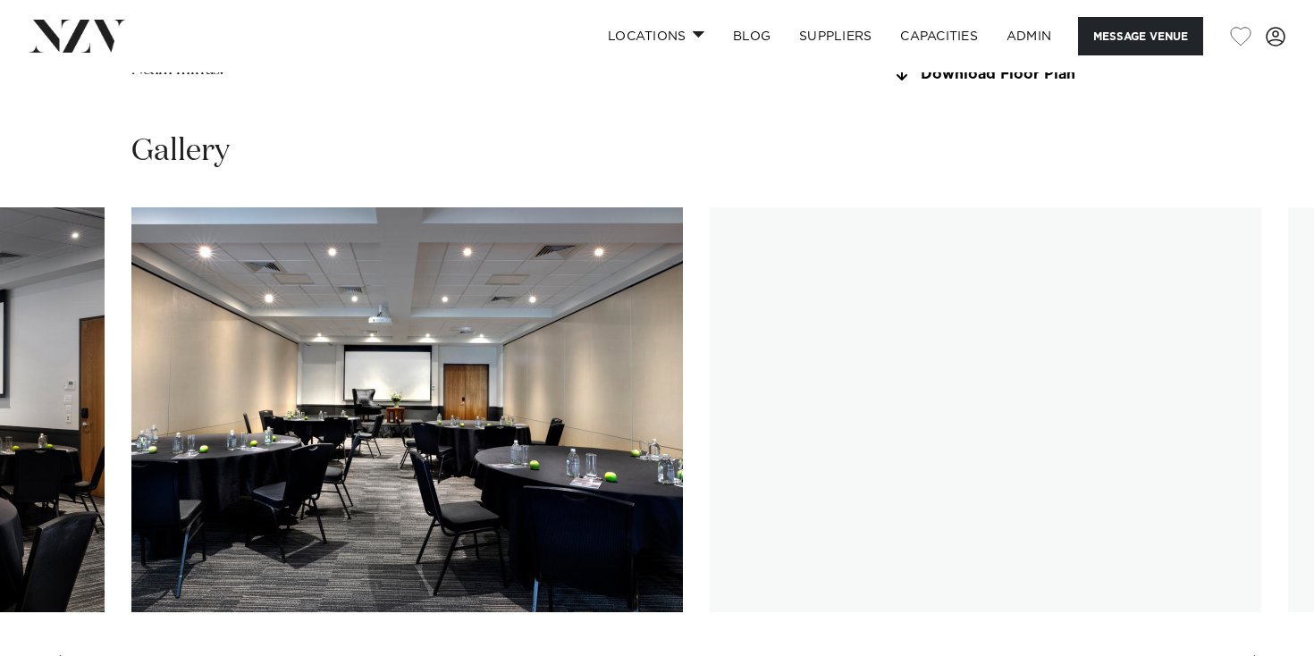
click at [1254, 655] on div "Next slide" at bounding box center [1260, 669] width 18 height 29
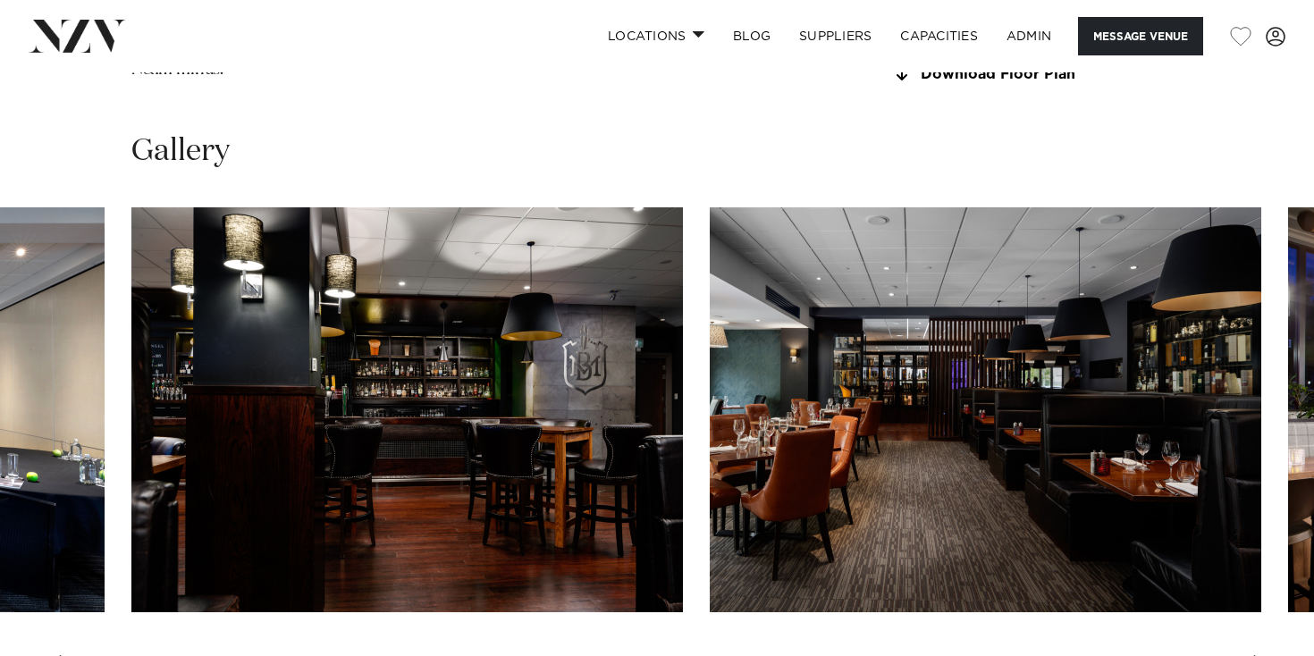
click at [1254, 655] on div "Next slide" at bounding box center [1260, 669] width 18 height 29
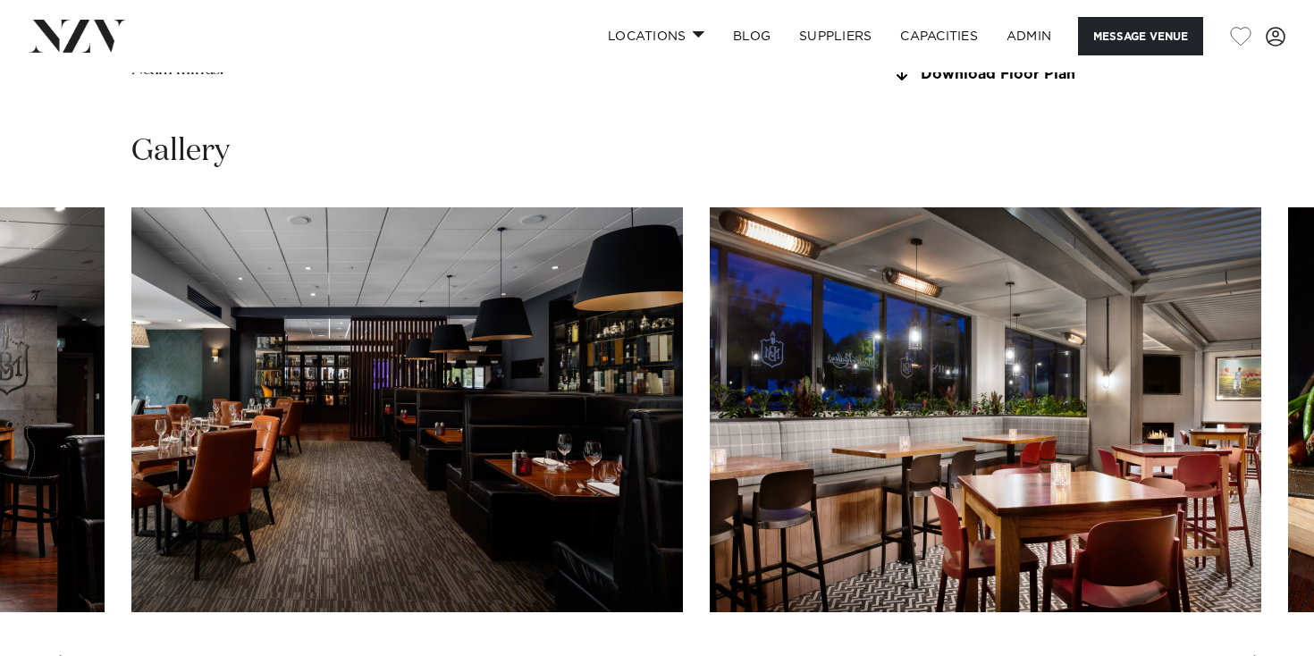
click at [1254, 655] on div "Next slide" at bounding box center [1260, 669] width 18 height 29
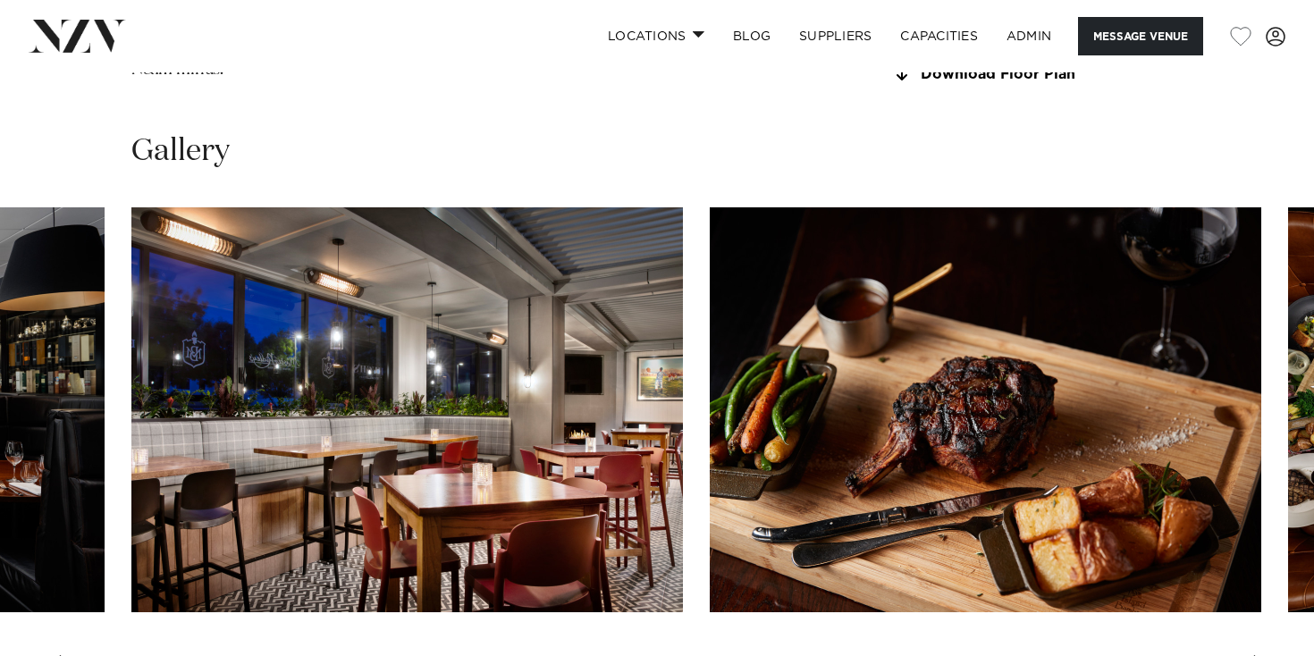
click at [1254, 655] on div "Next slide" at bounding box center [1260, 669] width 18 height 29
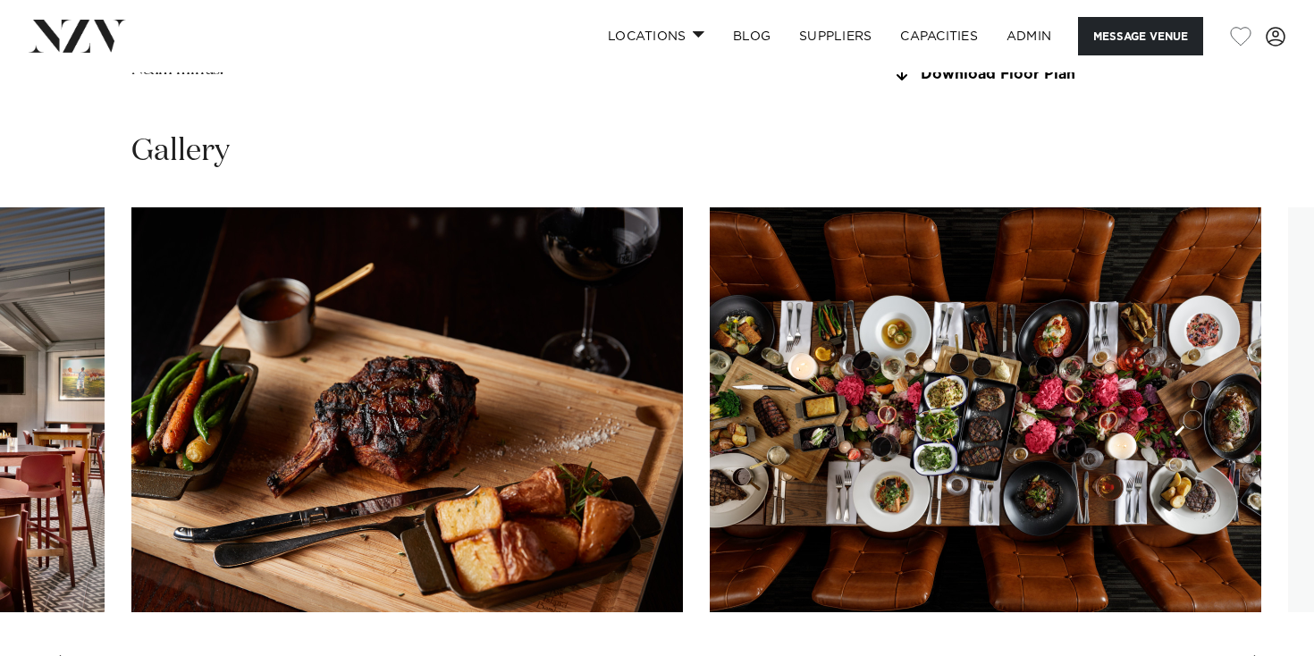
click at [1254, 655] on div "Next slide" at bounding box center [1260, 669] width 18 height 29
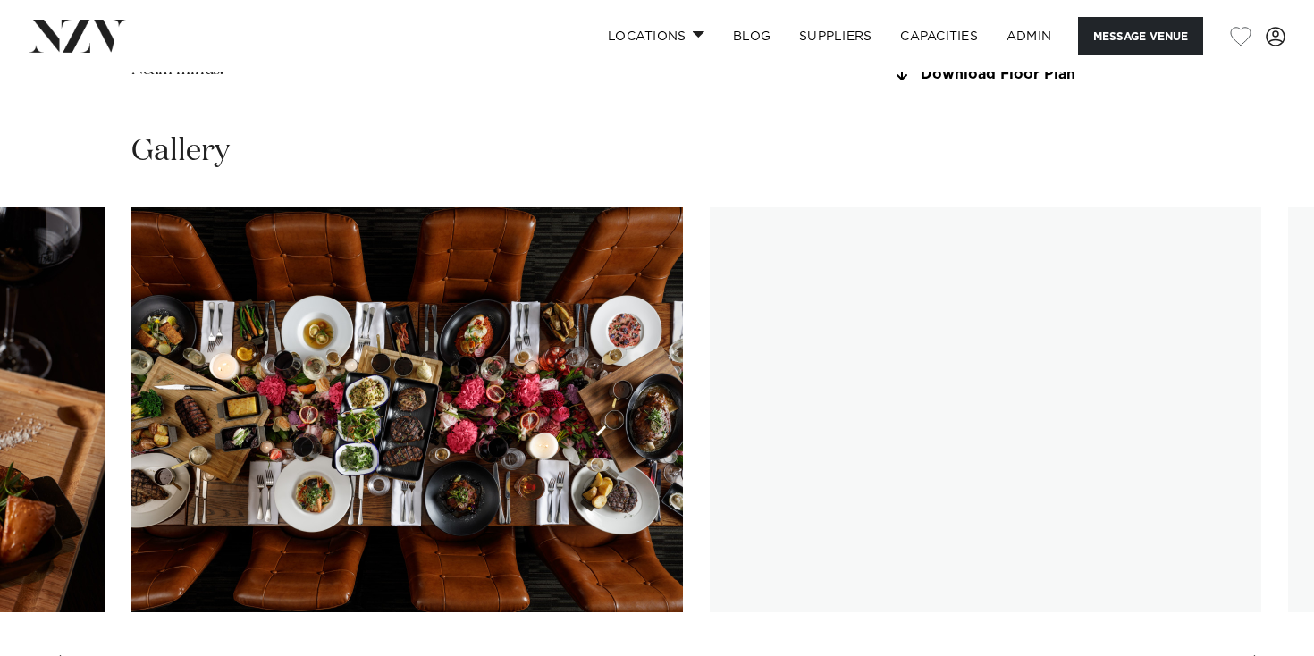
click at [1254, 655] on div "Next slide" at bounding box center [1260, 669] width 18 height 29
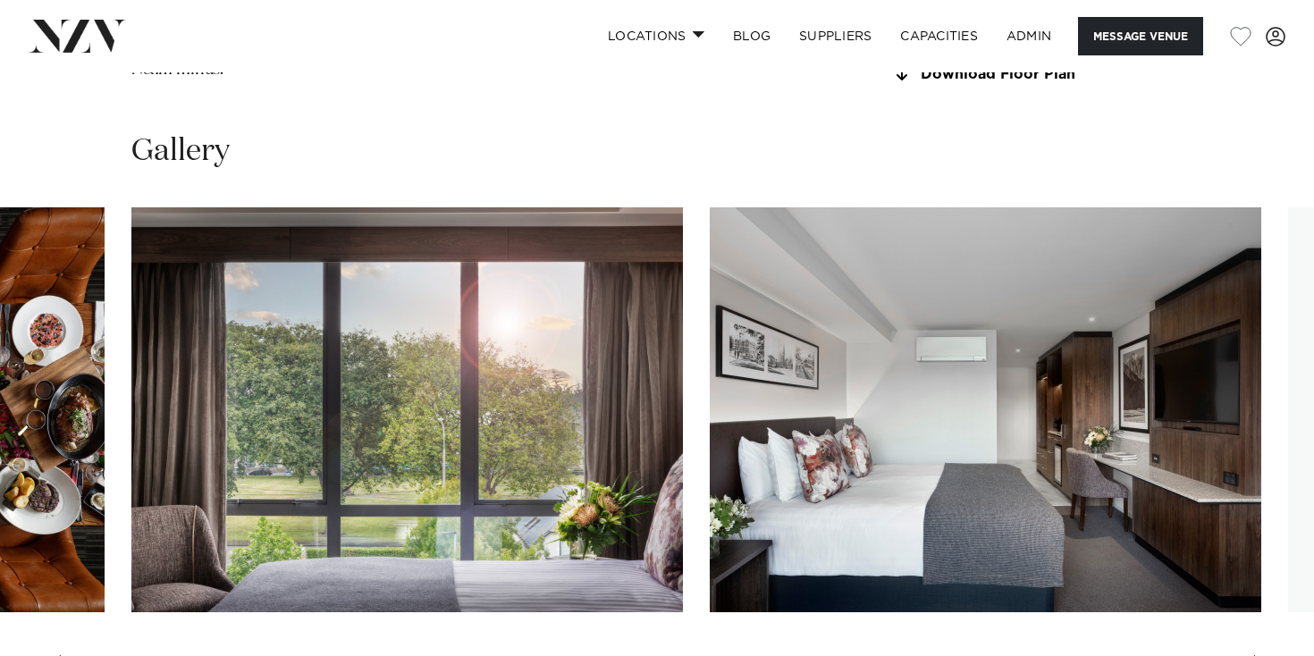
click at [1254, 655] on div "Next slide" at bounding box center [1260, 669] width 18 height 29
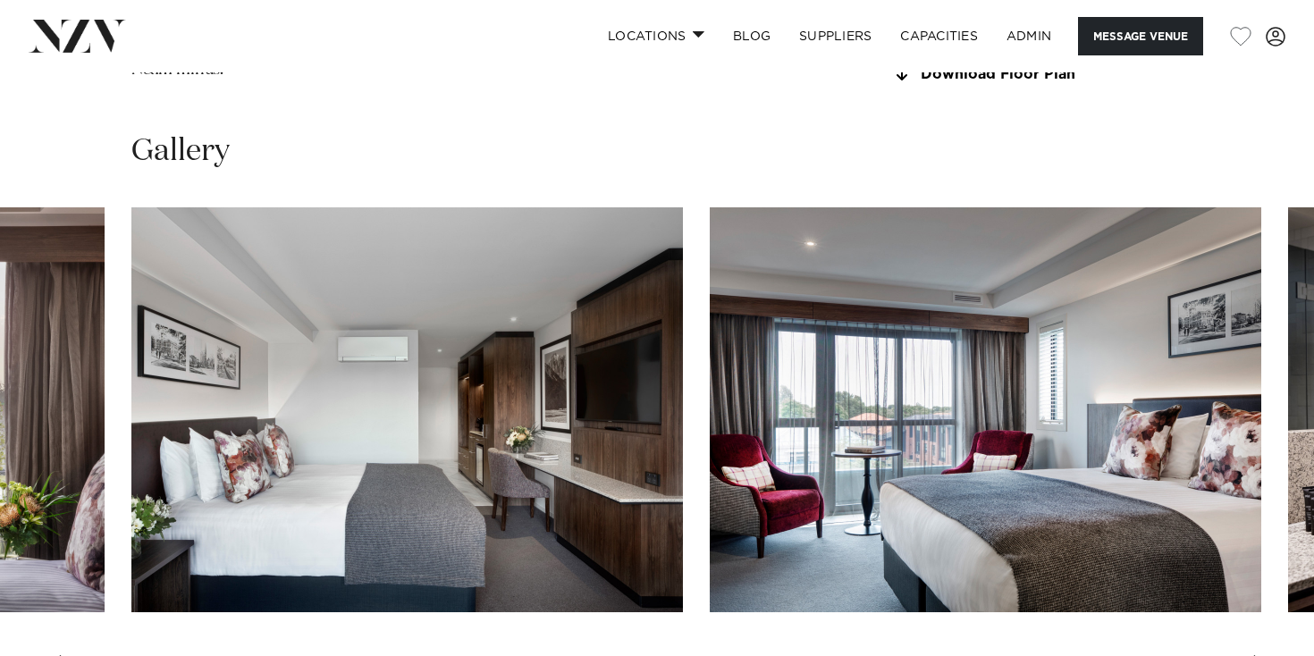
click at [1254, 655] on div "Next slide" at bounding box center [1260, 669] width 18 height 29
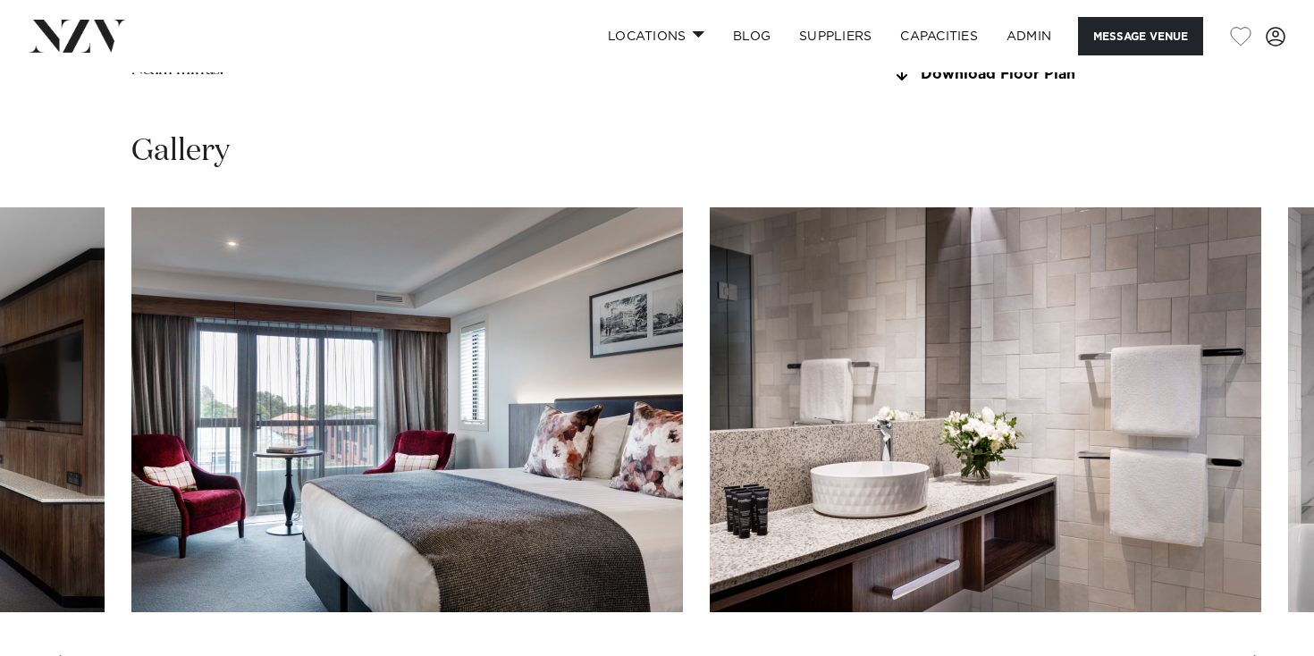
click at [1254, 655] on div "Next slide" at bounding box center [1260, 669] width 18 height 29
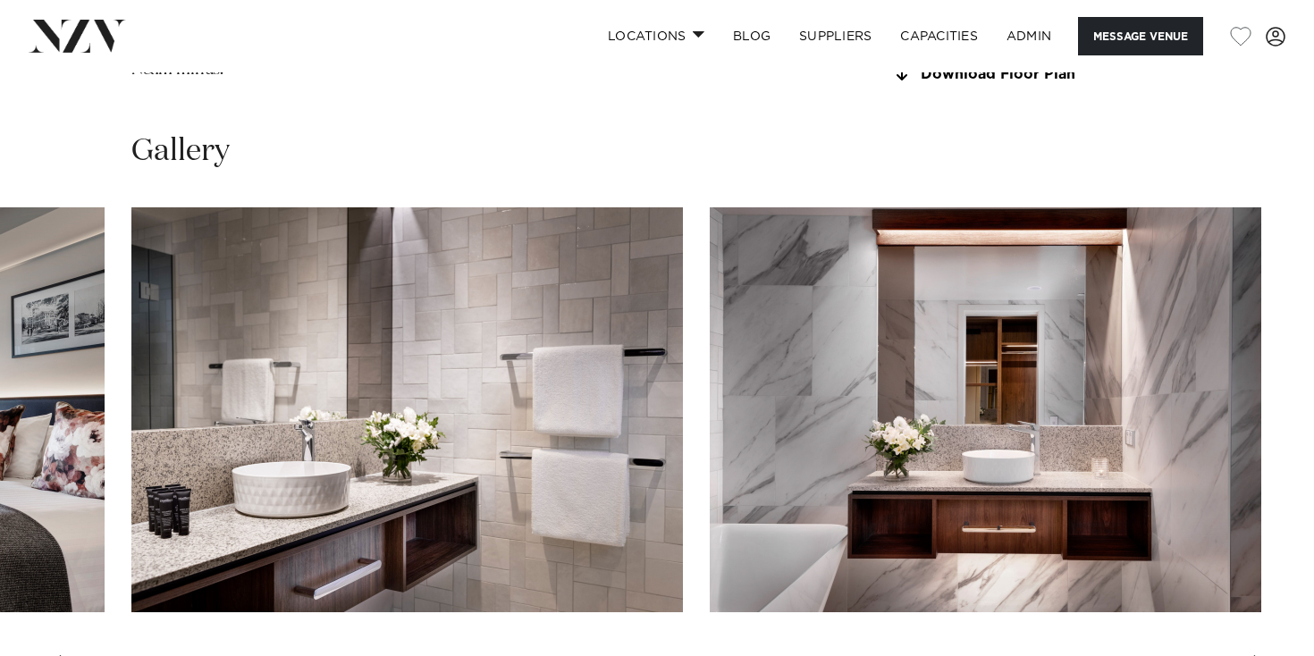
click at [1254, 655] on div "Next slide" at bounding box center [1260, 669] width 18 height 29
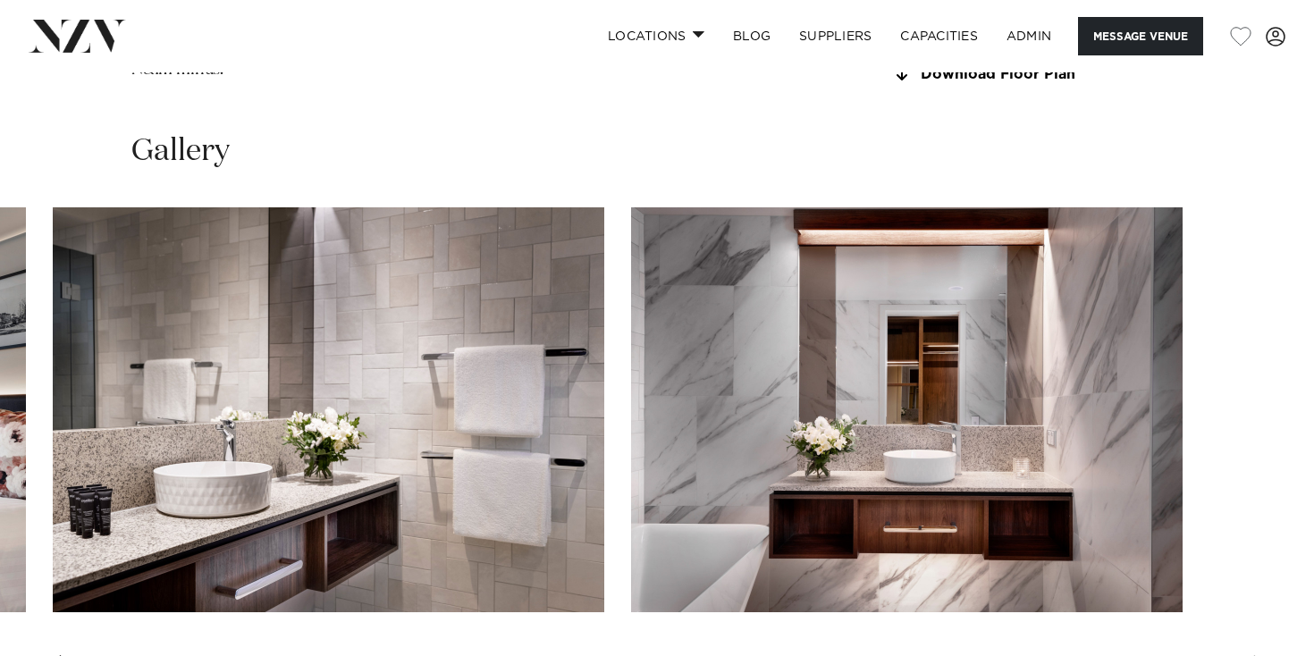
click at [1254, 583] on swiper-container at bounding box center [657, 452] width 1314 height 491
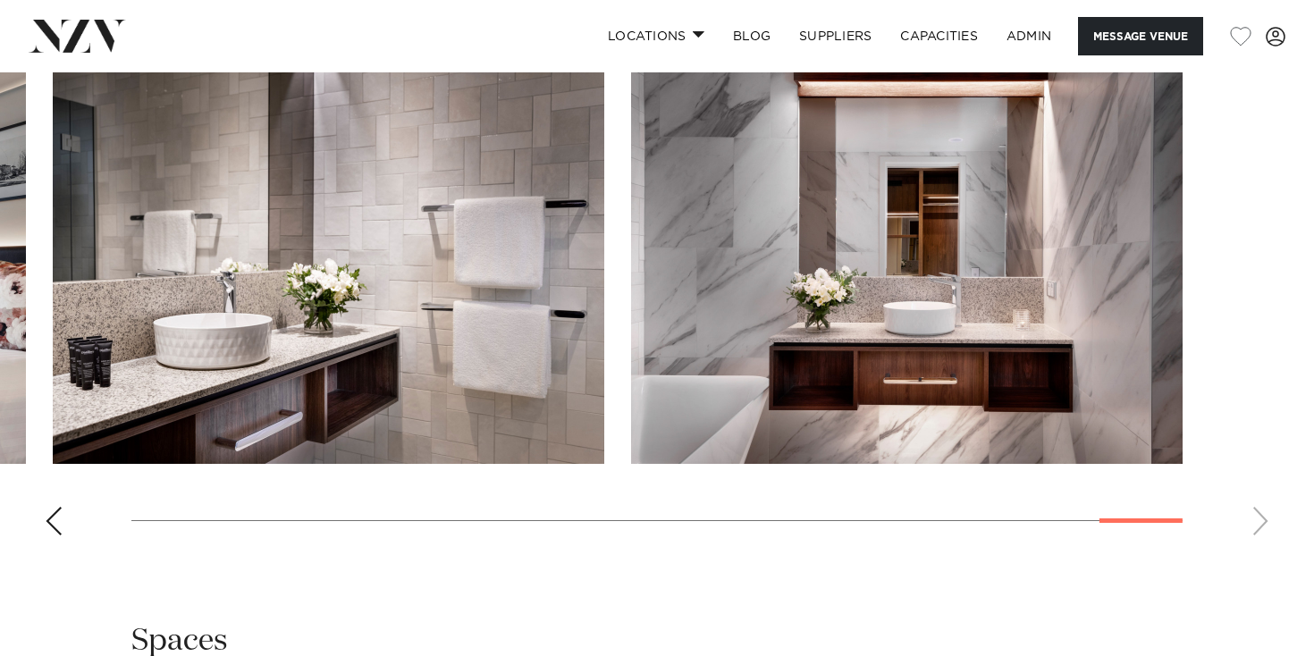
scroll to position [2537, 0]
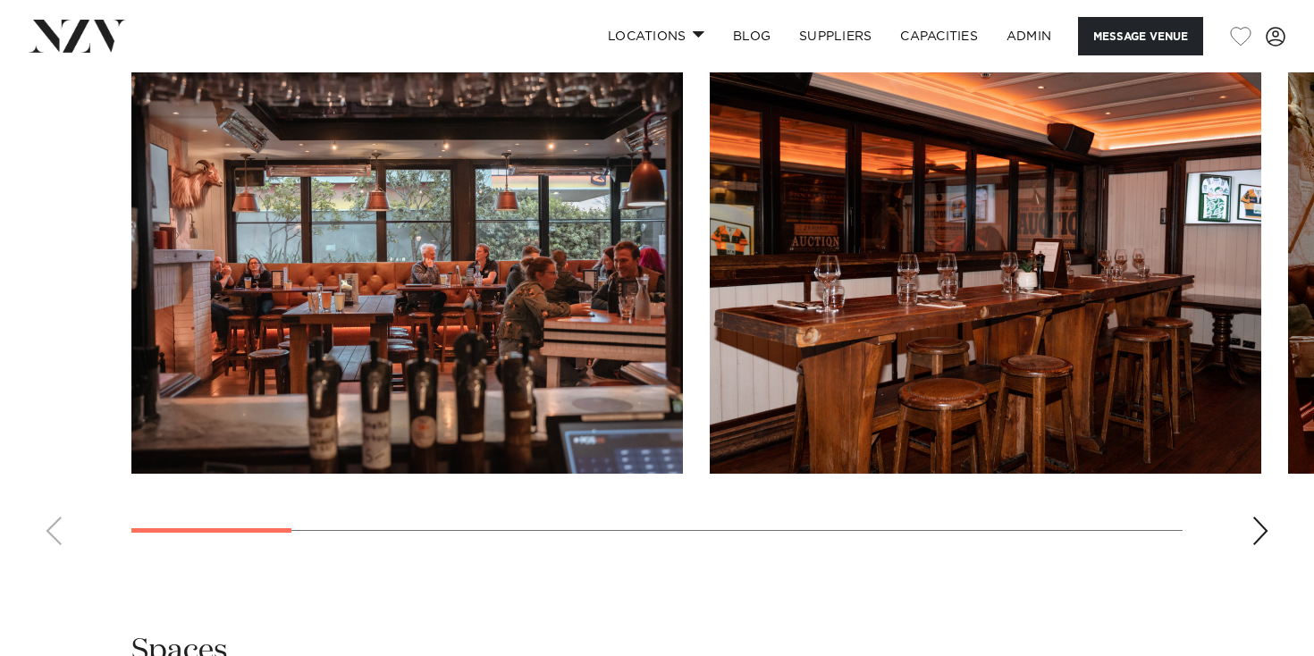
scroll to position [1755, 0]
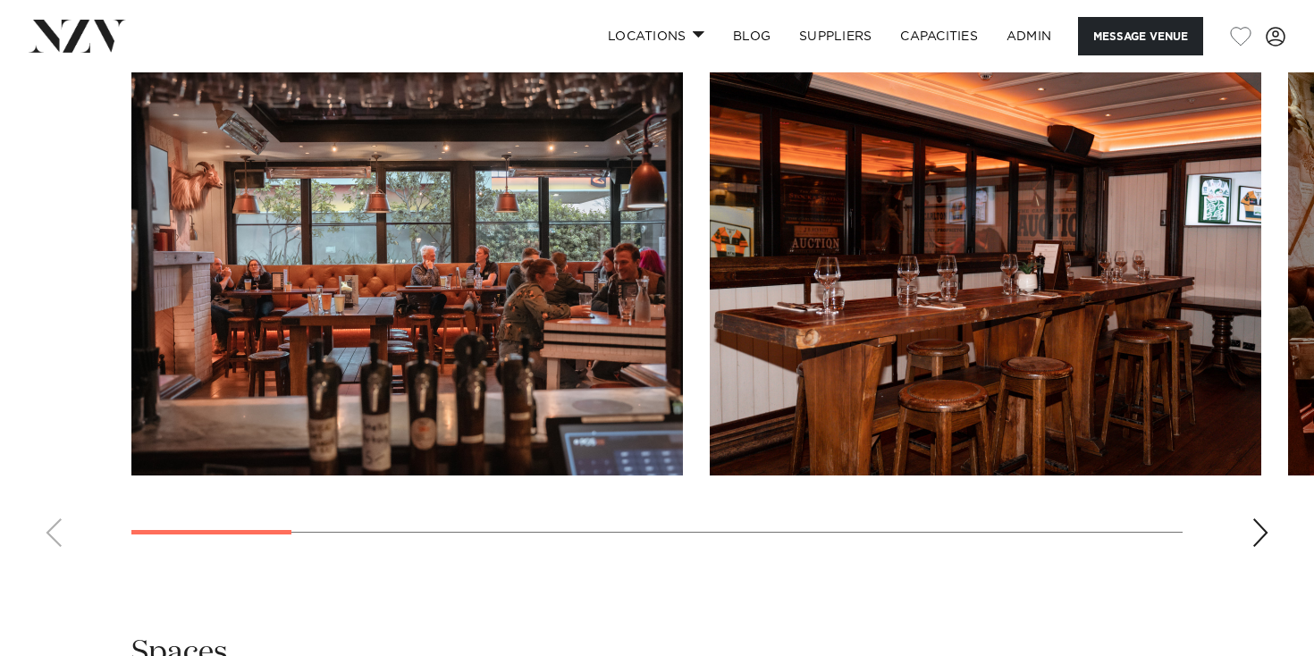
click at [462, 319] on img "1 / 12" at bounding box center [406, 273] width 551 height 405
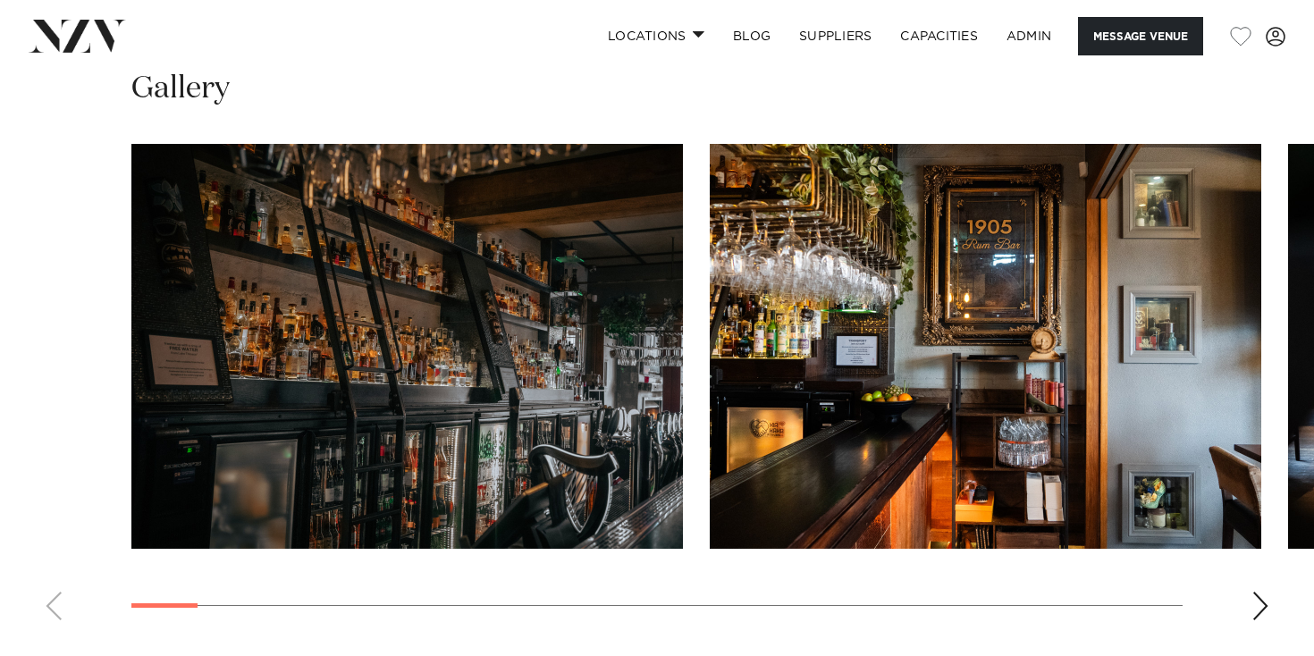
scroll to position [1764, 0]
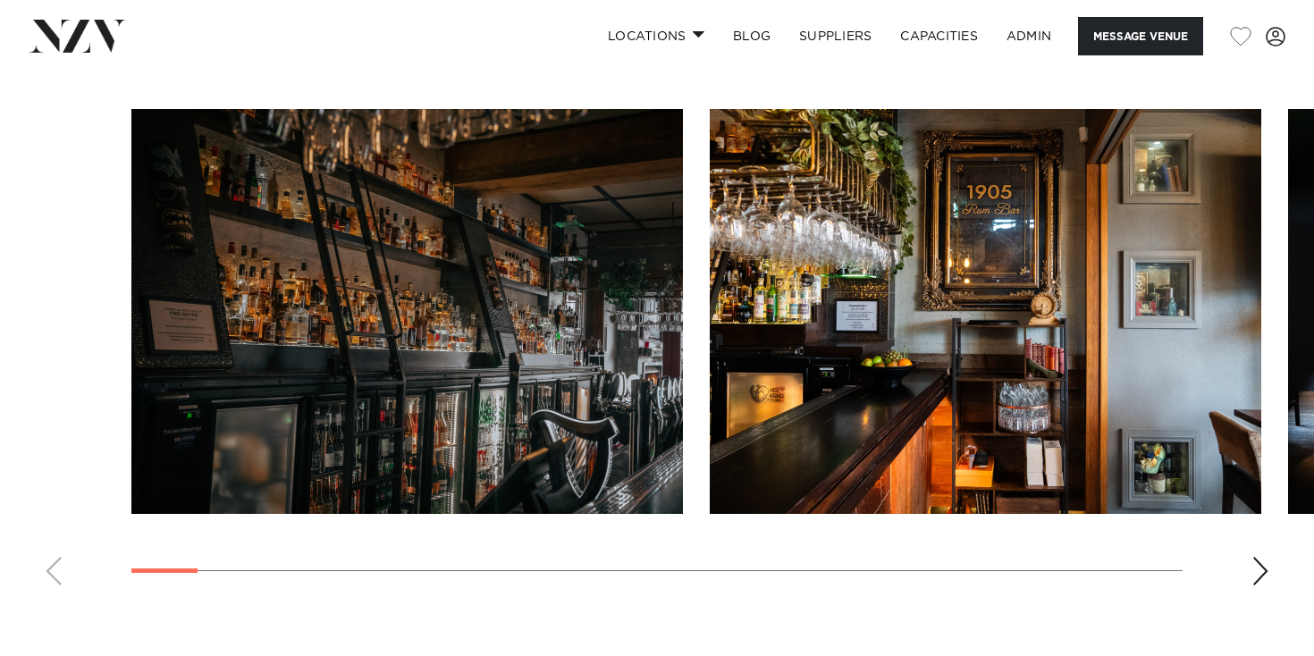
click at [603, 261] on img "1 / 29" at bounding box center [406, 311] width 551 height 405
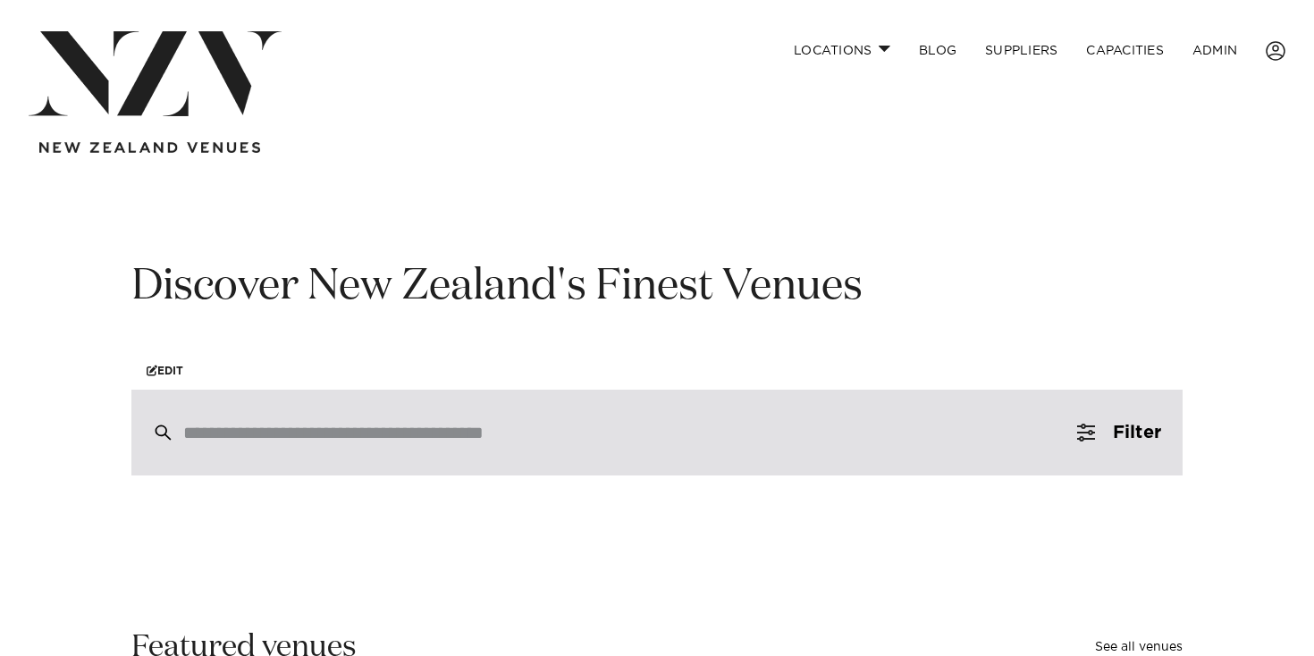
click at [339, 458] on div at bounding box center [656, 433] width 1051 height 86
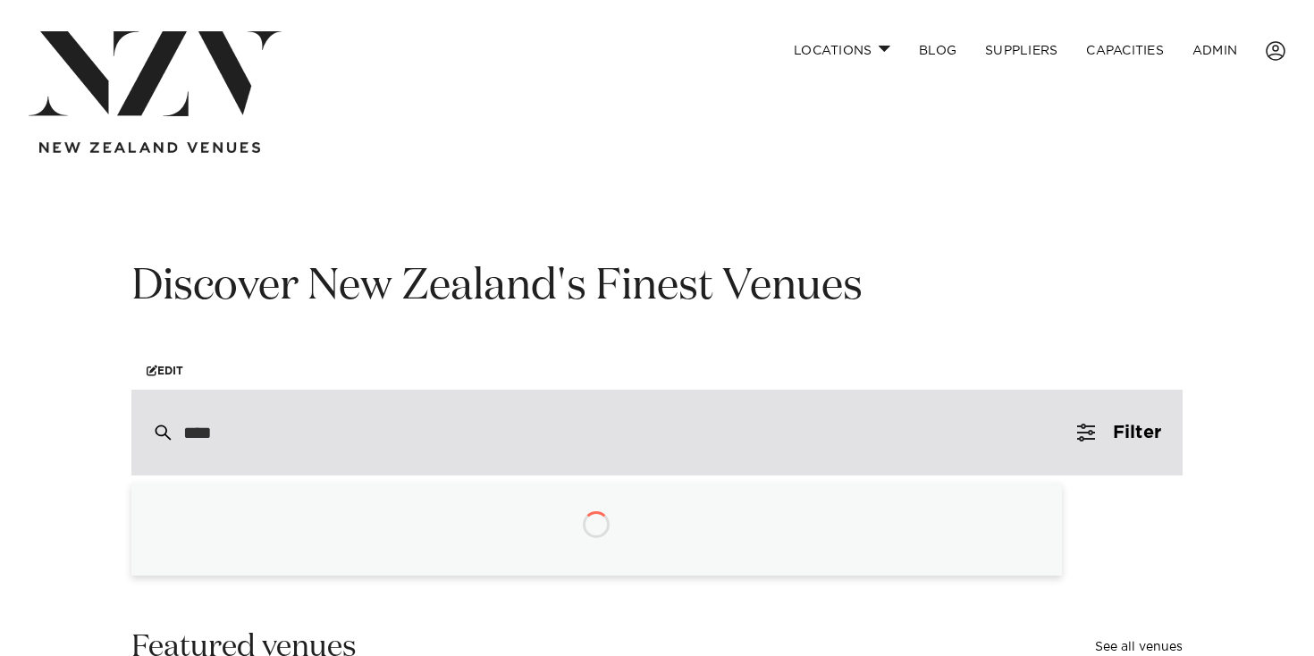
type input "*****"
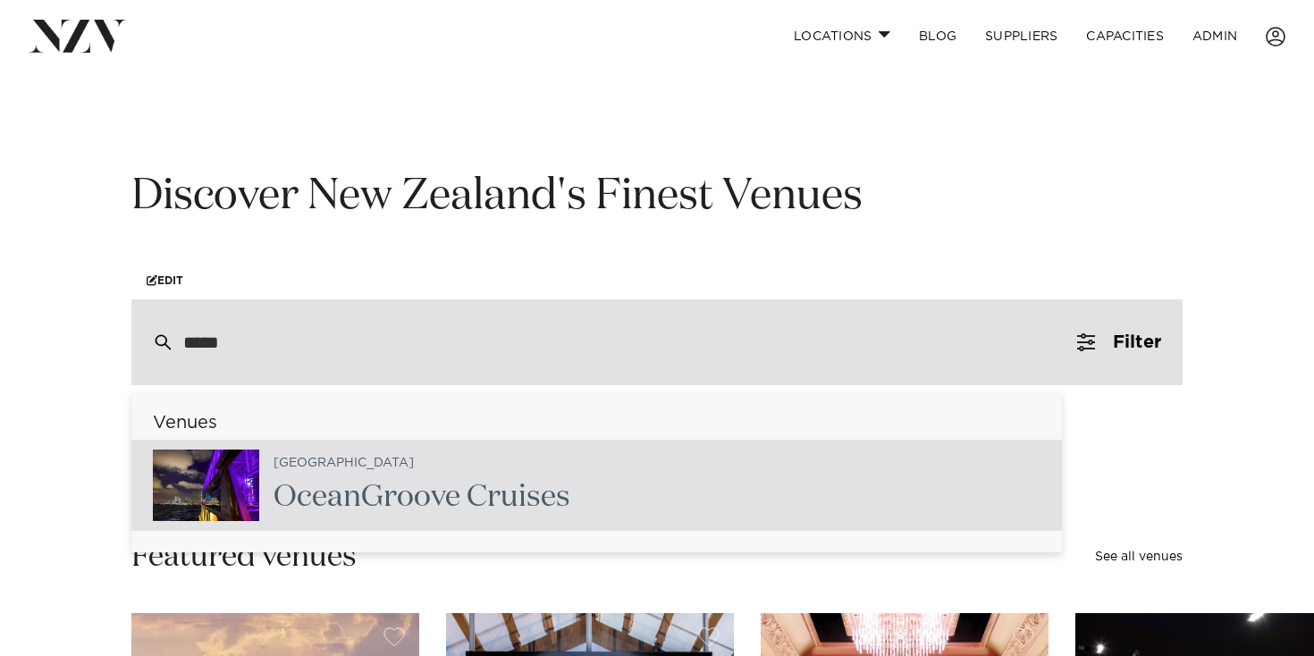
scroll to position [94, 0]
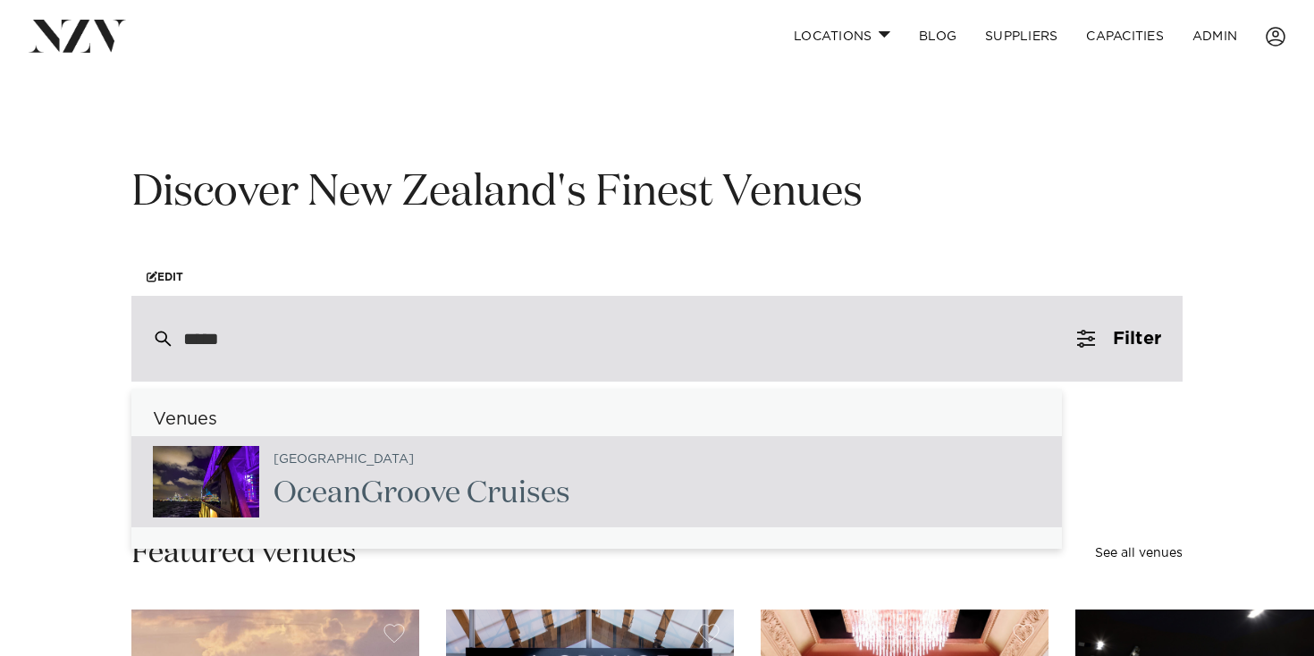
click at [375, 474] on div "Auckland Ocean Groove Cruises" at bounding box center [414, 481] width 311 height 73
type input "**********"
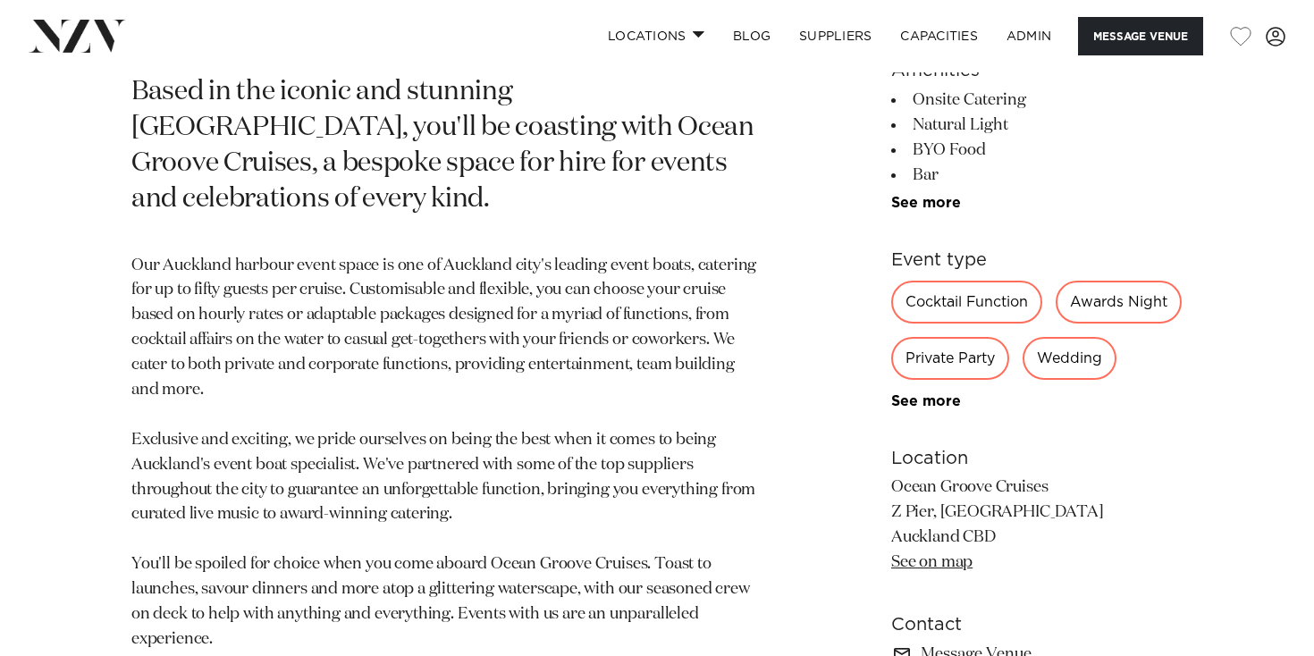
scroll to position [848, 0]
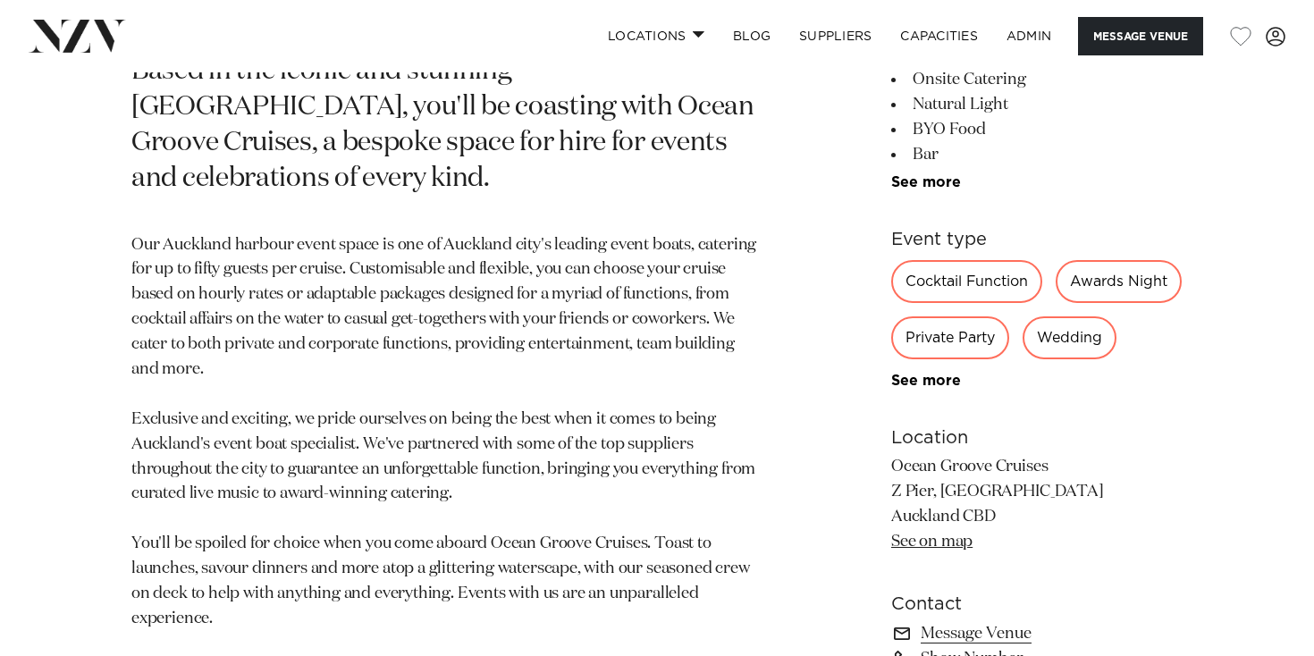
click at [1233, 332] on div "Auckland Ocean Groove Cruises Based in the iconic and stunning [GEOGRAPHIC_DATA…" at bounding box center [656, 352] width 1285 height 881
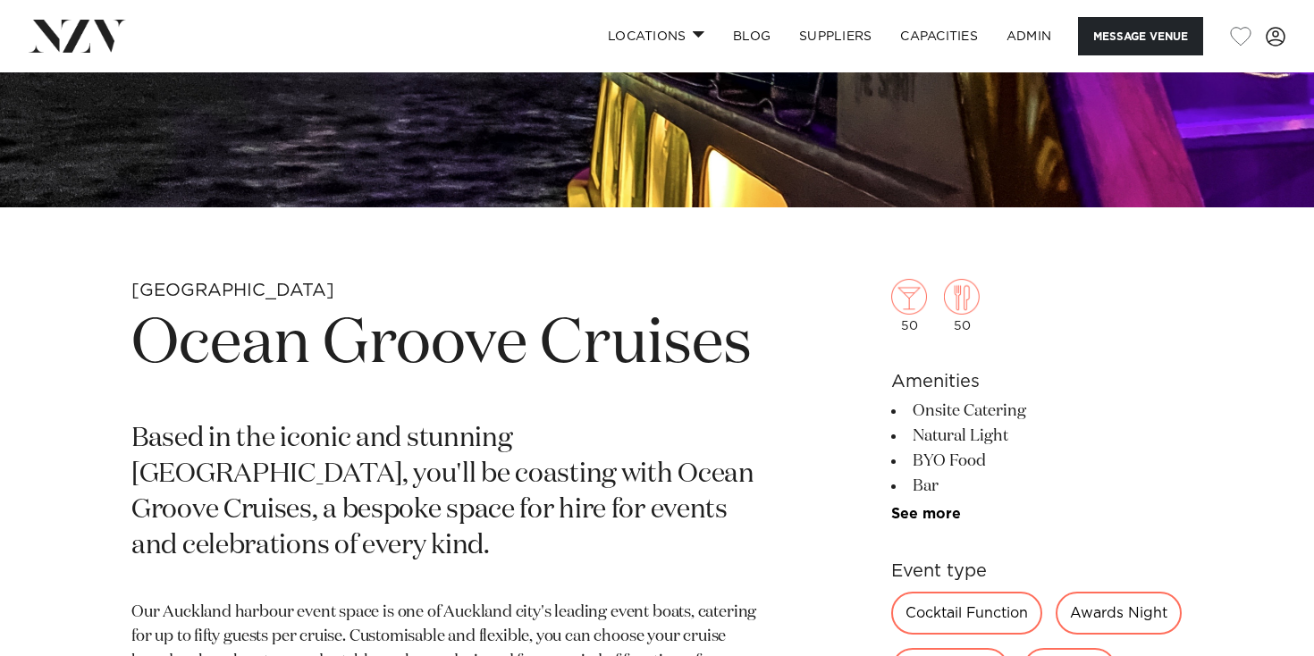
scroll to position [482, 0]
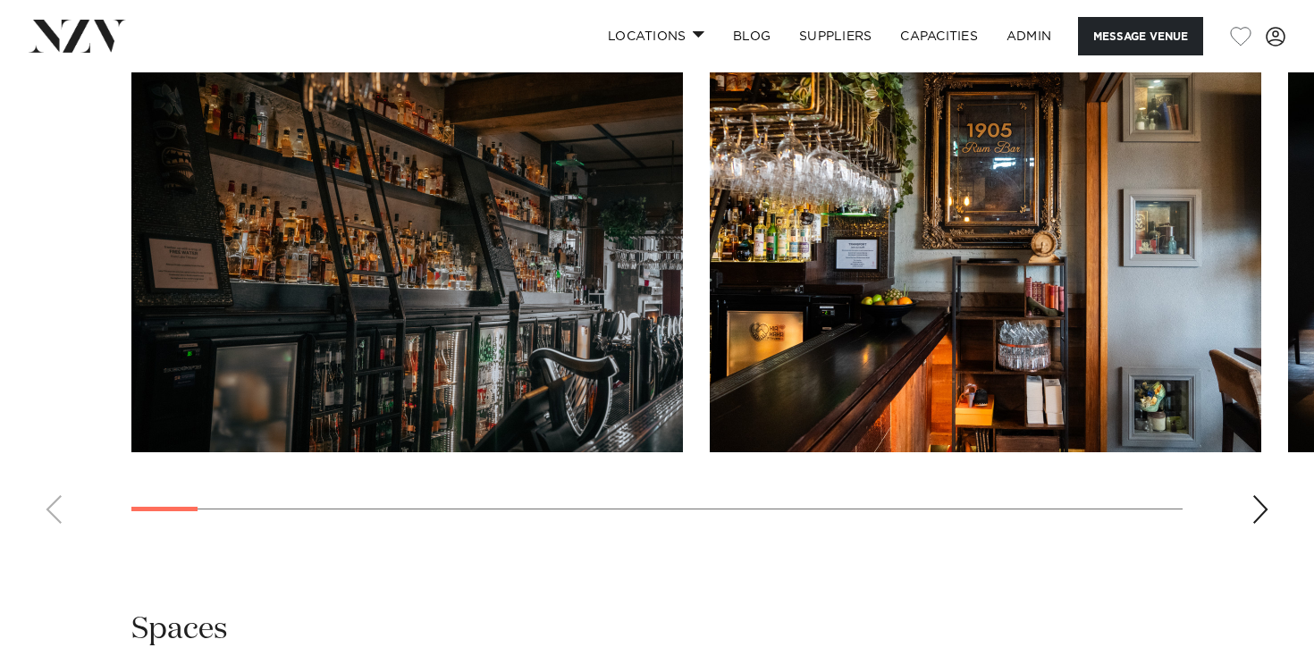
scroll to position [1827, 0]
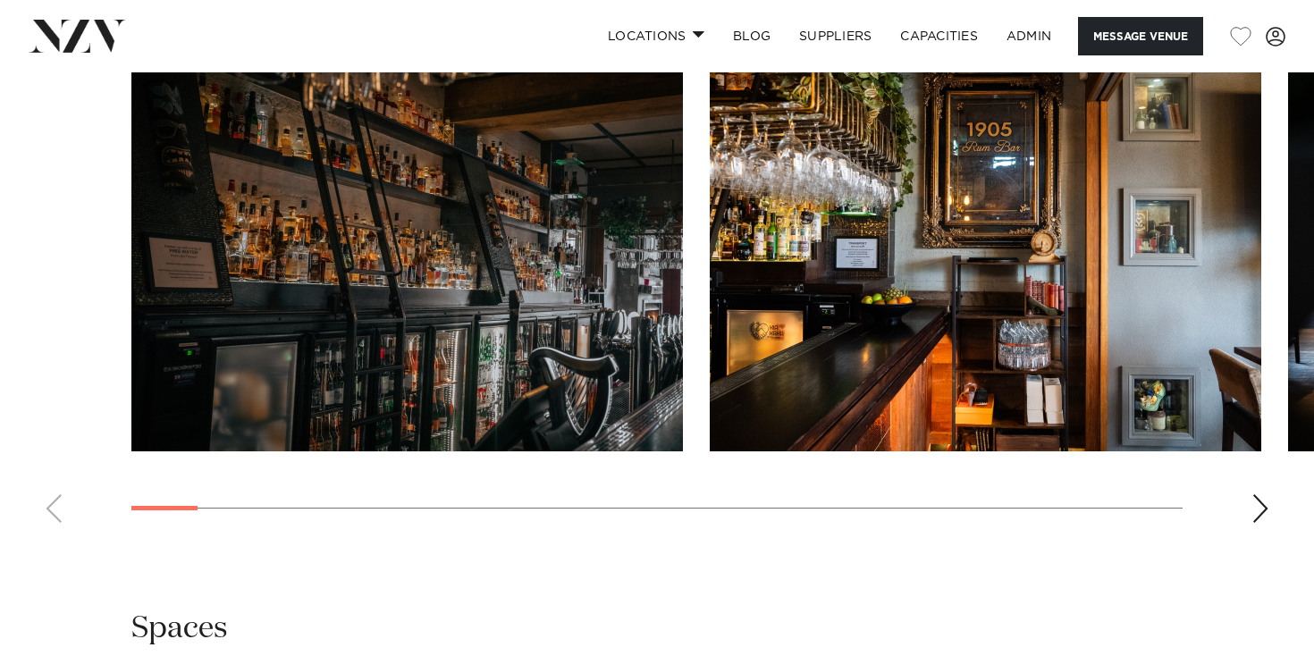
click at [1259, 517] on div "Next slide" at bounding box center [1260, 508] width 18 height 29
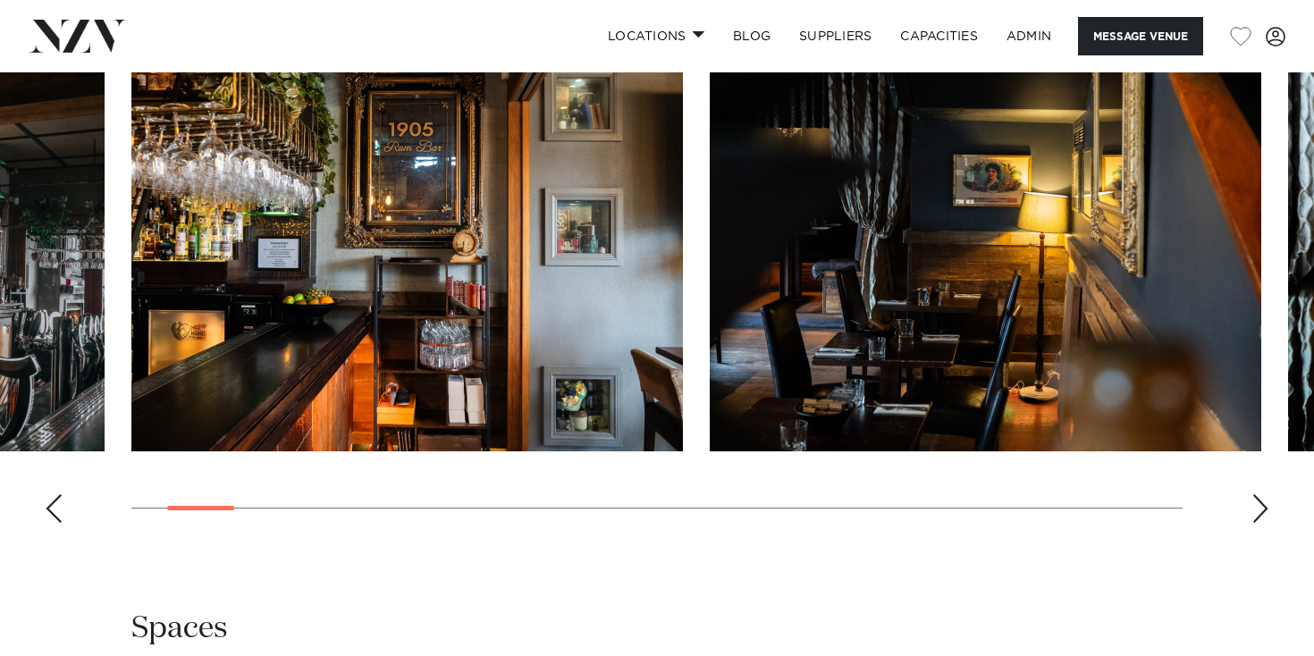
click at [1259, 517] on div "Next slide" at bounding box center [1260, 508] width 18 height 29
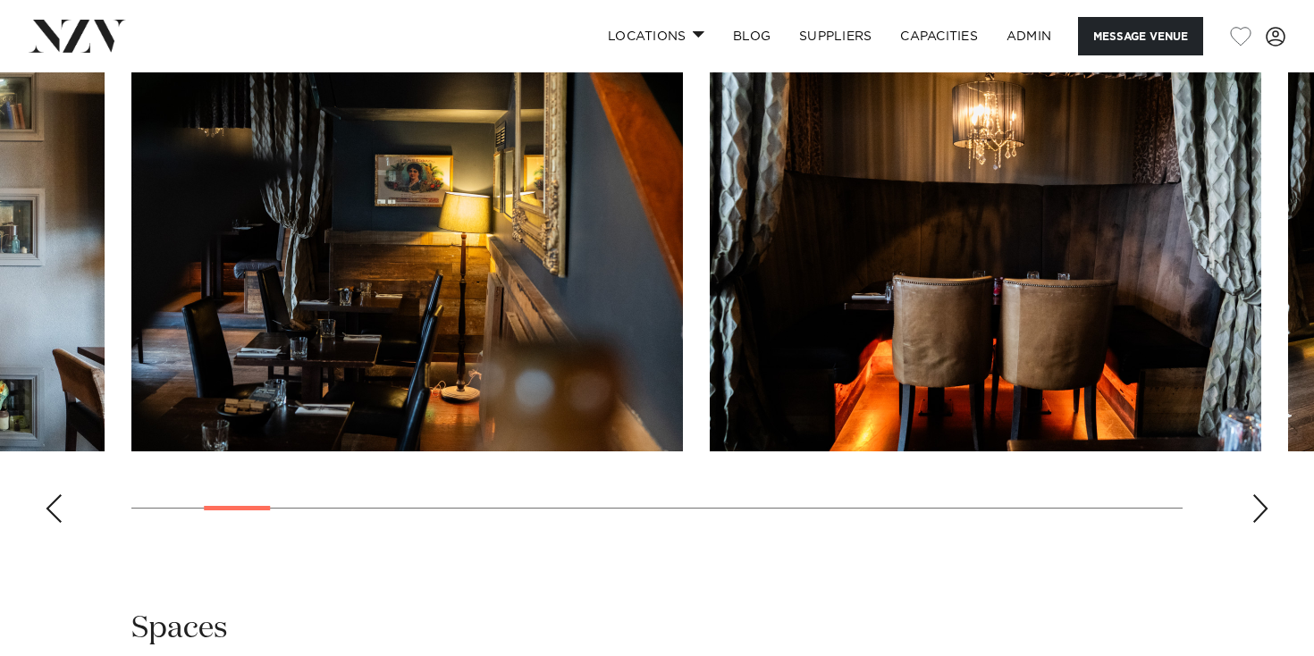
click at [1259, 517] on div "Next slide" at bounding box center [1260, 508] width 18 height 29
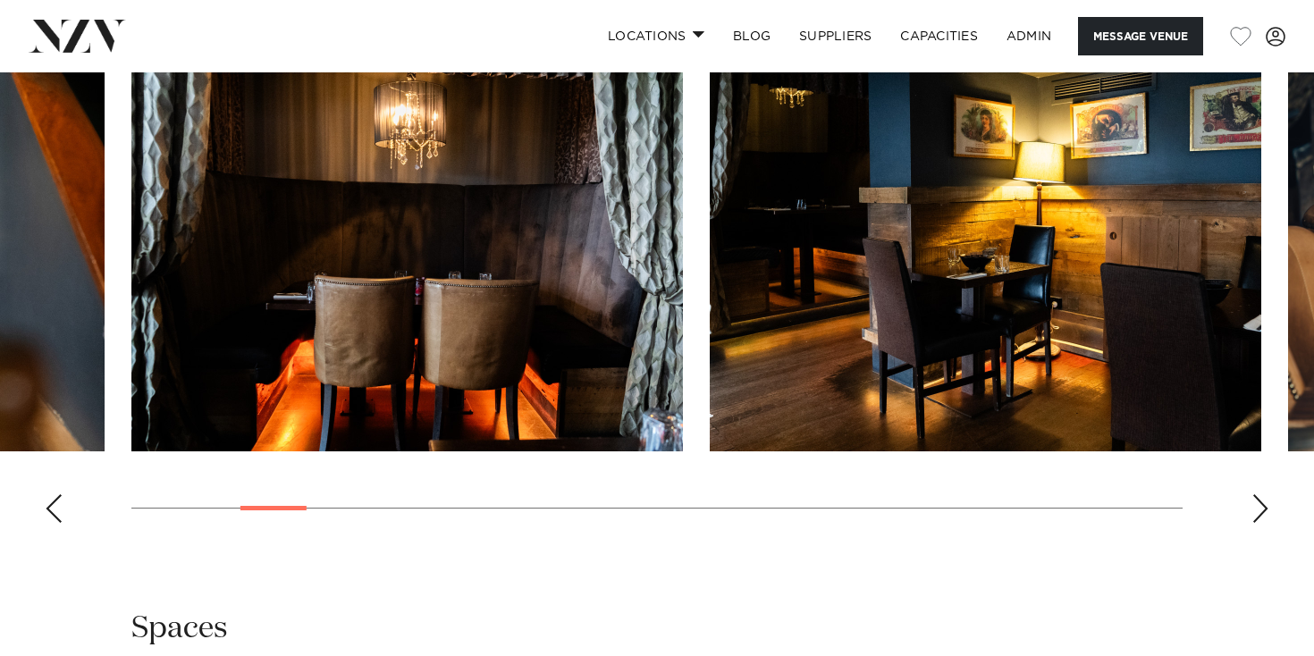
click at [1259, 517] on div "Next slide" at bounding box center [1260, 508] width 18 height 29
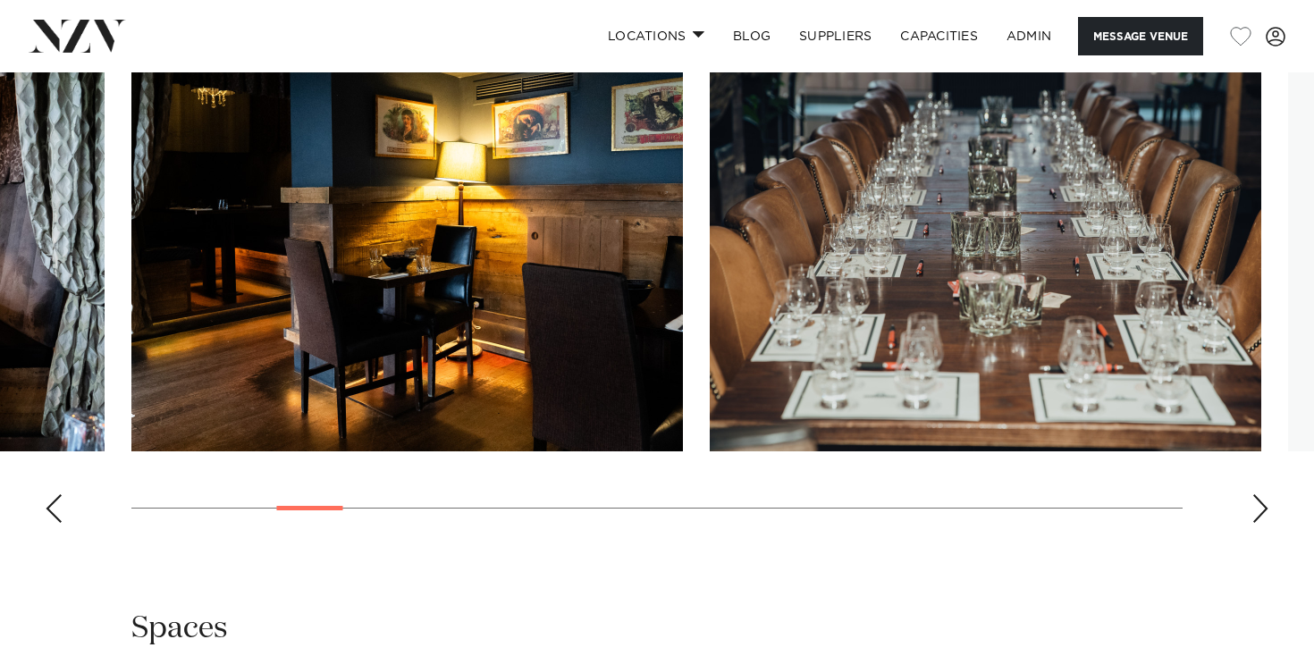
click at [1259, 517] on div "Next slide" at bounding box center [1260, 508] width 18 height 29
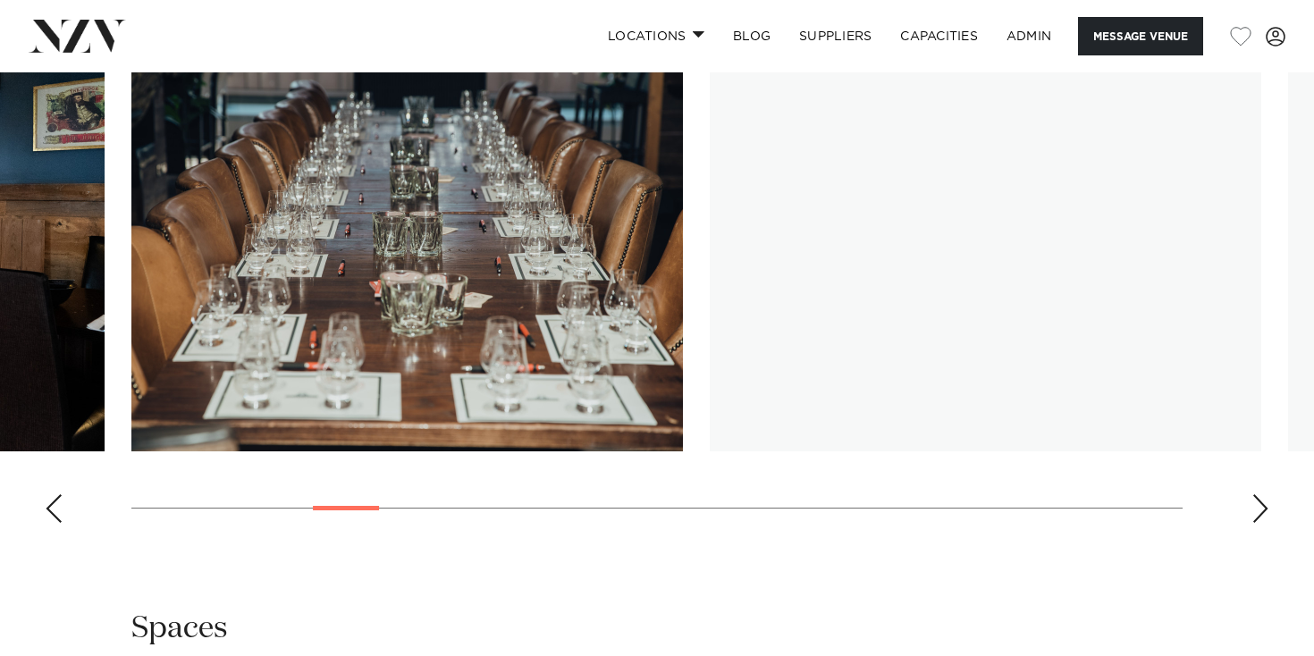
click at [1259, 517] on div "Next slide" at bounding box center [1260, 508] width 18 height 29
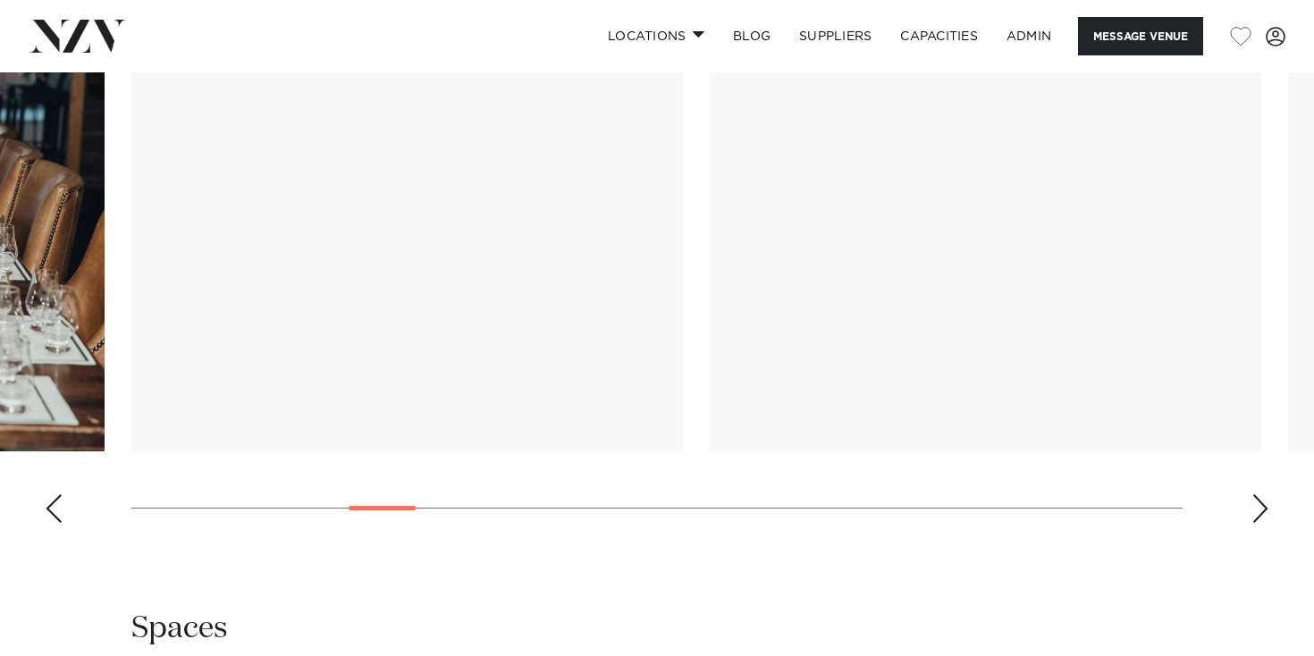
click at [1259, 517] on div "Next slide" at bounding box center [1260, 508] width 18 height 29
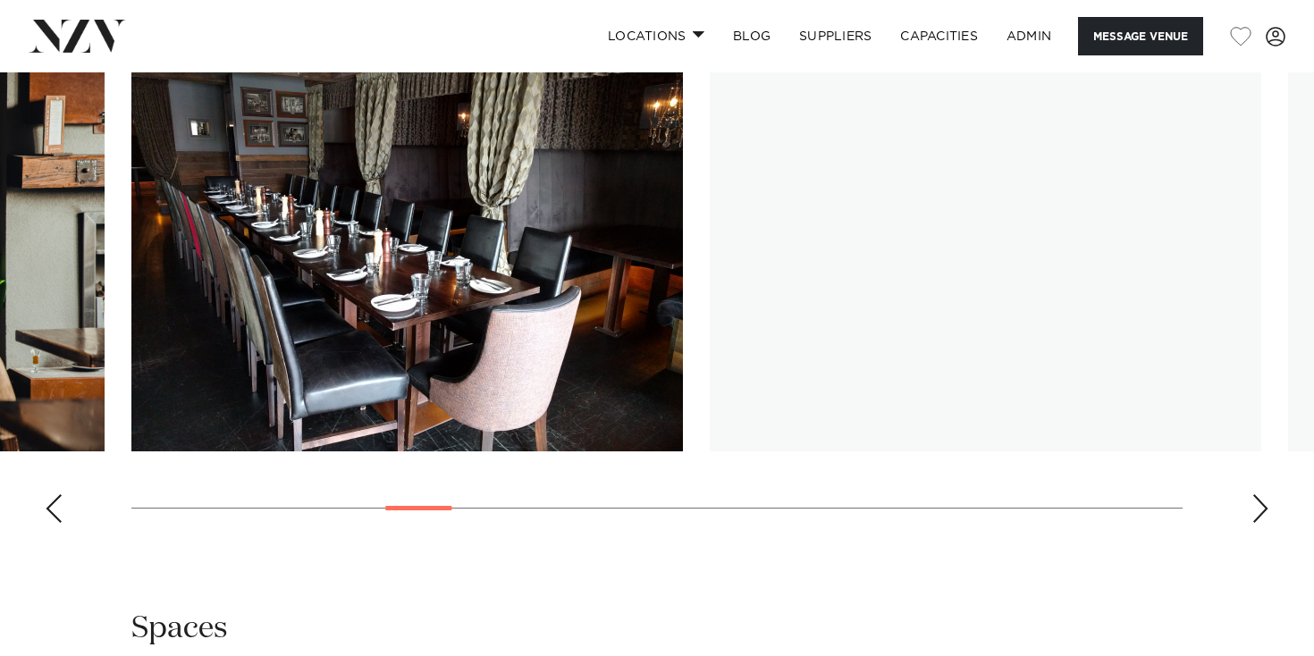
click at [1259, 517] on div "Next slide" at bounding box center [1260, 508] width 18 height 29
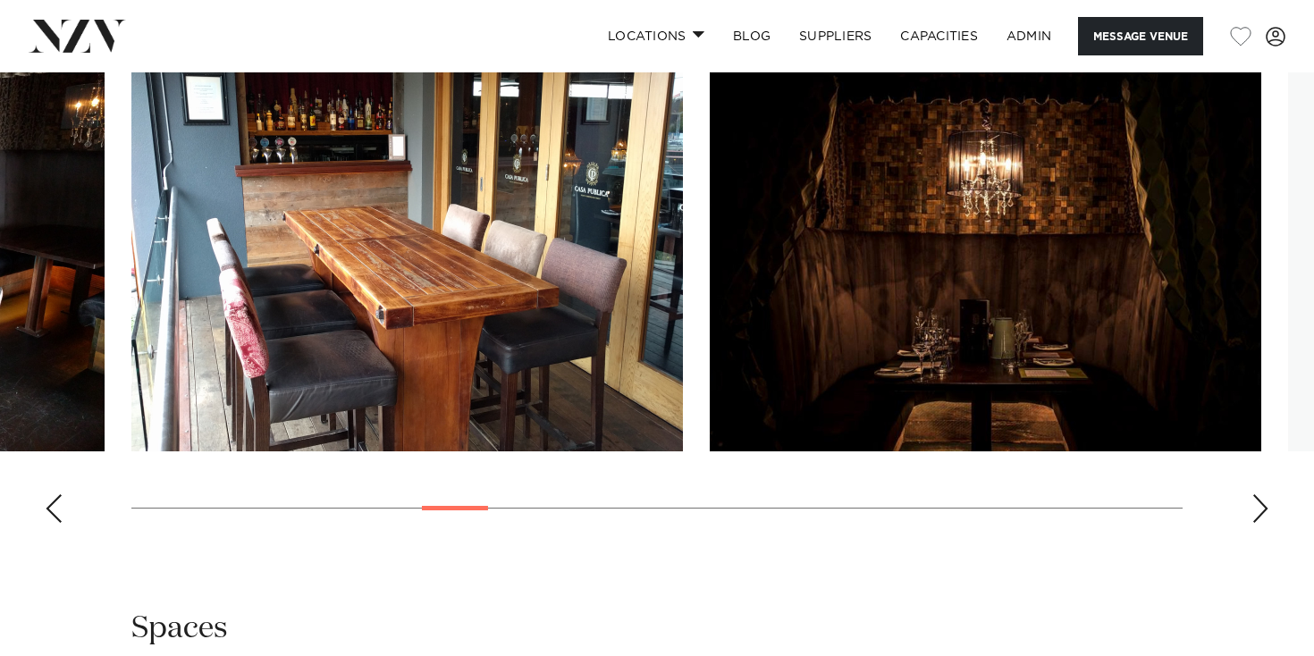
click at [1259, 517] on div "Next slide" at bounding box center [1260, 508] width 18 height 29
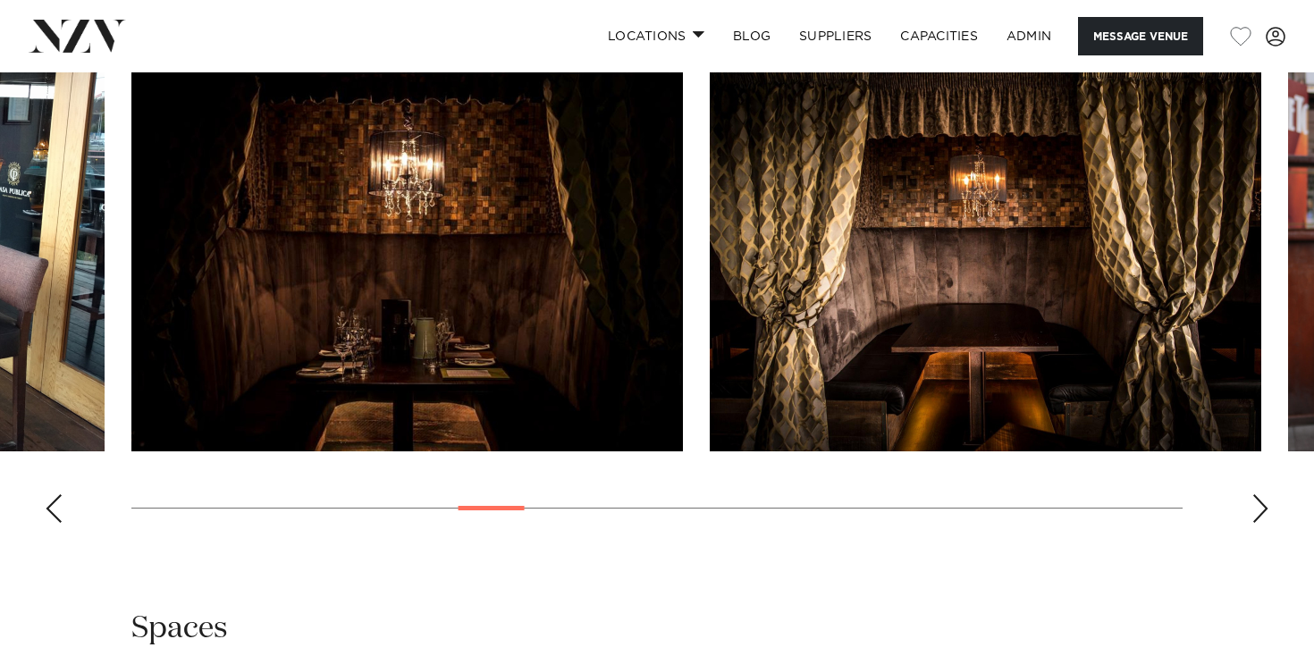
click at [1259, 517] on div "Next slide" at bounding box center [1260, 508] width 18 height 29
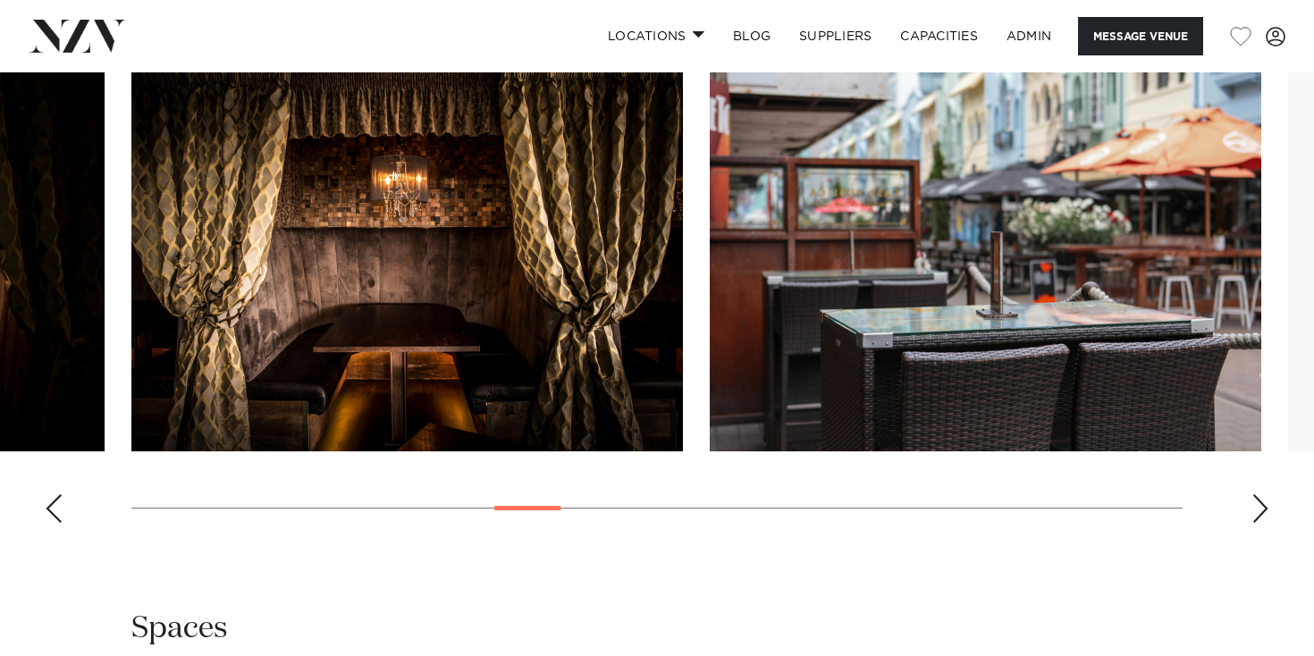
click at [1259, 517] on div "Next slide" at bounding box center [1260, 508] width 18 height 29
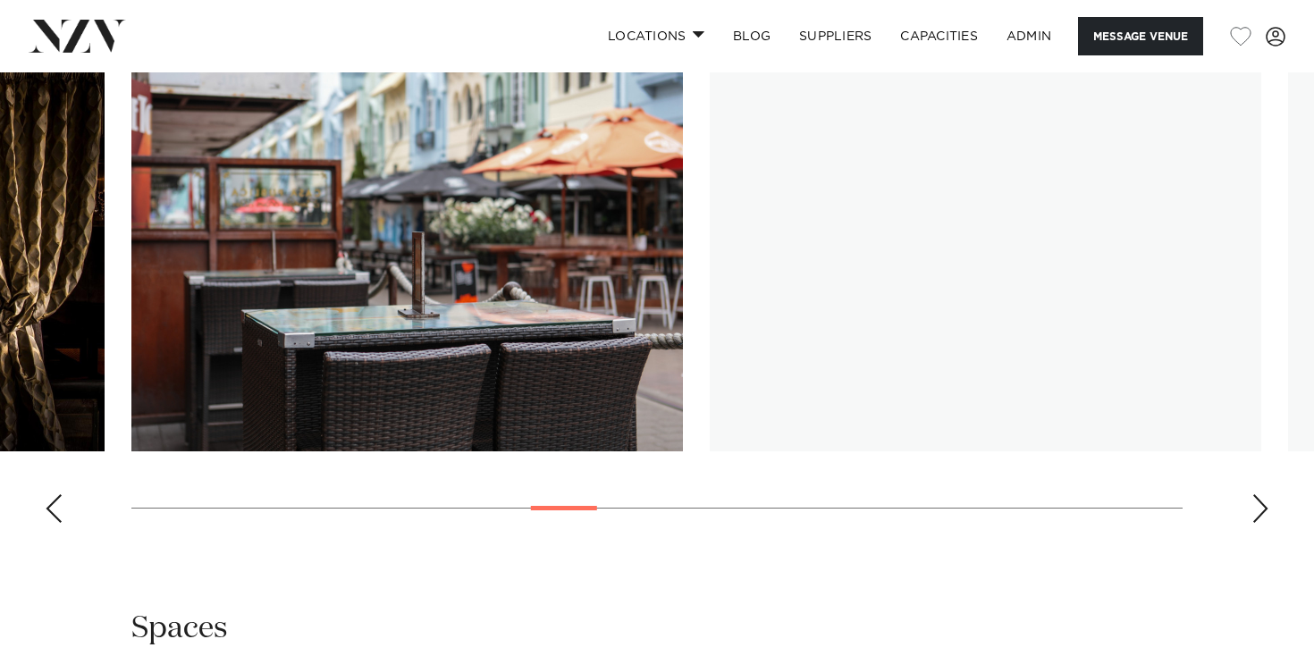
click at [1259, 517] on div "Next slide" at bounding box center [1260, 508] width 18 height 29
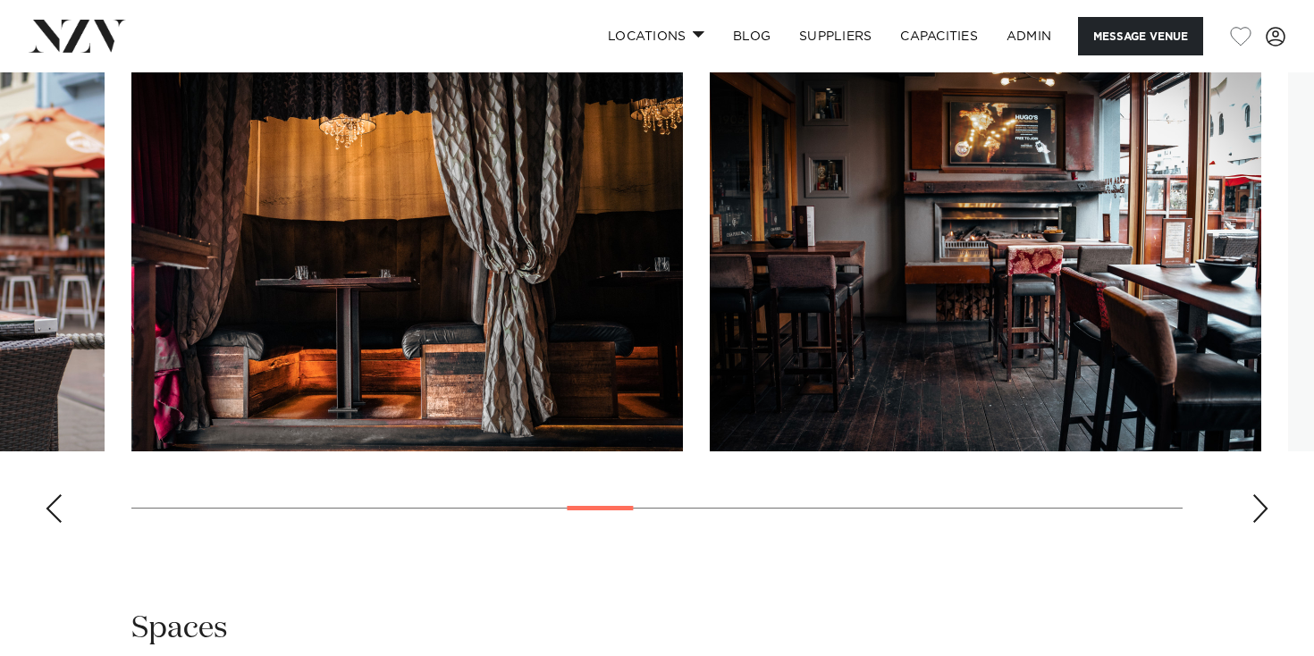
click at [1259, 517] on div "Next slide" at bounding box center [1260, 508] width 18 height 29
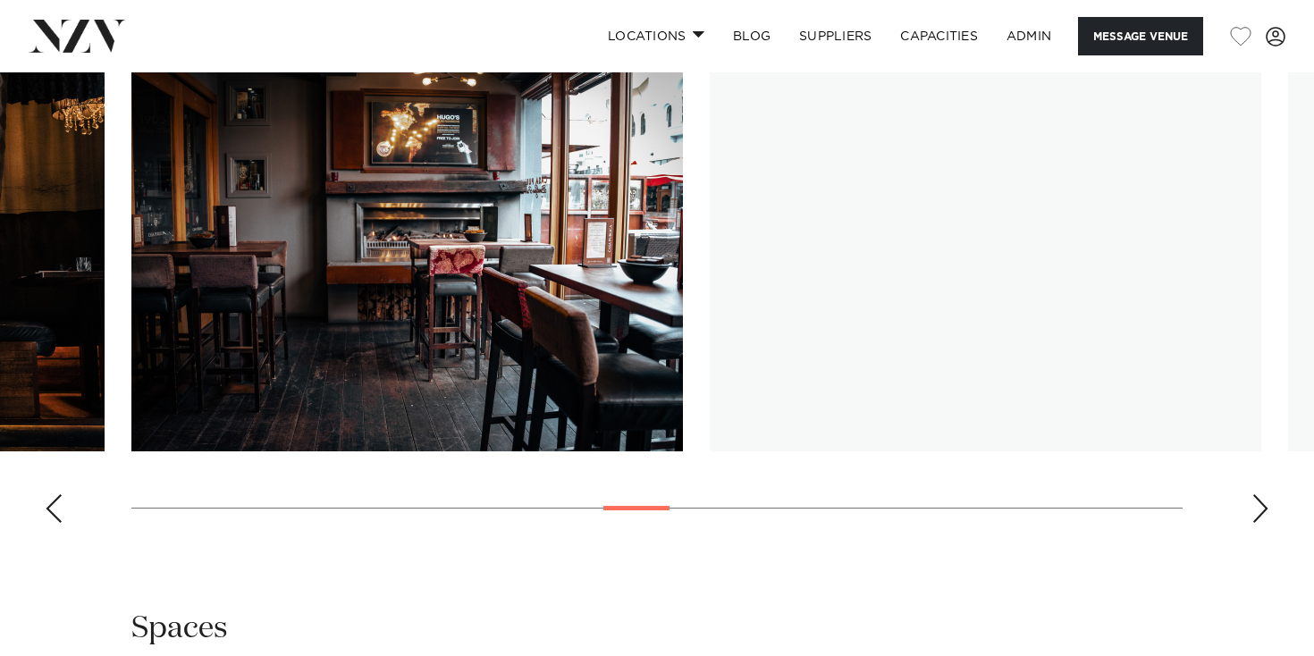
click at [1259, 517] on div "Next slide" at bounding box center [1260, 508] width 18 height 29
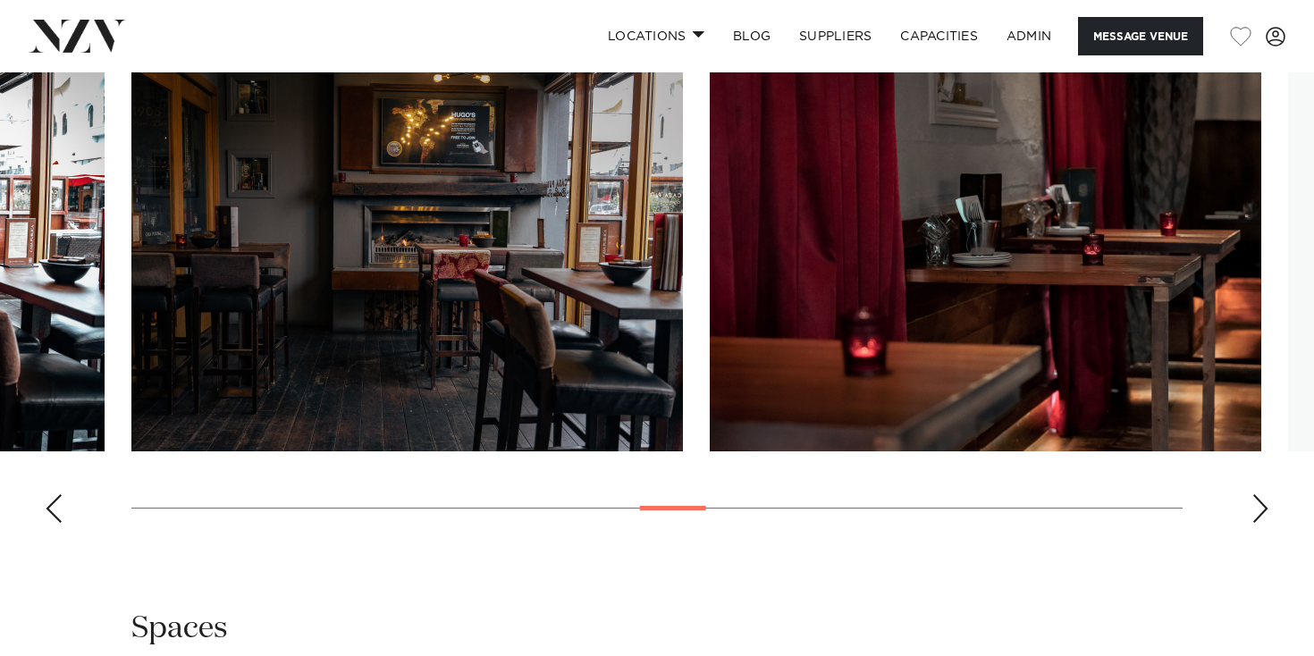
click at [1259, 517] on div "Next slide" at bounding box center [1260, 508] width 18 height 29
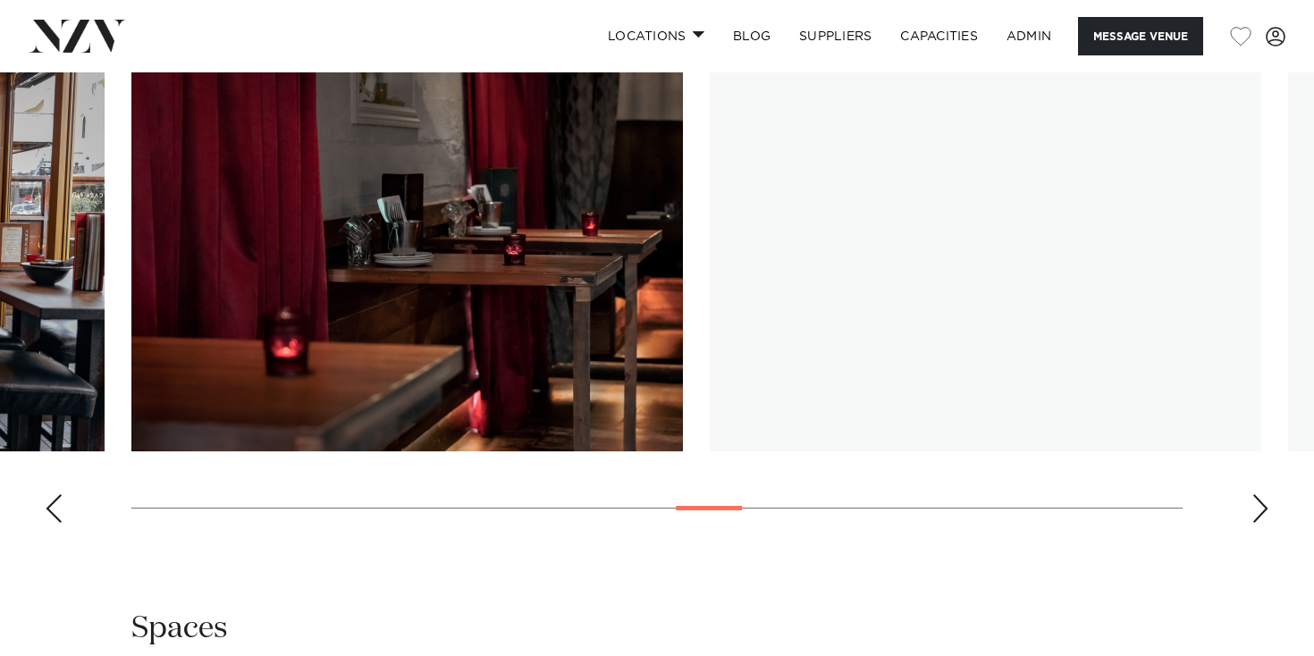
click at [1259, 517] on div "Next slide" at bounding box center [1260, 508] width 18 height 29
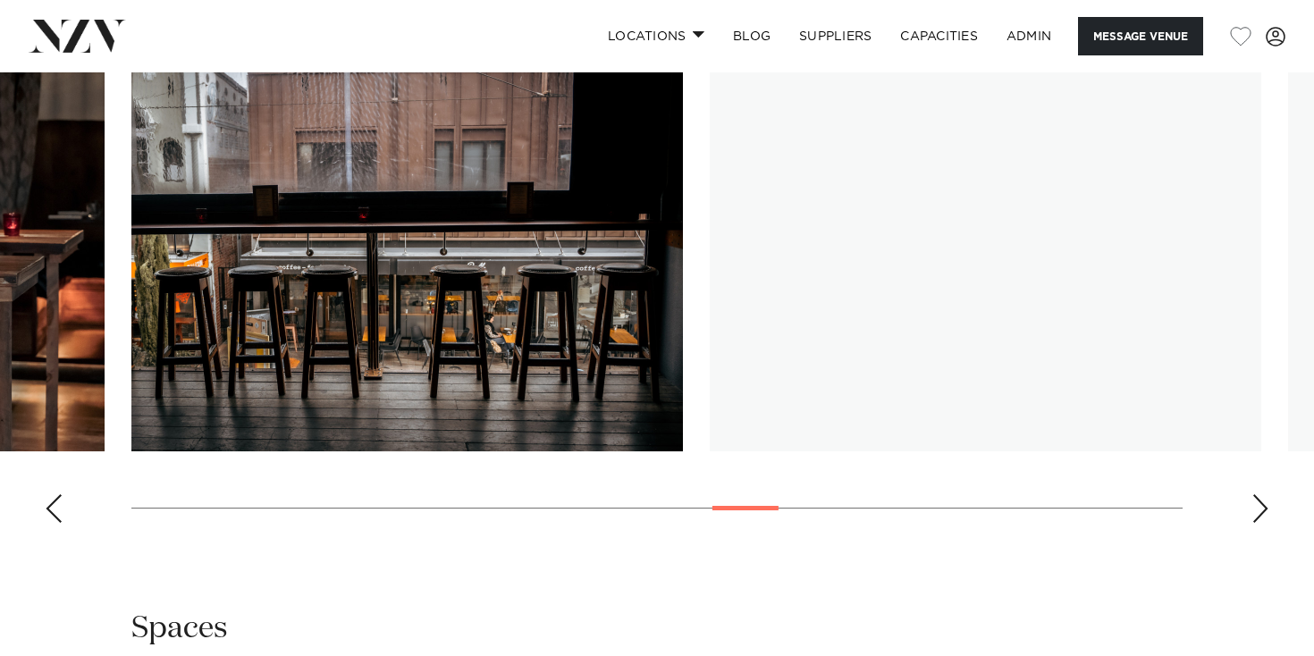
click at [1259, 517] on div "Next slide" at bounding box center [1260, 508] width 18 height 29
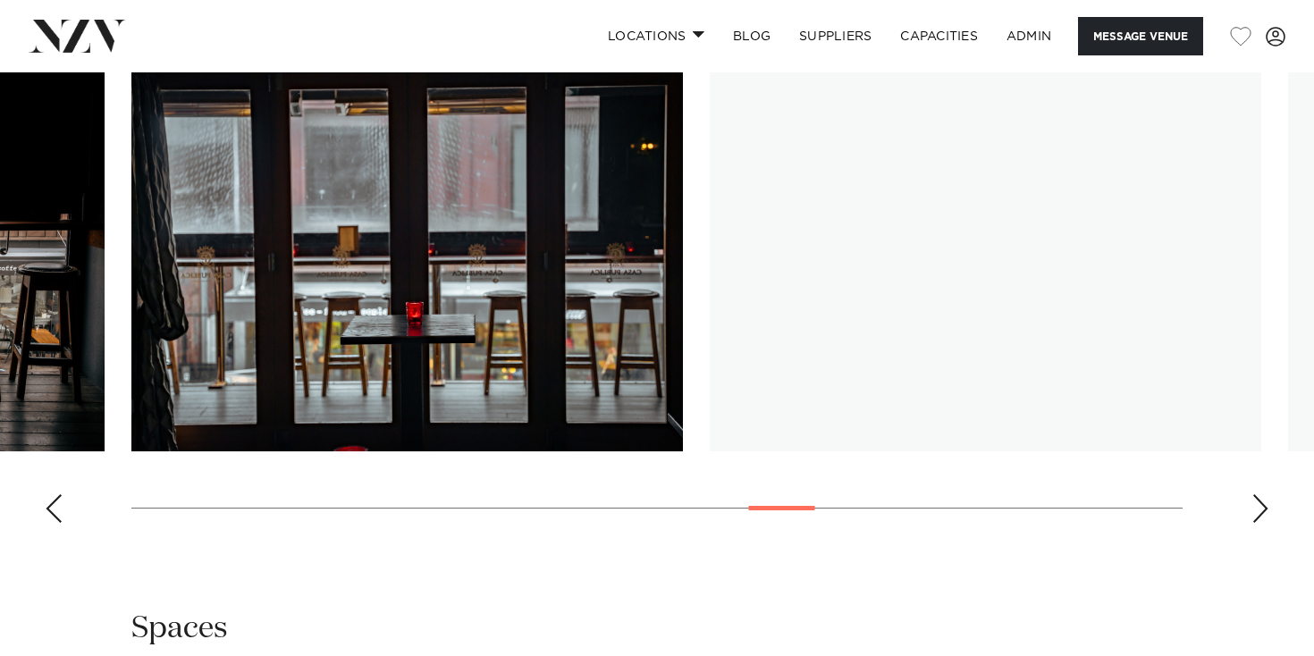
click at [1259, 517] on div "Next slide" at bounding box center [1260, 508] width 18 height 29
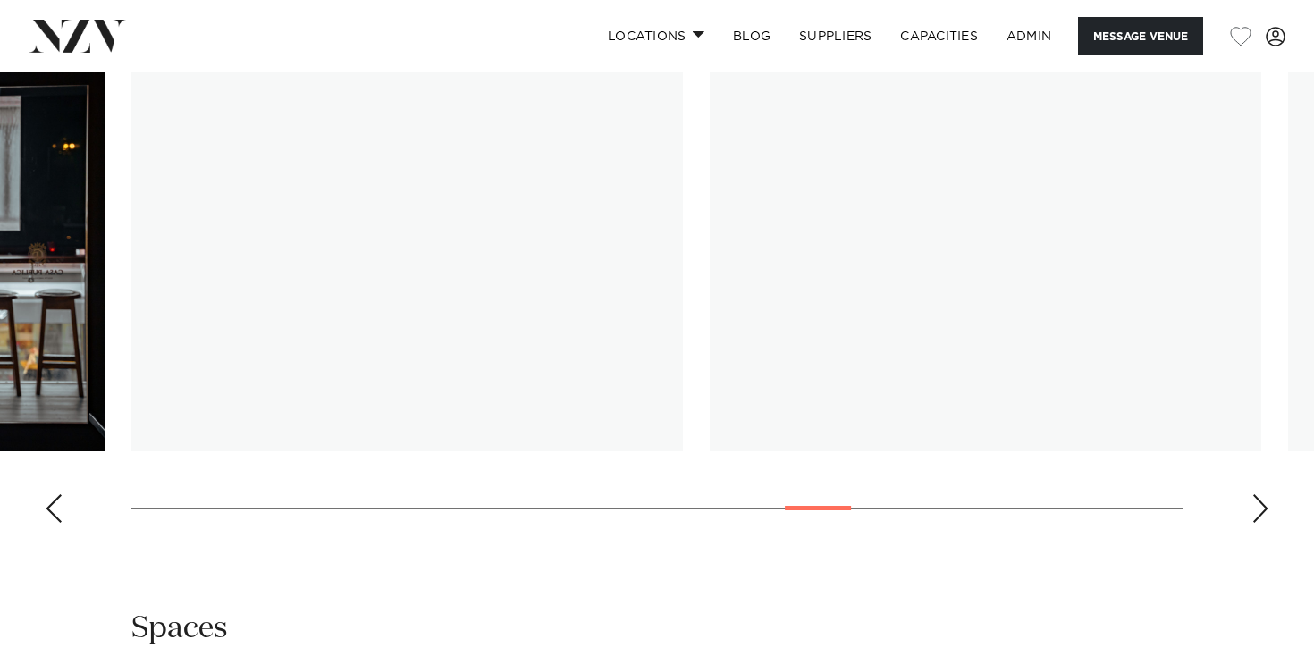
click at [1259, 517] on div "Next slide" at bounding box center [1260, 508] width 18 height 29
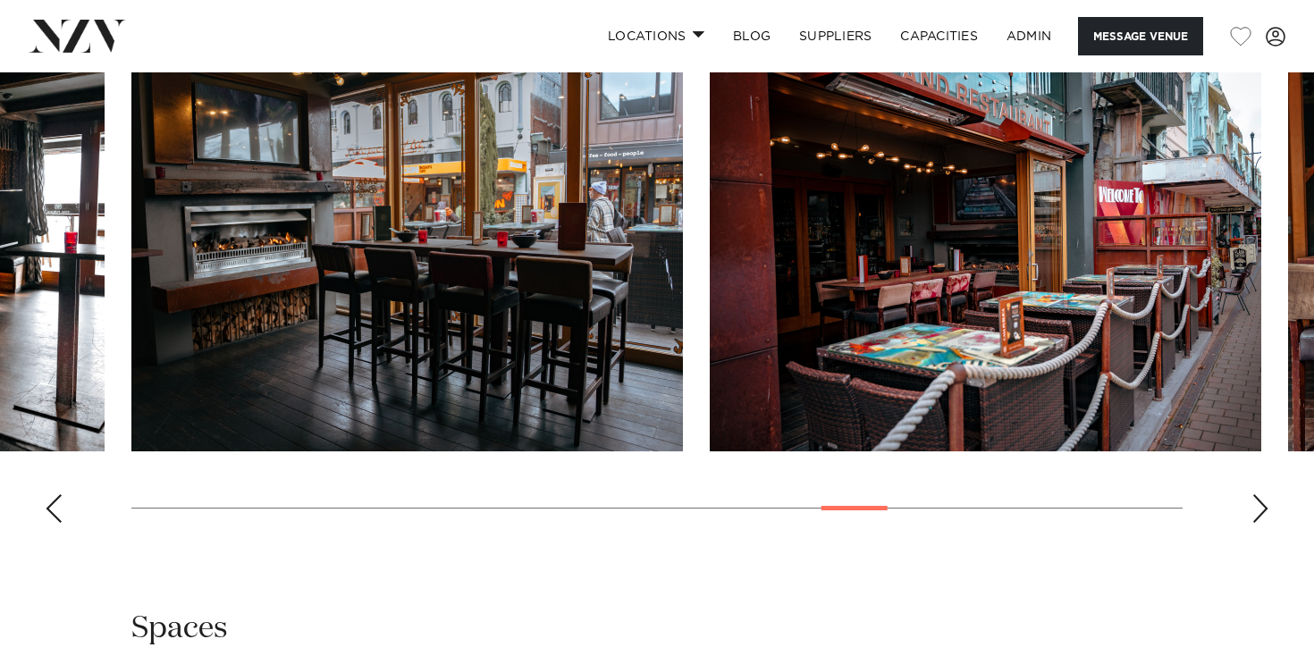
click at [1259, 517] on div "Next slide" at bounding box center [1260, 508] width 18 height 29
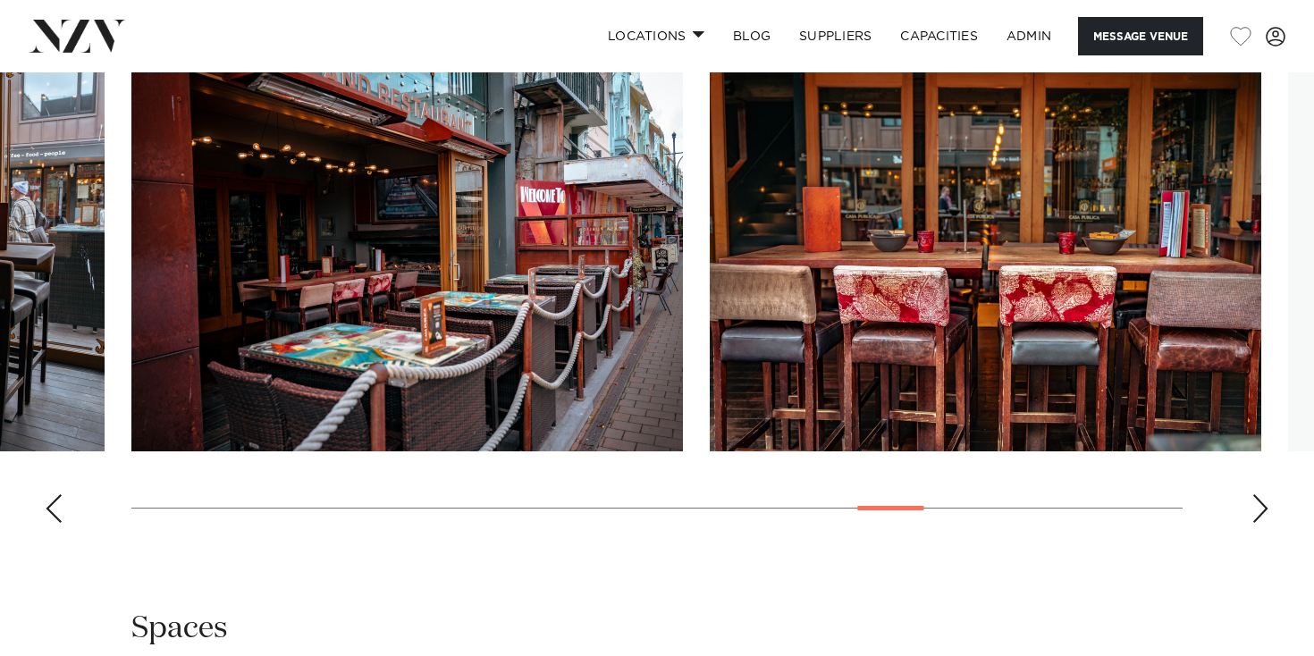
click at [1259, 517] on div "Next slide" at bounding box center [1260, 508] width 18 height 29
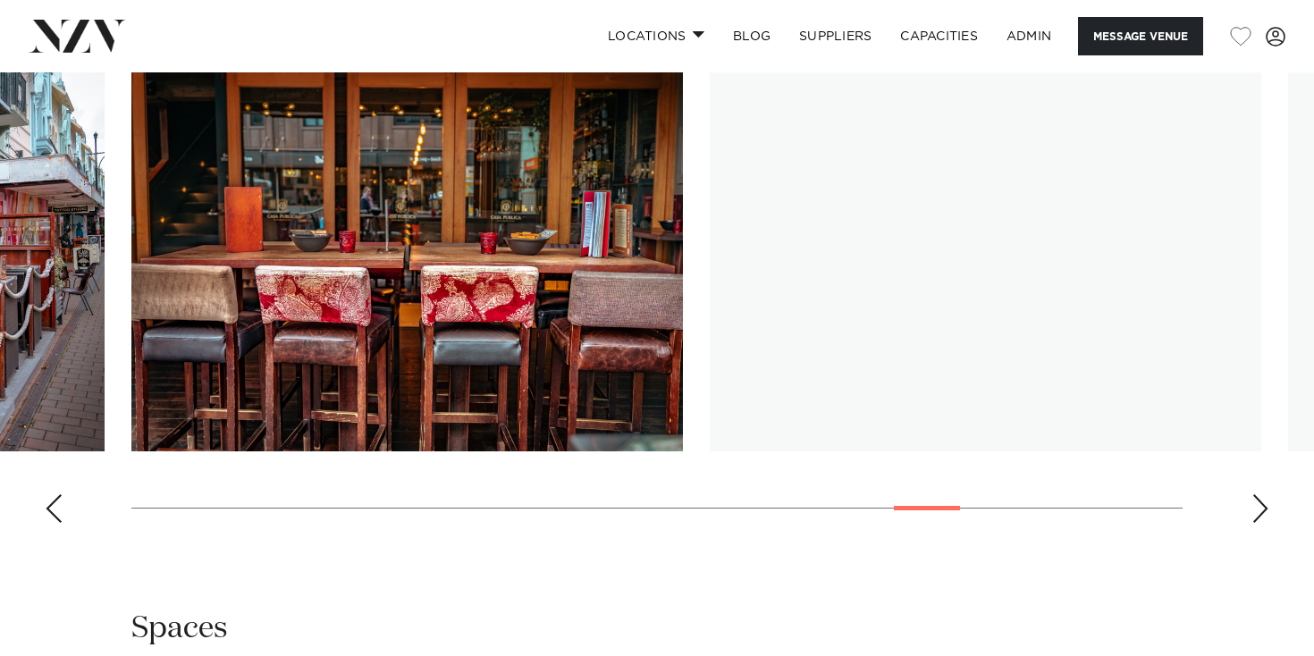
click at [1259, 517] on div "Next slide" at bounding box center [1260, 508] width 18 height 29
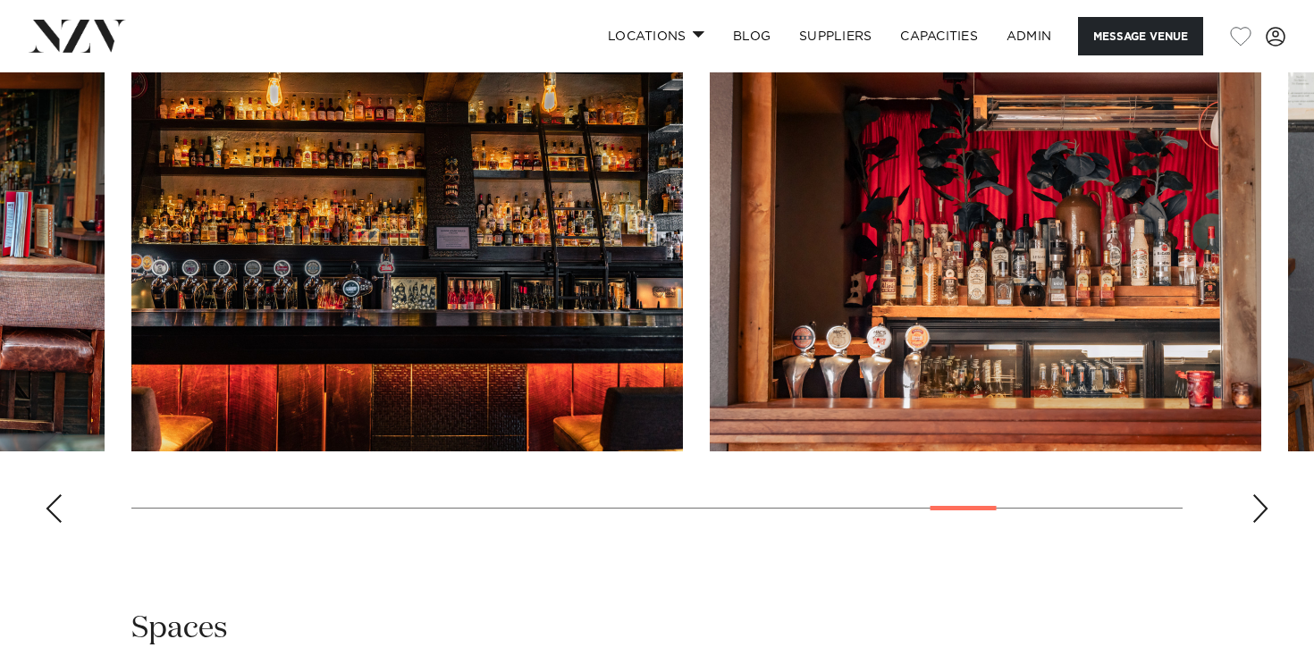
click at [1259, 517] on div "Next slide" at bounding box center [1260, 508] width 18 height 29
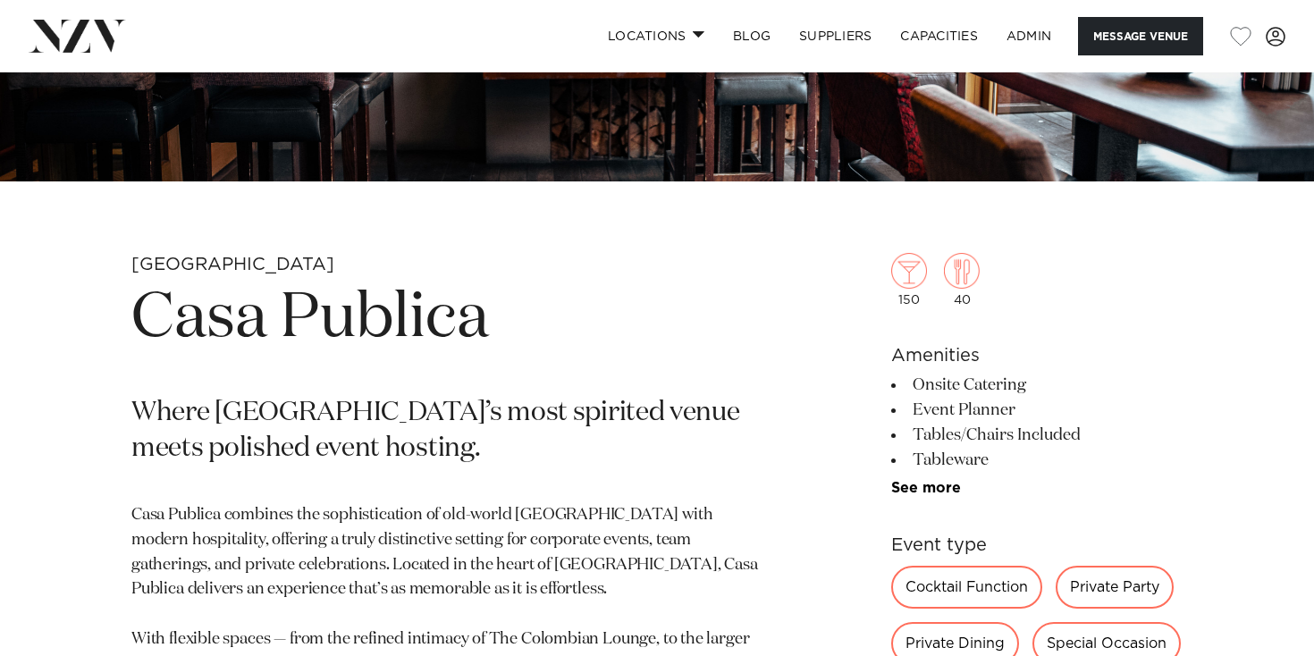
scroll to position [493, 0]
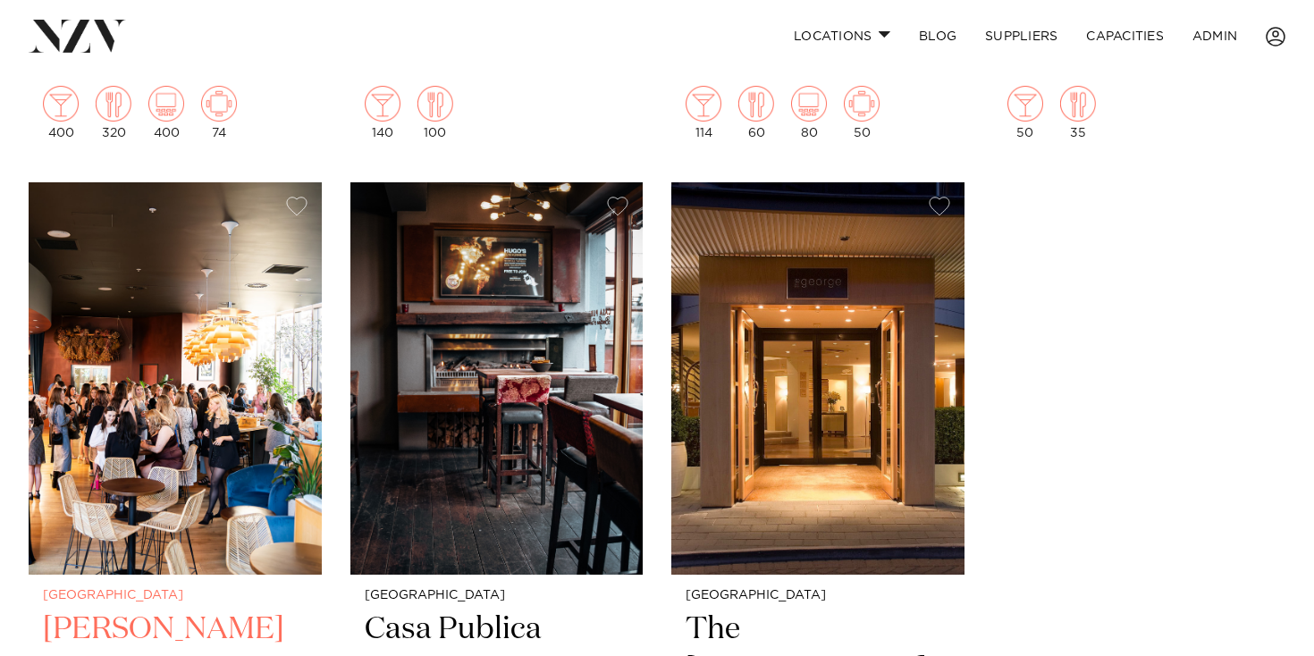
scroll to position [1021, 0]
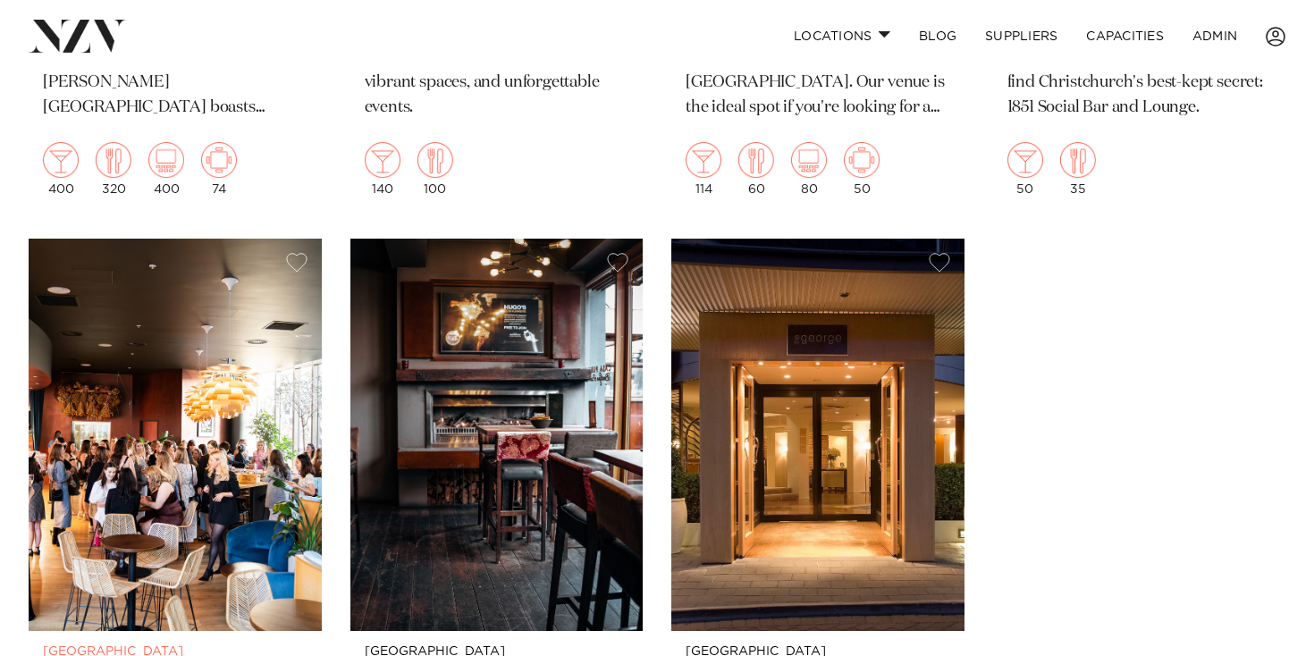
click at [197, 385] on img at bounding box center [175, 435] width 293 height 392
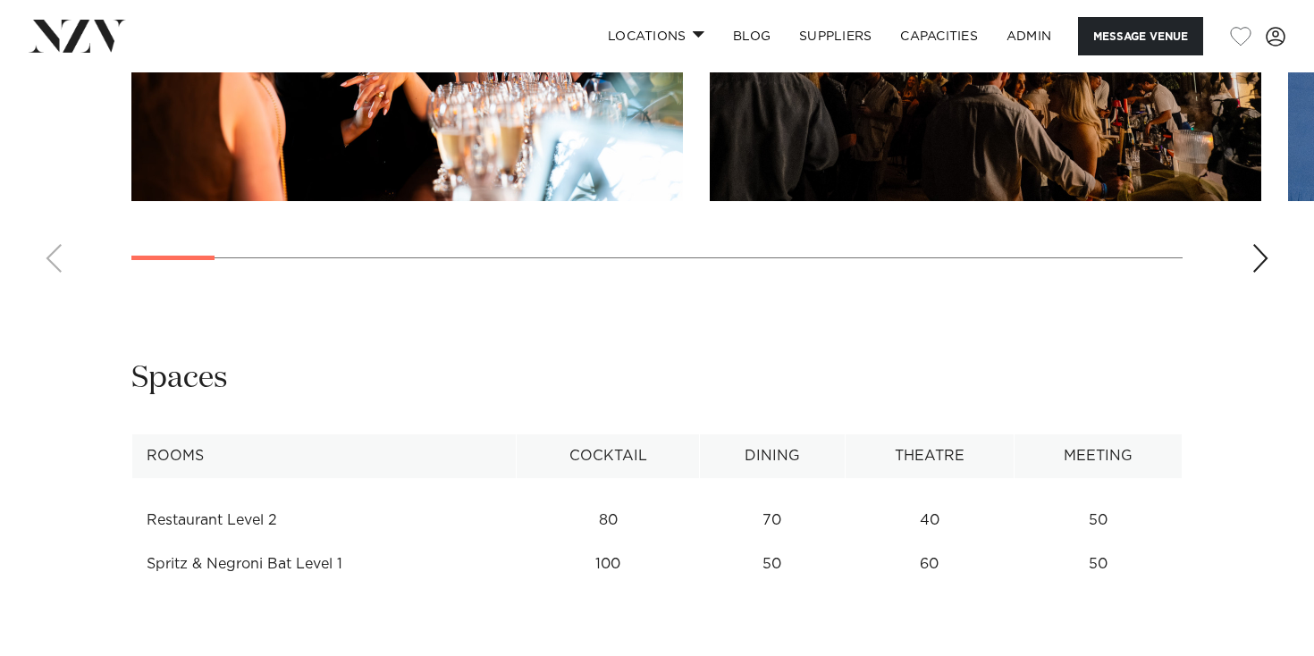
scroll to position [1956, 0]
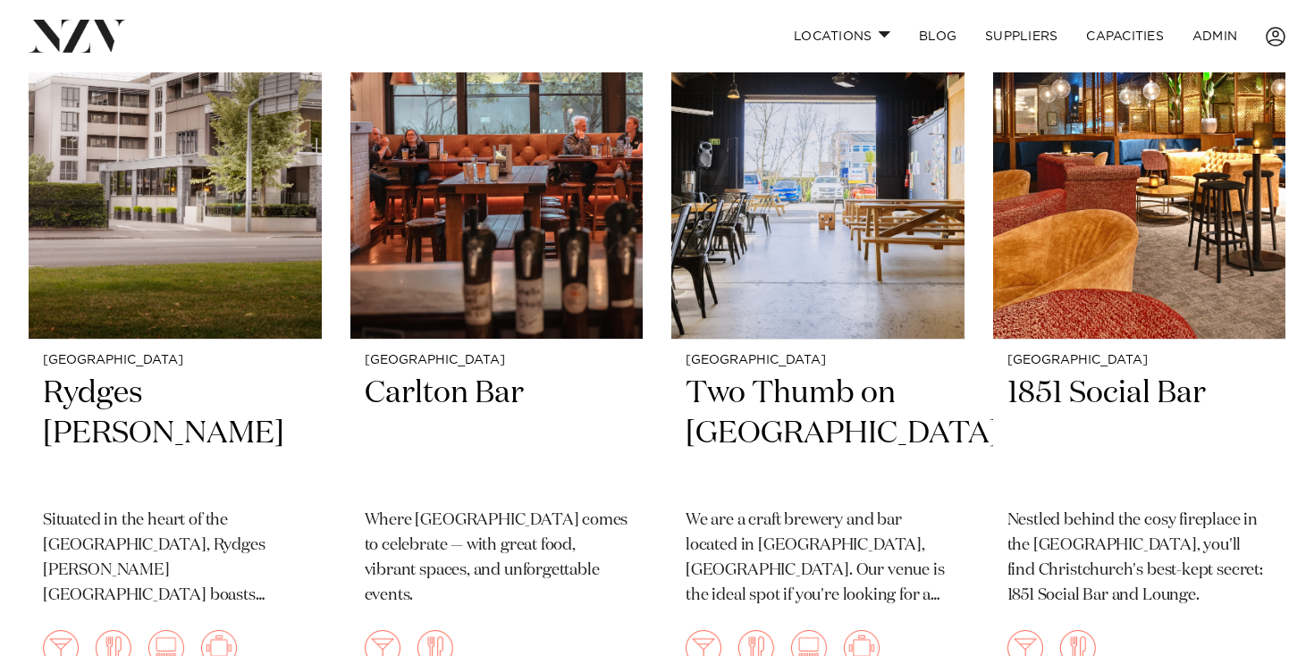
scroll to position [514, 0]
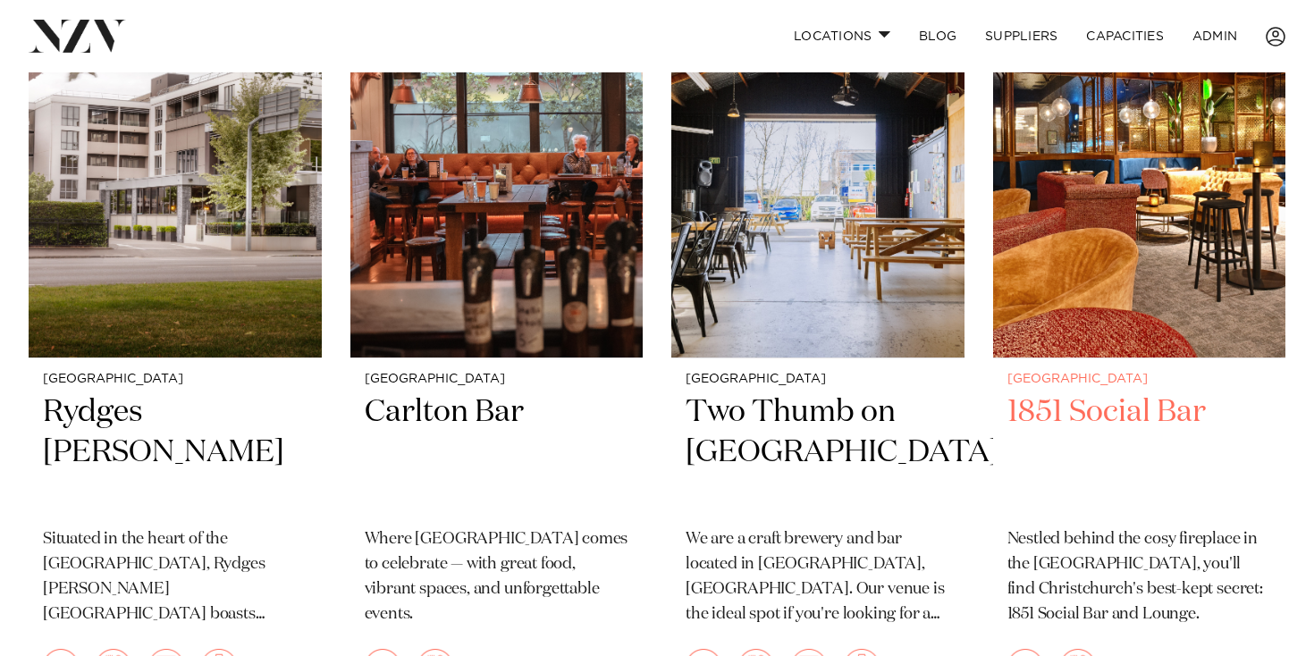
click at [1090, 274] on img at bounding box center [1139, 161] width 293 height 392
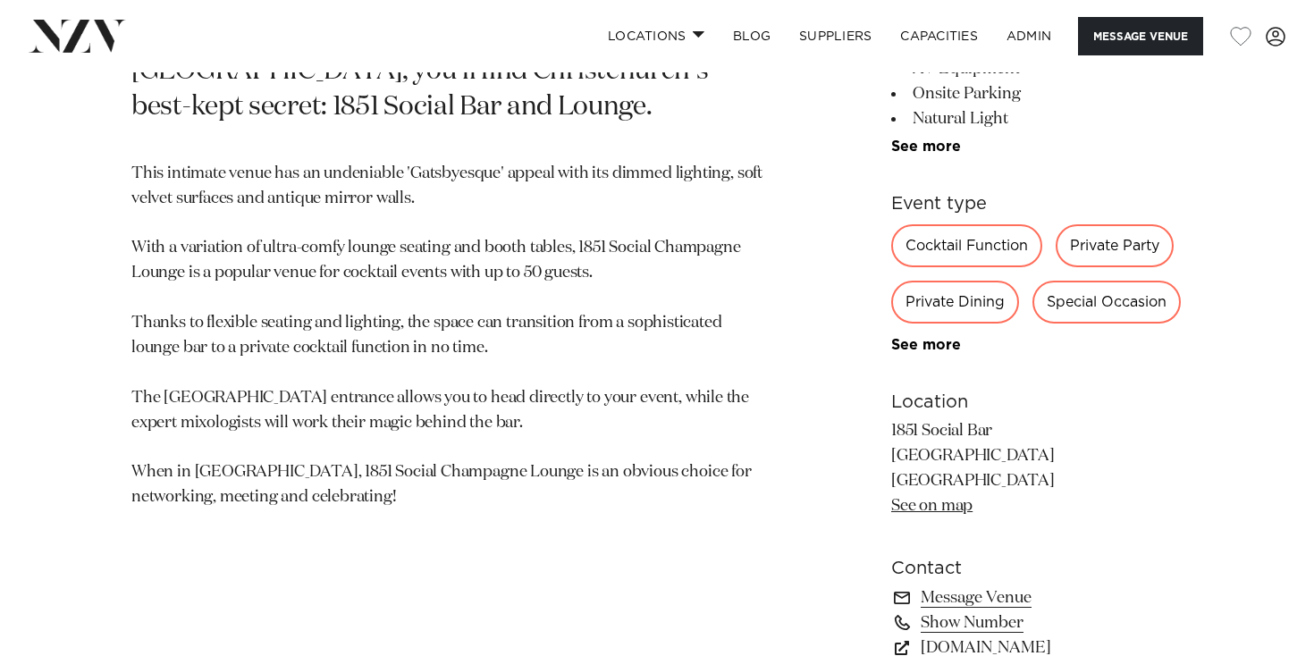
scroll to position [886, 0]
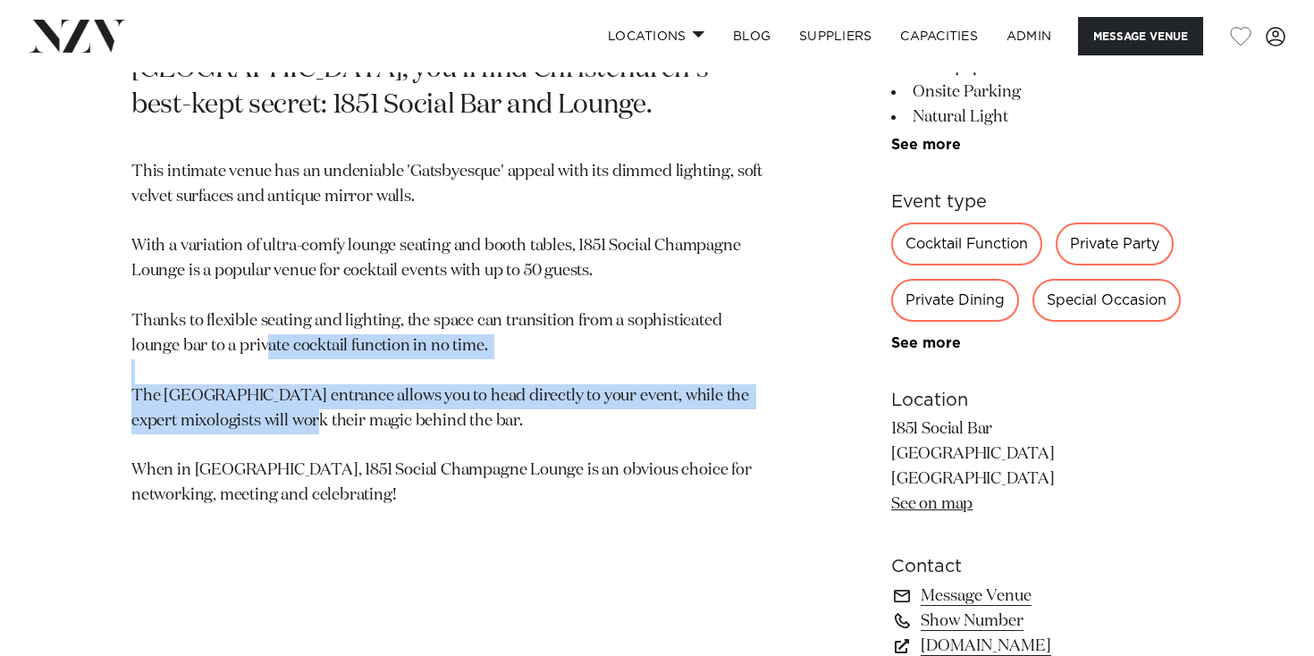
drag, startPoint x: 271, startPoint y: 339, endPoint x: 298, endPoint y: 418, distance: 84.2
click at [298, 417] on p "This intimate venue has an undeniable 'Gatsbyesque' appeal with its dimmed ligh…" at bounding box center [447, 334] width 633 height 349
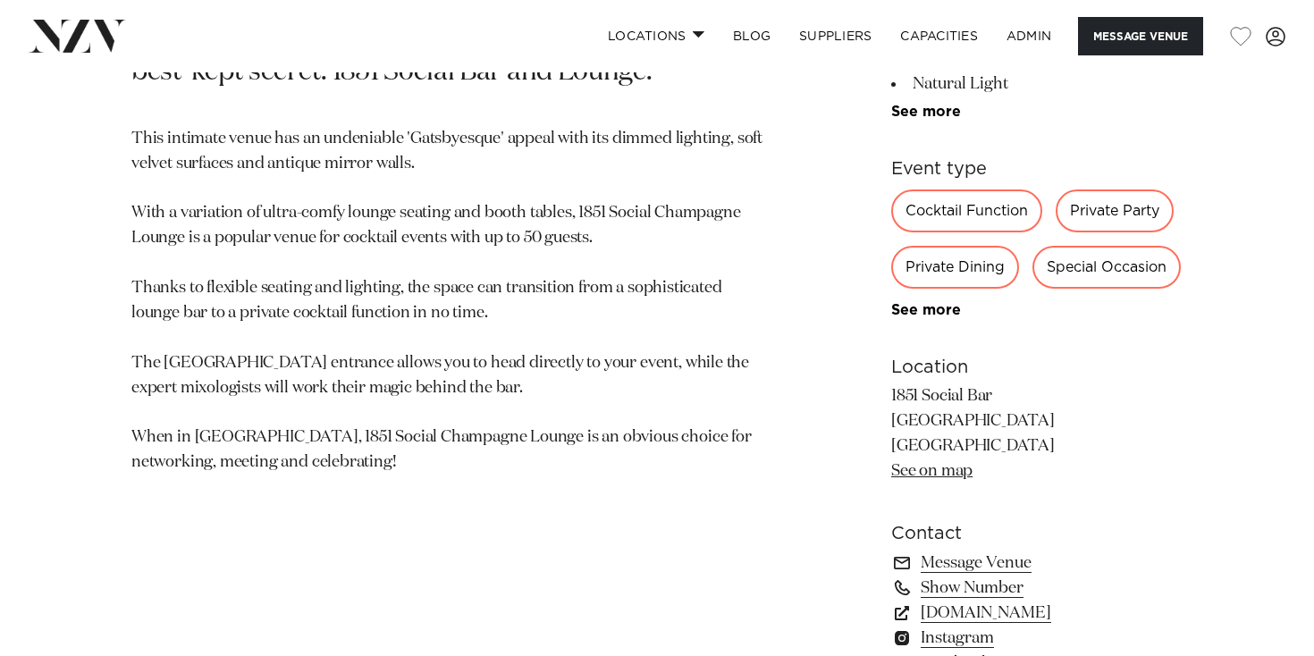
click at [298, 418] on p "This intimate venue has an undeniable 'Gatsbyesque' appeal with its dimmed ligh…" at bounding box center [447, 301] width 633 height 349
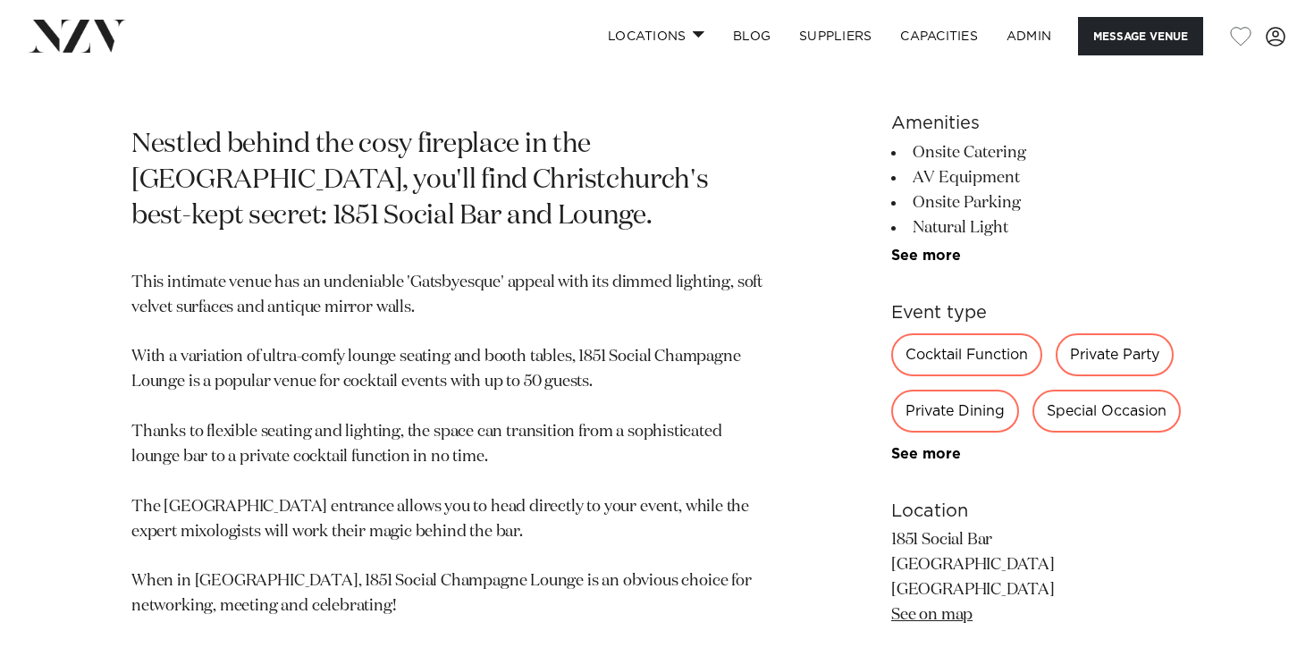
scroll to position [783, 0]
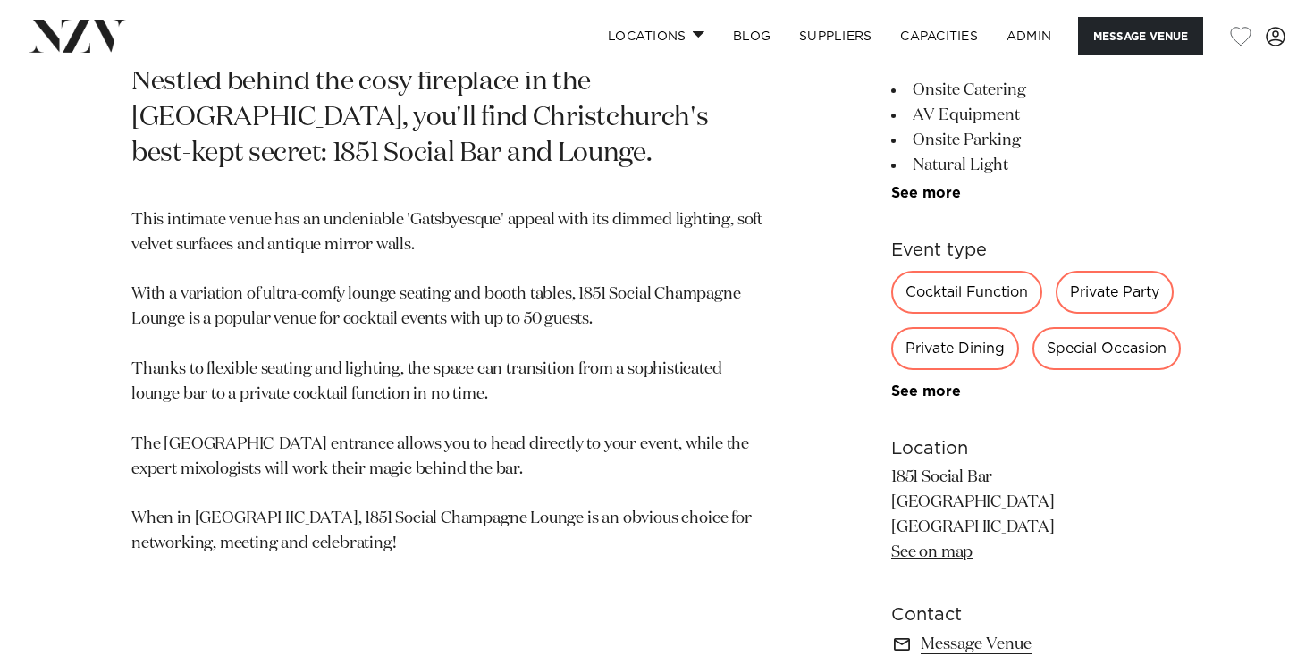
click at [797, 486] on div "Christchurch 1851 Social Bar Nestled behind the cosy fireplace in the Crowne Pl…" at bounding box center [656, 410] width 1285 height 976
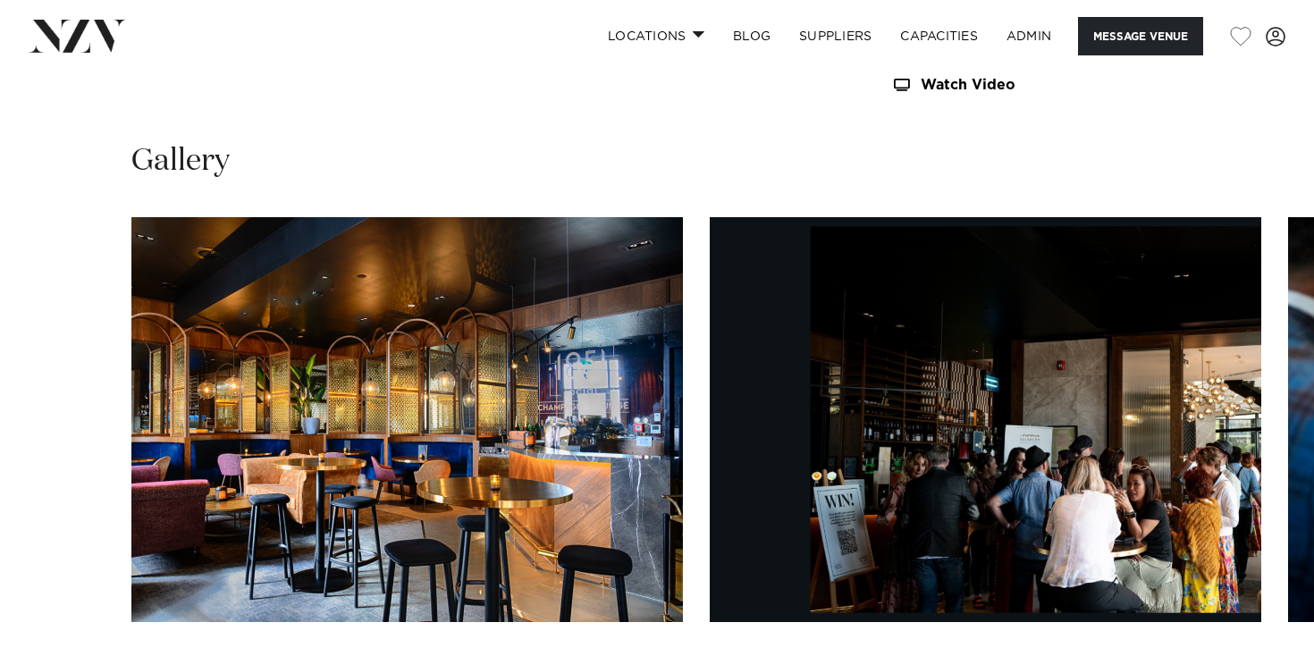
scroll to position [1777, 0]
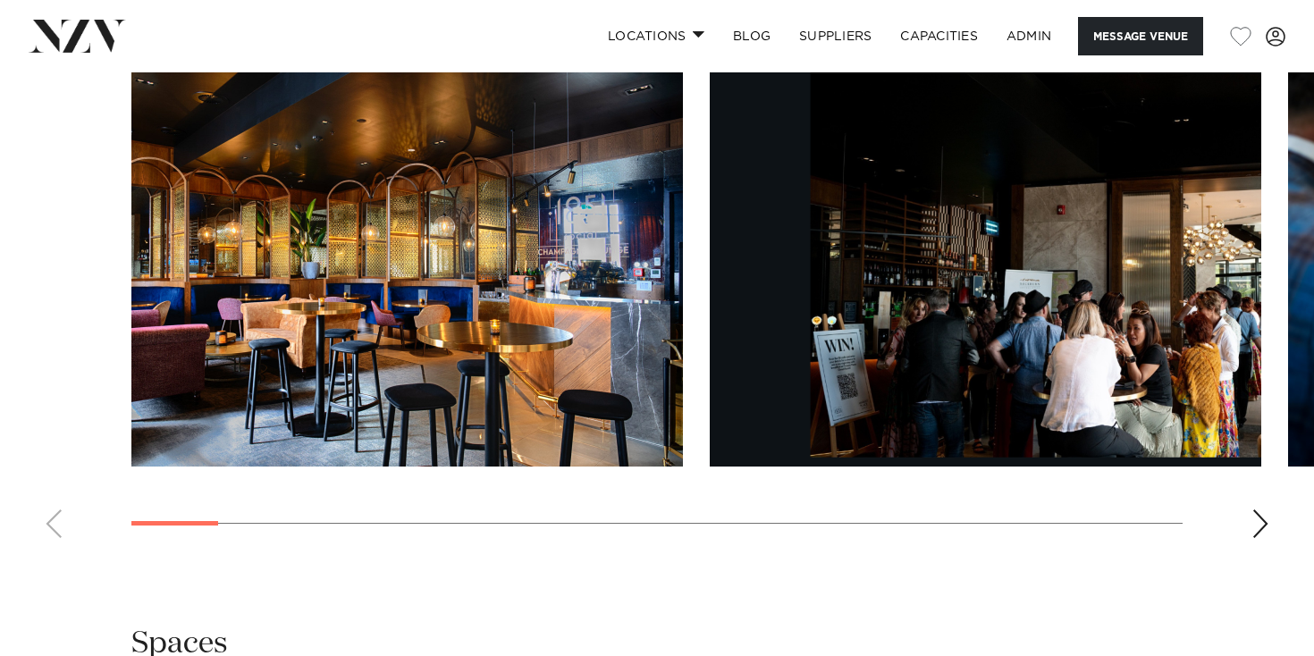
click at [1142, 288] on img "2 / 22" at bounding box center [985, 264] width 551 height 405
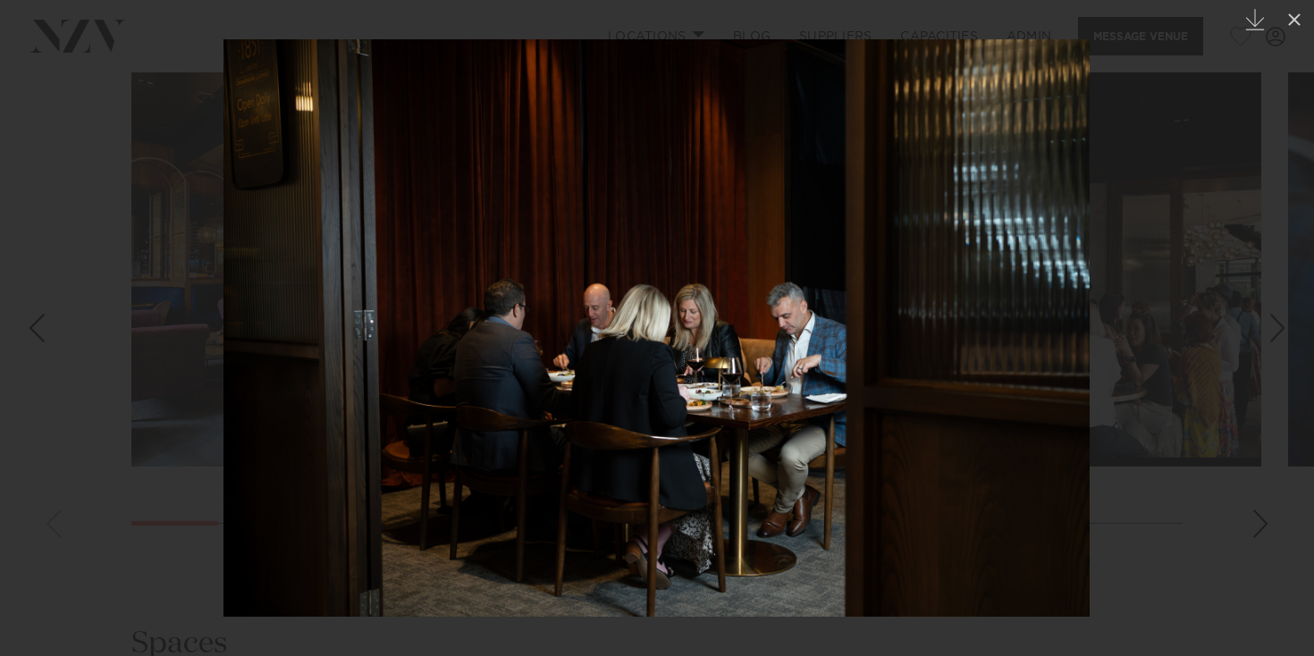
click at [36, 433] on div at bounding box center [657, 328] width 1314 height 656
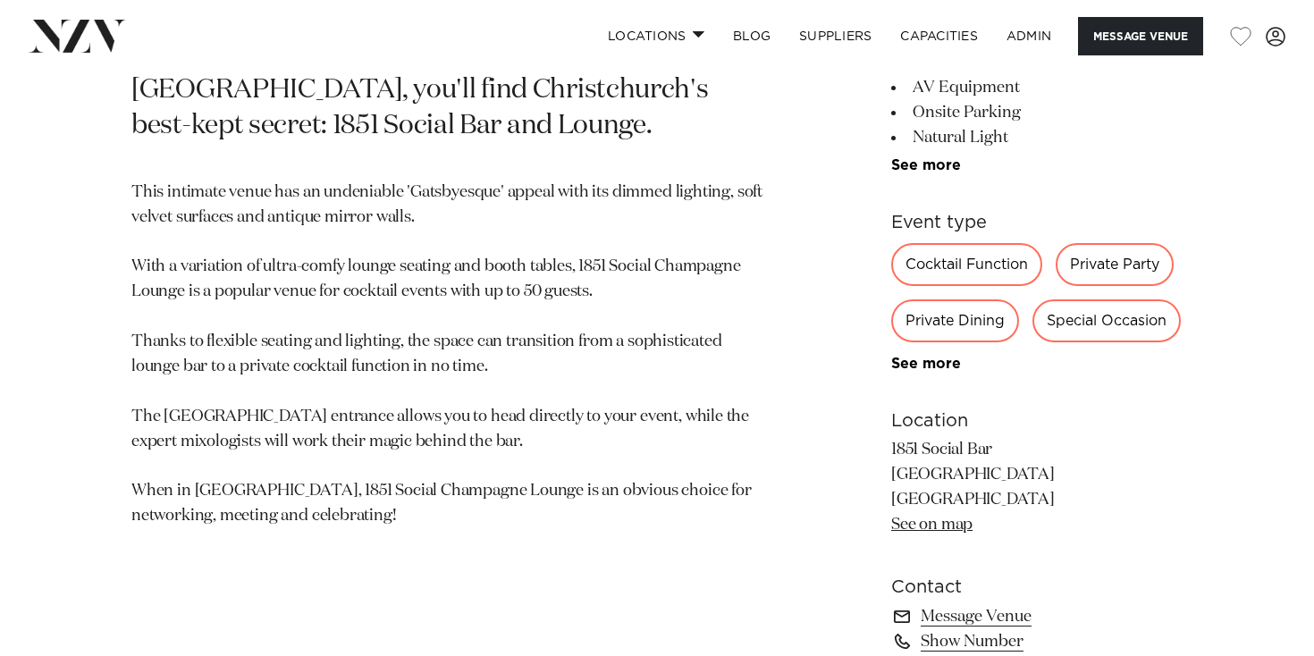
scroll to position [867, 0]
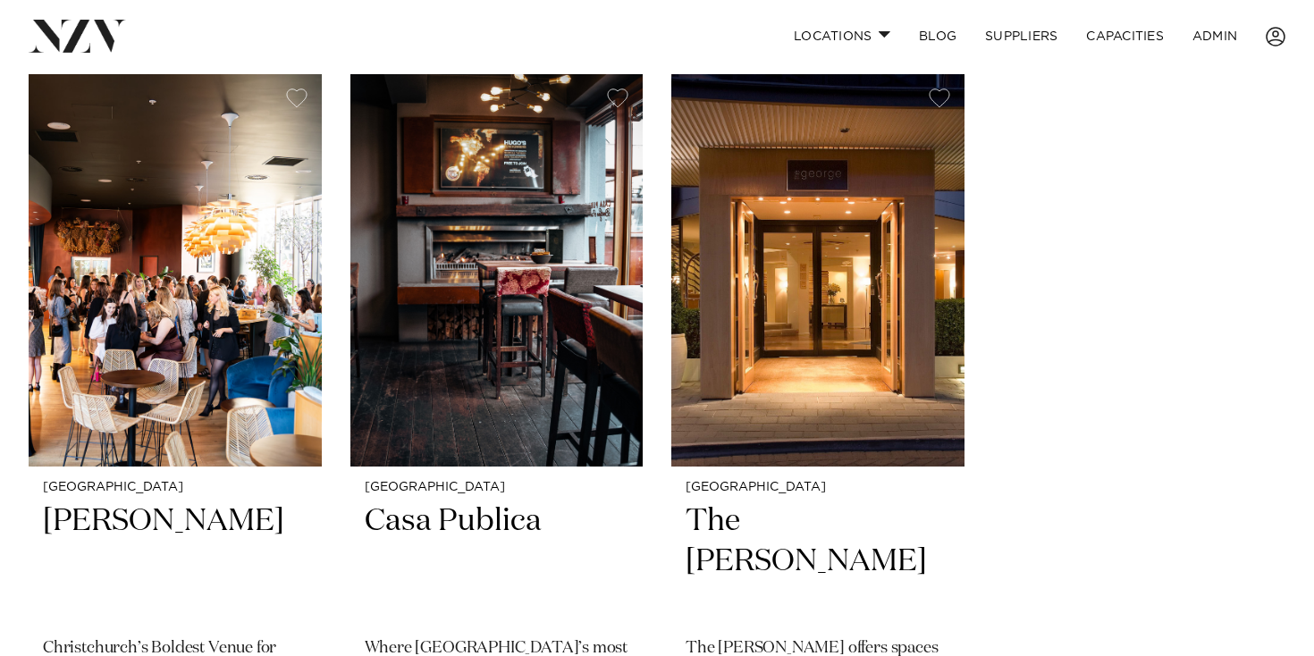
scroll to position [1186, 0]
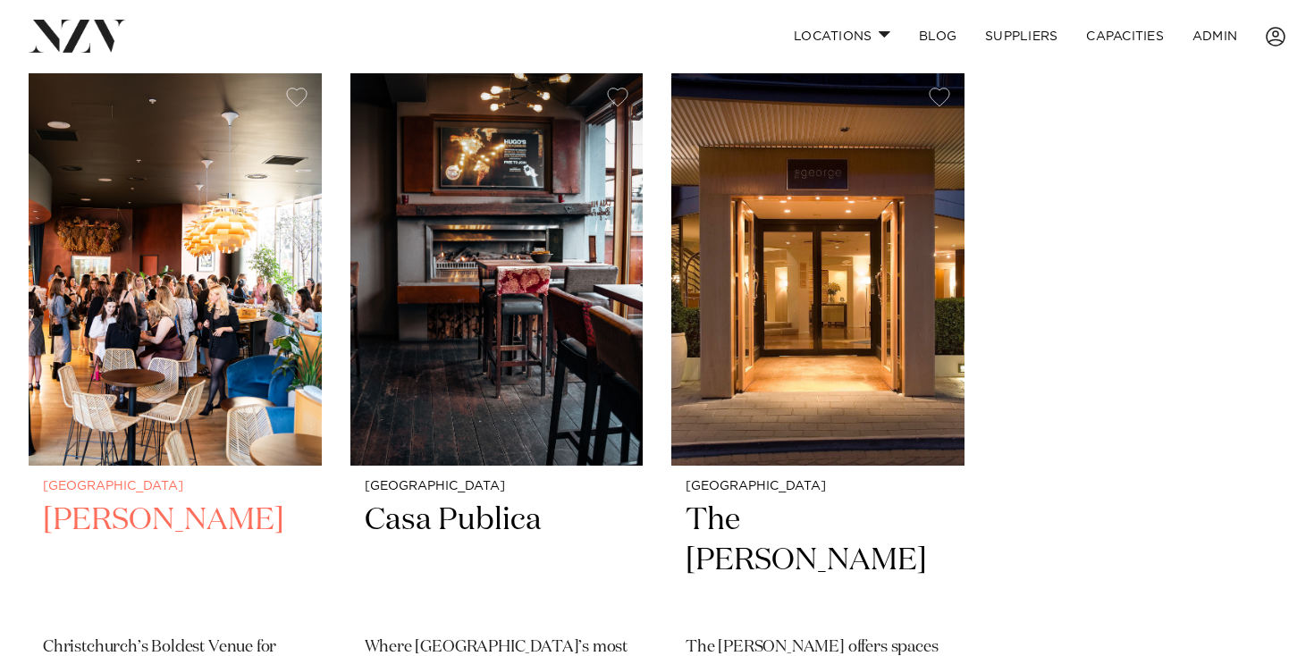
click at [256, 330] on img at bounding box center [175, 269] width 293 height 392
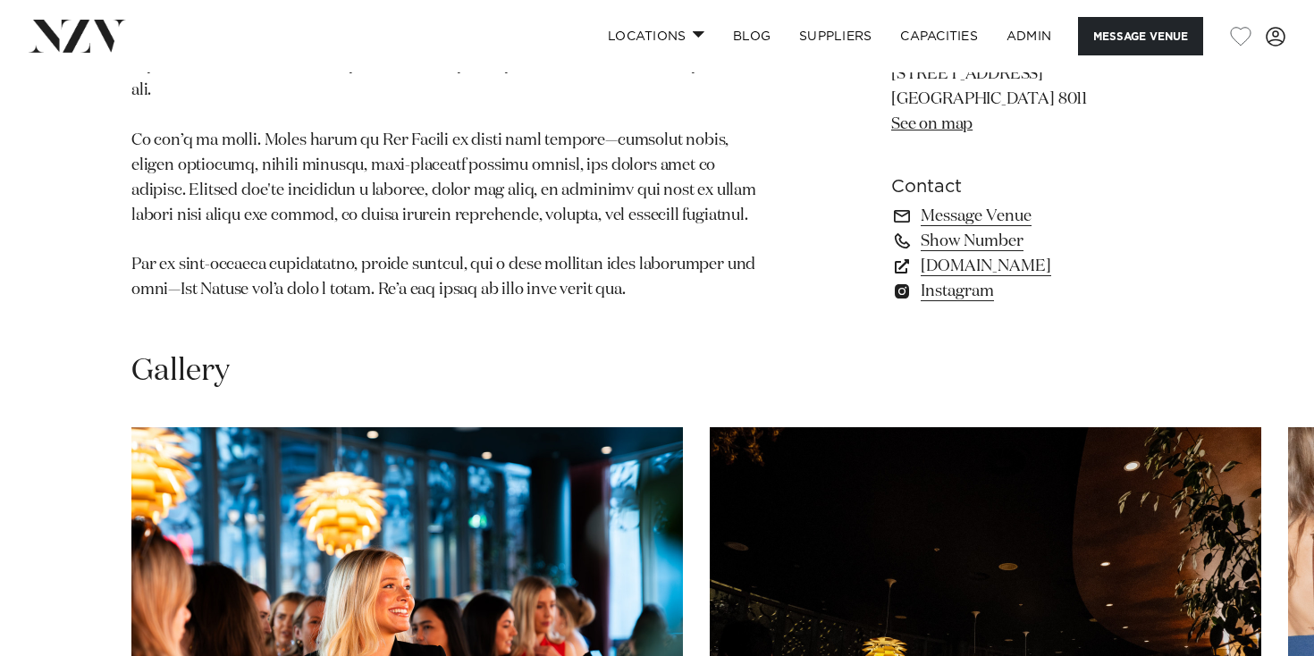
scroll to position [1337, 0]
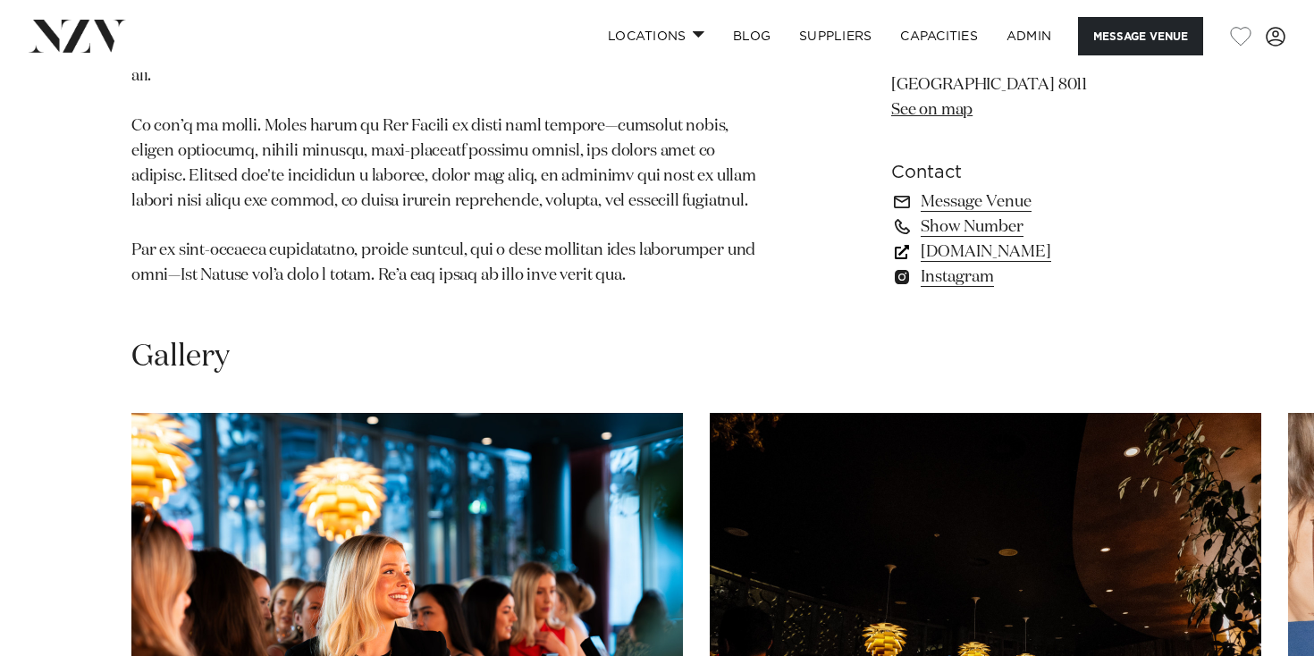
click at [969, 255] on link "www.barfranco.nz" at bounding box center [1036, 251] width 291 height 25
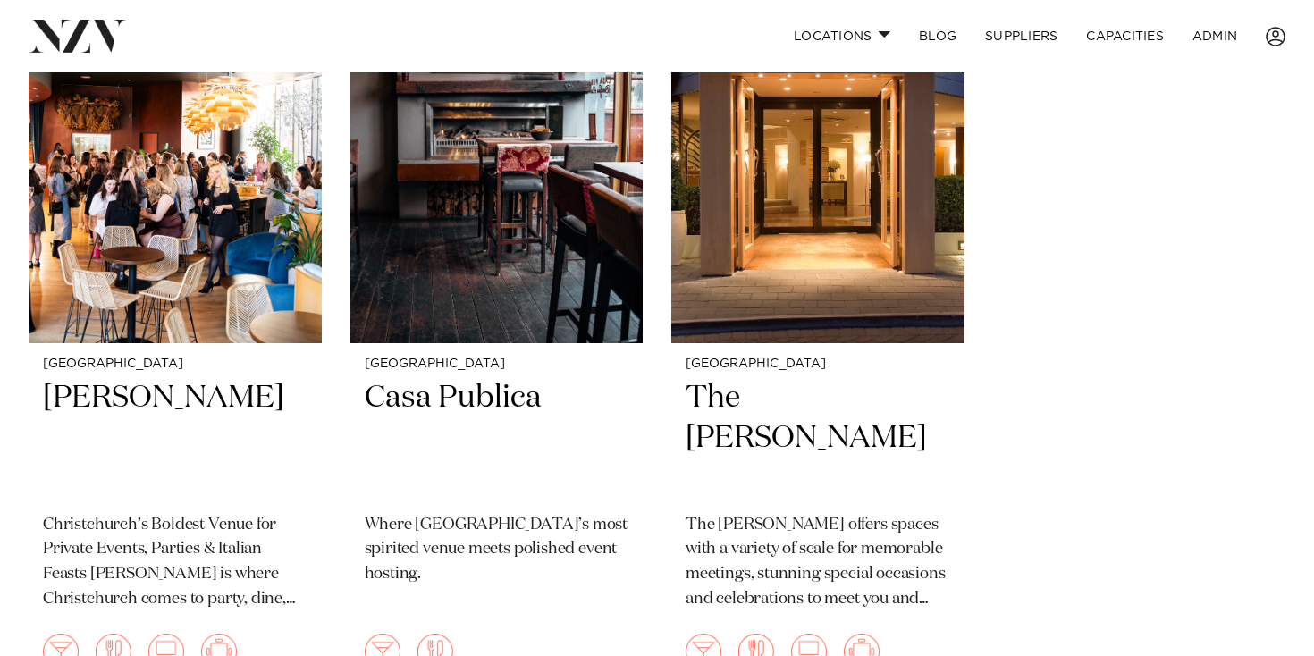
scroll to position [1311, 0]
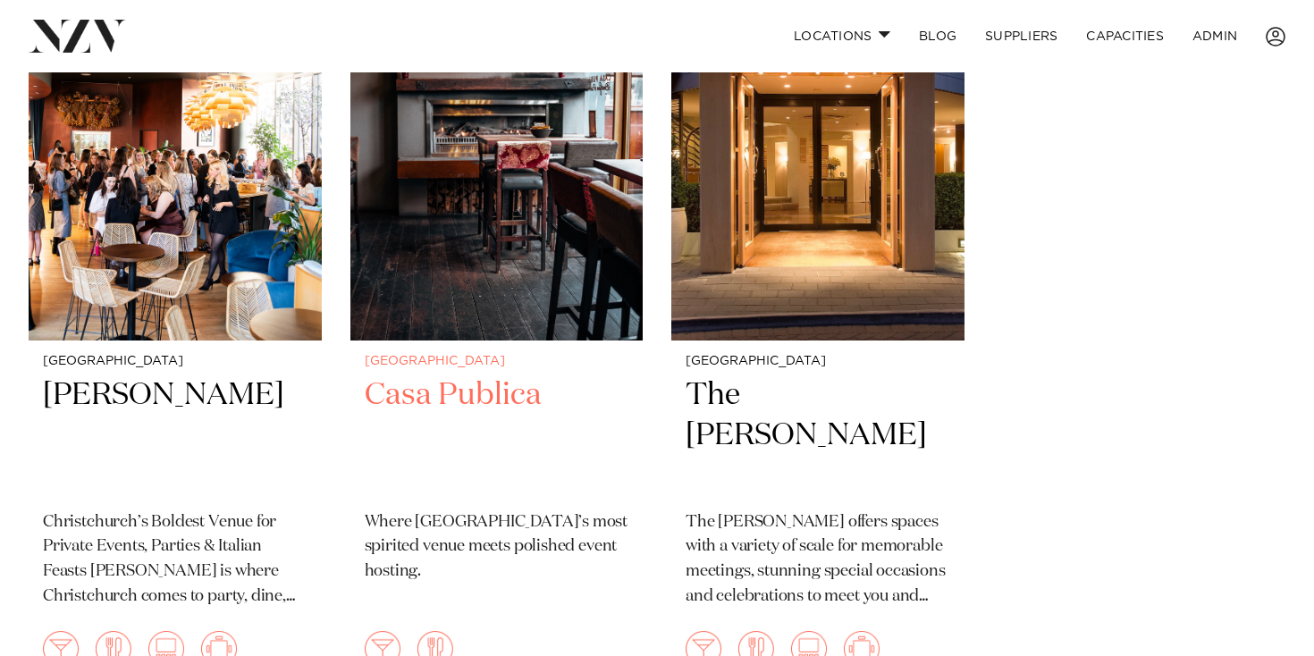
click at [510, 180] on img at bounding box center [496, 144] width 293 height 392
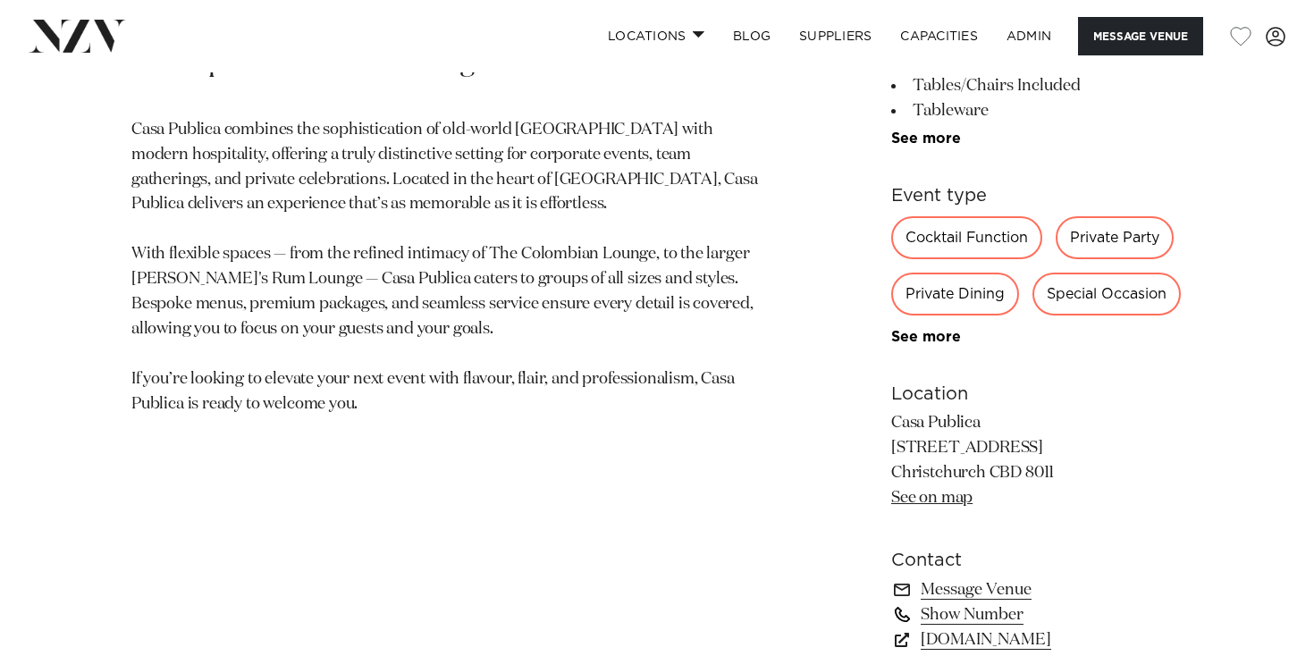
scroll to position [918, 0]
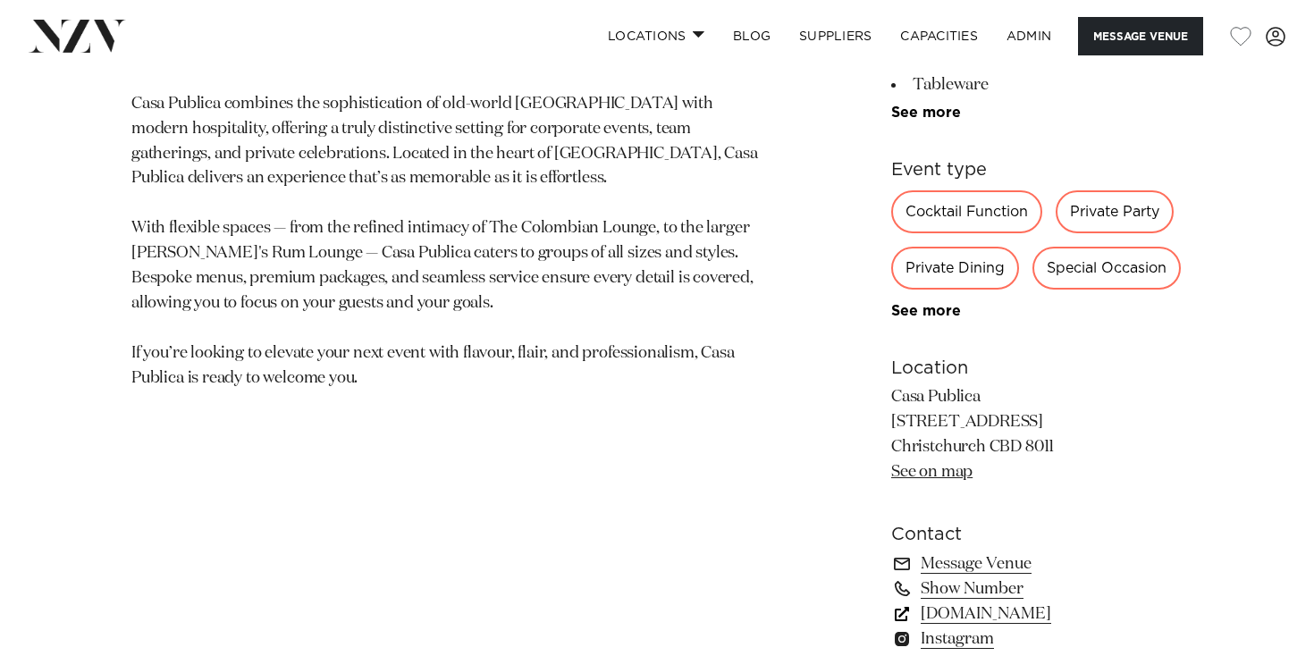
click at [955, 613] on link "casapublica.co.nz" at bounding box center [1036, 613] width 291 height 25
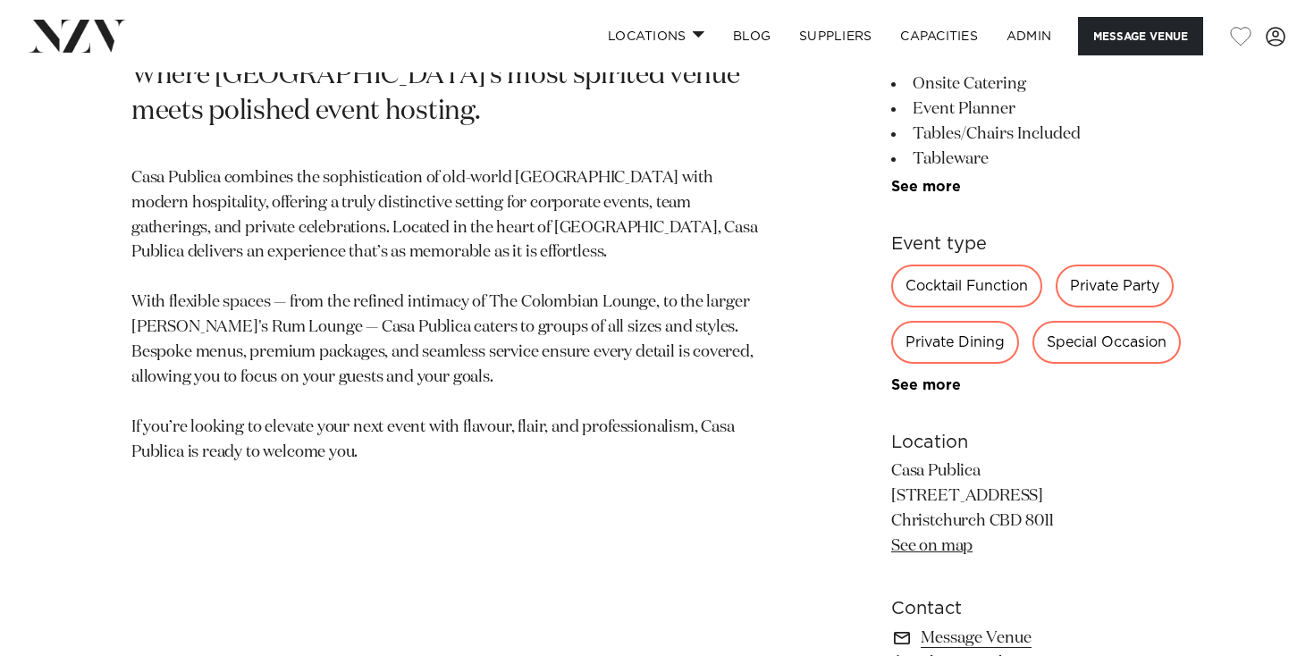
scroll to position [830, 0]
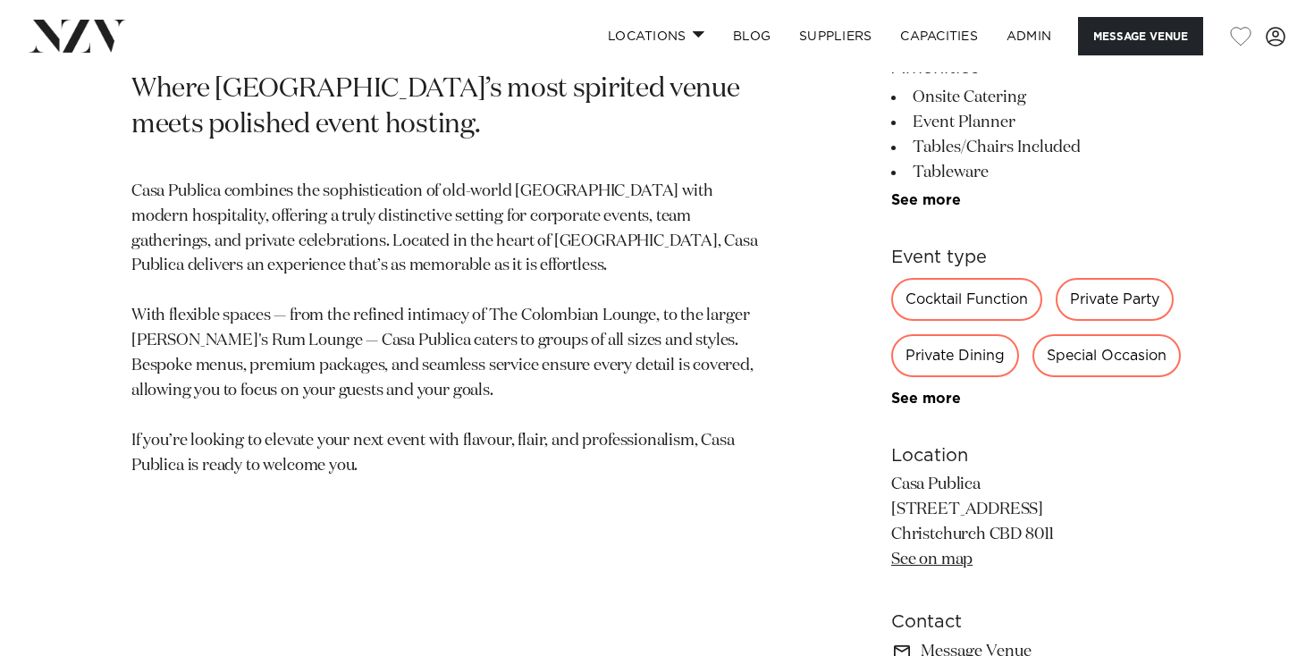
drag, startPoint x: 466, startPoint y: 192, endPoint x: 525, endPoint y: 197, distance: 59.2
click at [525, 197] on p "Casa Publica combines the sophistication of old-world Latin America with modern…" at bounding box center [447, 329] width 633 height 299
drag, startPoint x: 393, startPoint y: 320, endPoint x: 463, endPoint y: 327, distance: 70.1
click at [463, 327] on p "Casa Publica combines the sophistication of old-world Latin America with modern…" at bounding box center [447, 329] width 633 height 299
click at [466, 248] on p "Casa Publica combines the sophistication of old-world Latin America with modern…" at bounding box center [447, 329] width 633 height 299
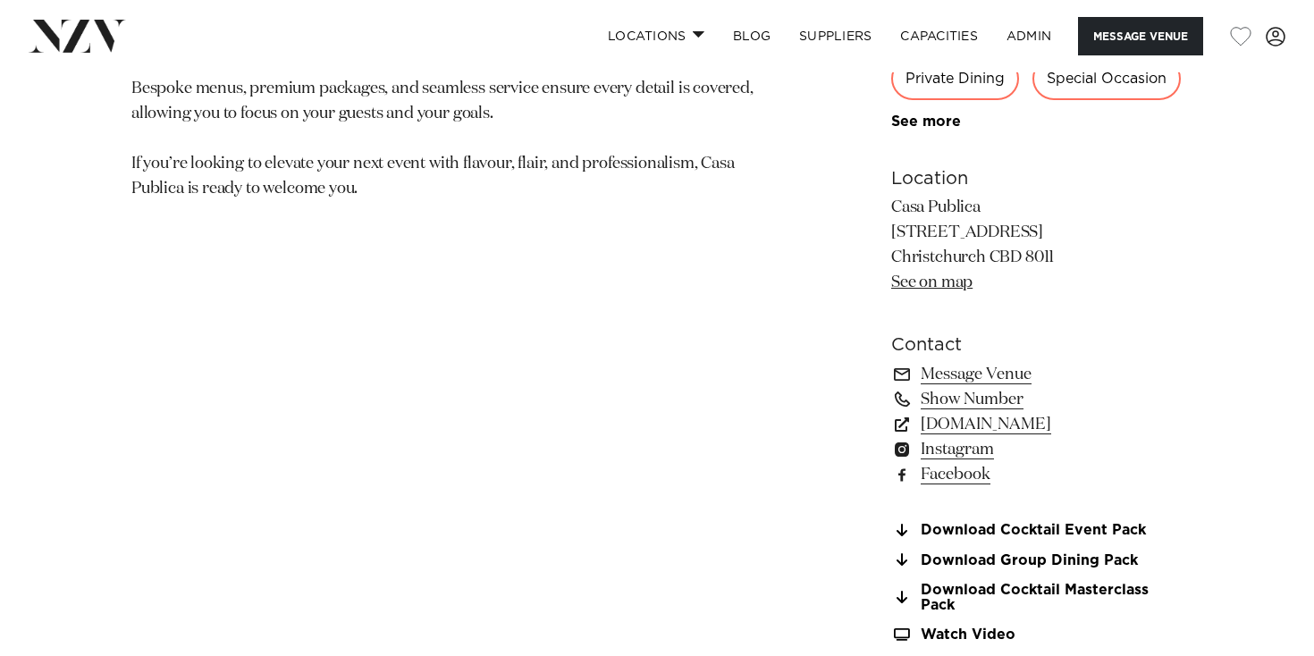
scroll to position [1144, 0]
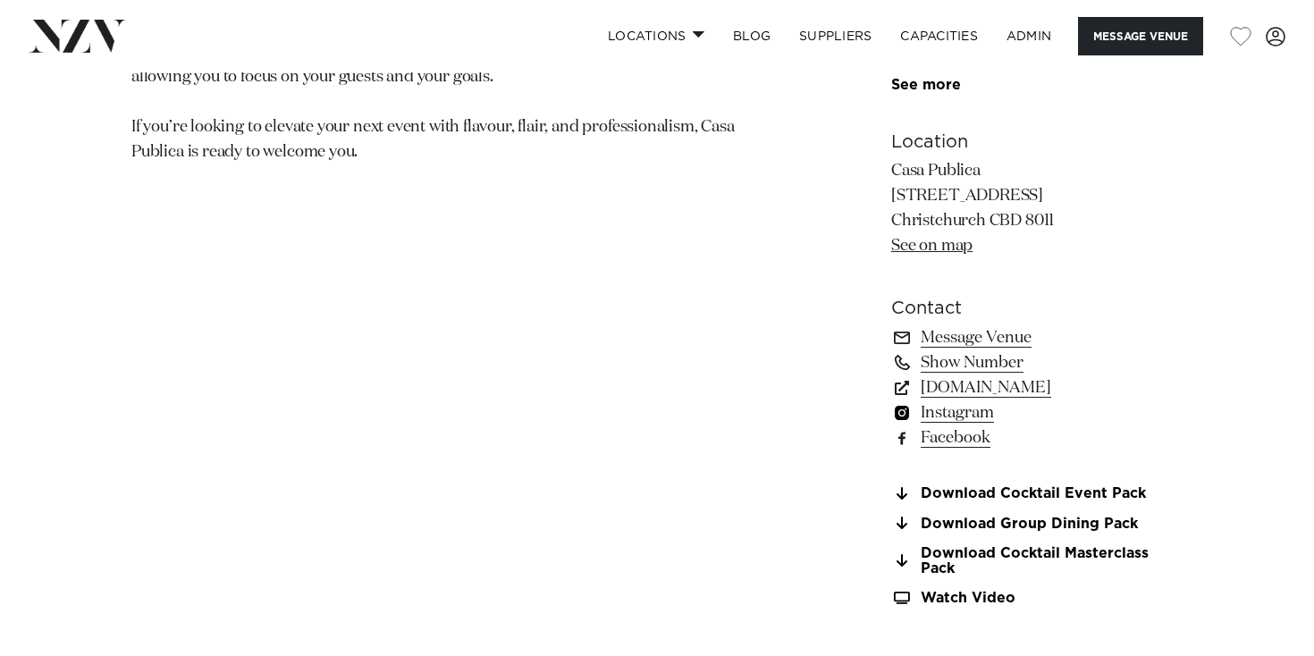
click at [949, 411] on link "Instagram" at bounding box center [1036, 412] width 291 height 25
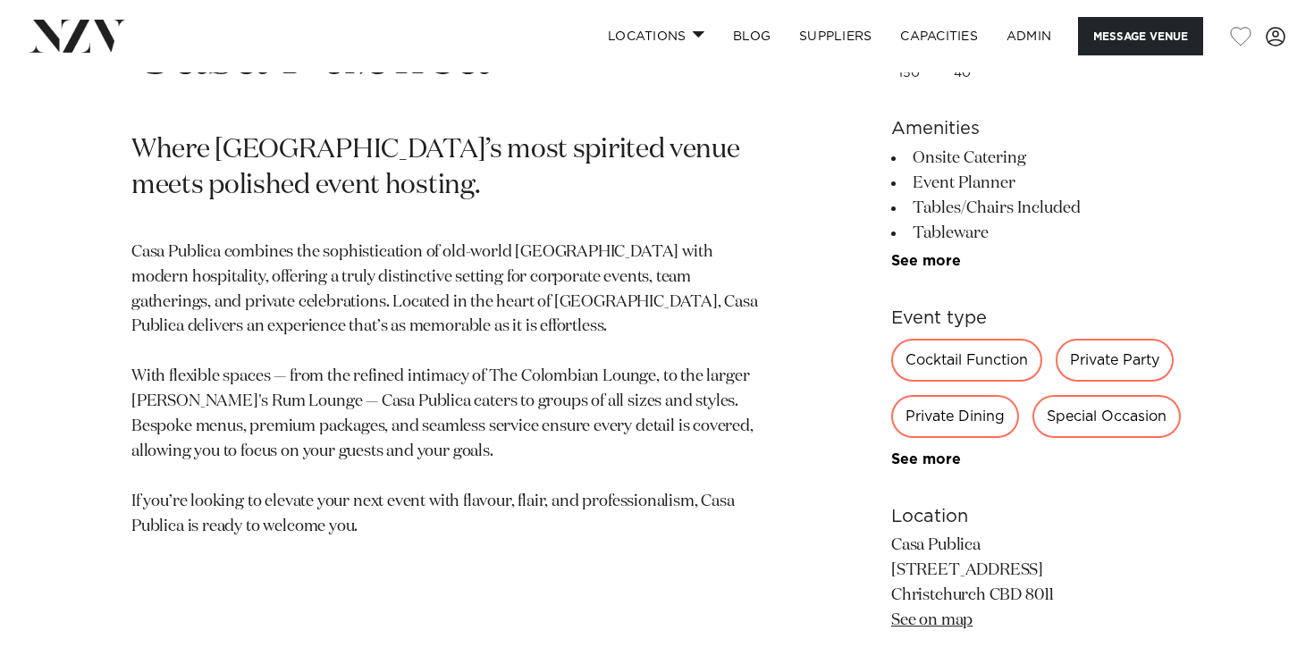
scroll to position [942, 0]
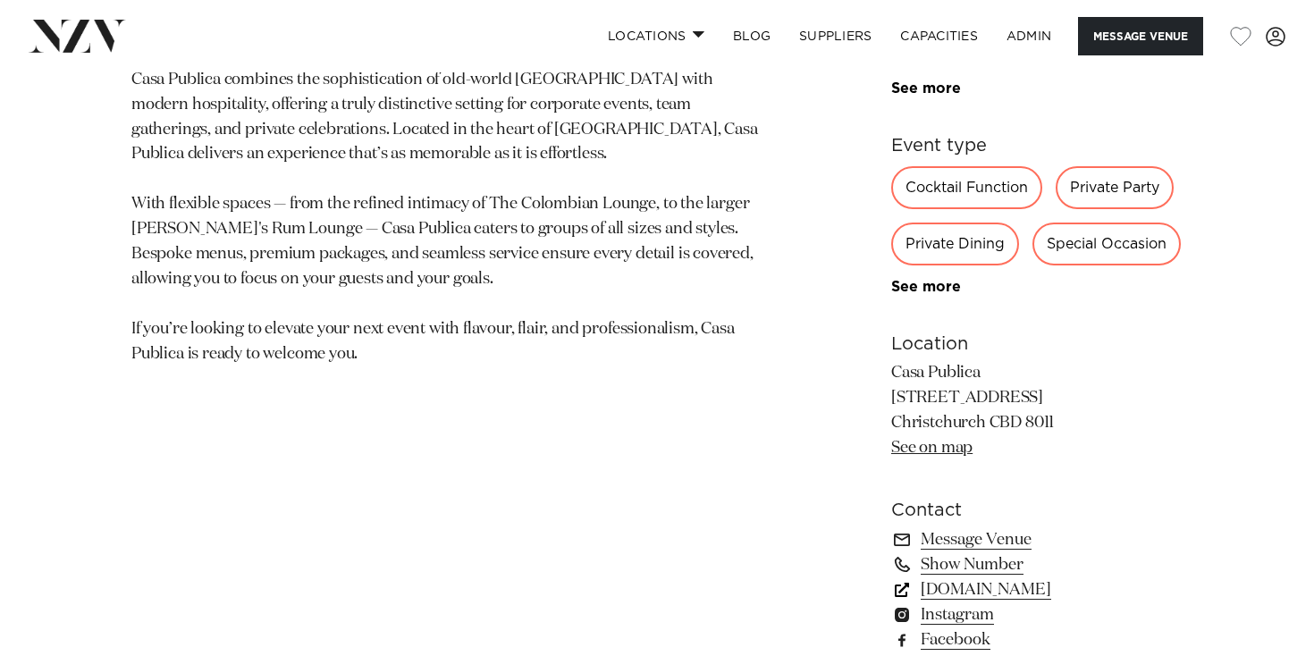
click at [950, 599] on link "casapublica.co.nz" at bounding box center [1036, 589] width 291 height 25
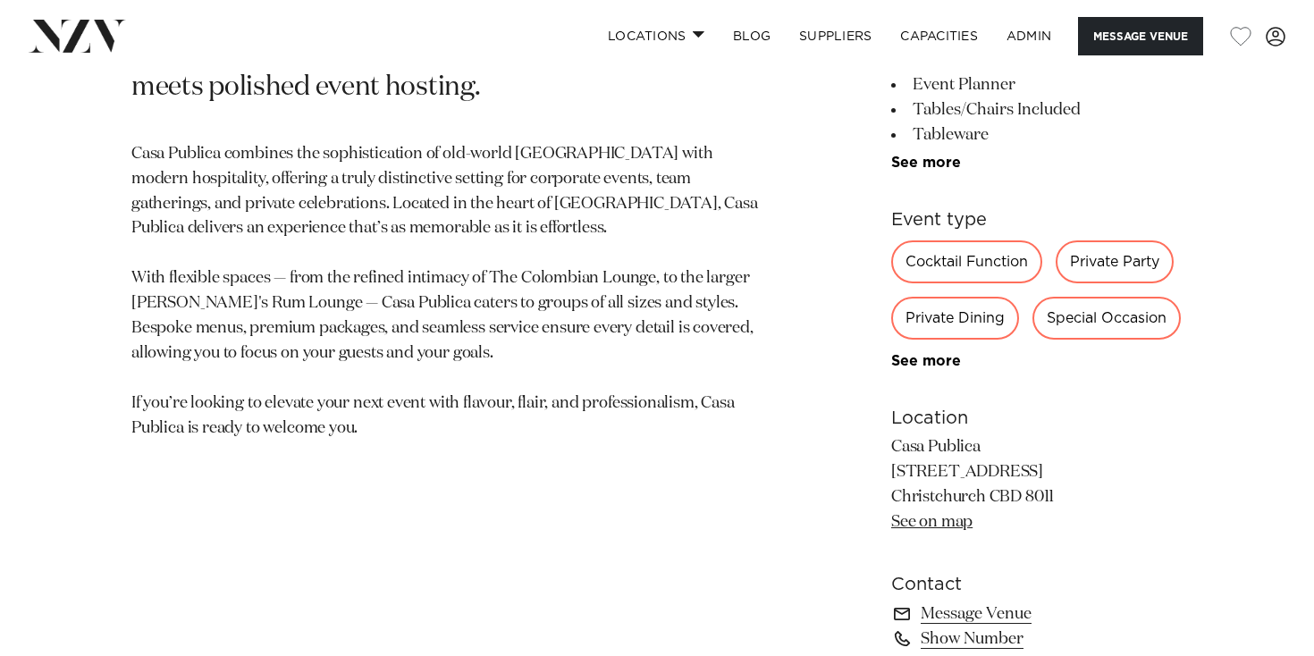
scroll to position [870, 0]
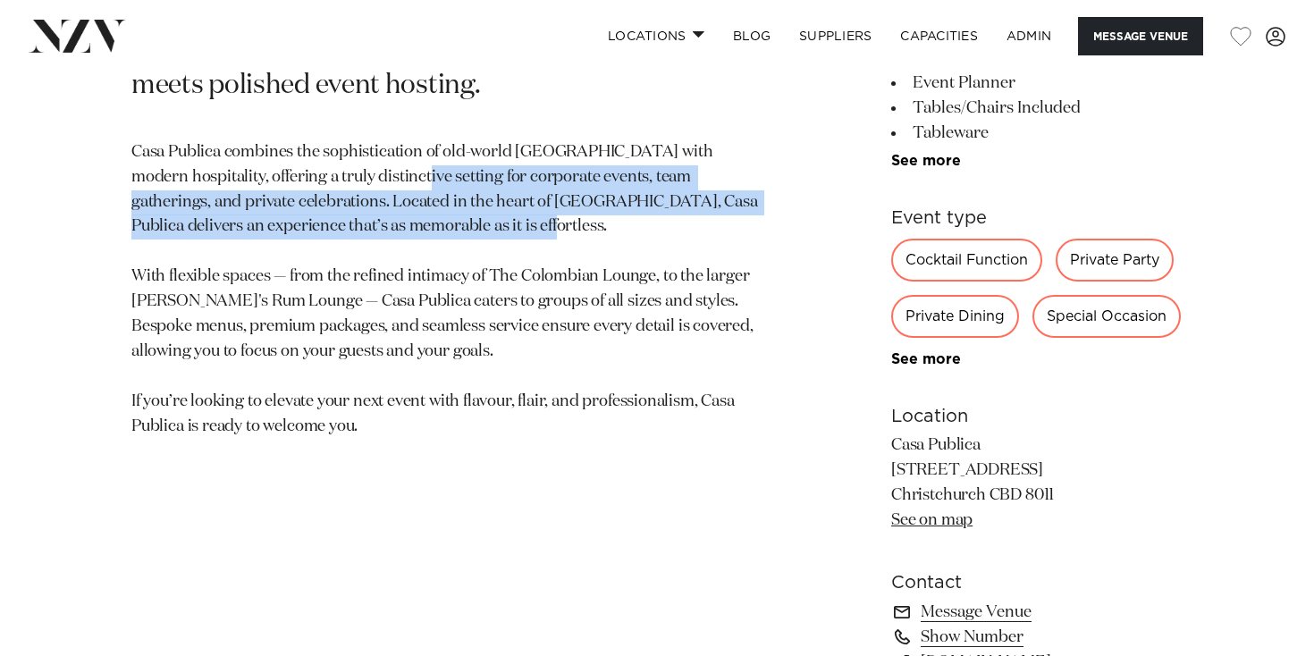
drag, startPoint x: 396, startPoint y: 165, endPoint x: 414, endPoint y: 256, distance: 92.9
click at [414, 256] on p "Casa Publica combines the sophistication of old-world Latin America with modern…" at bounding box center [447, 289] width 633 height 299
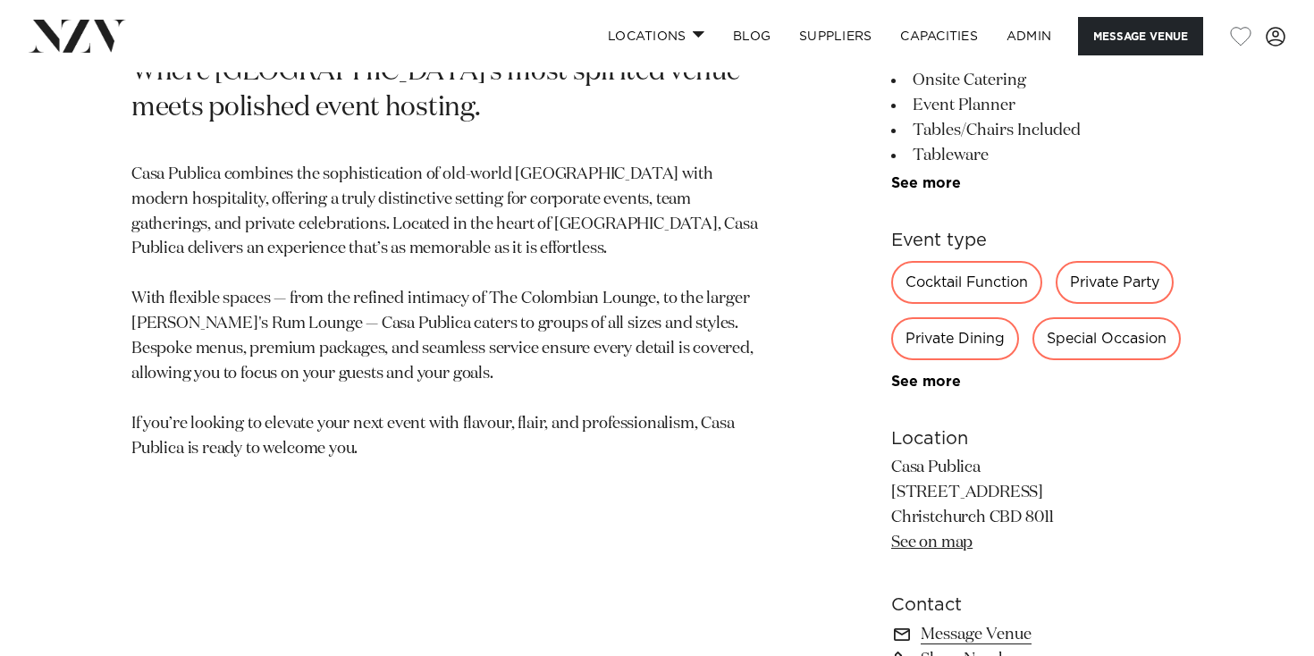
scroll to position [853, 0]
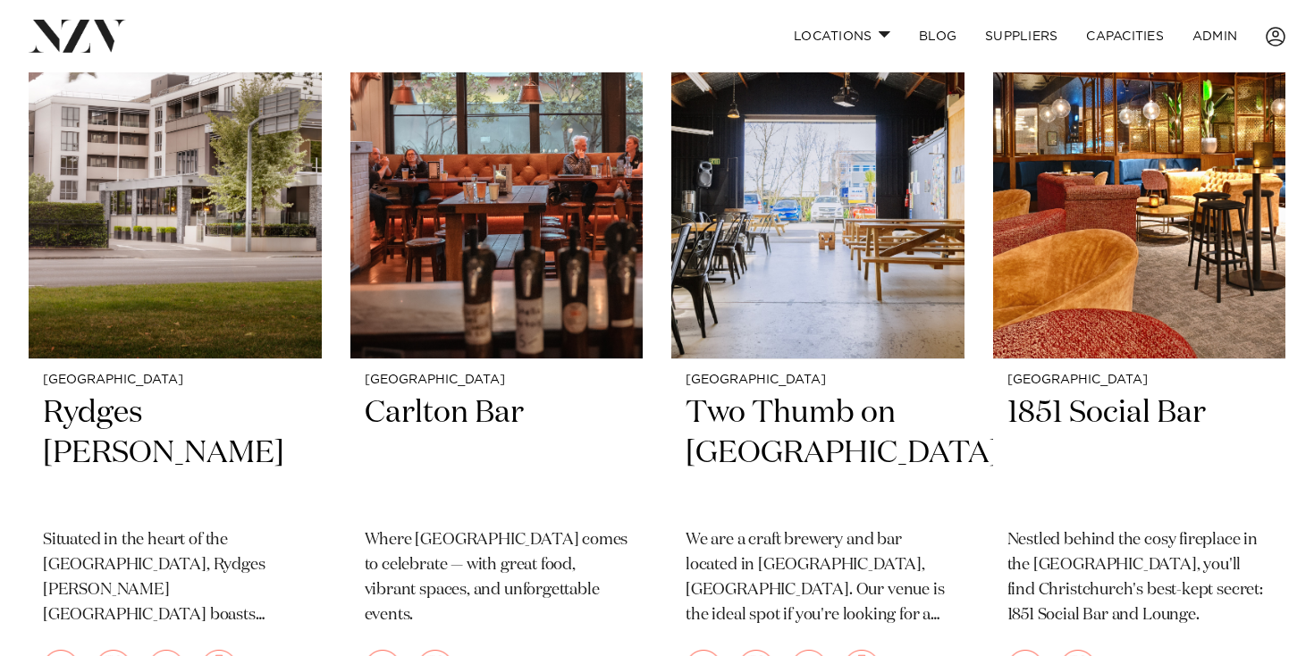
scroll to position [499, 0]
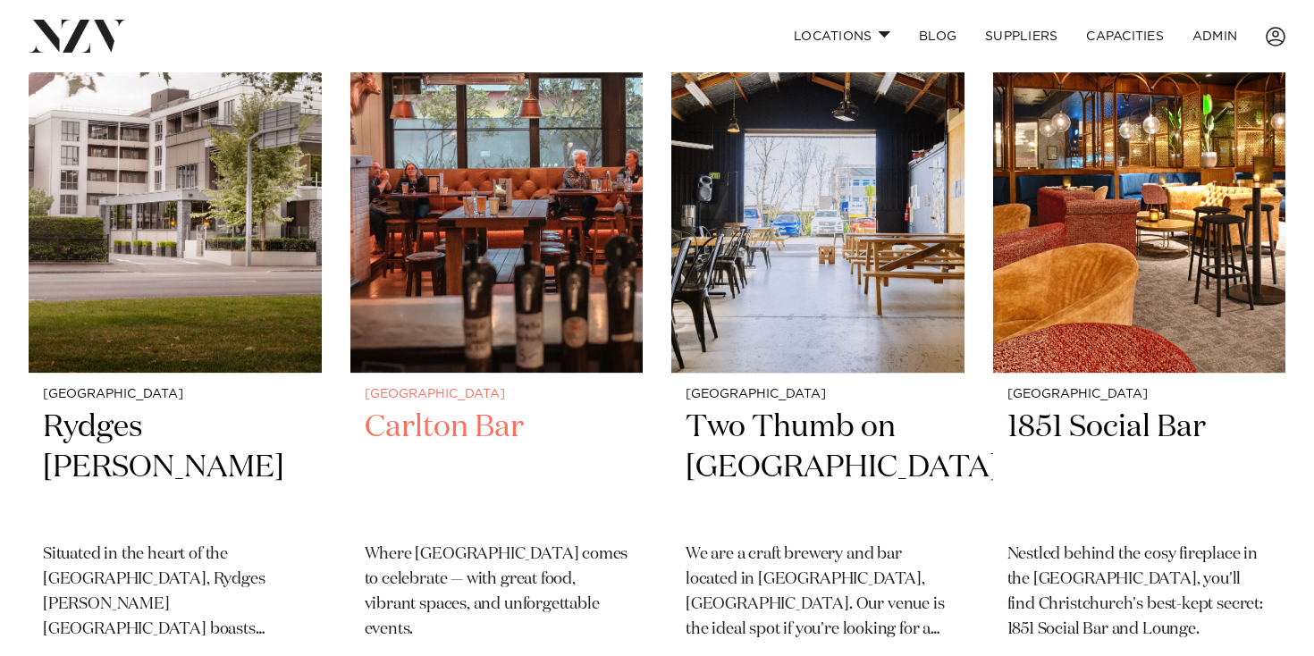
click at [512, 205] on img at bounding box center [496, 176] width 293 height 392
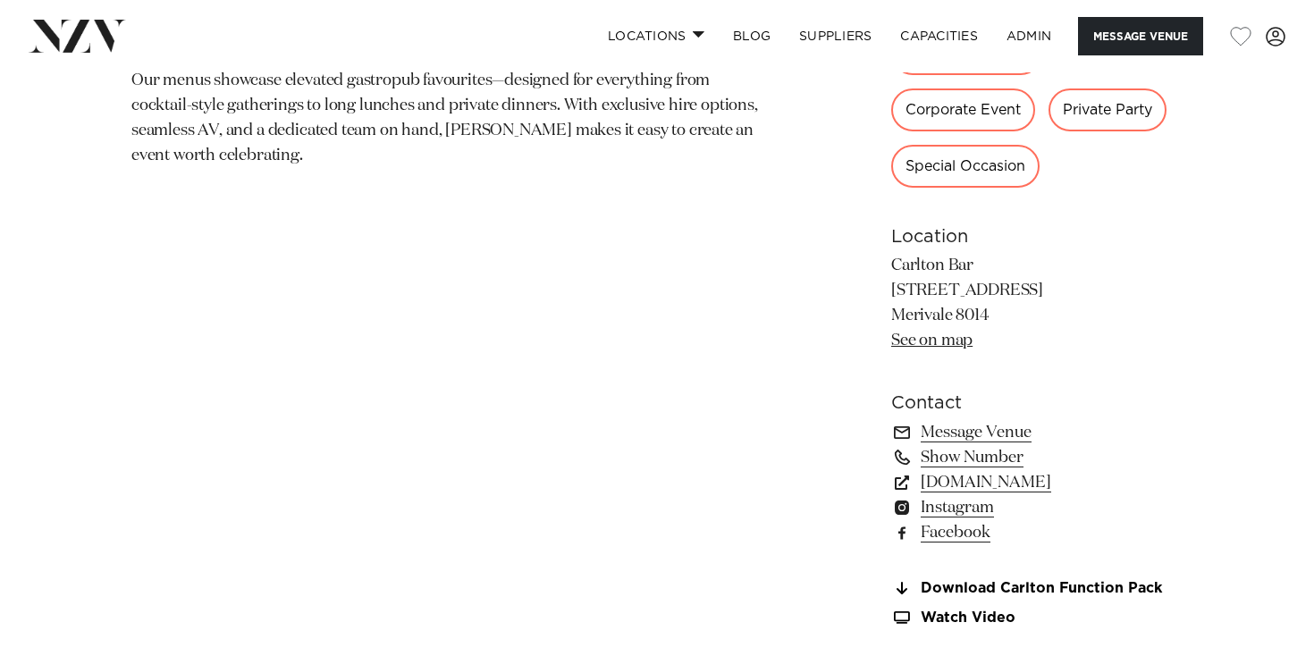
scroll to position [1093, 0]
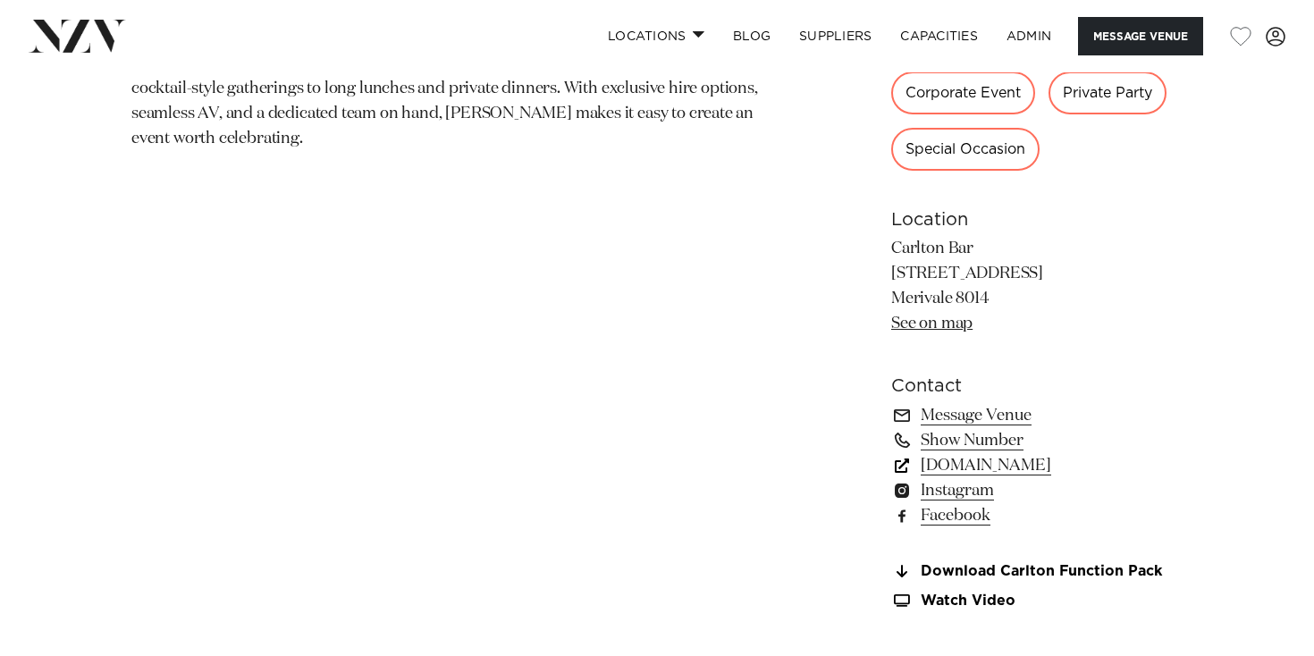
click at [951, 473] on link "carltonbar.co.nz" at bounding box center [1036, 465] width 291 height 25
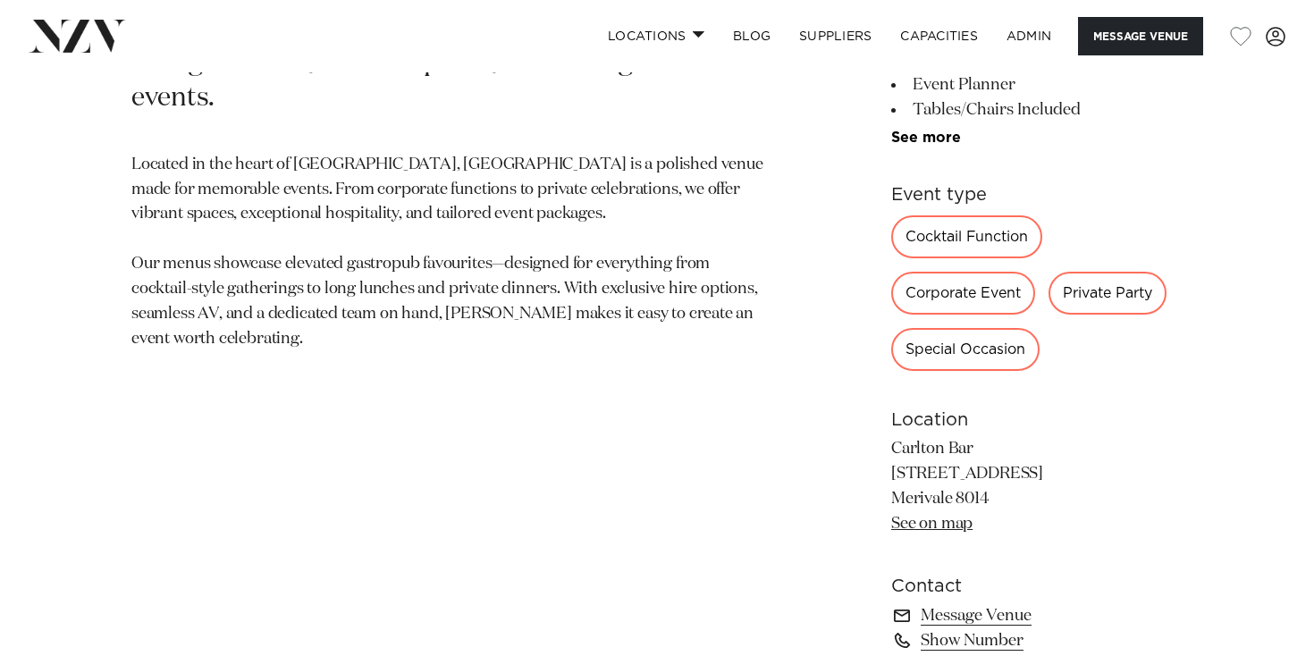
scroll to position [0, 0]
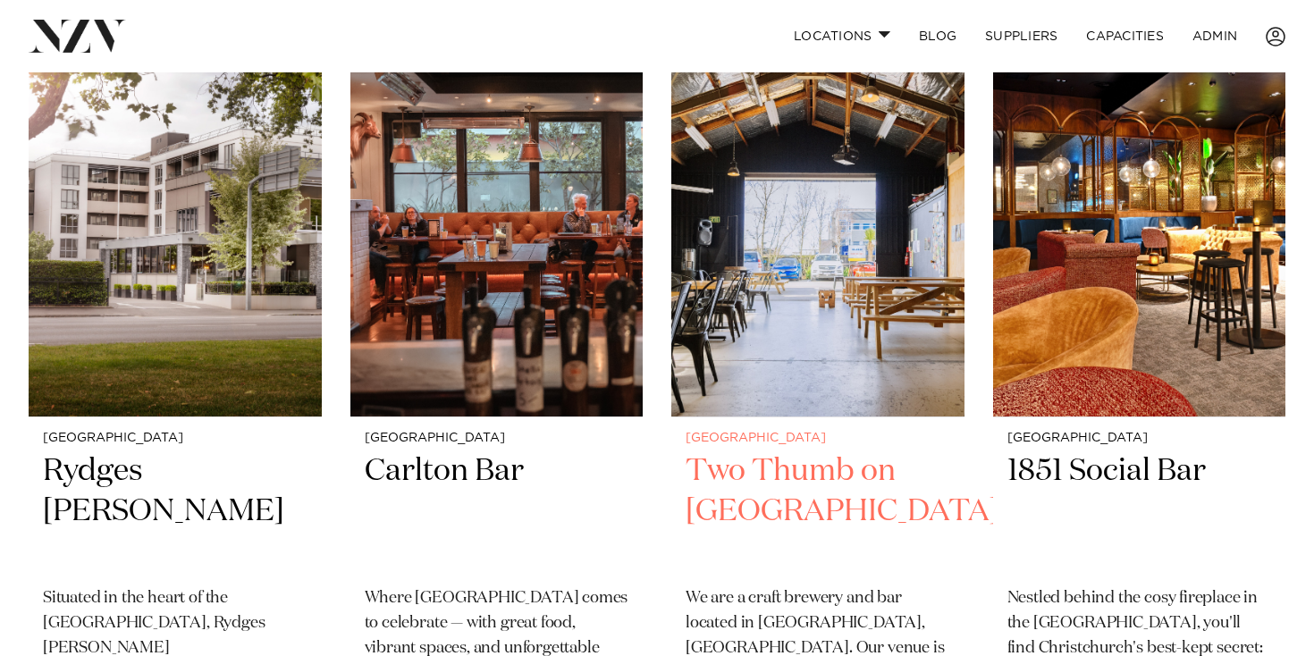
scroll to position [453, 0]
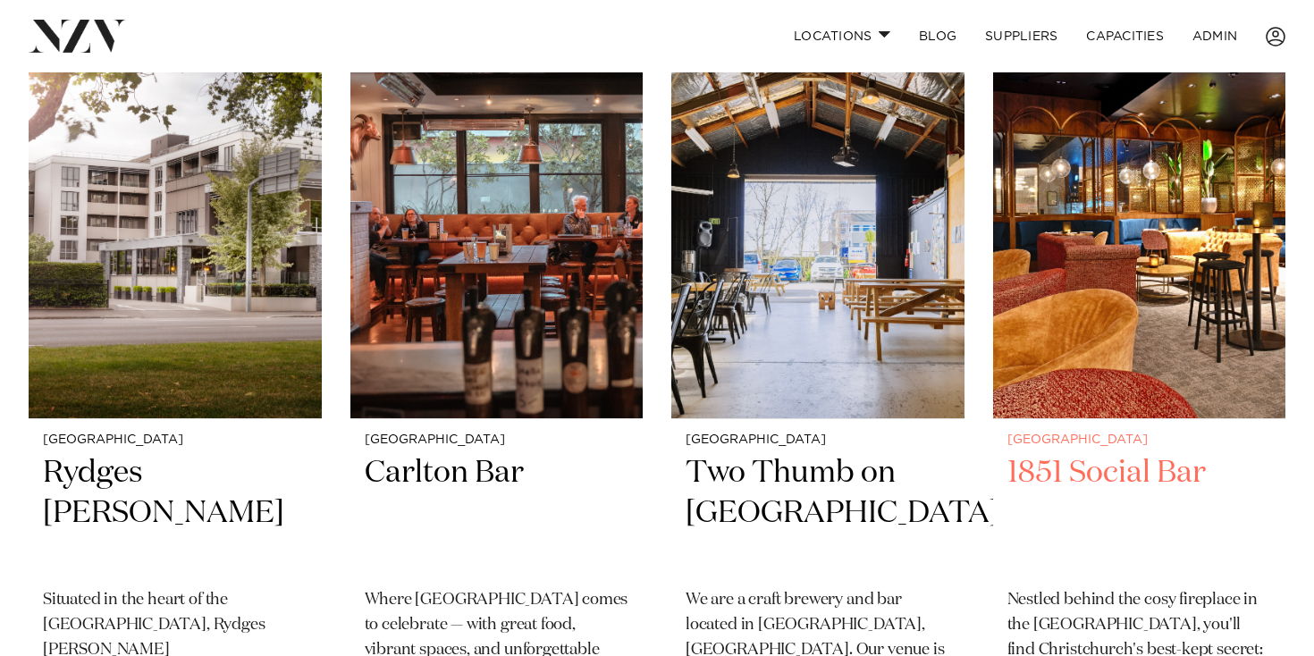
click at [1248, 303] on img at bounding box center [1139, 222] width 293 height 392
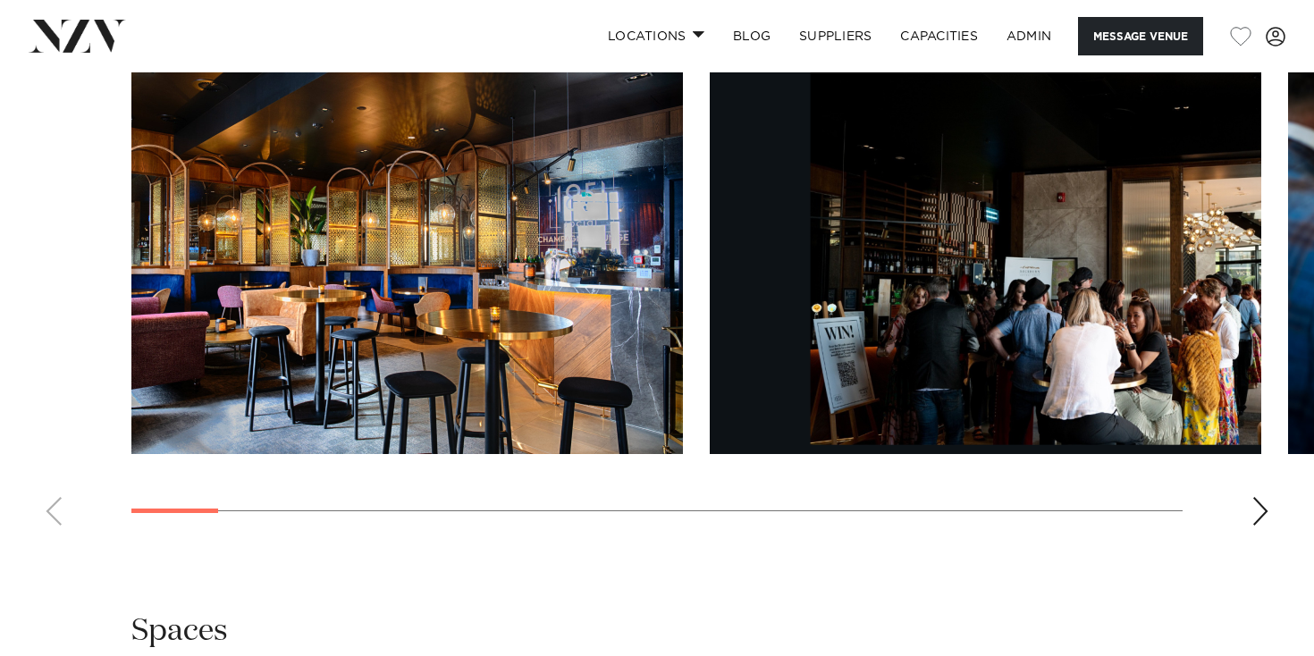
scroll to position [1787, 0]
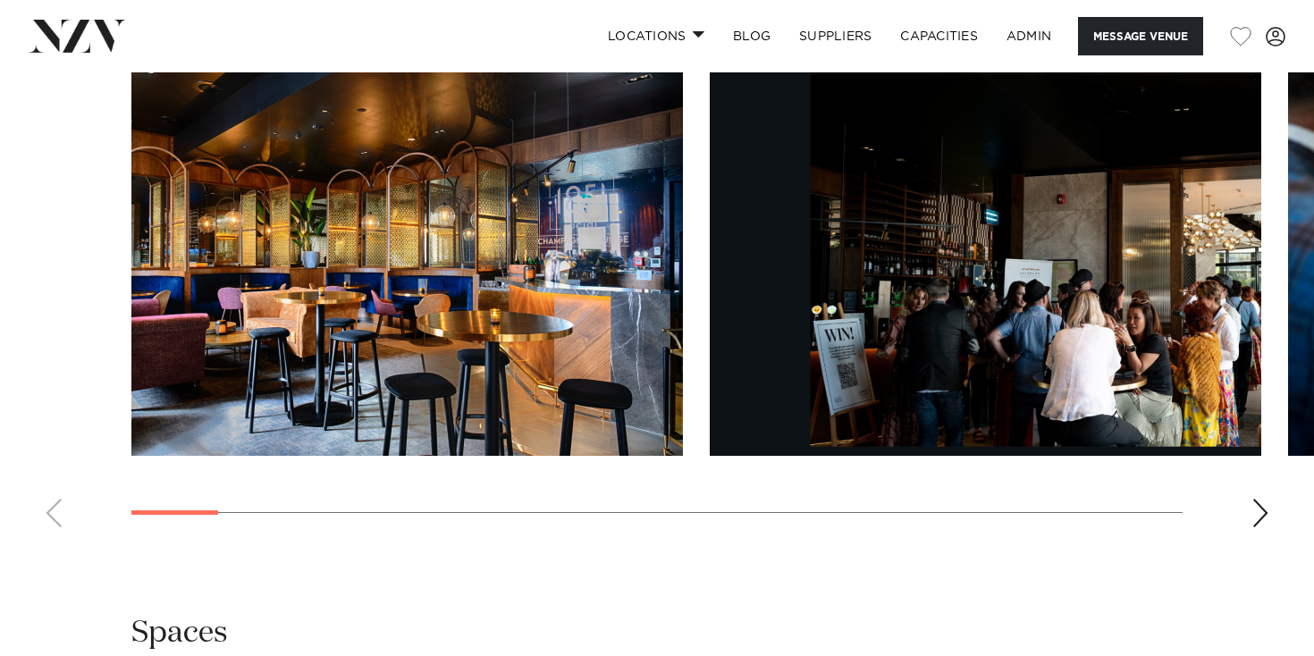
click at [1265, 508] on div "Next slide" at bounding box center [1260, 513] width 18 height 29
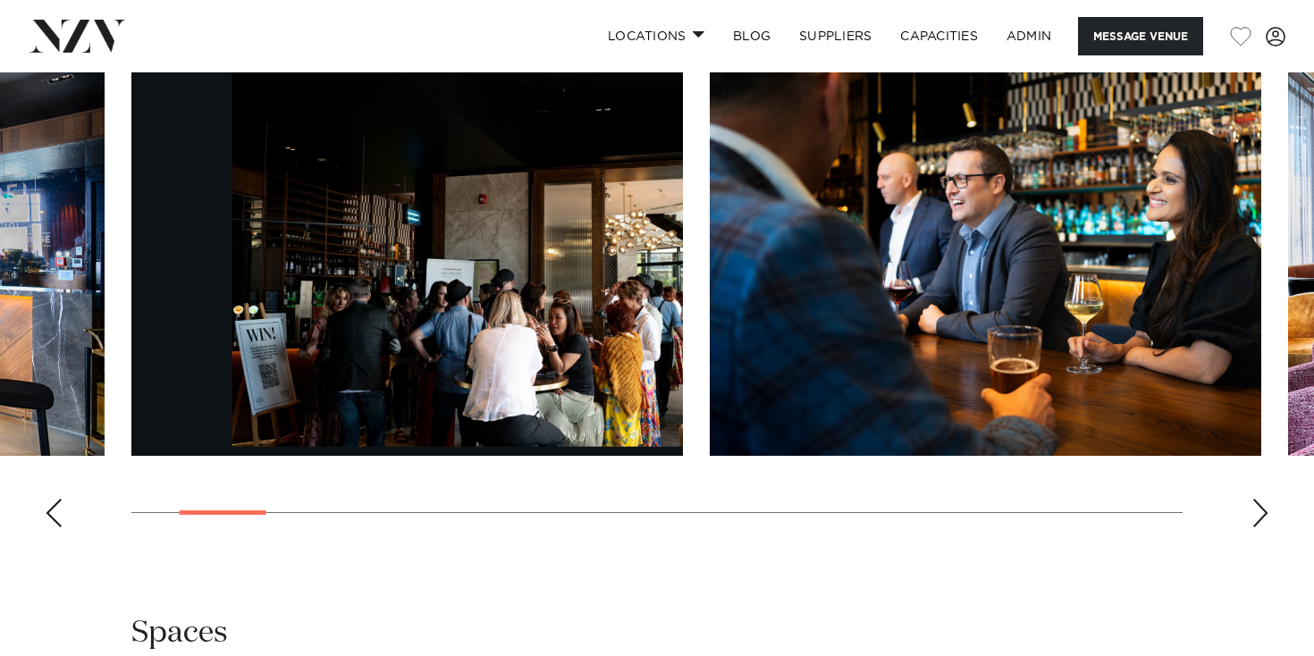
click at [1265, 508] on div "Next slide" at bounding box center [1260, 513] width 18 height 29
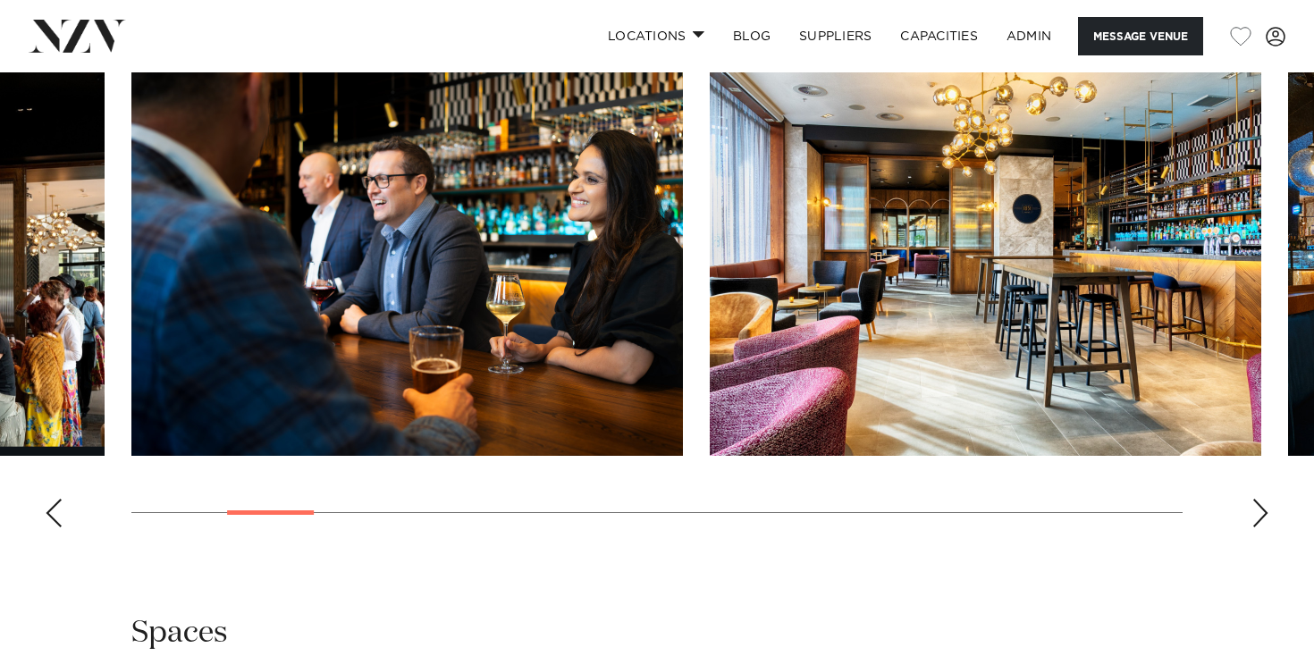
click at [1265, 508] on div "Next slide" at bounding box center [1260, 513] width 18 height 29
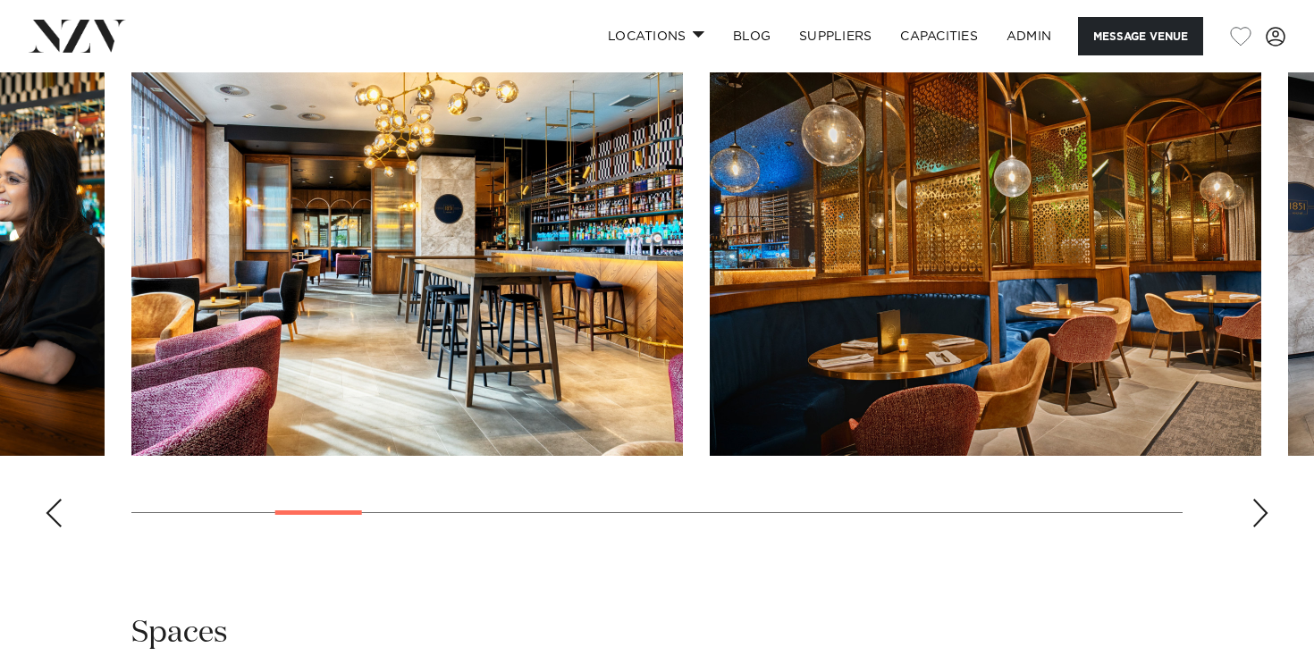
click at [1265, 508] on div "Next slide" at bounding box center [1260, 513] width 18 height 29
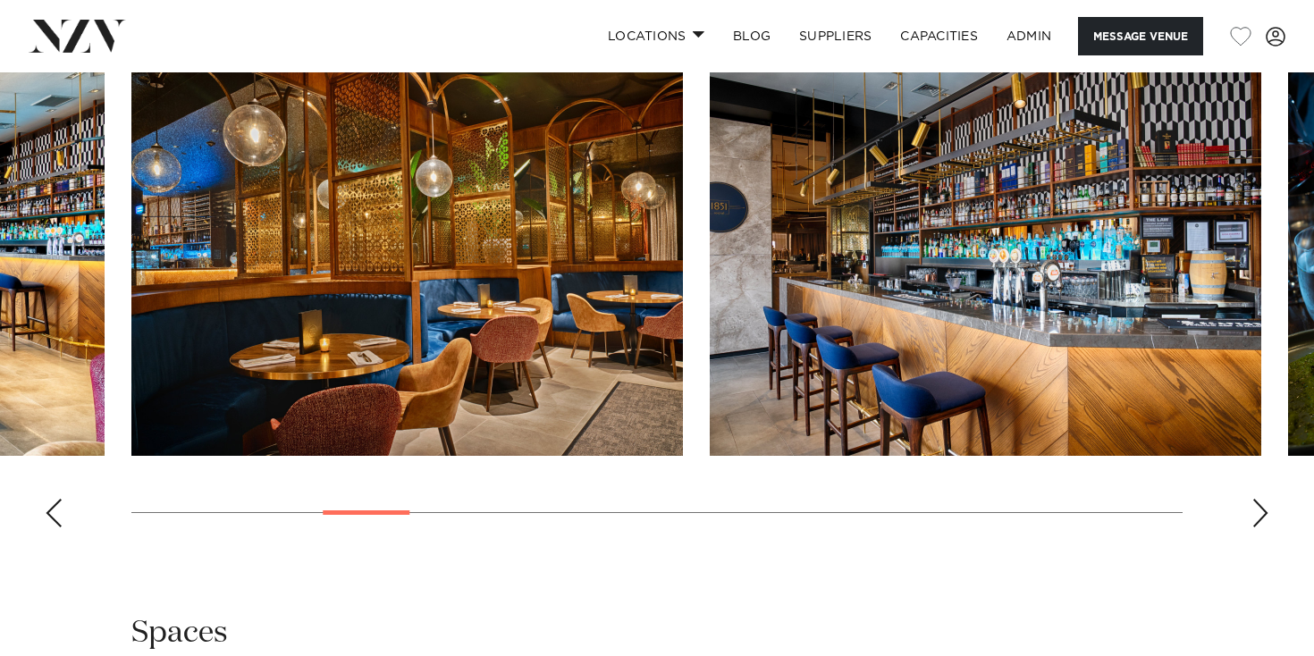
click at [1265, 508] on div "Next slide" at bounding box center [1260, 513] width 18 height 29
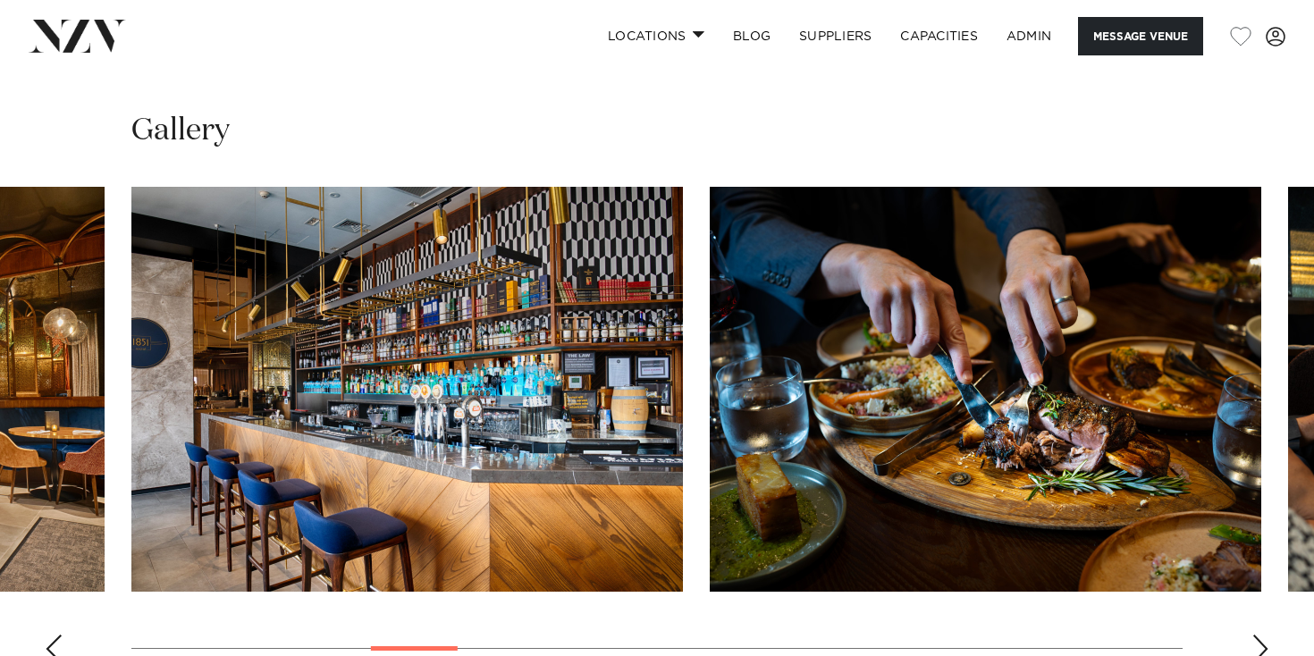
scroll to position [1736, 0]
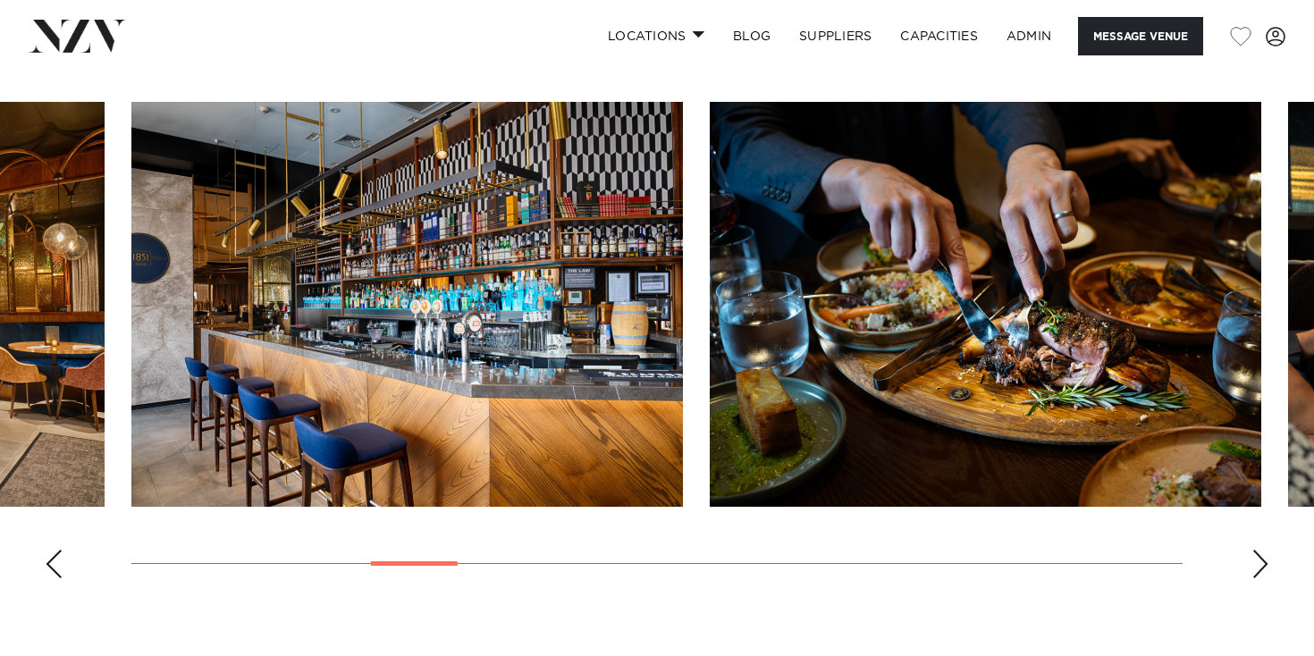
click at [1261, 563] on div "Next slide" at bounding box center [1260, 564] width 18 height 29
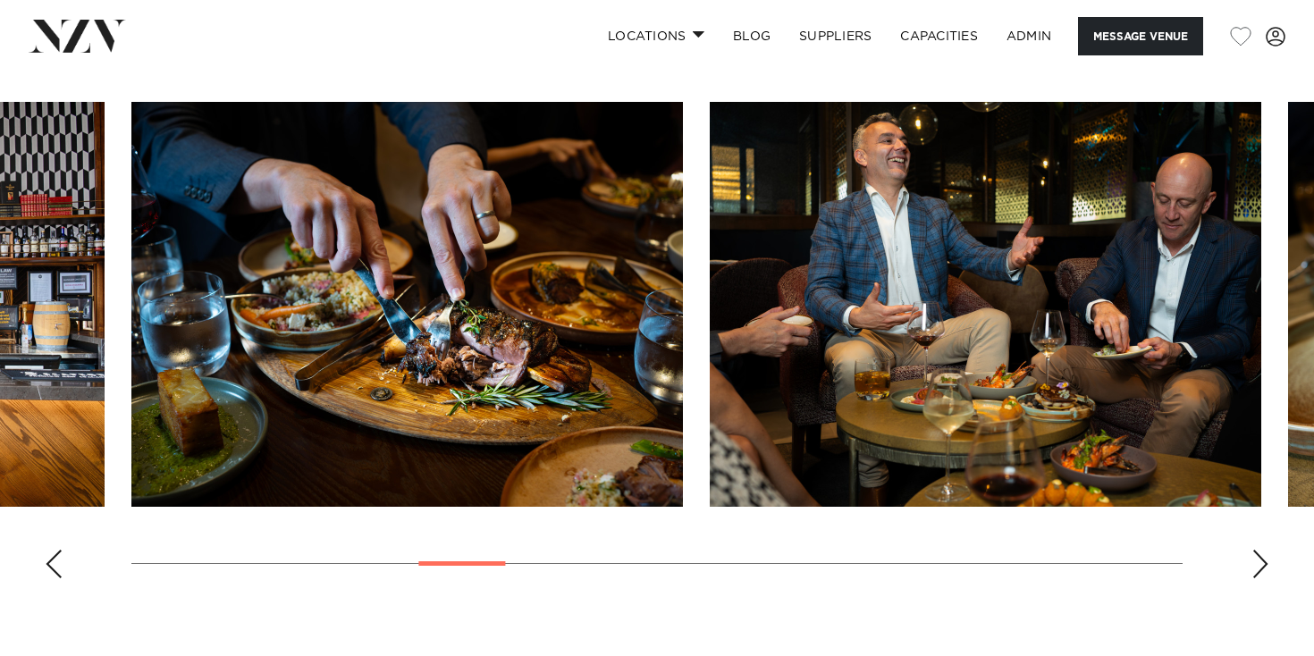
click at [1261, 563] on div "Next slide" at bounding box center [1260, 564] width 18 height 29
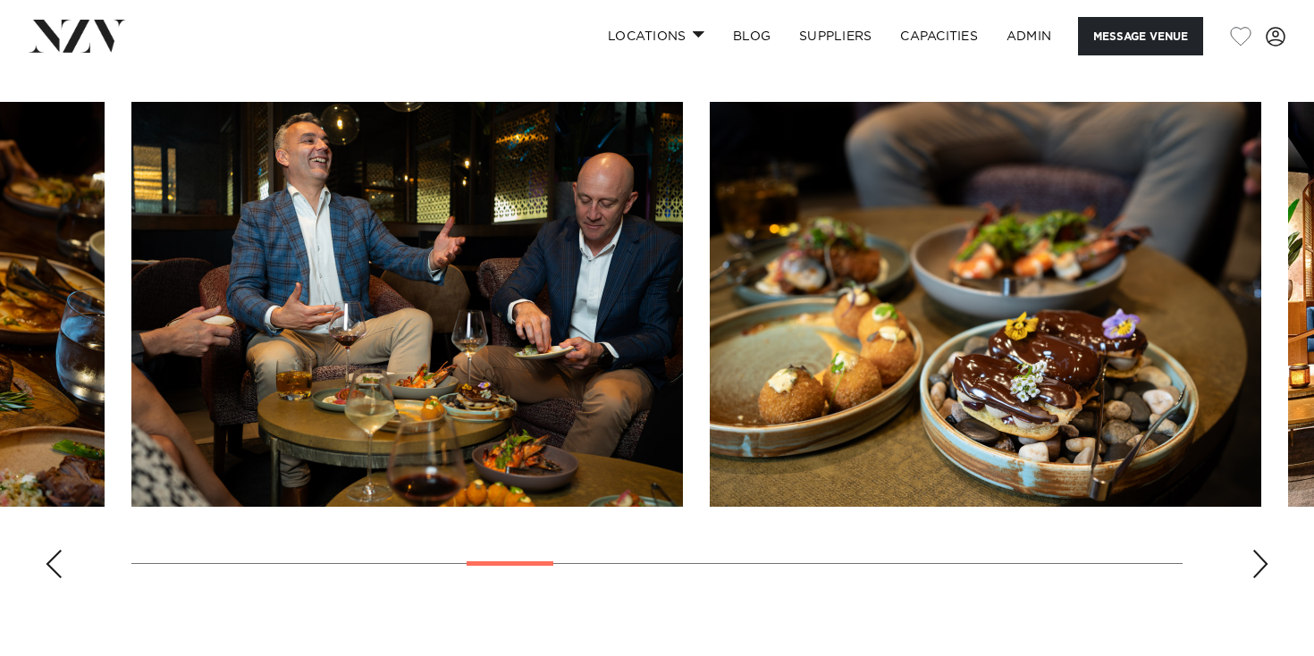
click at [1261, 563] on div "Next slide" at bounding box center [1260, 564] width 18 height 29
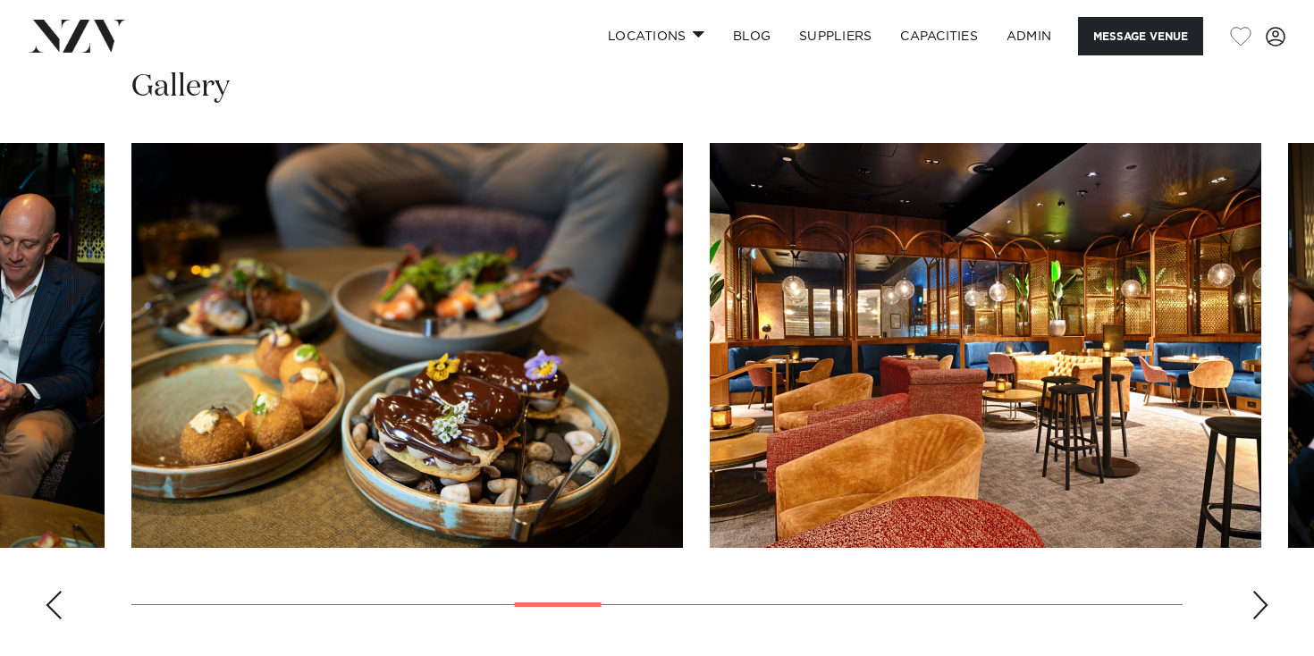
scroll to position [1687, 0]
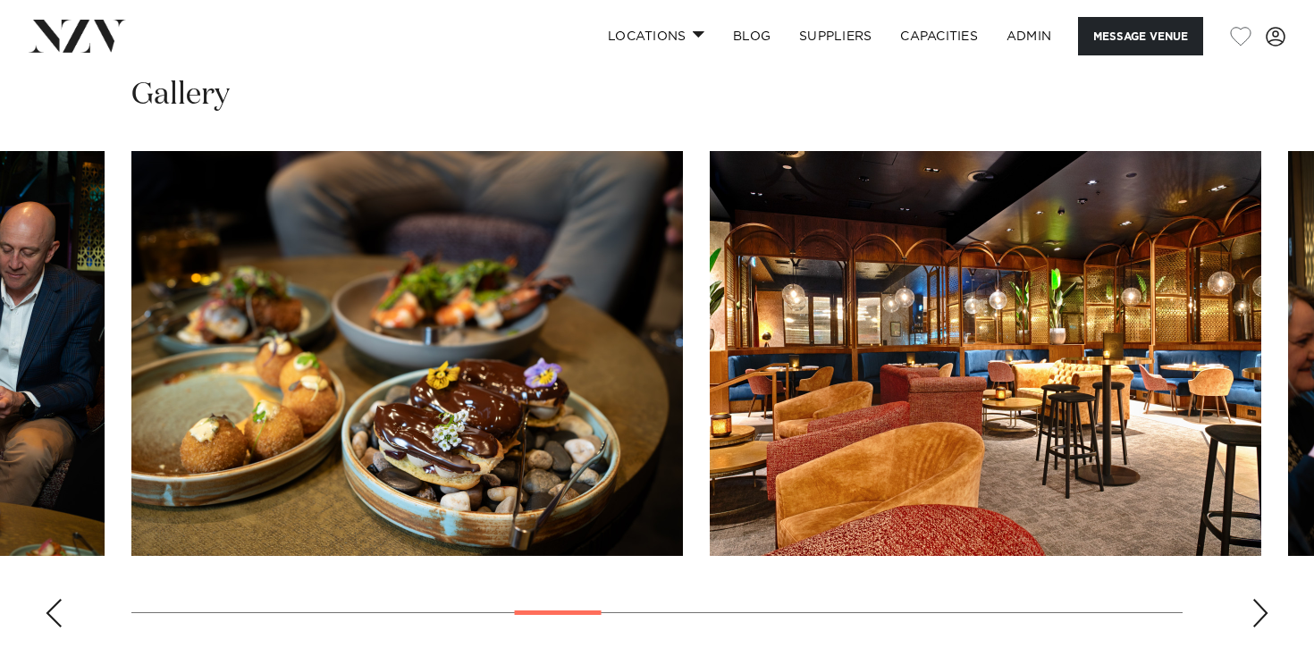
click at [1256, 611] on div "Next slide" at bounding box center [1260, 613] width 18 height 29
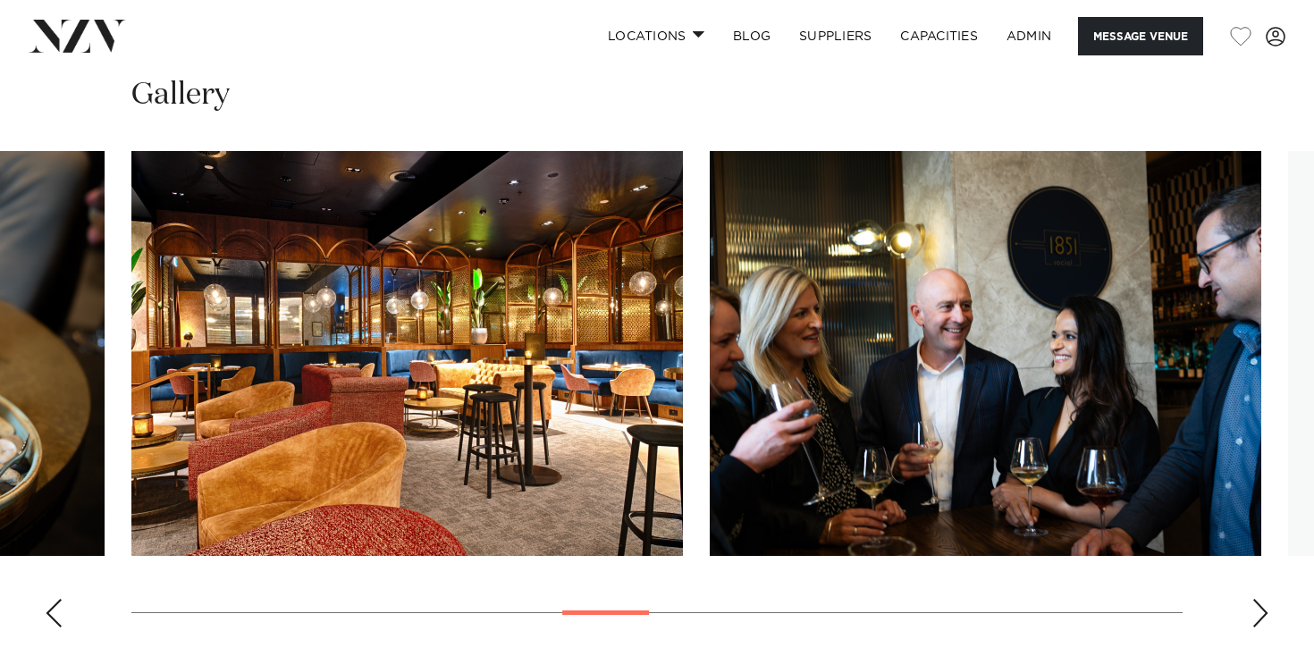
click at [1256, 611] on div "Next slide" at bounding box center [1260, 613] width 18 height 29
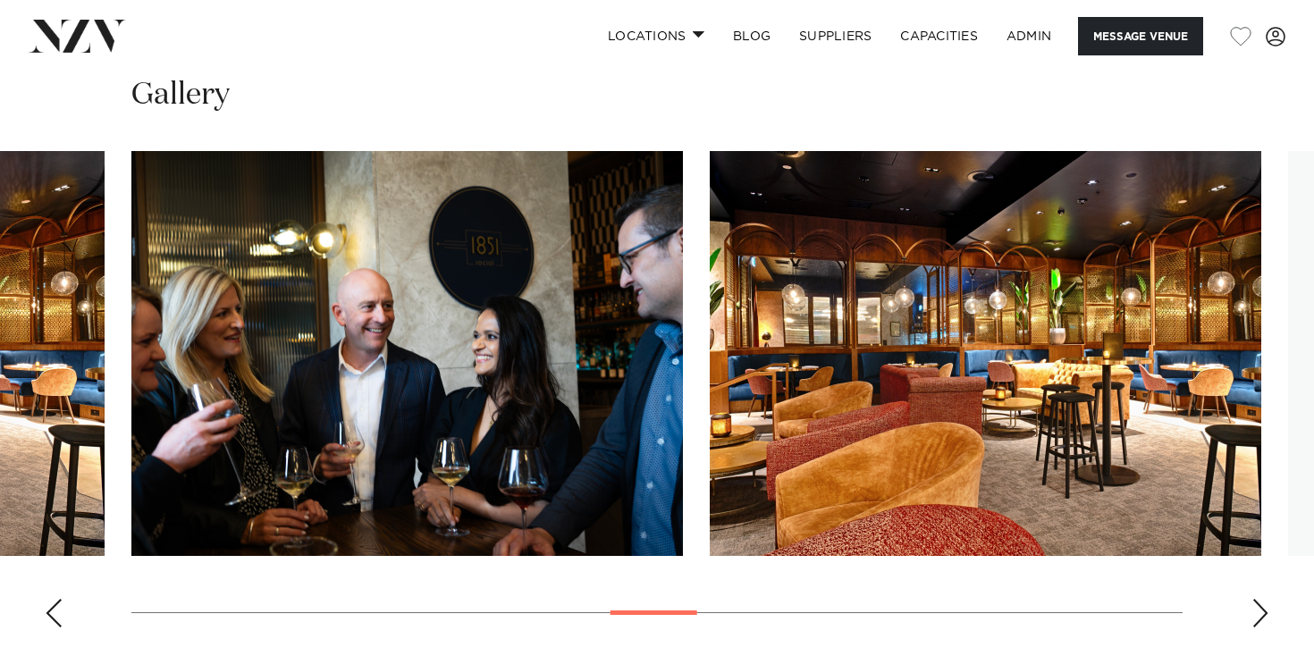
click at [1256, 611] on div "Next slide" at bounding box center [1260, 613] width 18 height 29
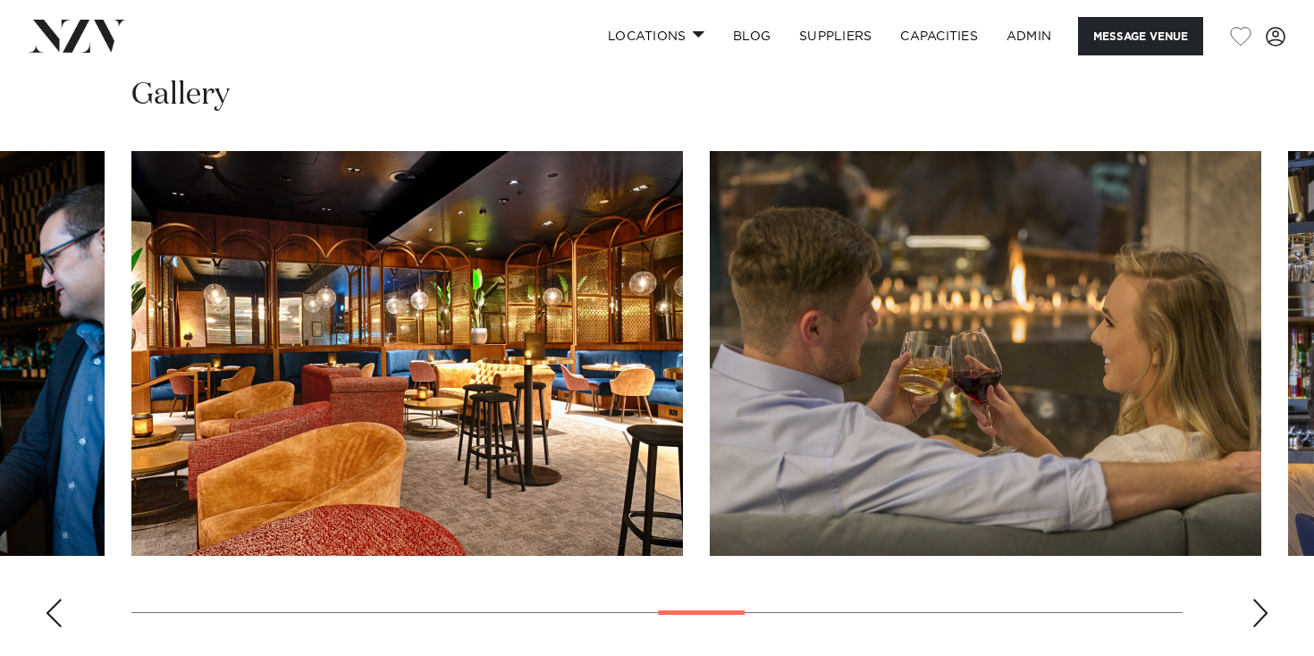
click at [1256, 611] on div "Next slide" at bounding box center [1260, 613] width 18 height 29
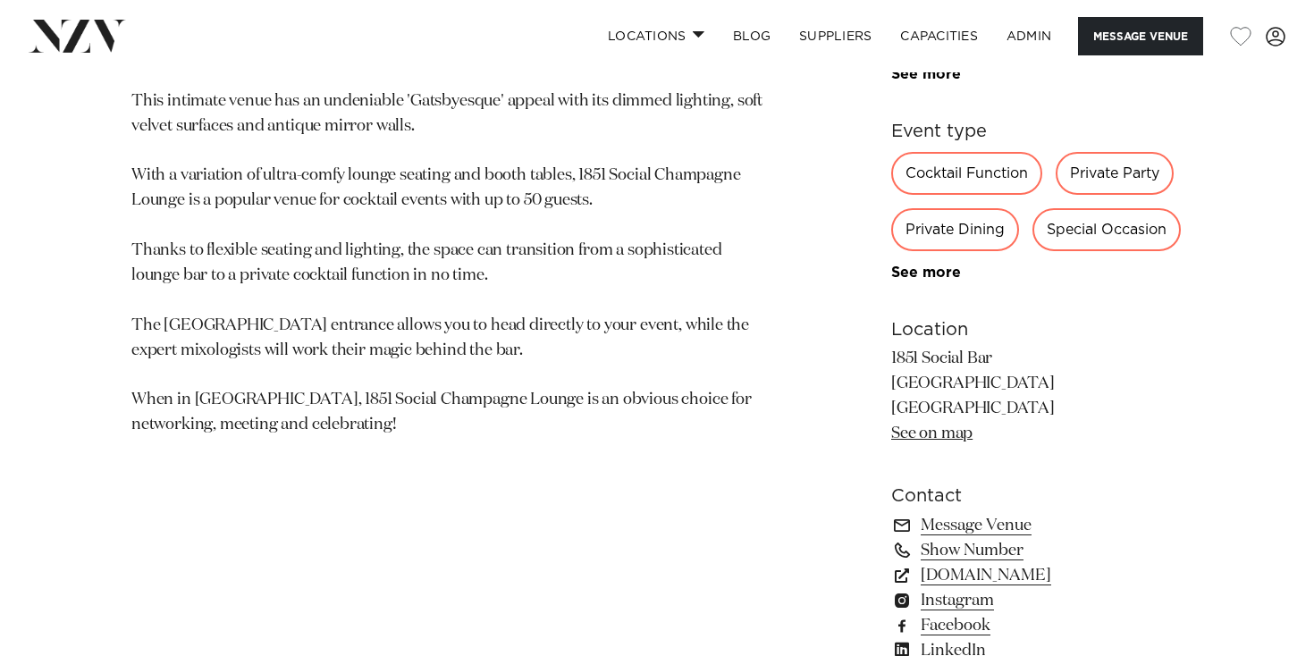
scroll to position [959, 0]
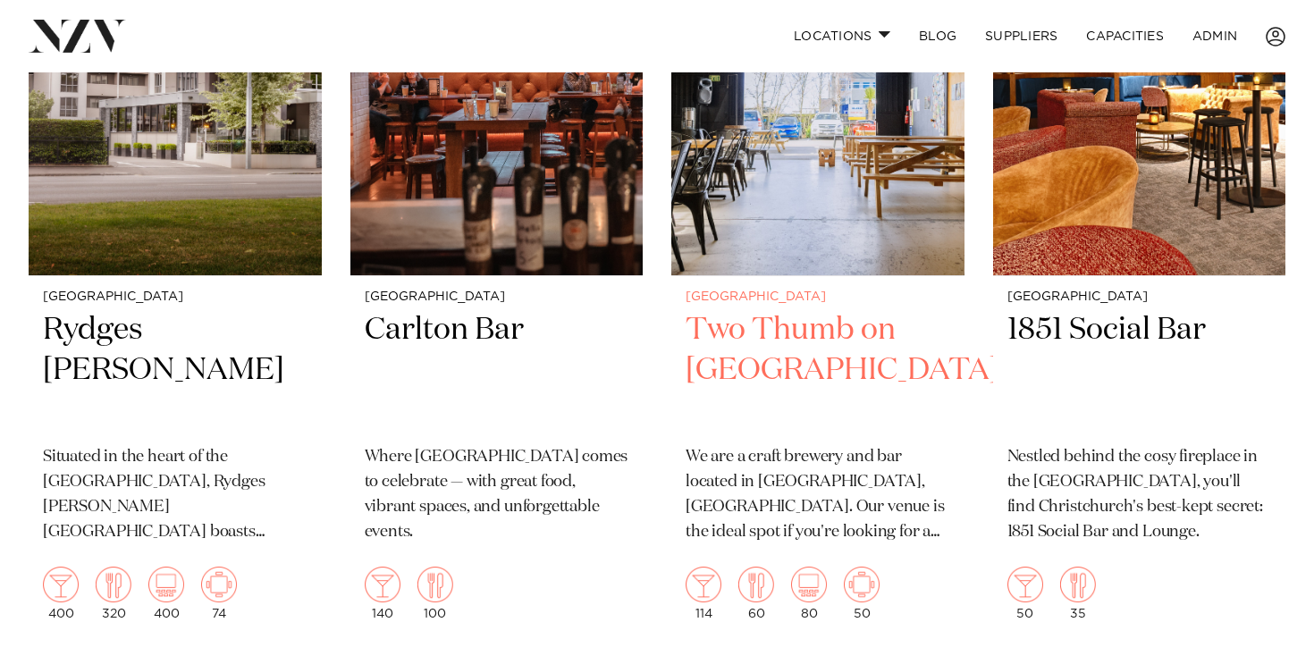
click at [893, 242] on img at bounding box center [817, 79] width 293 height 392
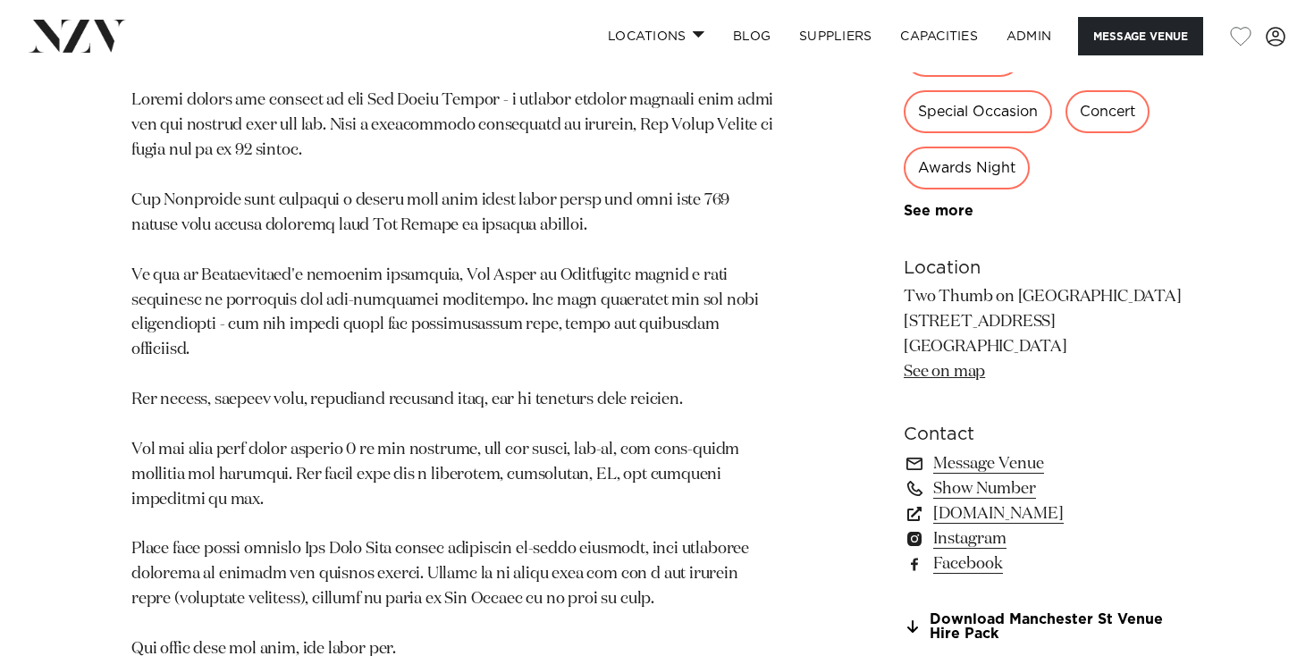
scroll to position [1081, 0]
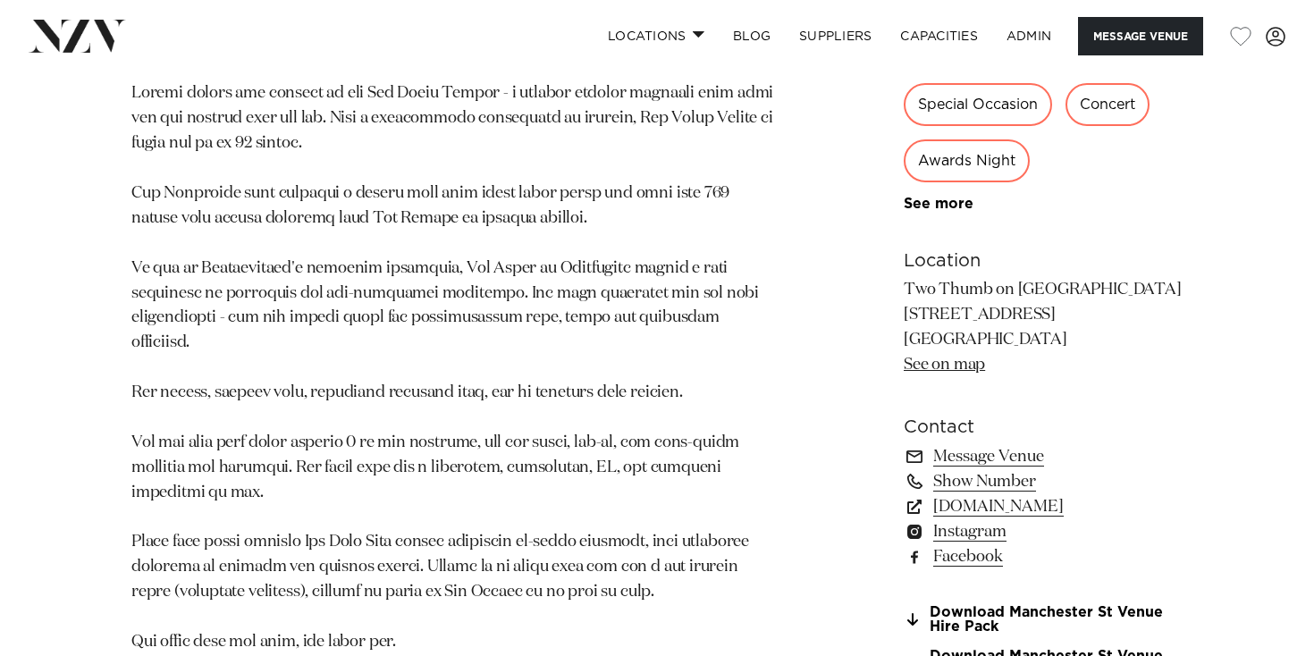
click at [231, 118] on p at bounding box center [453, 367] width 645 height 573
click at [423, 139] on p at bounding box center [453, 367] width 645 height 573
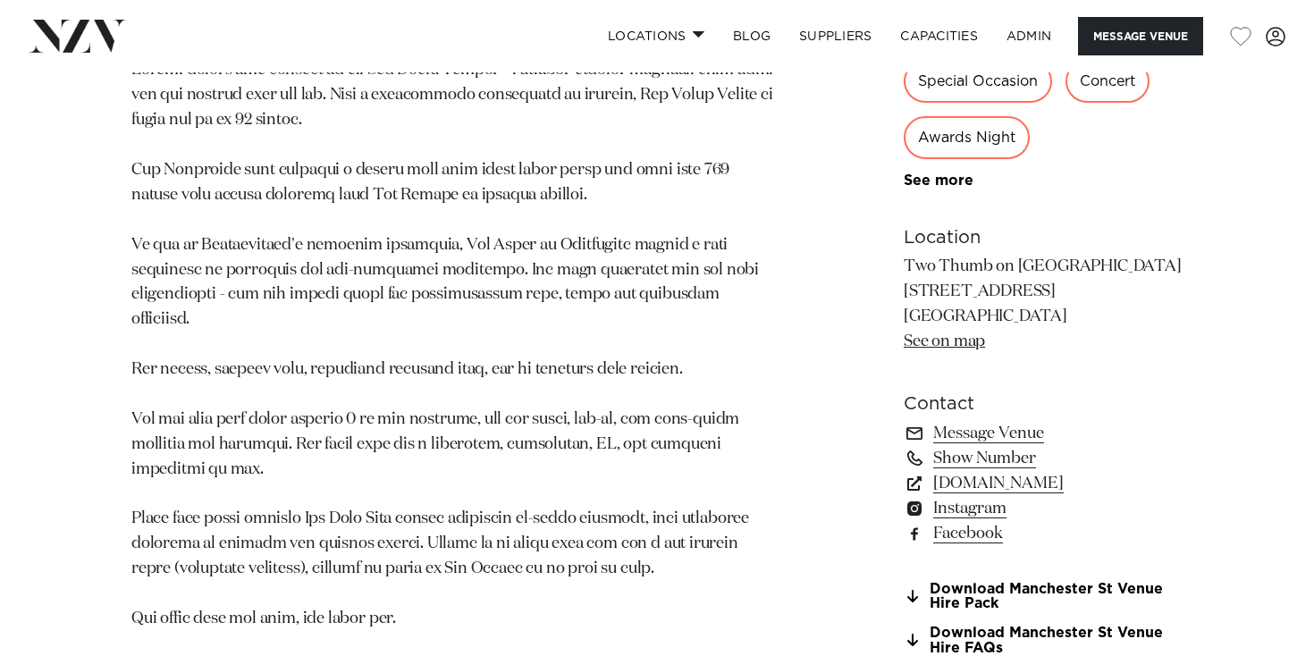
scroll to position [1108, 0]
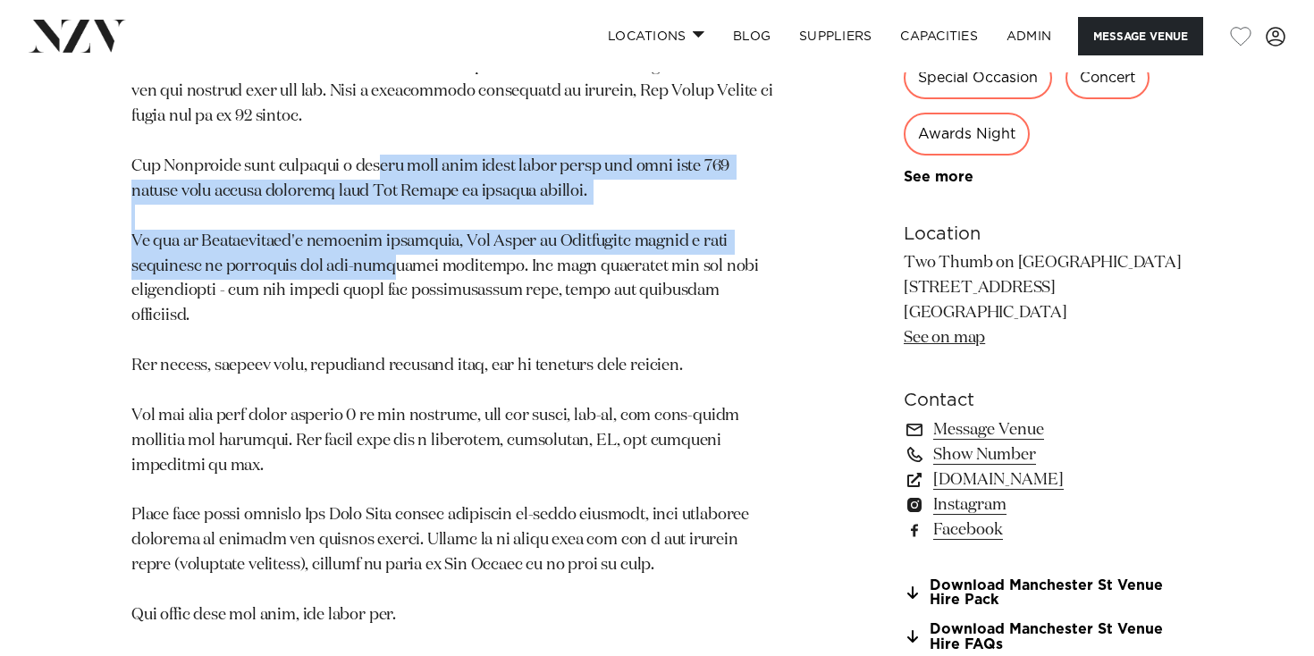
drag, startPoint x: 371, startPoint y: 173, endPoint x: 371, endPoint y: 278, distance: 104.6
click at [371, 278] on p at bounding box center [453, 341] width 645 height 573
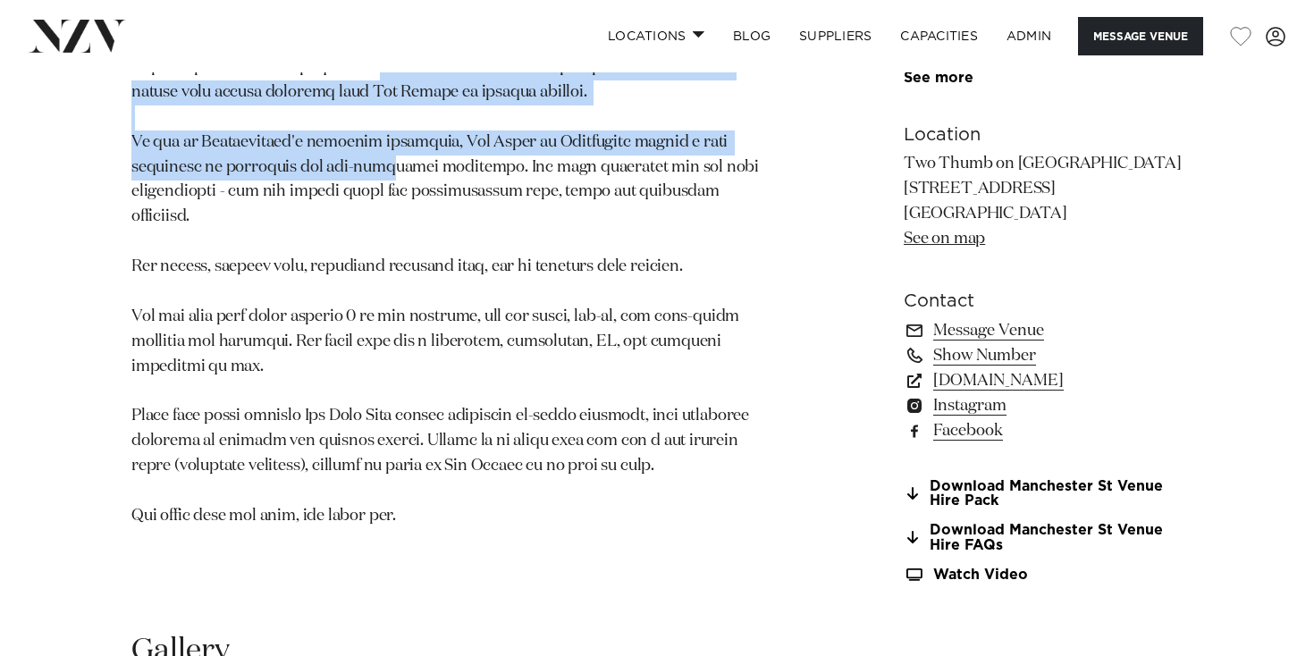
scroll to position [1208, 0]
click at [937, 367] on link "www.twothumb.com" at bounding box center [1042, 379] width 279 height 25
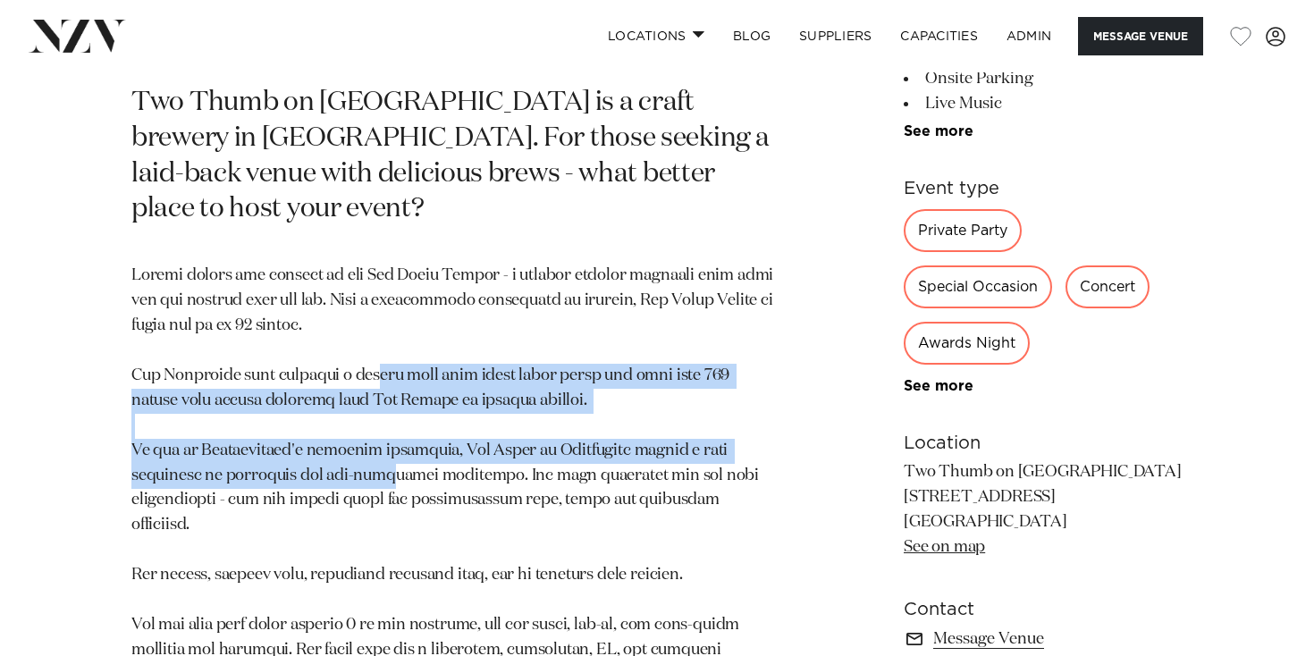
scroll to position [900, 0]
click at [685, 398] on p at bounding box center [453, 549] width 645 height 573
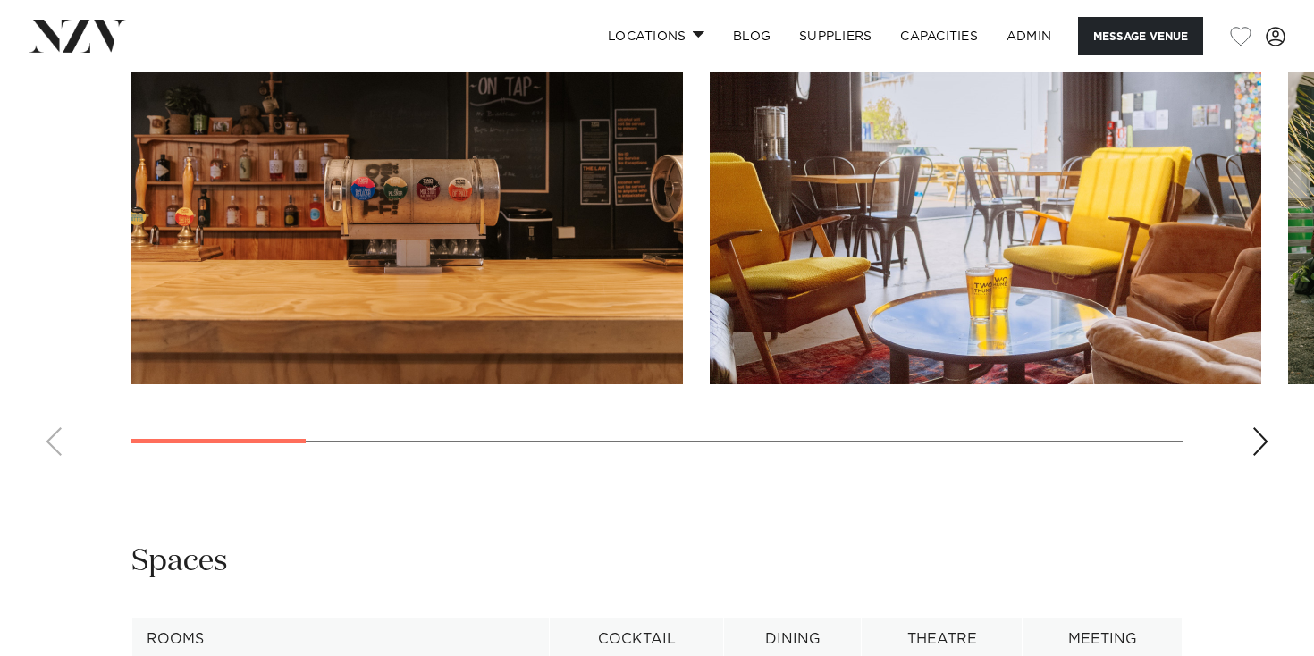
scroll to position [1987, 0]
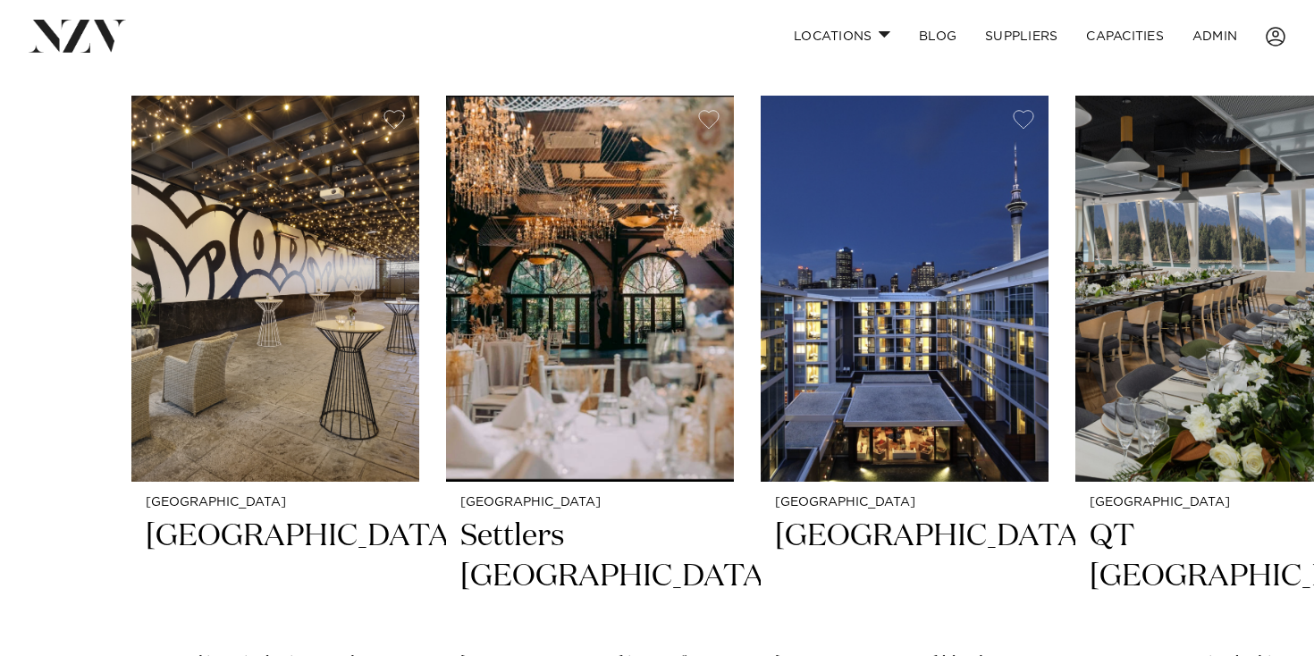
scroll to position [592, 0]
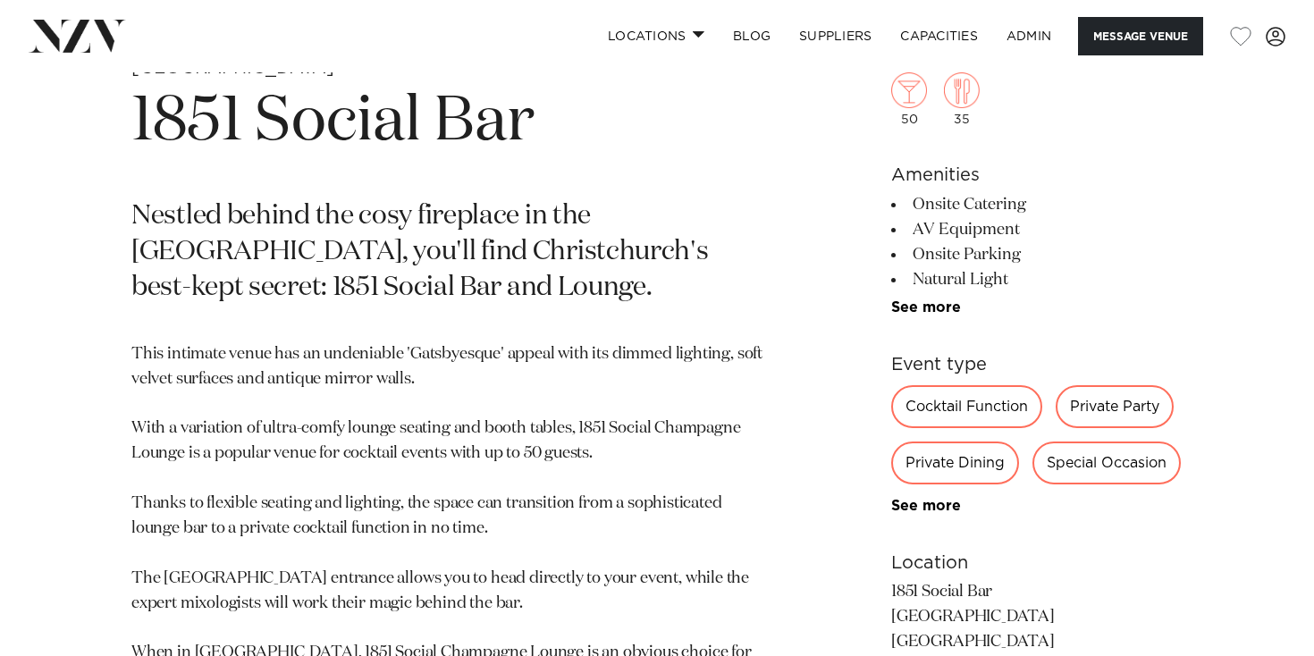
scroll to position [676, 0]
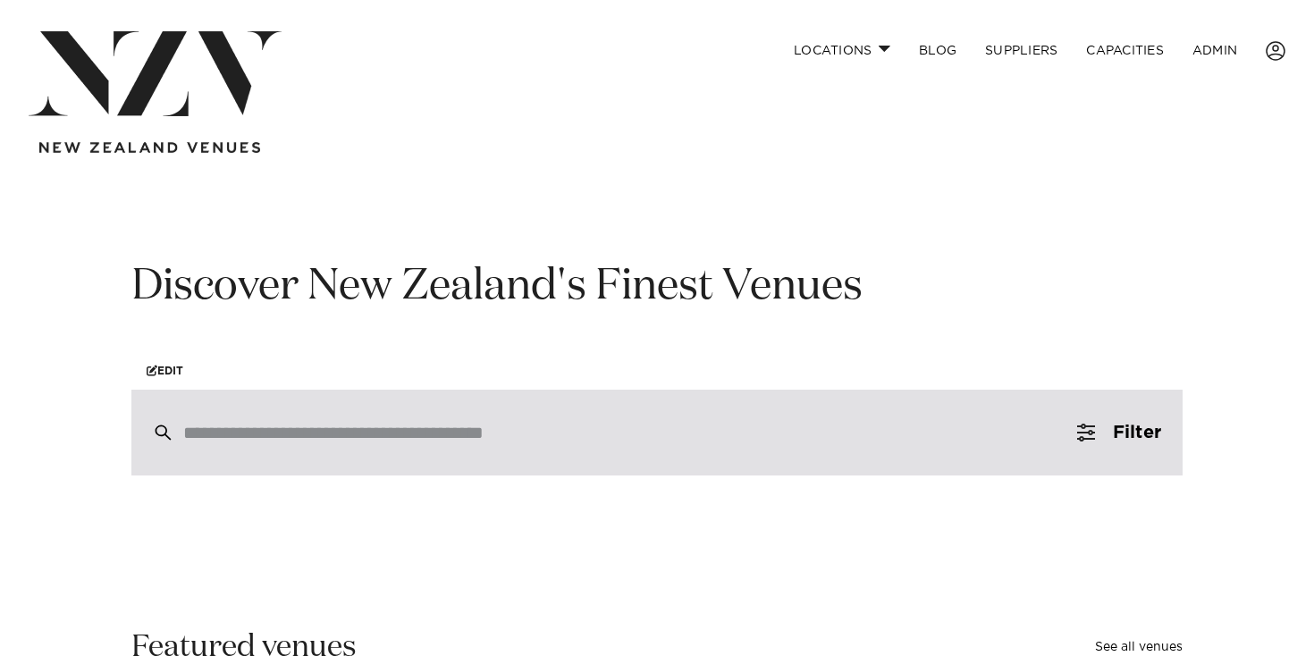
click at [588, 414] on div at bounding box center [656, 433] width 1051 height 86
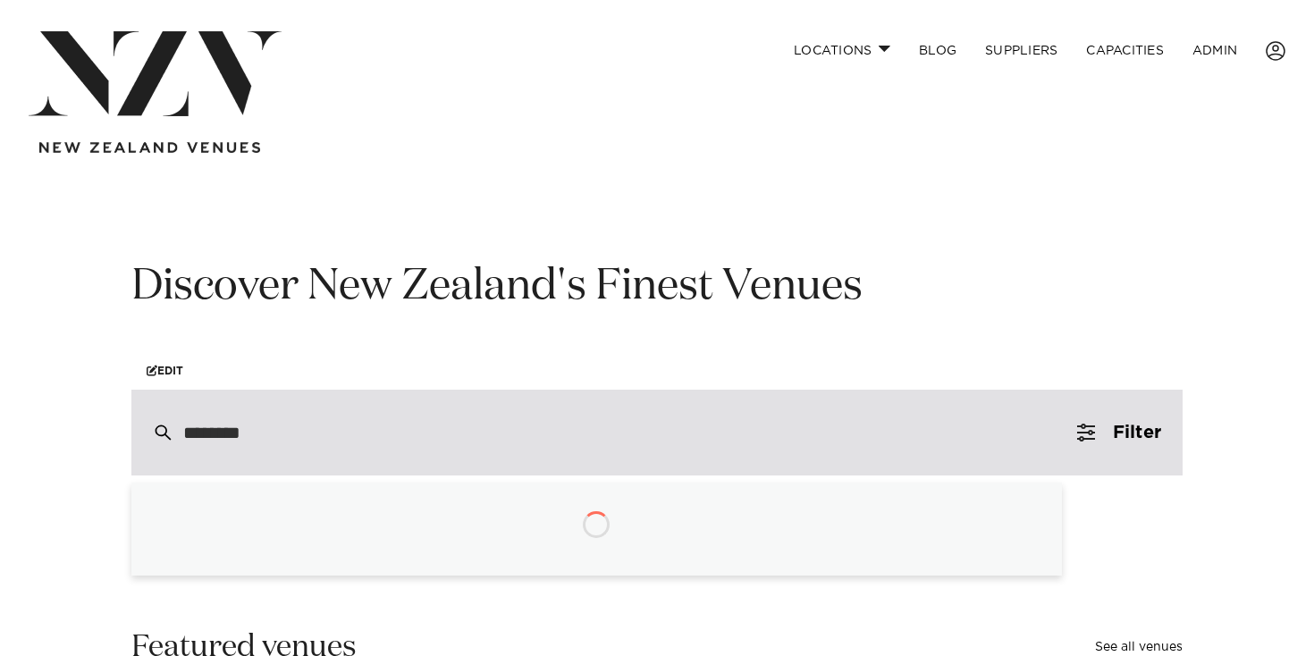
type input "*********"
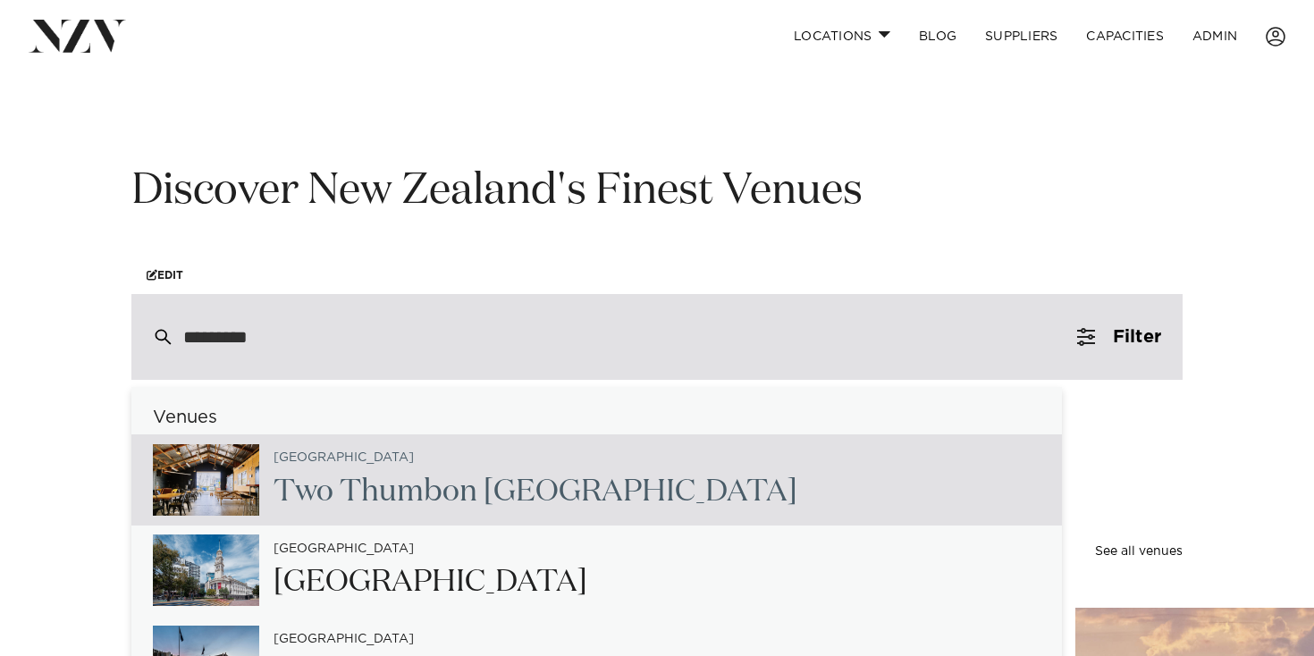
scroll to position [111, 0]
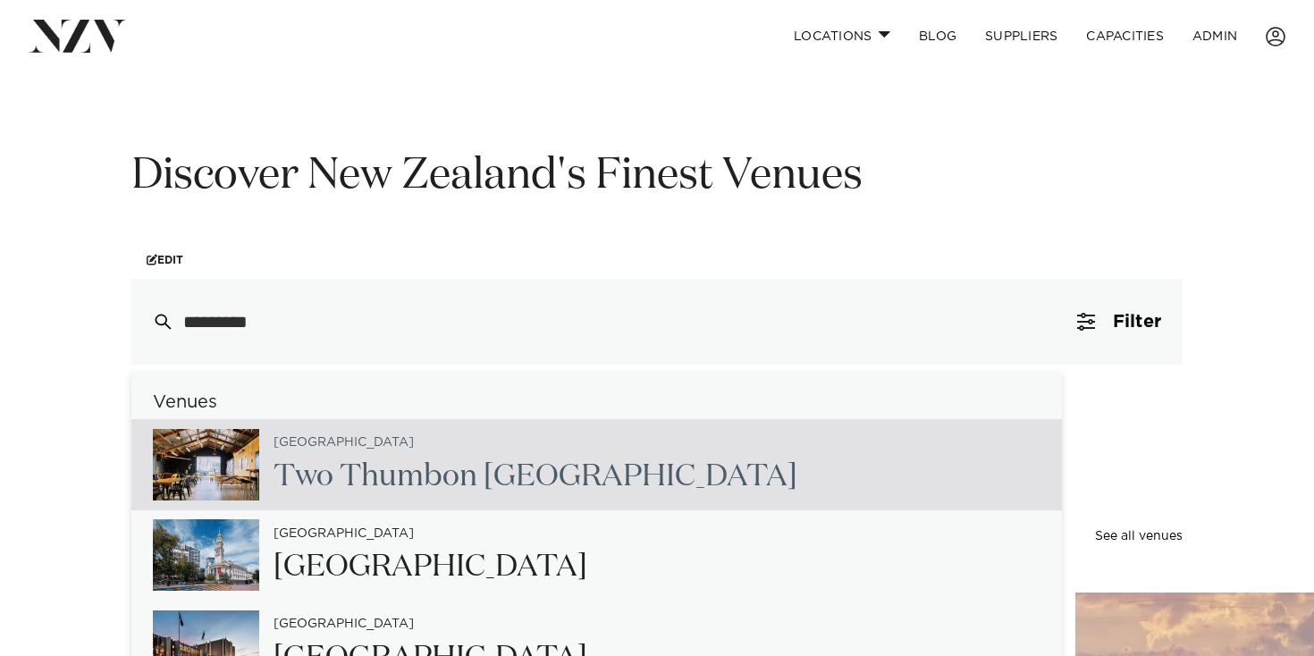
drag, startPoint x: 600, startPoint y: 451, endPoint x: 604, endPoint y: 462, distance: 11.6
click at [601, 452] on div "Christchurch Two Thumb on Manchester" at bounding box center [528, 464] width 538 height 73
type input "**********"
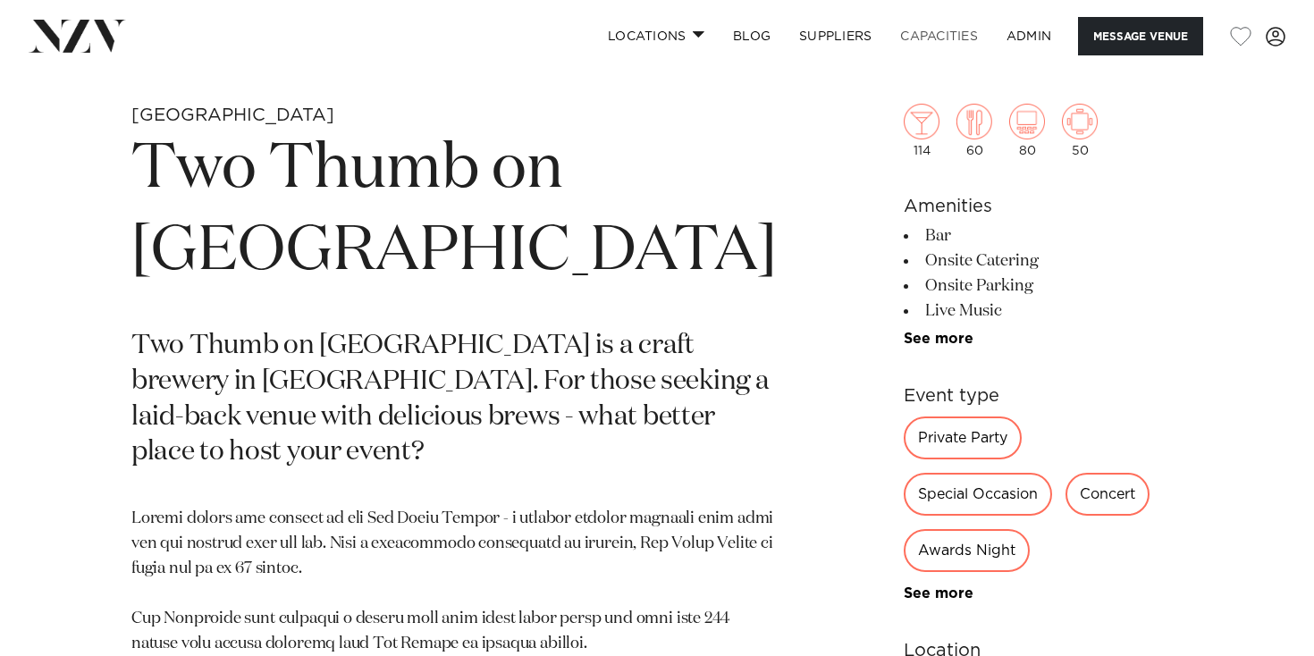
scroll to position [657, 0]
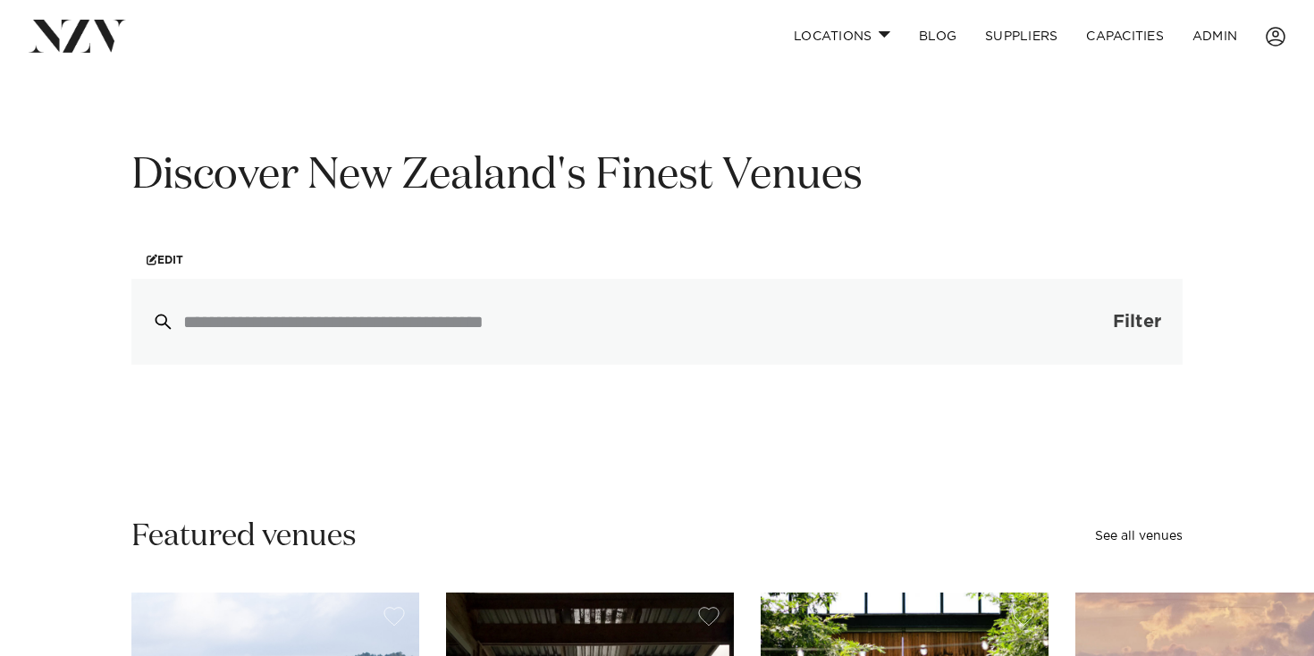
click at [1100, 325] on button "Filter 0" at bounding box center [1118, 322] width 127 height 86
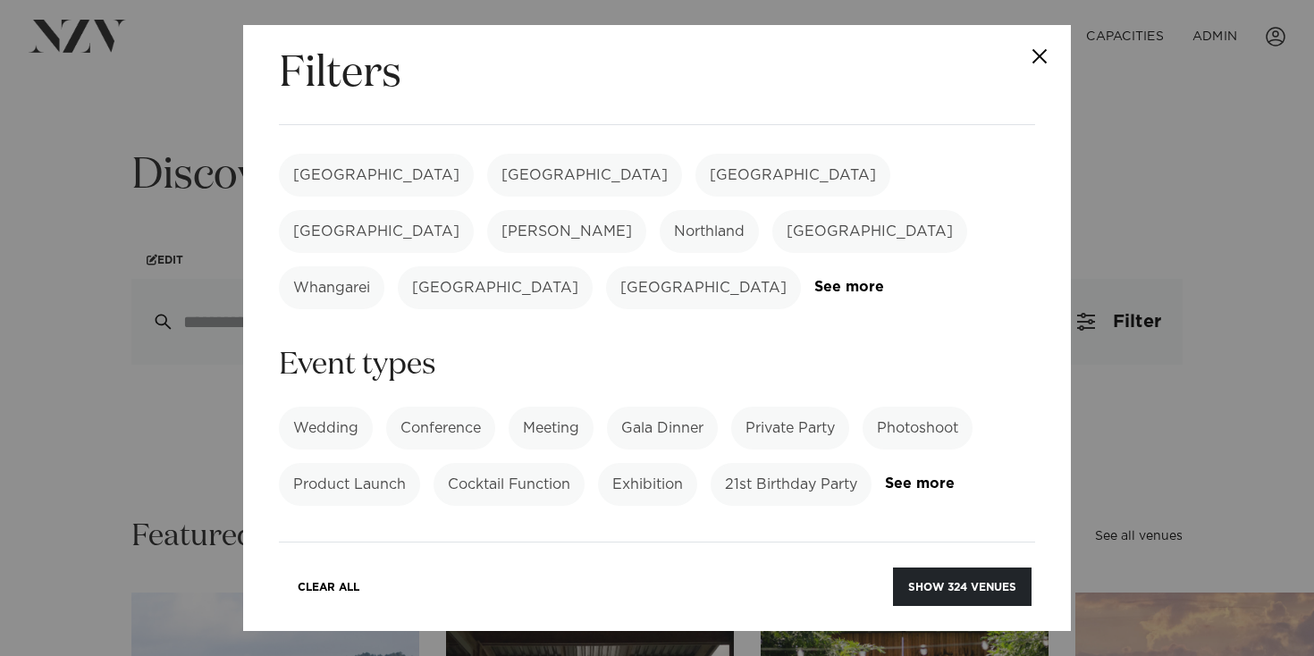
scroll to position [57, 0]
click at [695, 161] on label "[GEOGRAPHIC_DATA]" at bounding box center [792, 172] width 195 height 43
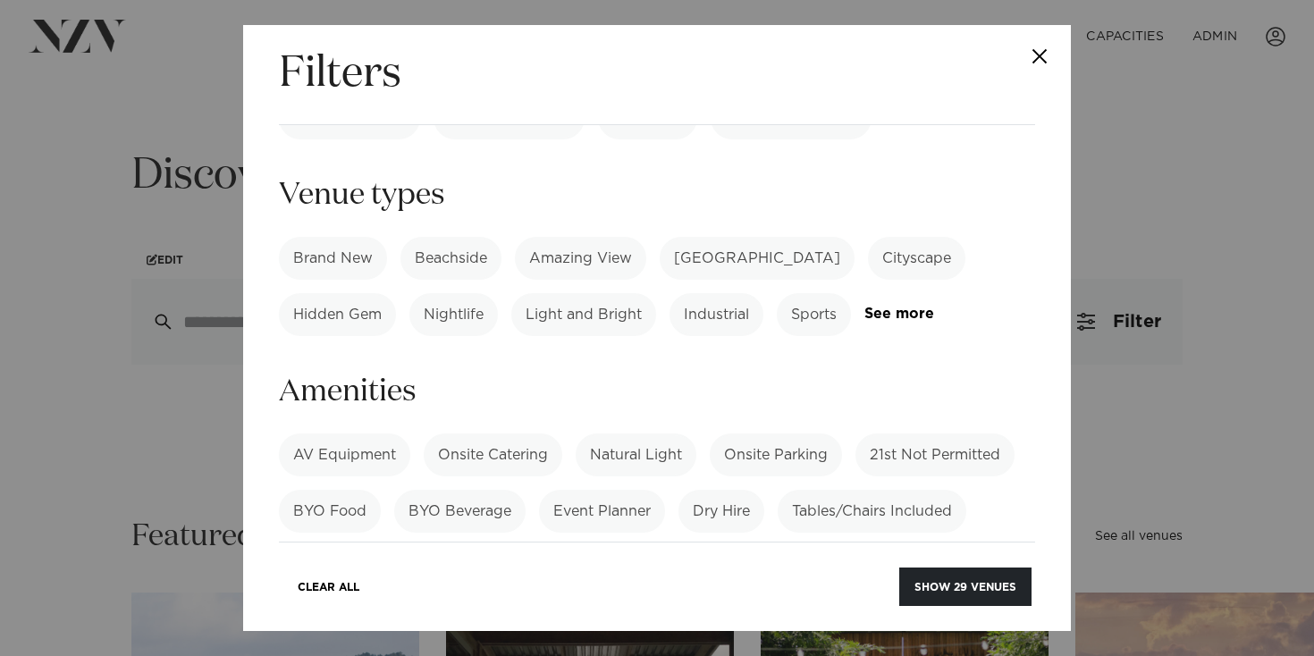
scroll to position [416, 0]
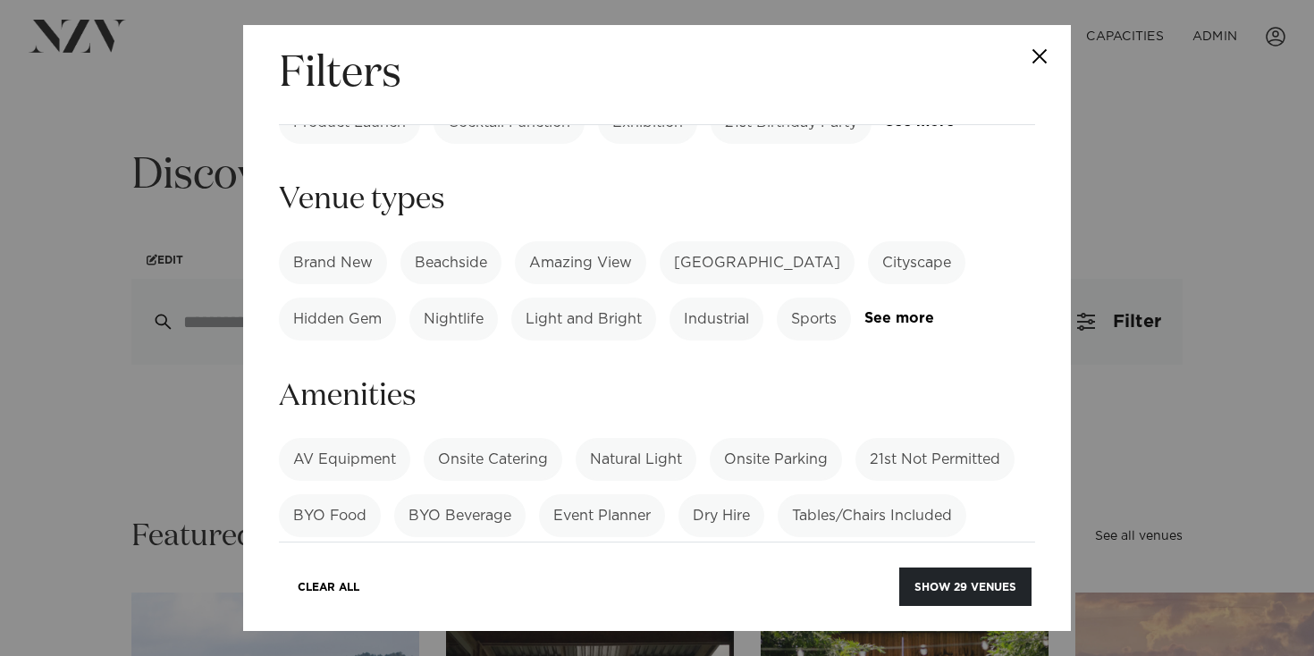
click at [893, 311] on link "See more" at bounding box center [933, 318] width 139 height 15
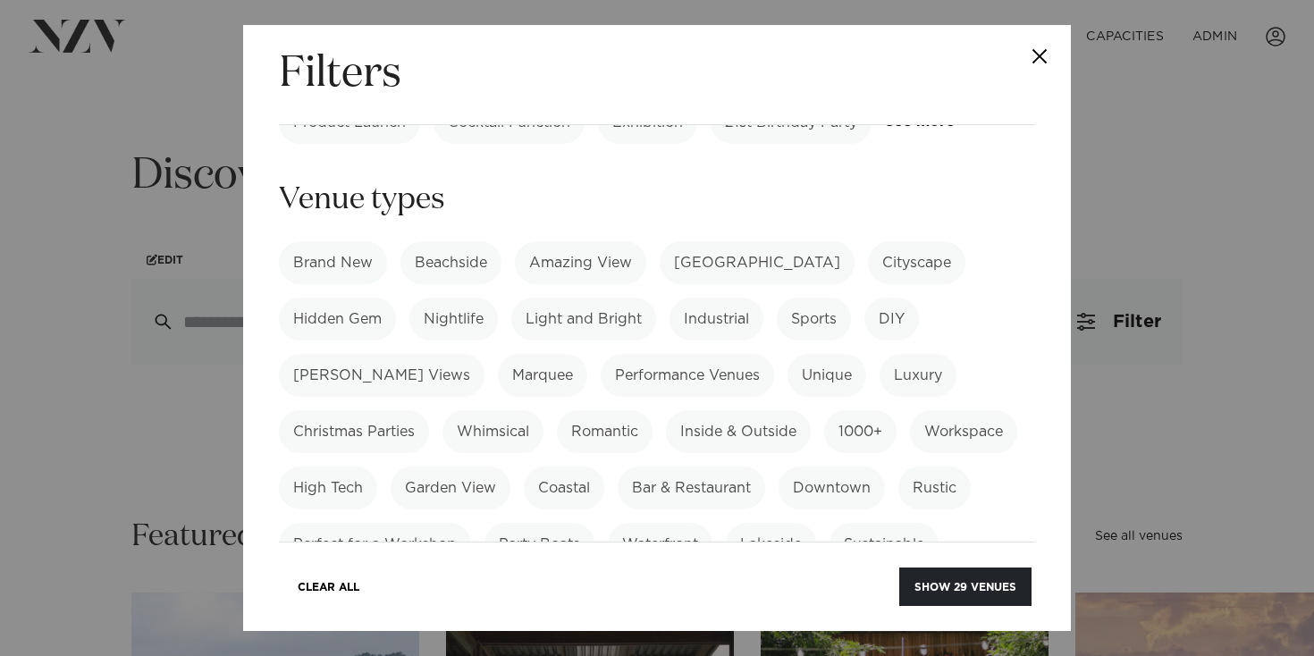
click at [618, 466] on label "Bar & Restaurant" at bounding box center [691, 487] width 147 height 43
click at [965, 593] on button "Show 8 venues" at bounding box center [968, 586] width 126 height 38
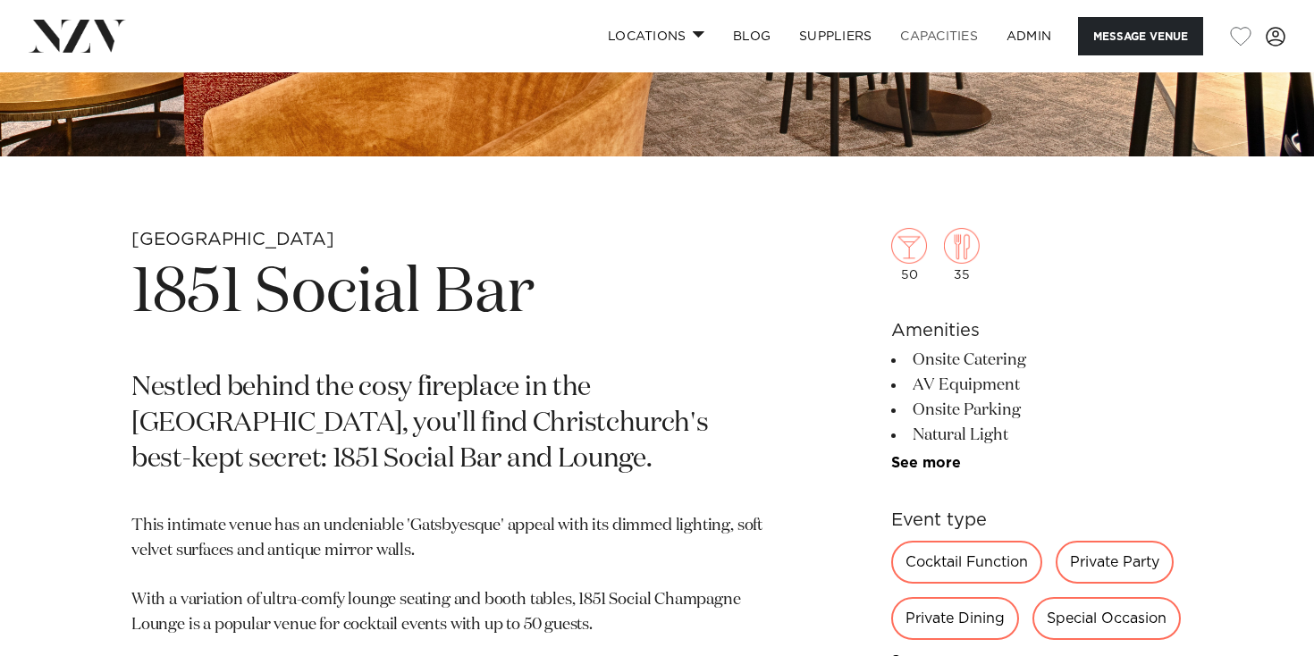
scroll to position [533, 0]
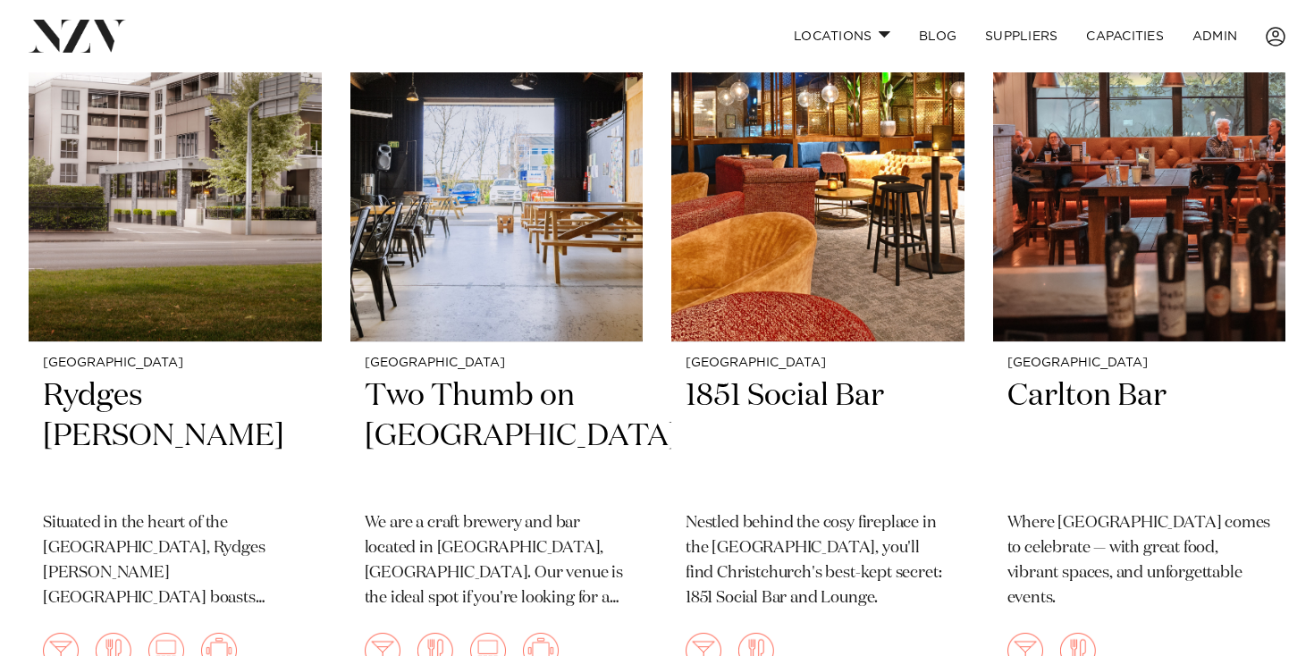
scroll to position [525, 0]
